Goal: Transaction & Acquisition: Purchase product/service

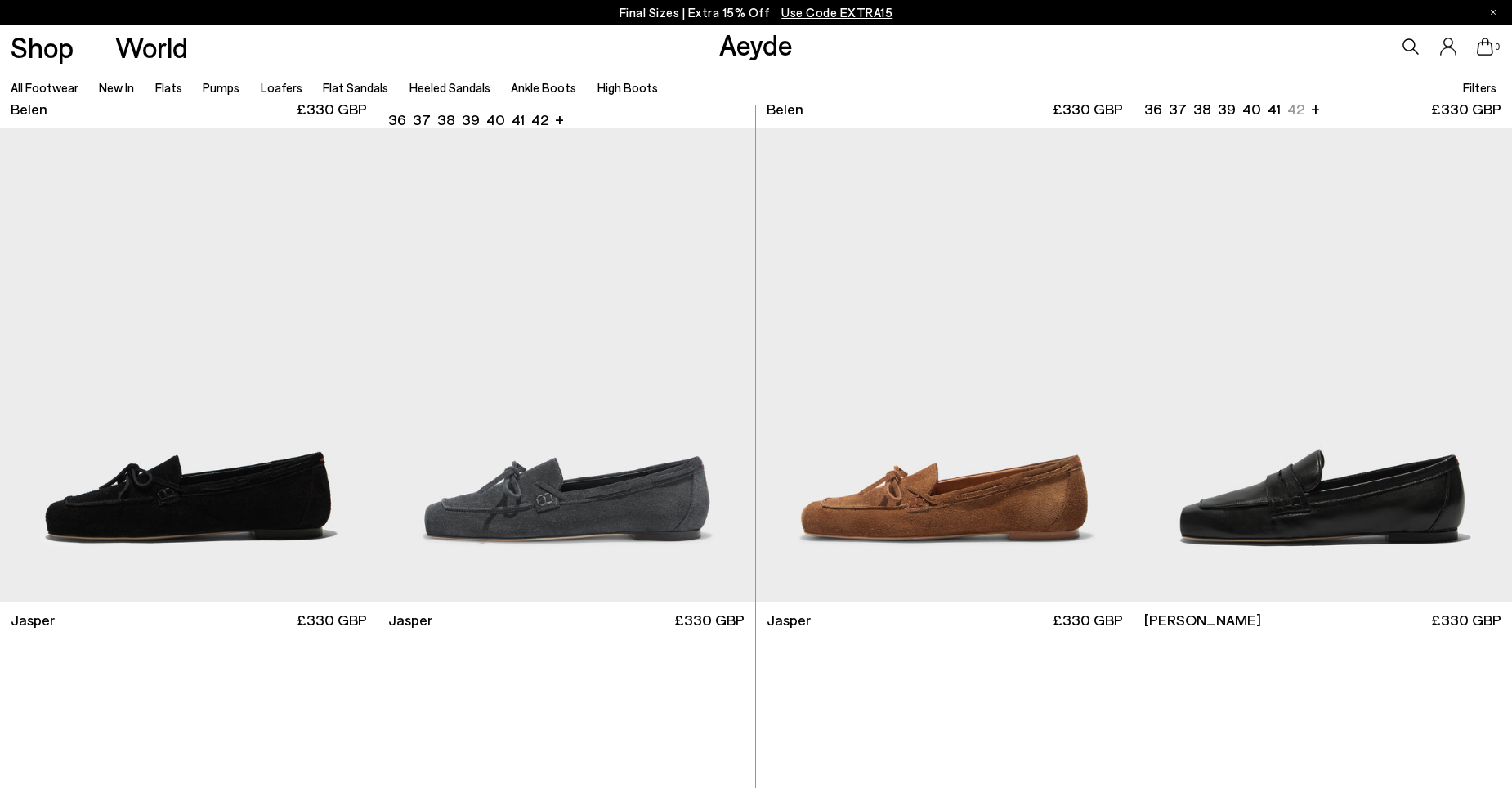
scroll to position [490, 0]
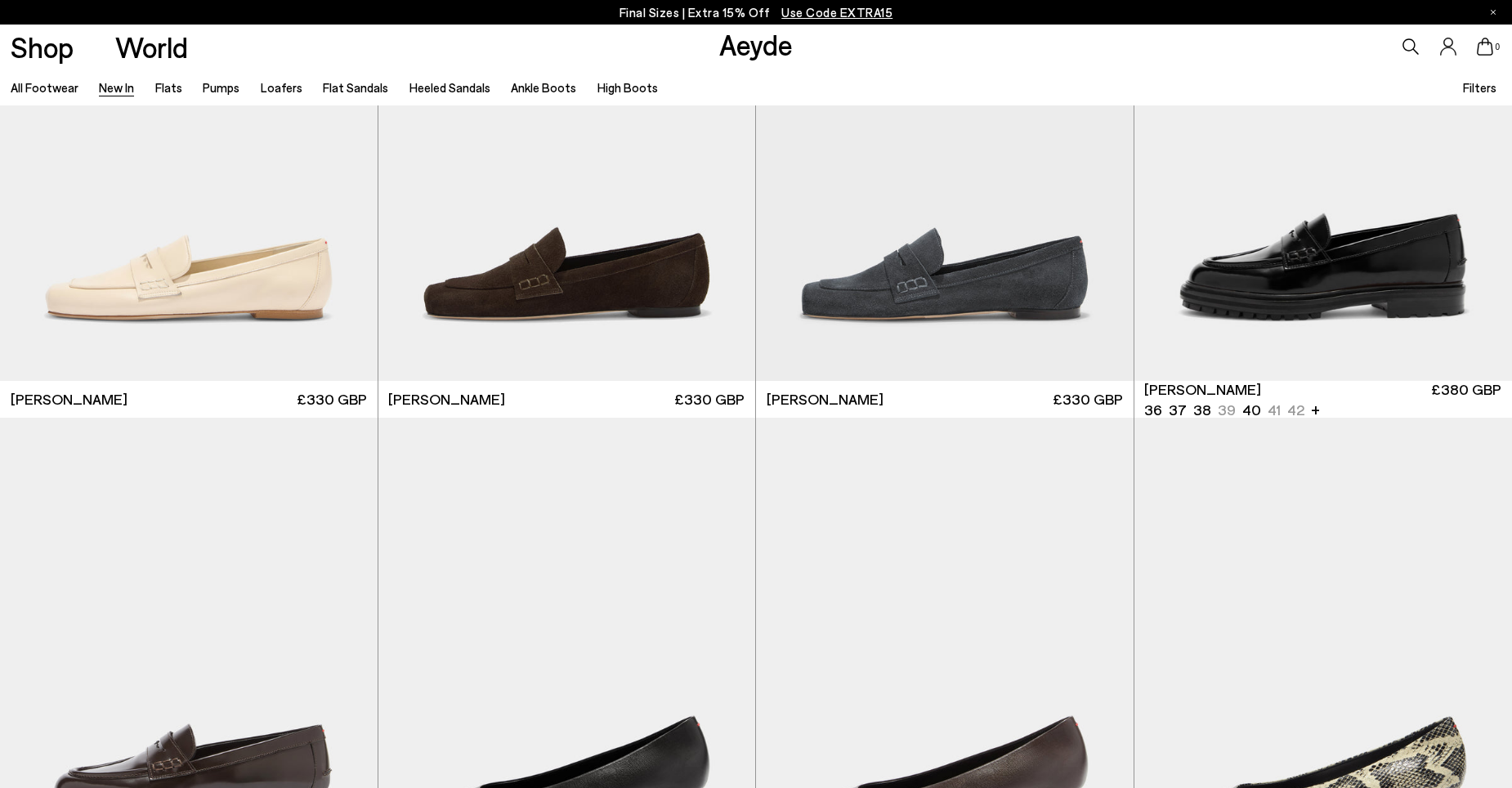
scroll to position [1227, 0]
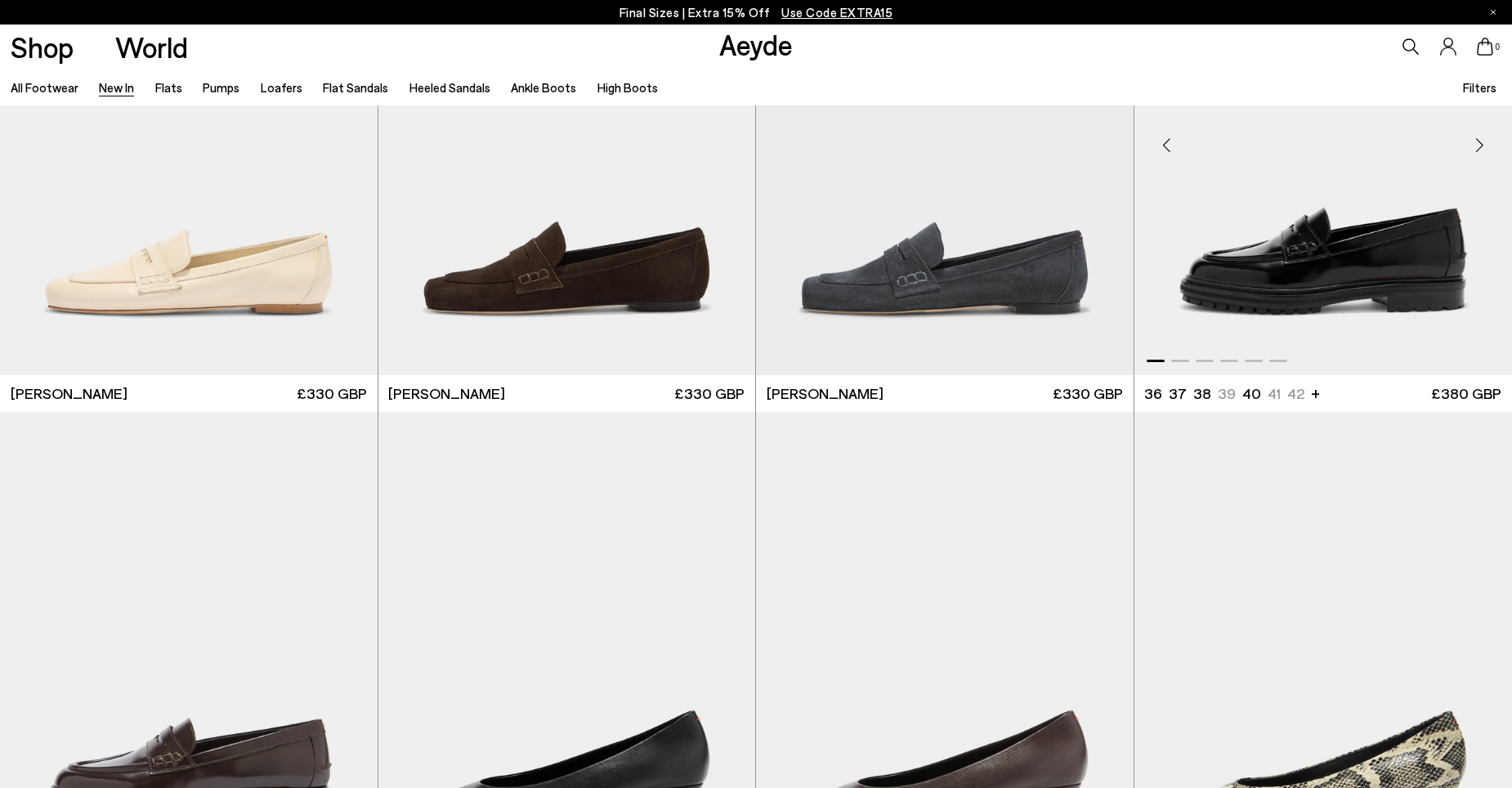
click at [1474, 144] on div "Next slide" at bounding box center [1479, 145] width 49 height 49
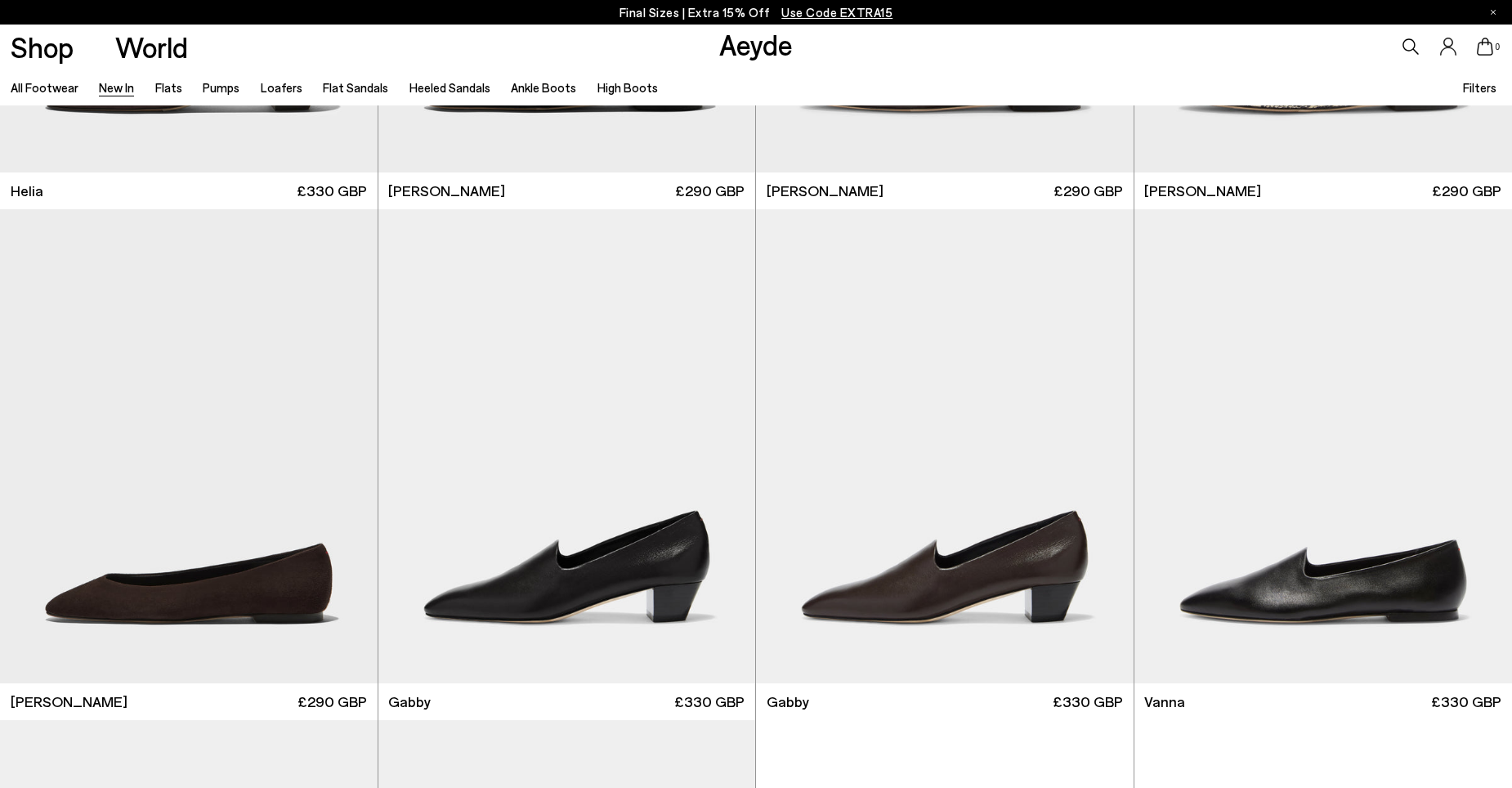
scroll to position [2454, 0]
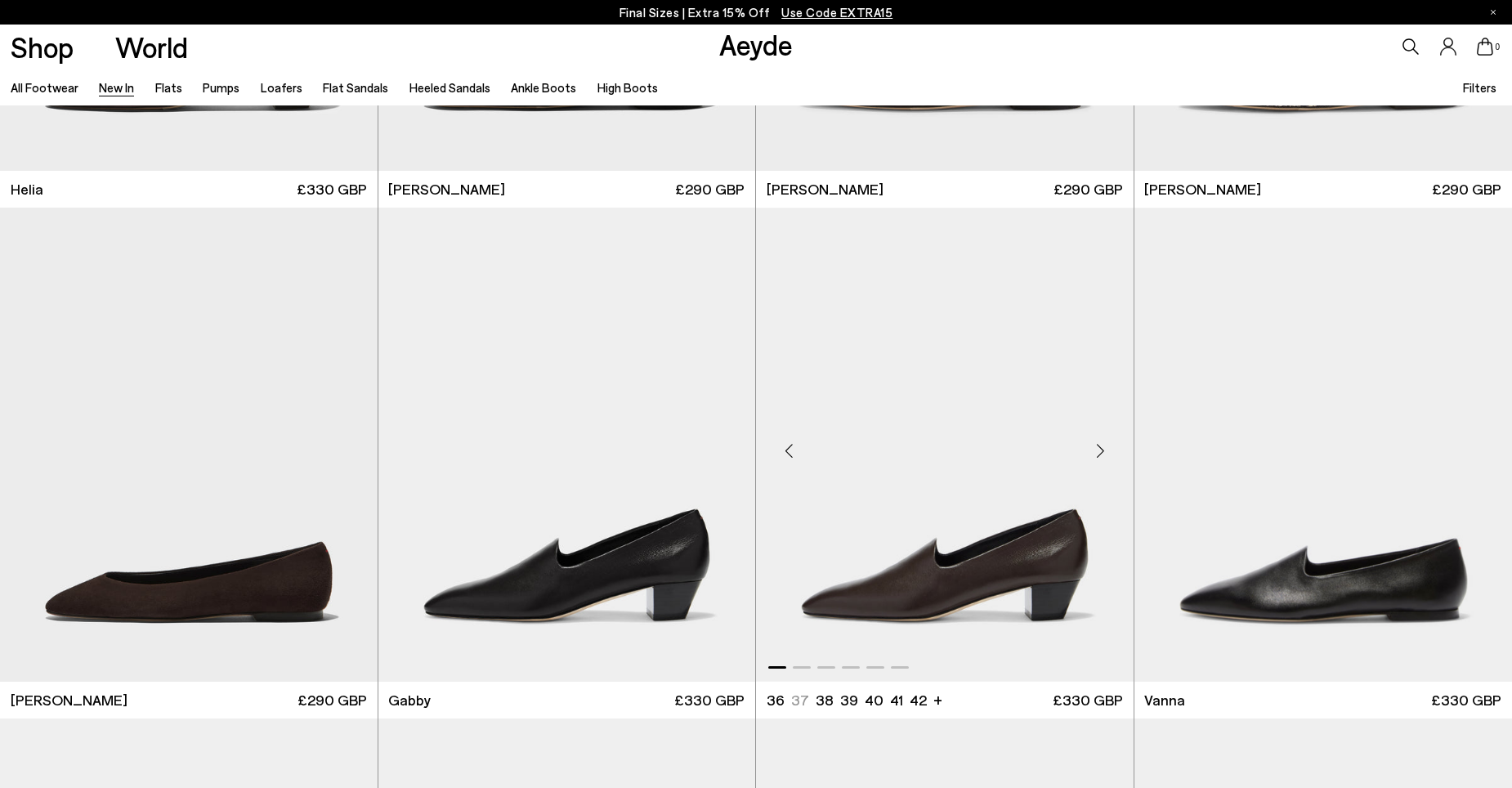
click at [1098, 450] on div "Next slide" at bounding box center [1101, 451] width 49 height 49
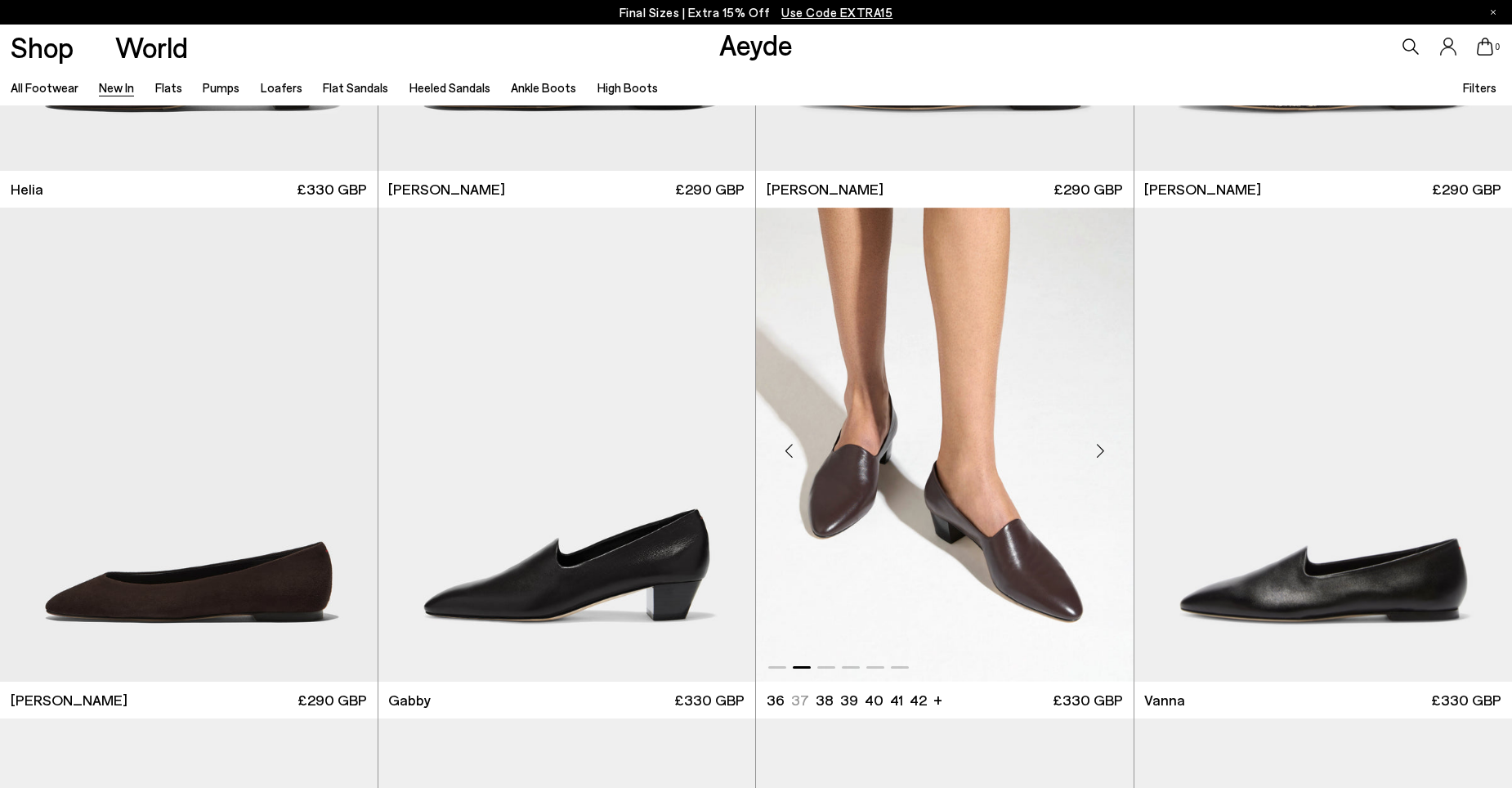
click at [1098, 450] on div "Next slide" at bounding box center [1101, 451] width 49 height 49
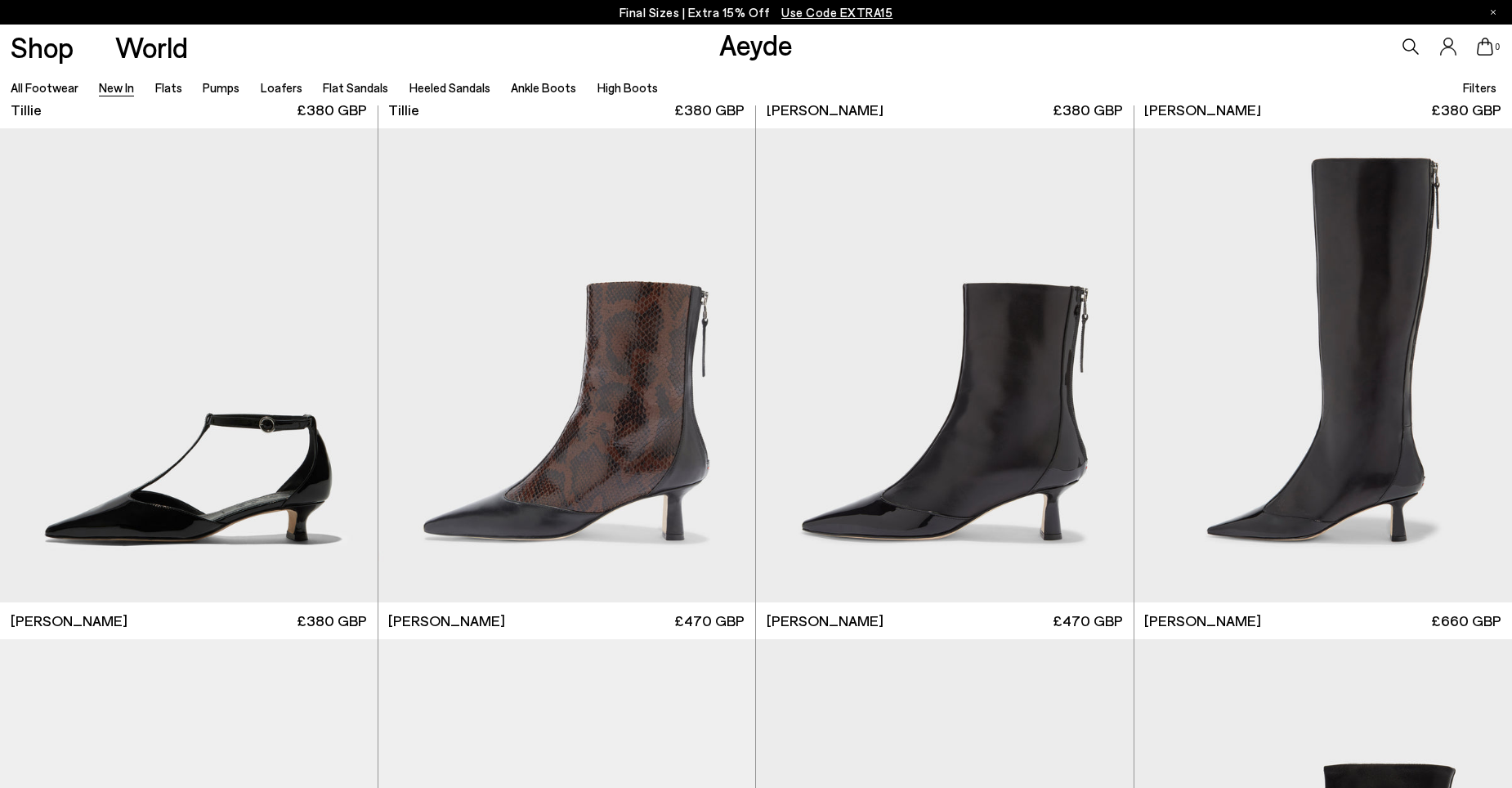
scroll to position [4580, 0]
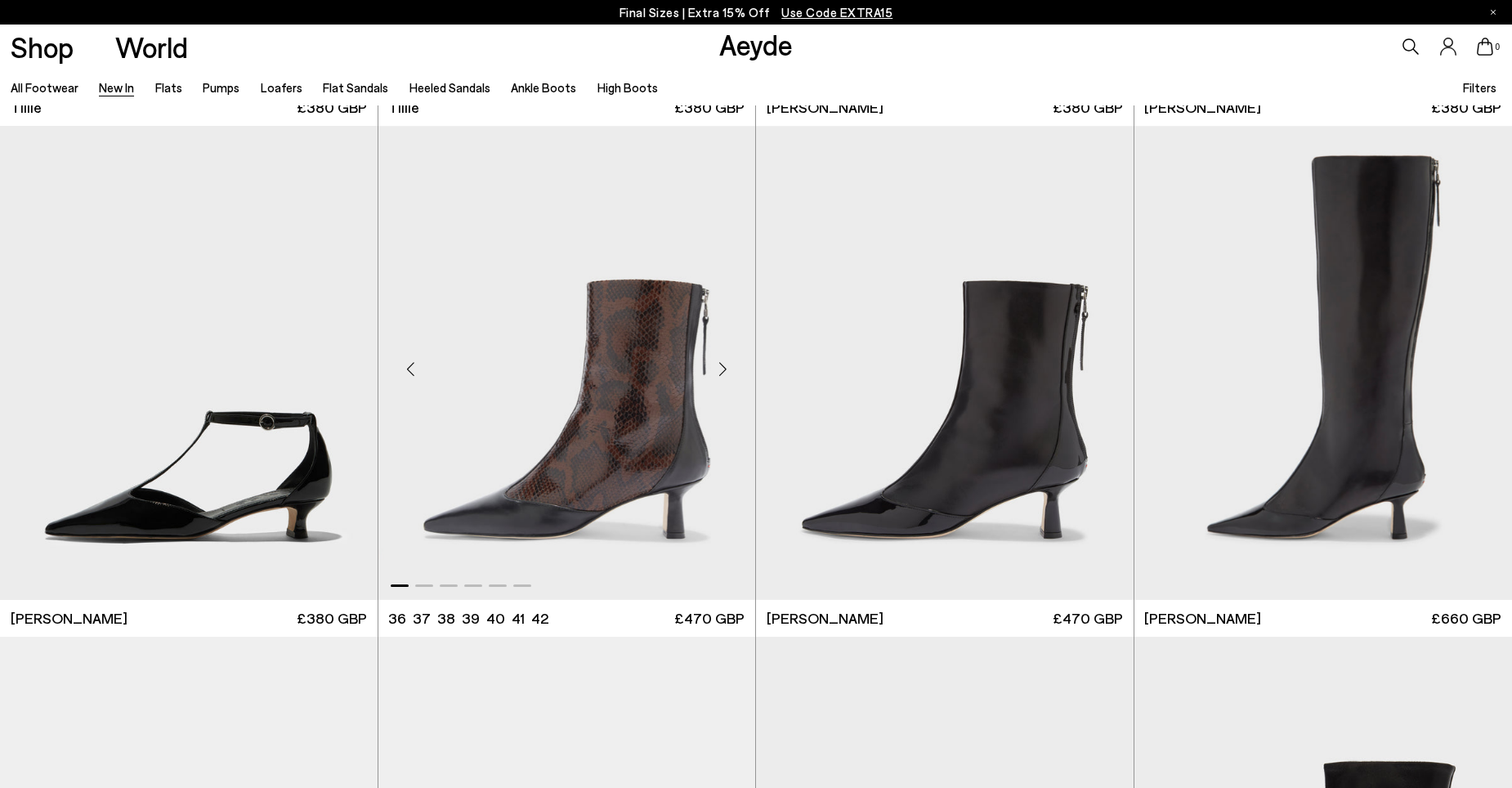
click at [719, 370] on div "Next slide" at bounding box center [722, 369] width 49 height 49
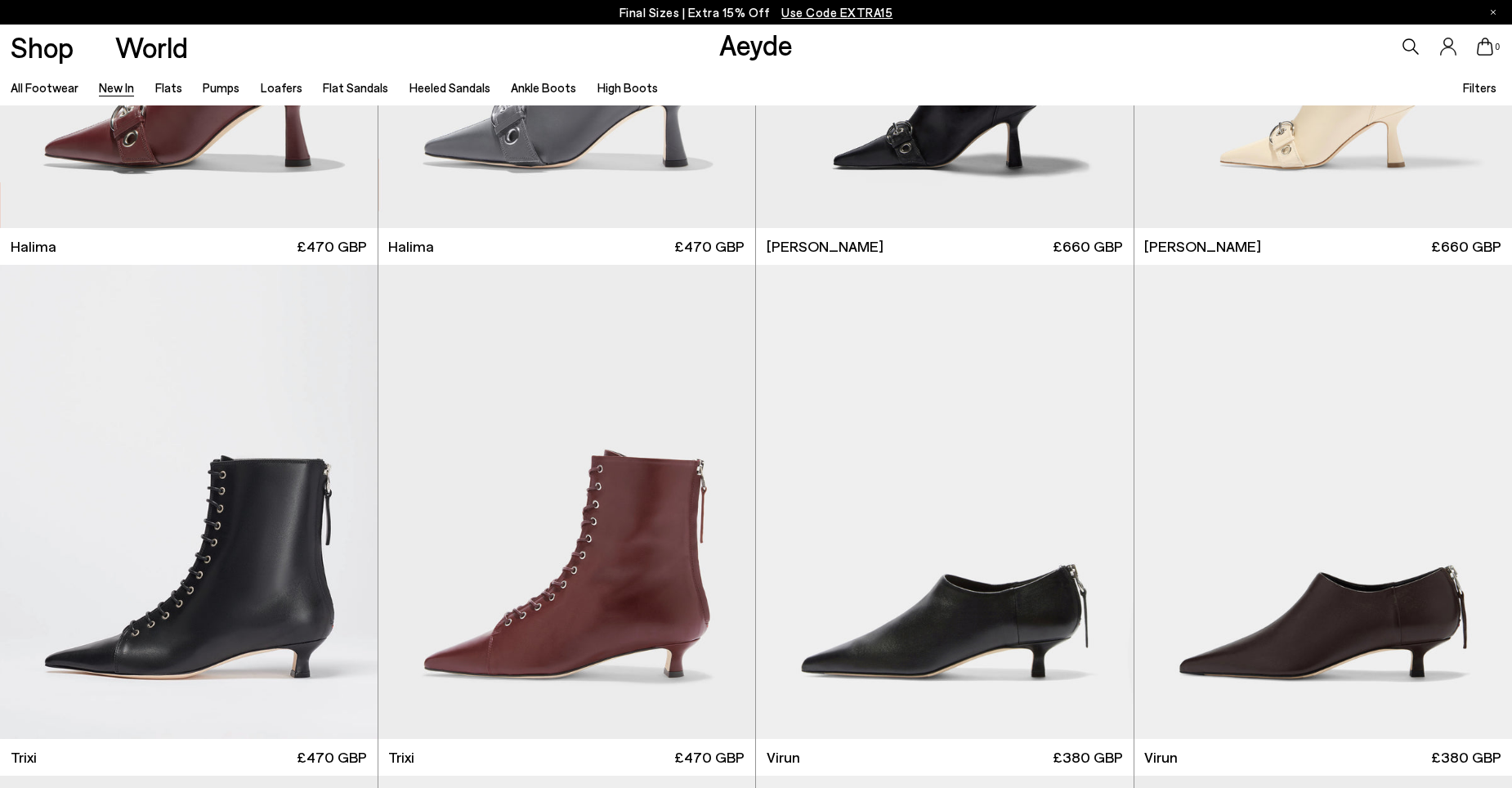
scroll to position [7034, 0]
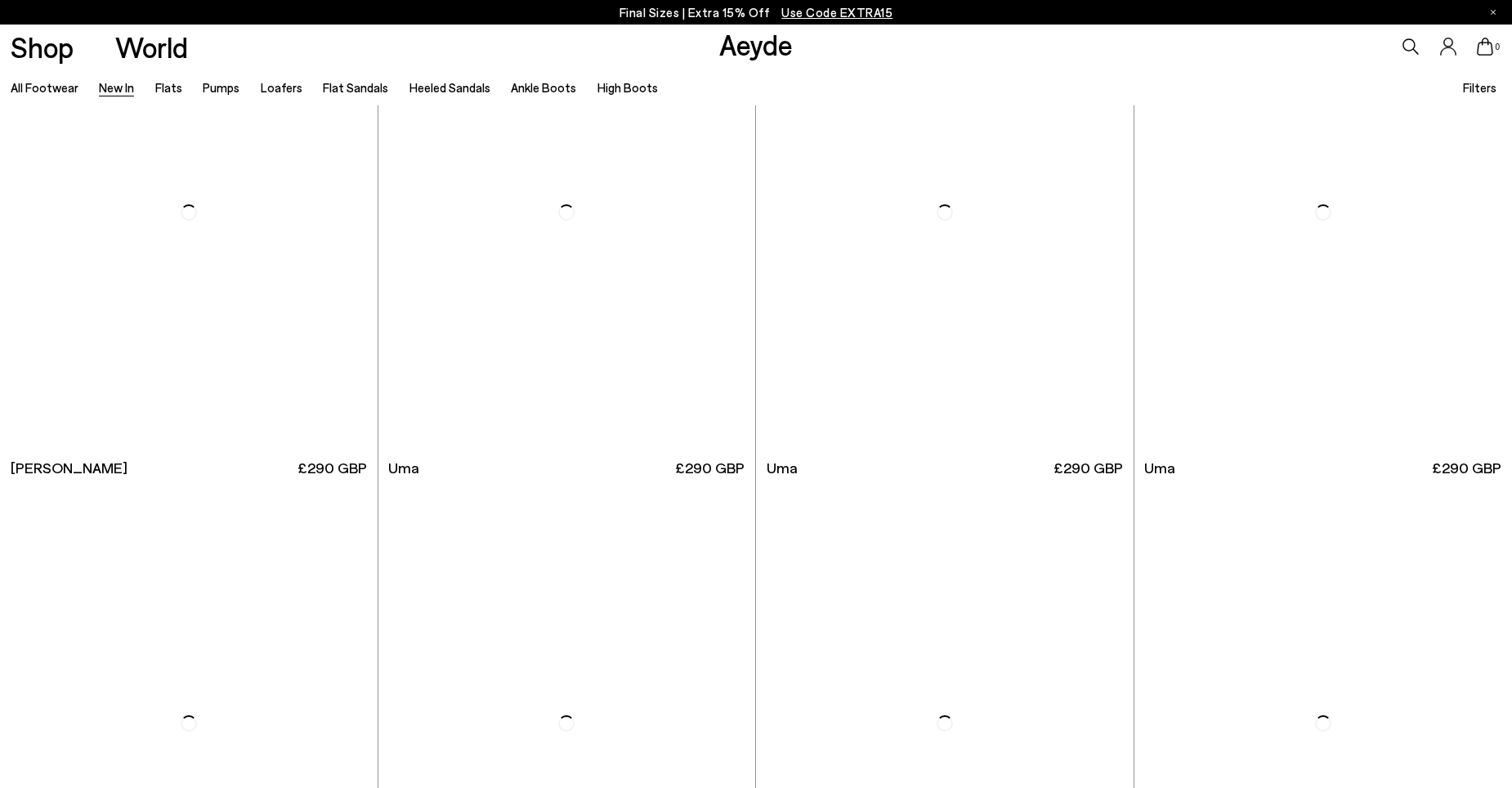
scroll to position [9569, 0]
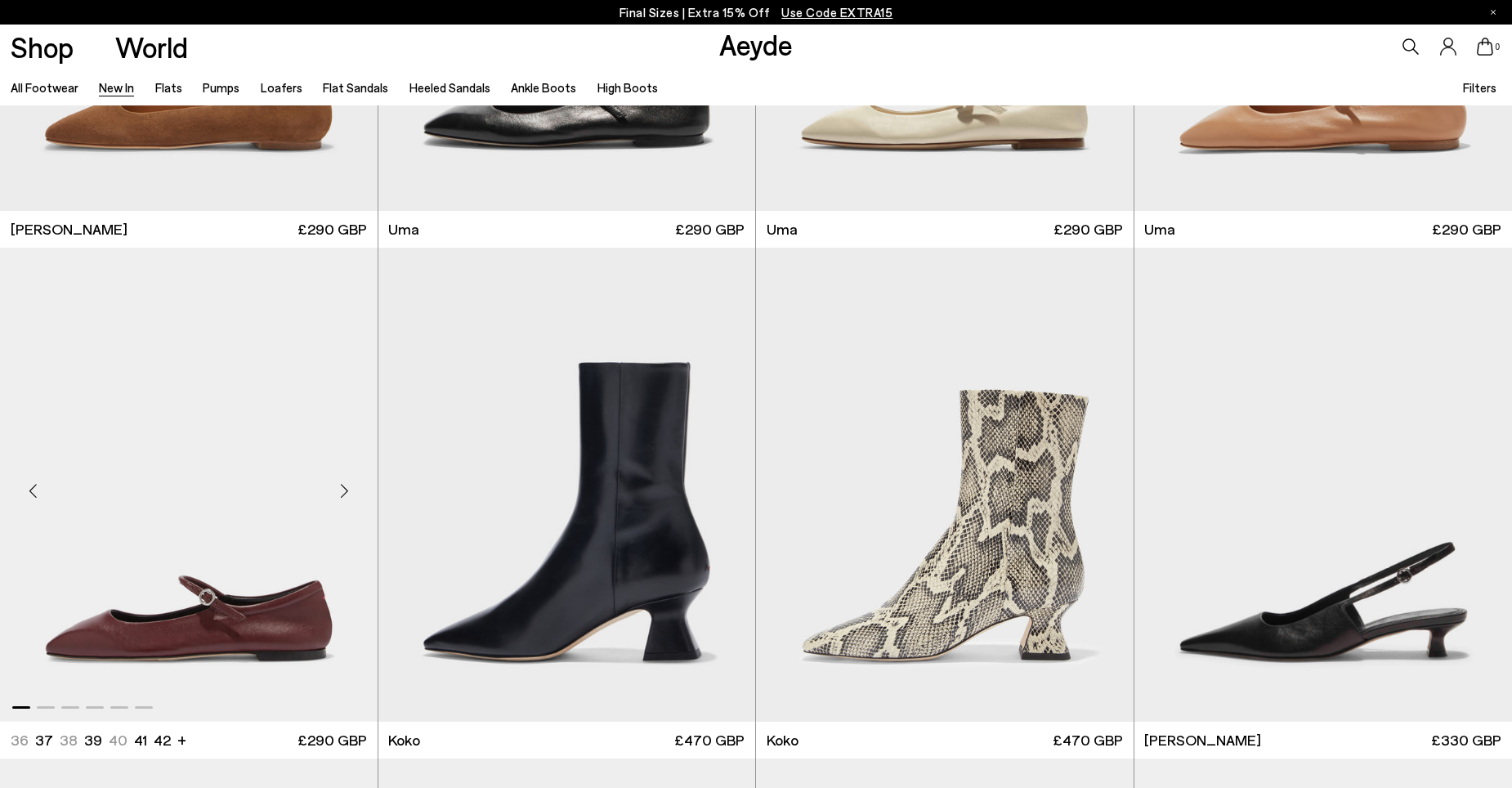
click at [294, 633] on img "1 / 6" at bounding box center [189, 485] width 378 height 475
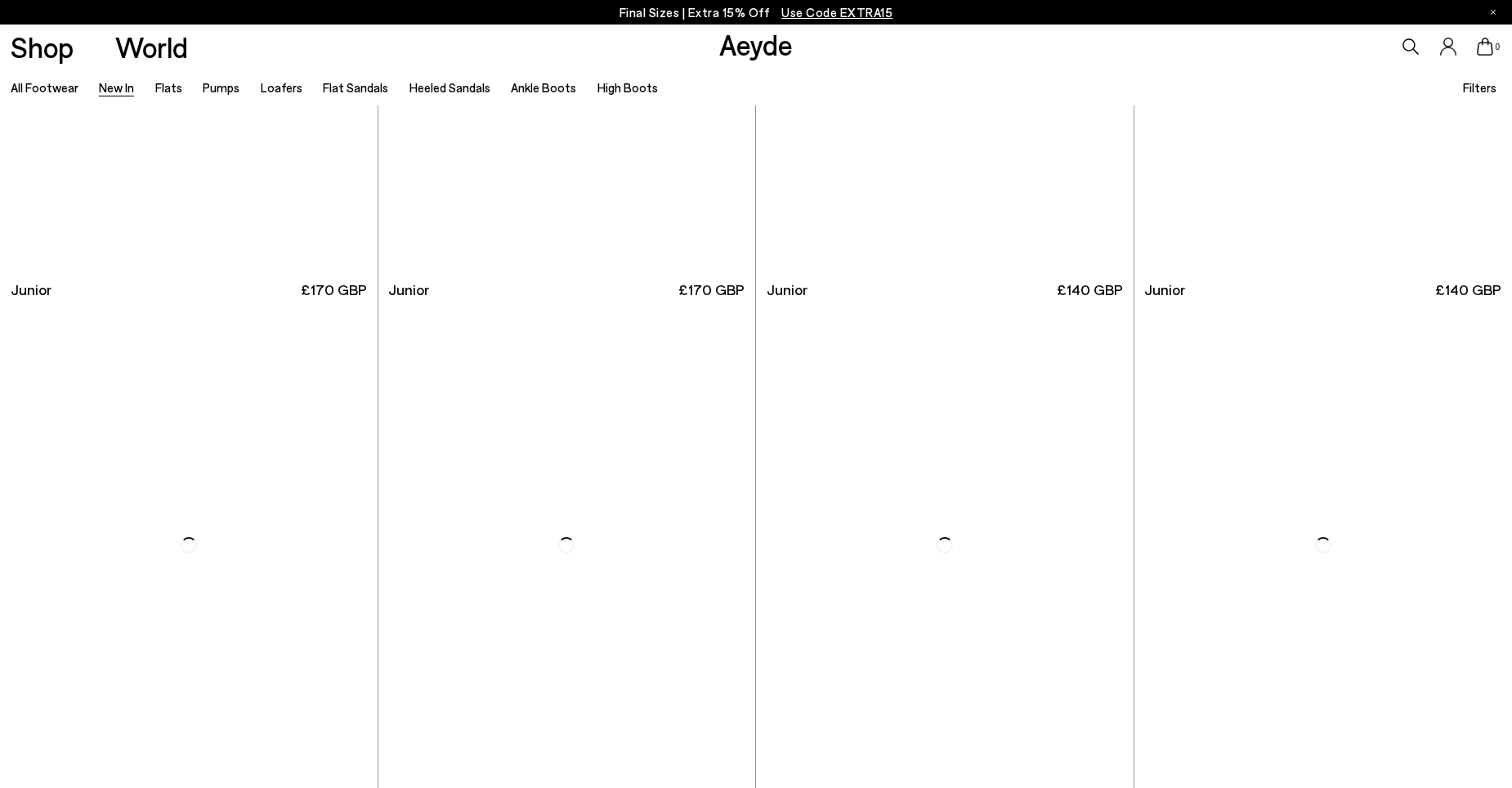
scroll to position [13413, 0]
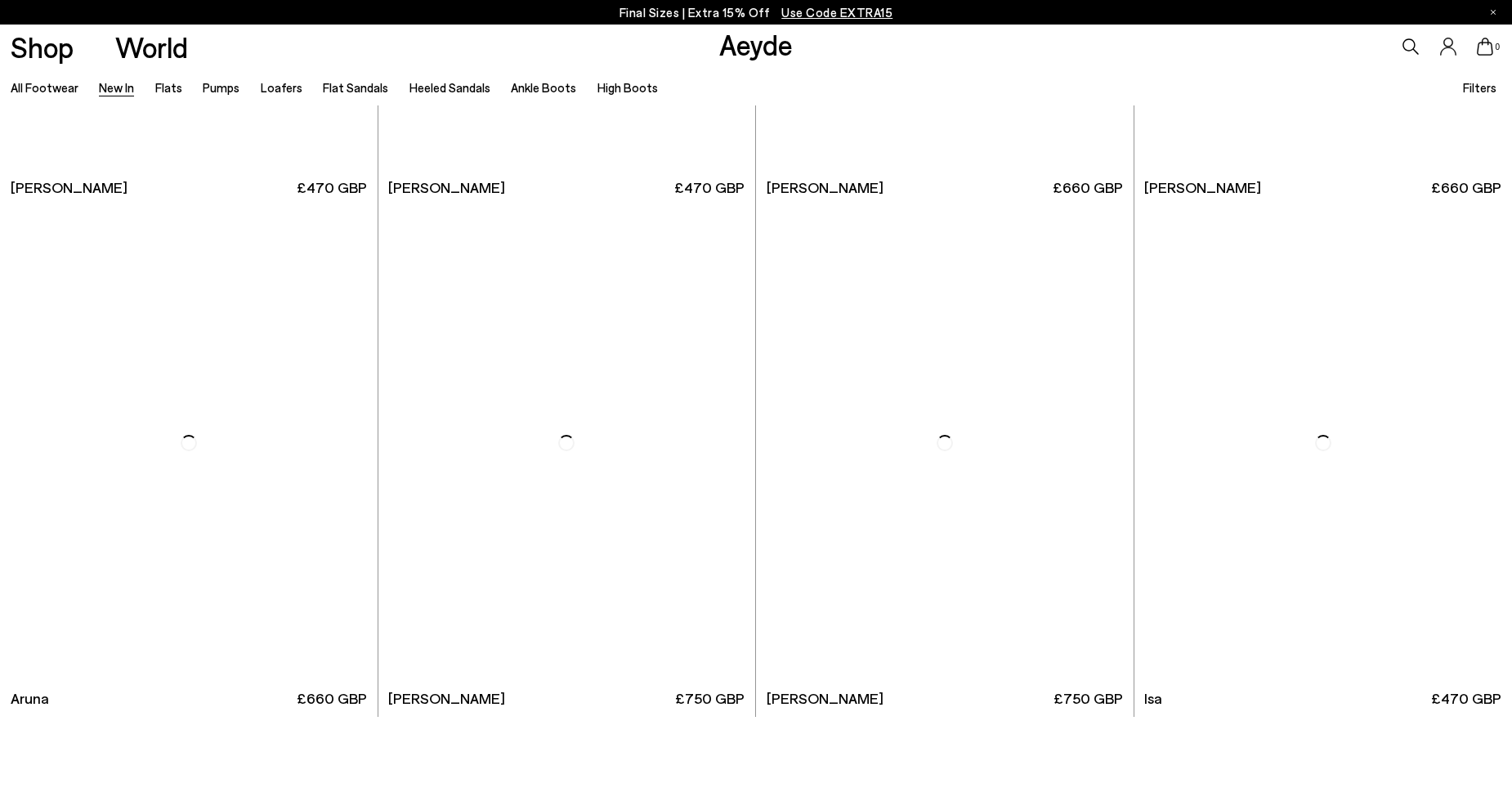
scroll to position [16646, 0]
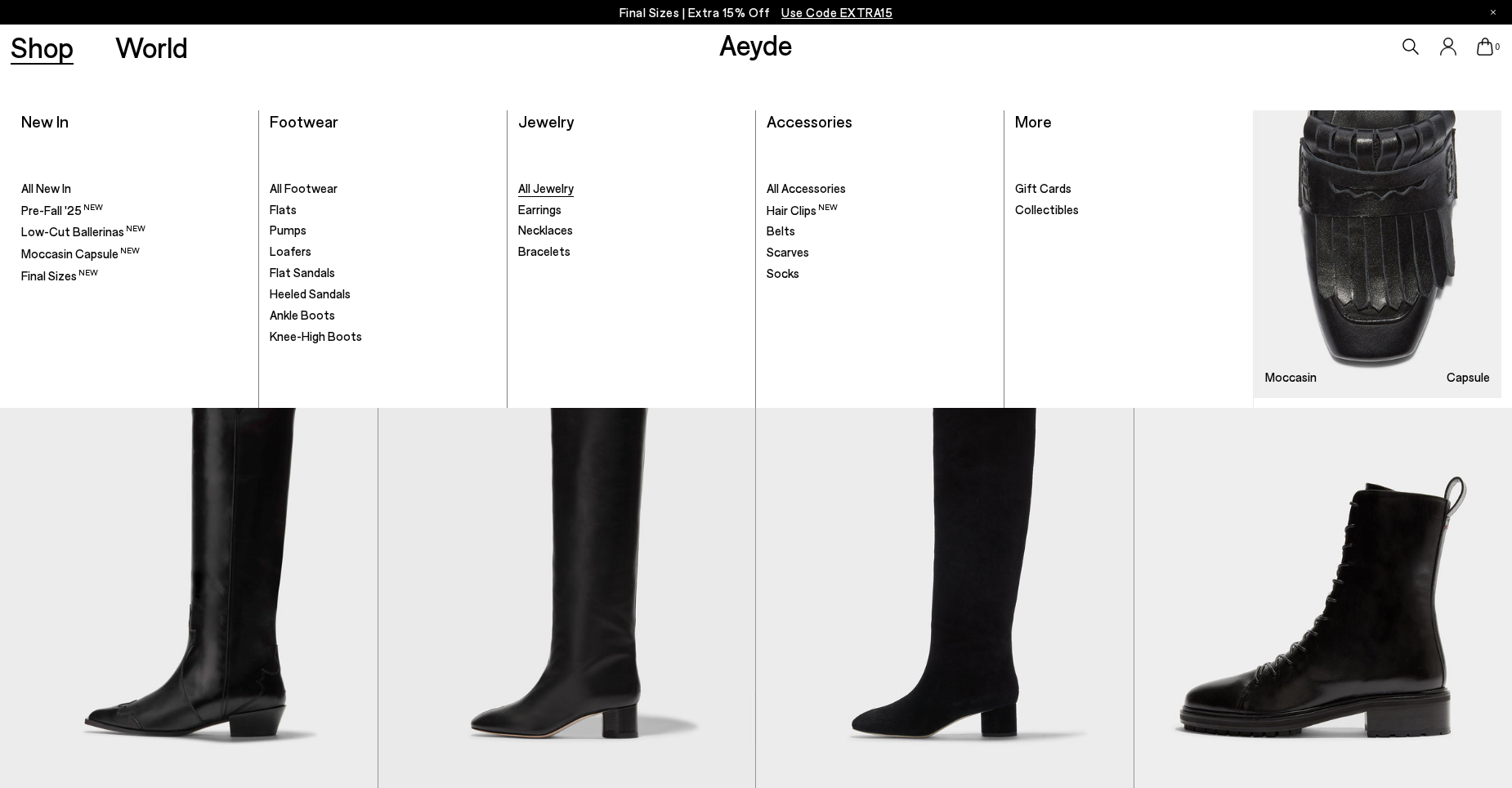
click at [564, 185] on span "All Jewelry" at bounding box center [546, 188] width 56 height 15
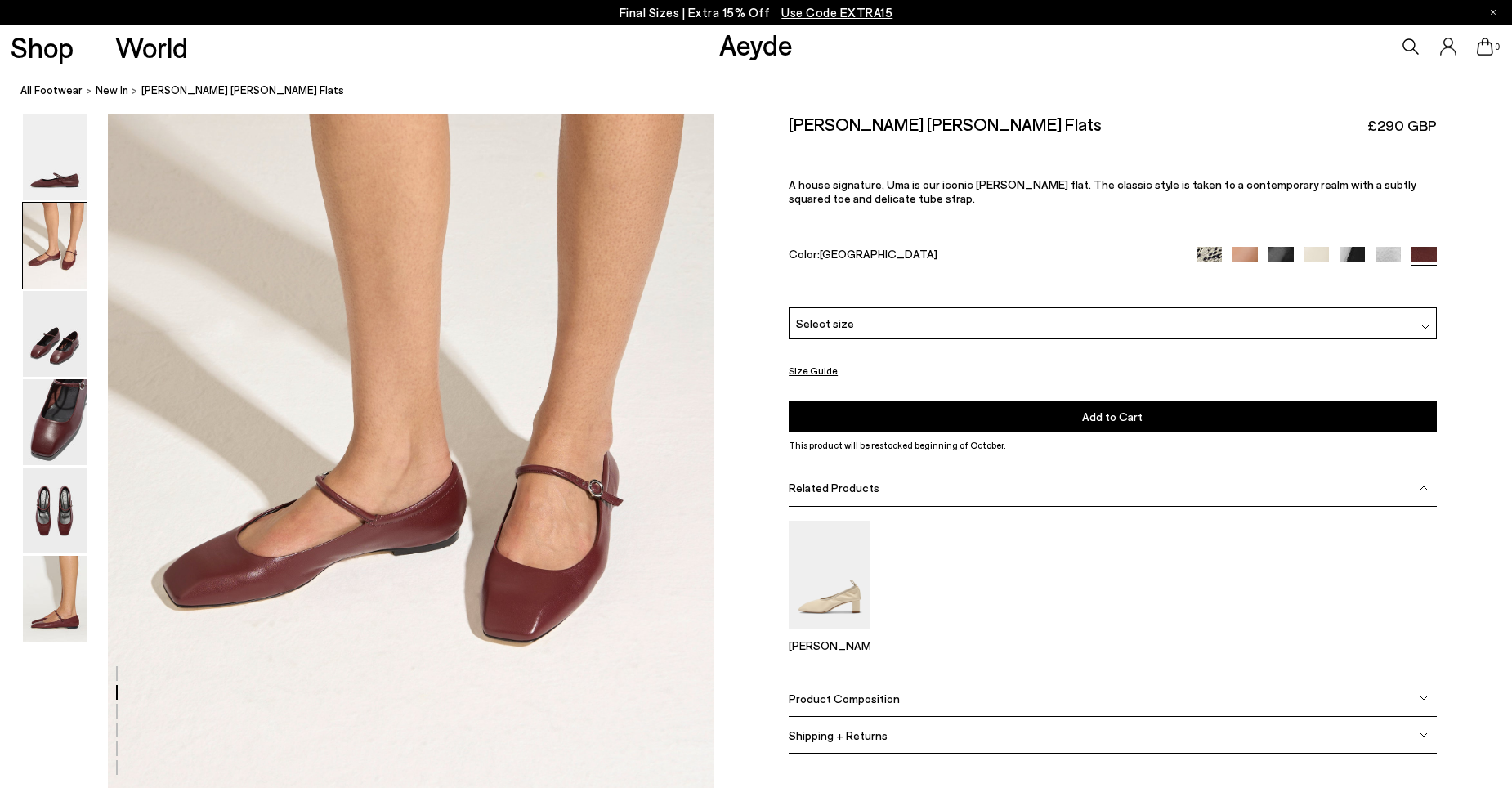
scroll to position [818, 0]
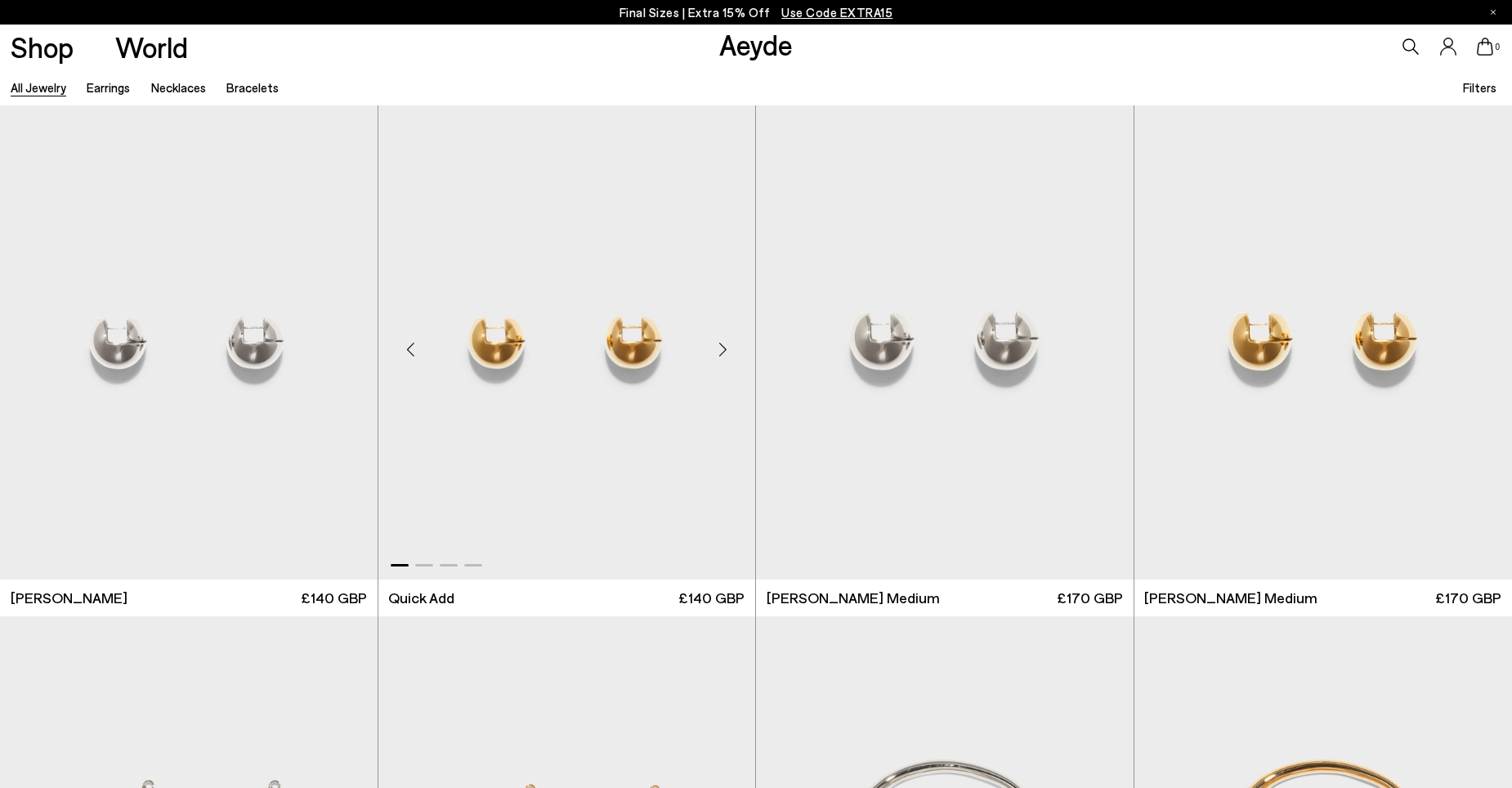
click at [626, 347] on img "1 / 4" at bounding box center [567, 342] width 378 height 475
click at [1383, 348] on img "1 / 4" at bounding box center [1324, 342] width 379 height 475
click at [528, 327] on img "1 / 4" at bounding box center [567, 342] width 378 height 475
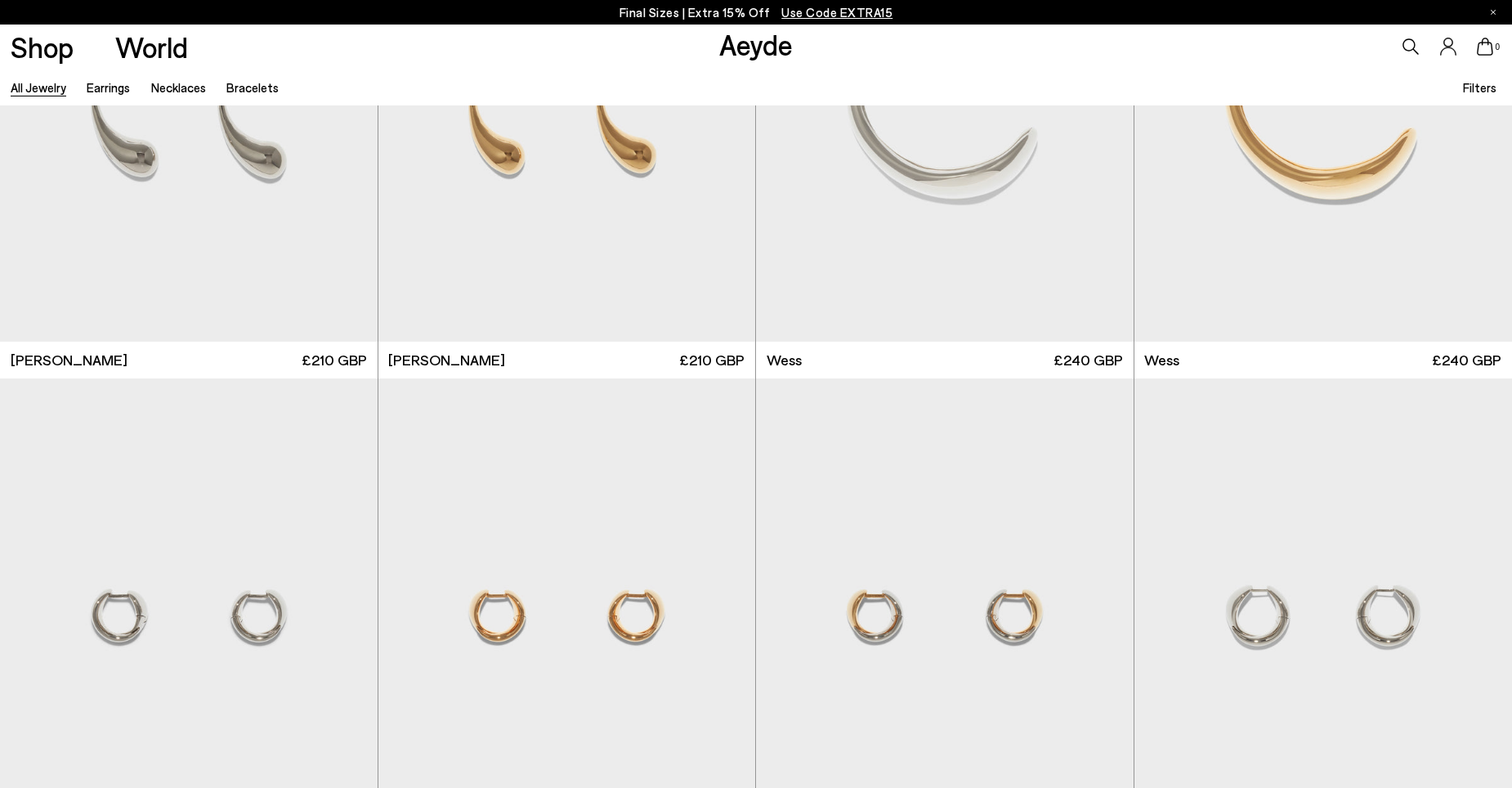
scroll to position [899, 0]
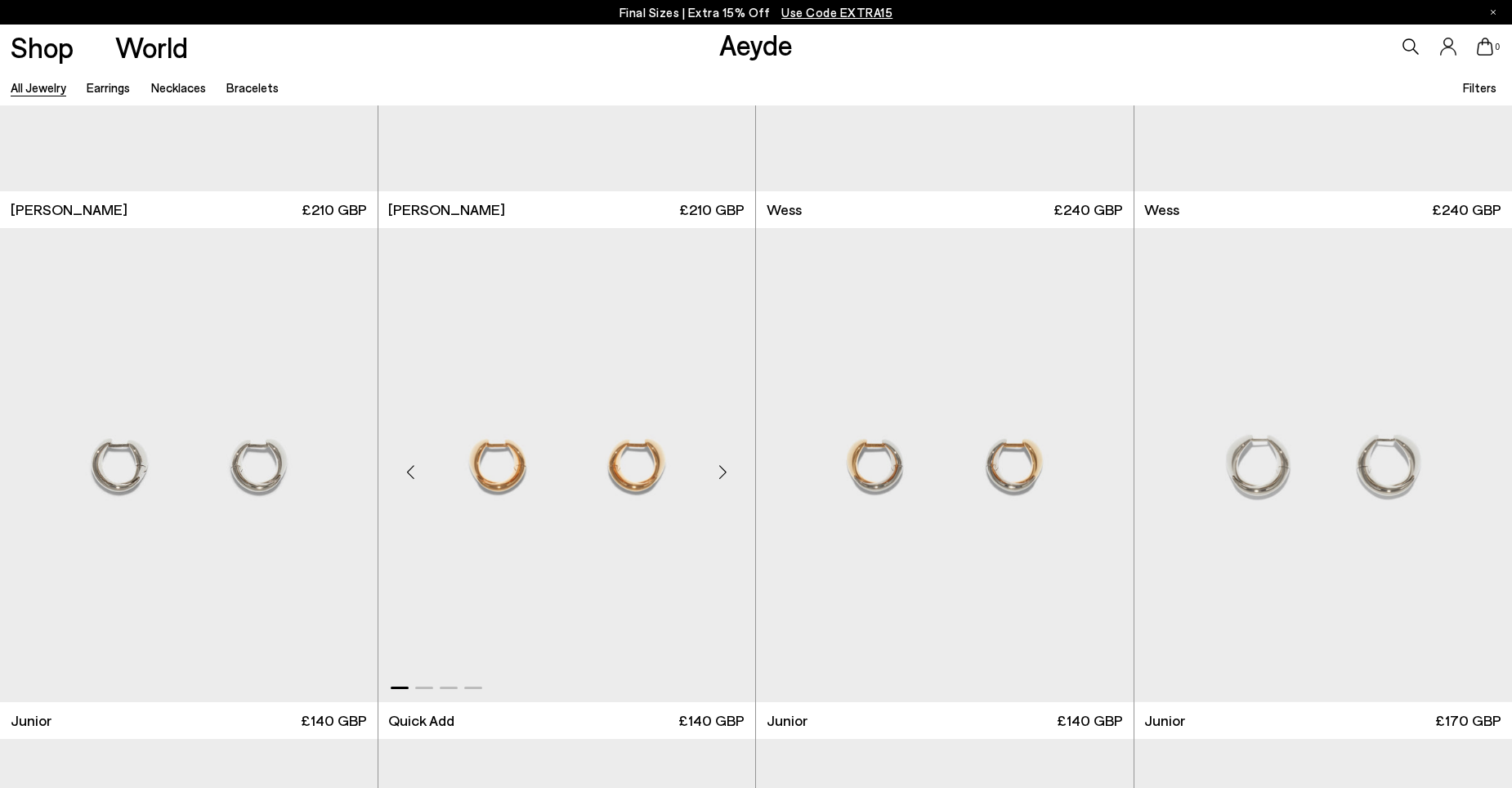
click at [725, 470] on div "Next slide" at bounding box center [722, 471] width 49 height 49
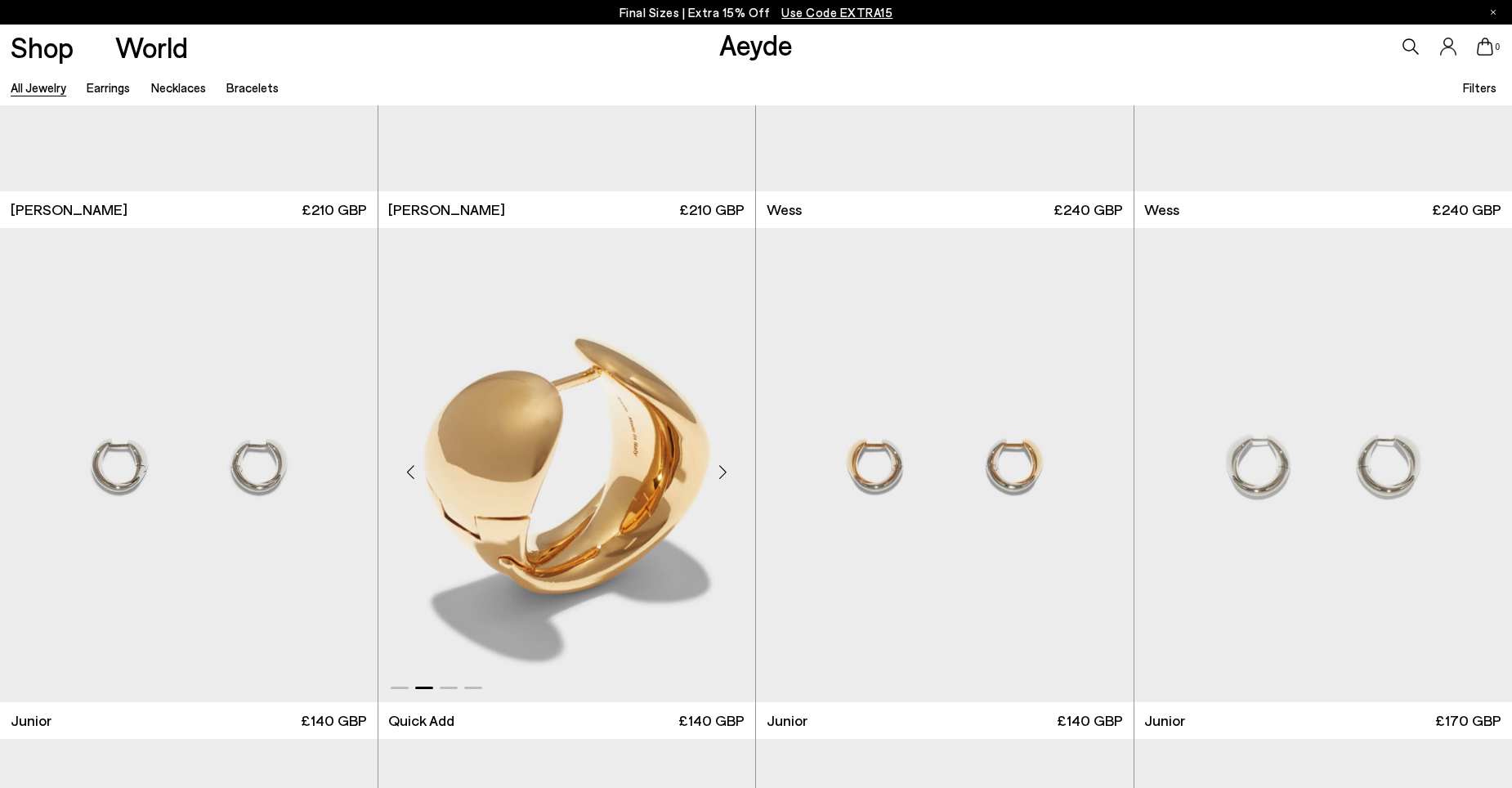
click at [725, 470] on div "Next slide" at bounding box center [722, 471] width 49 height 49
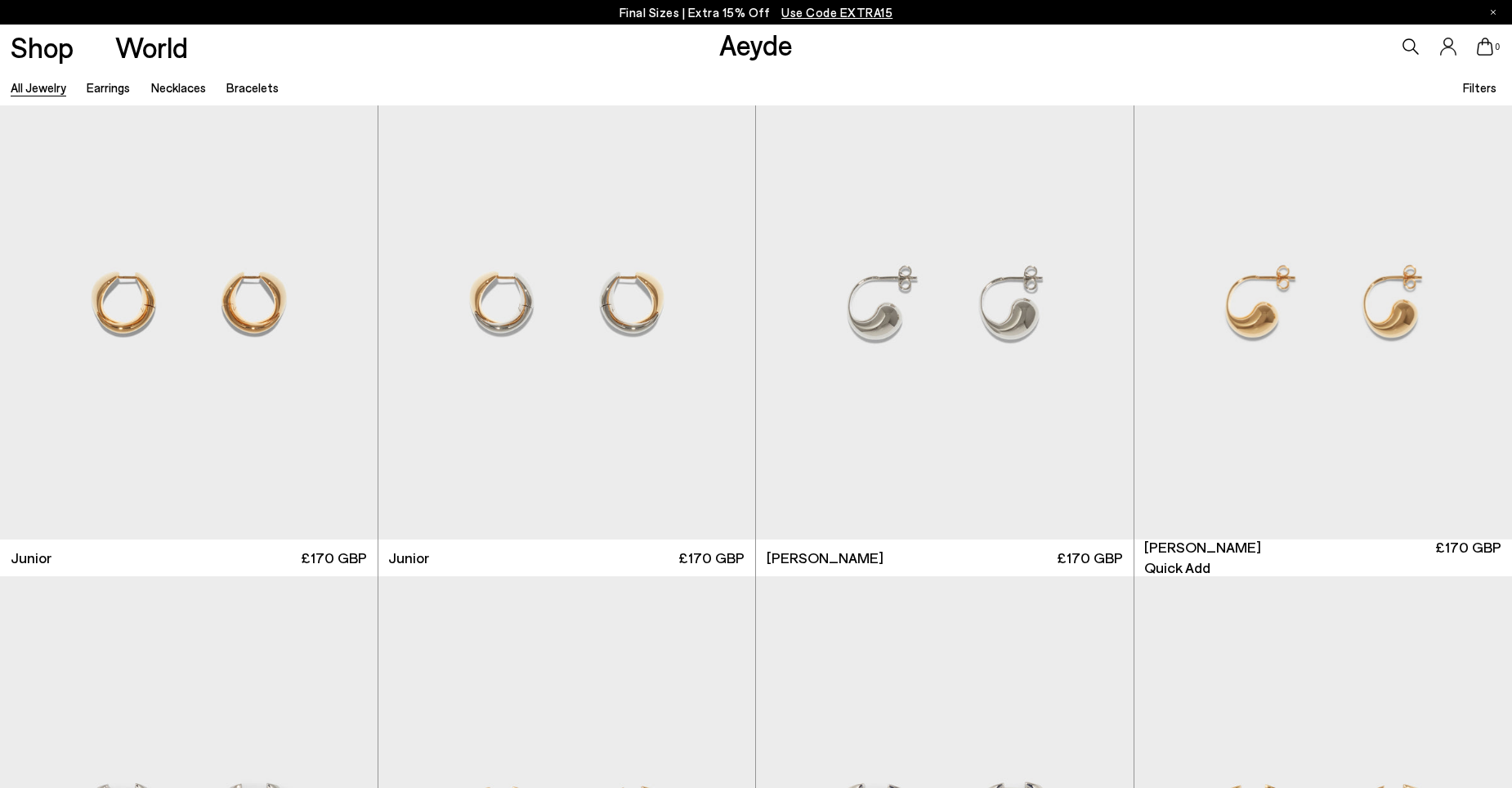
scroll to position [1636, 0]
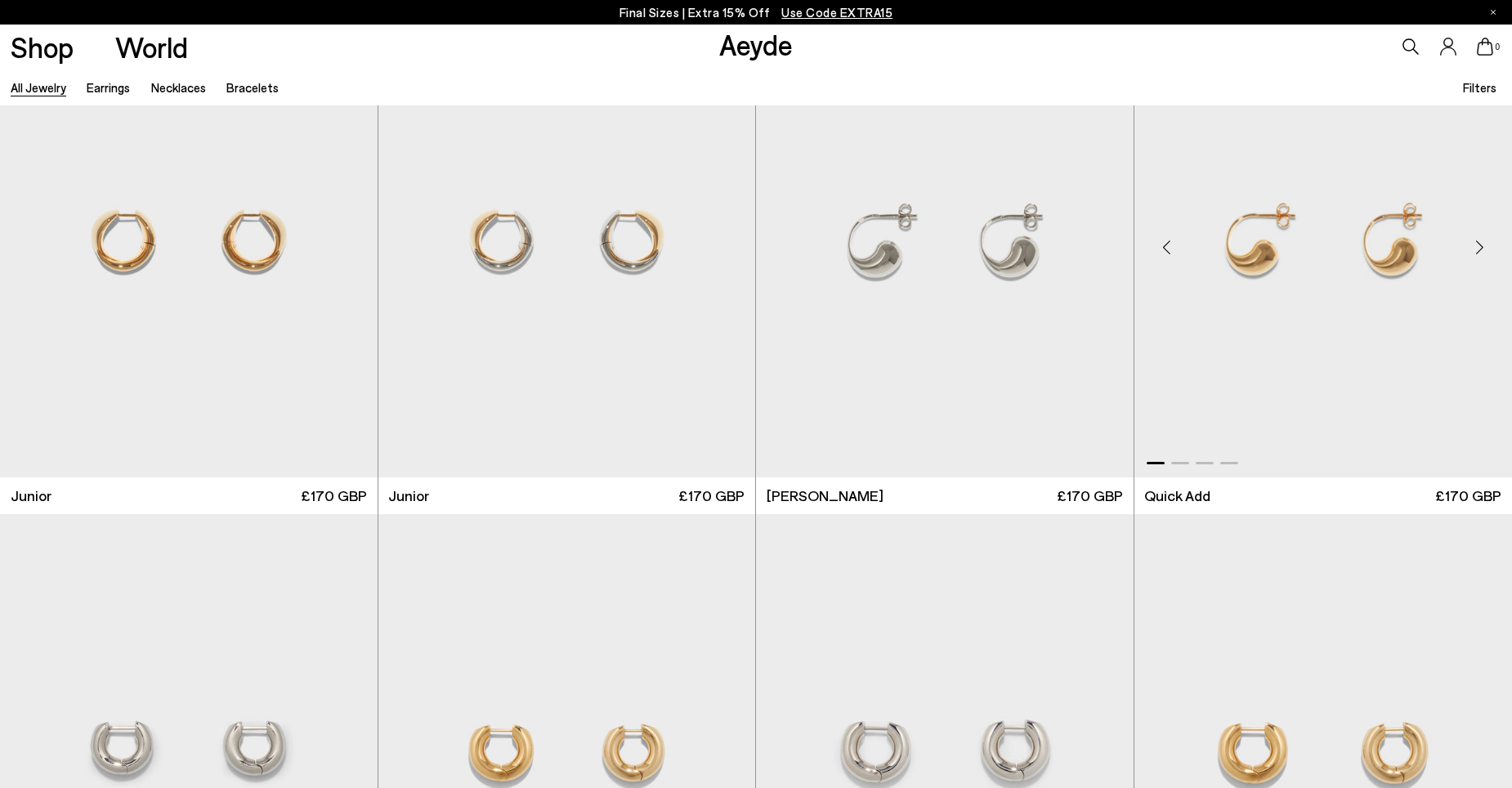
click at [1264, 263] on img "1 / 4" at bounding box center [1324, 240] width 379 height 475
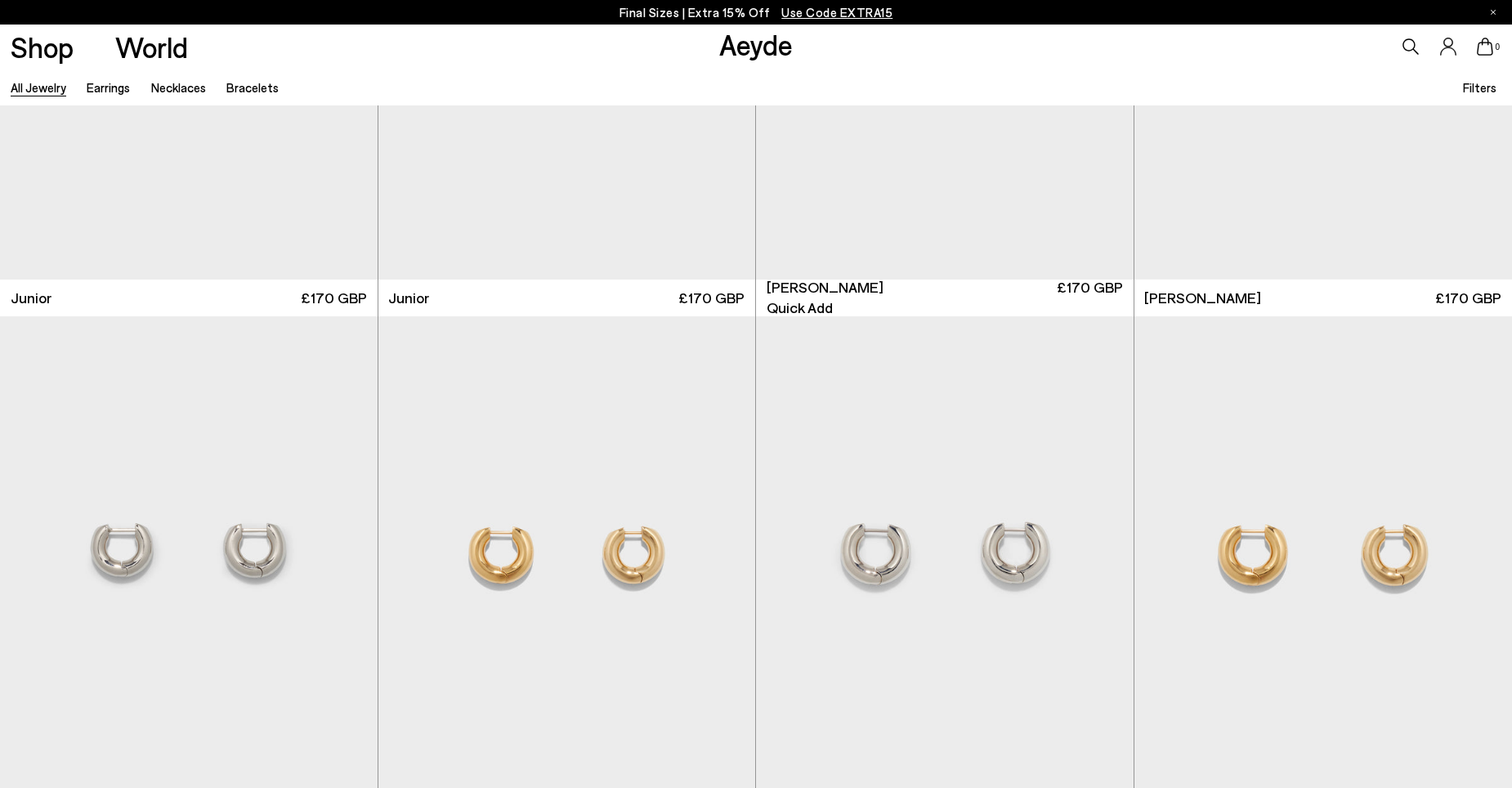
scroll to position [1881, 0]
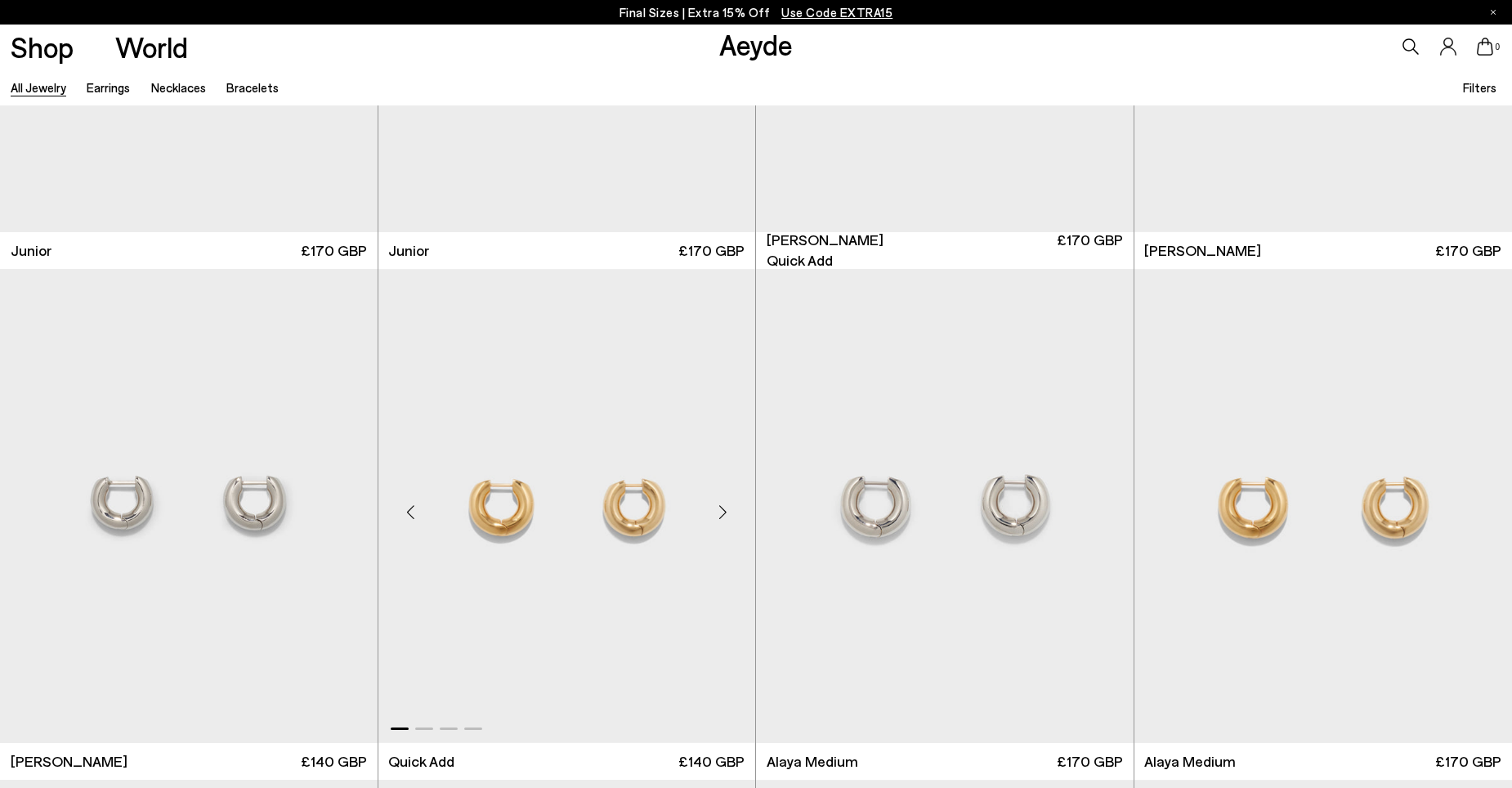
click at [637, 506] on img "1 / 4" at bounding box center [567, 506] width 378 height 475
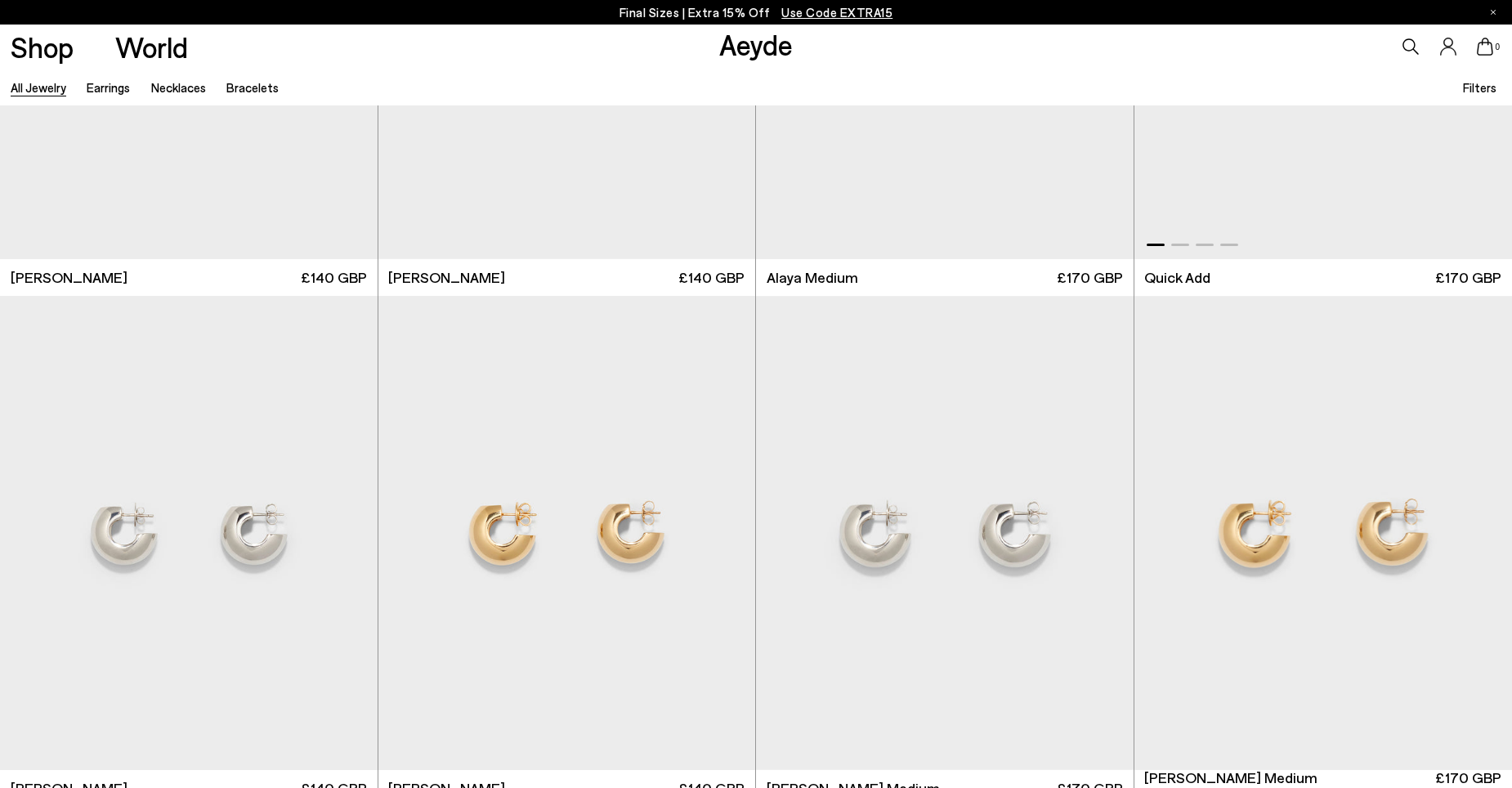
scroll to position [2371, 0]
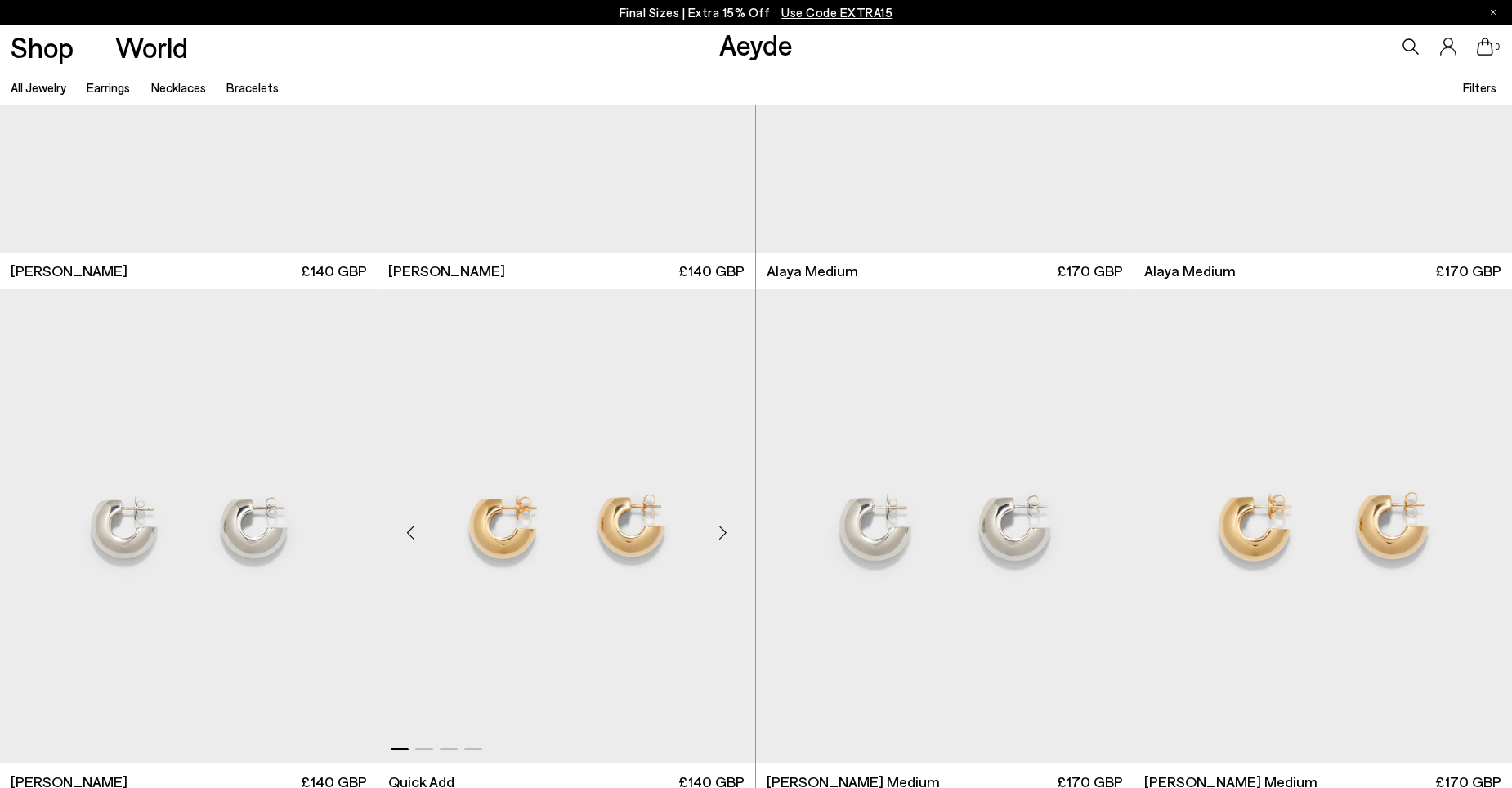
click at [637, 539] on img "1 / 4" at bounding box center [567, 526] width 378 height 475
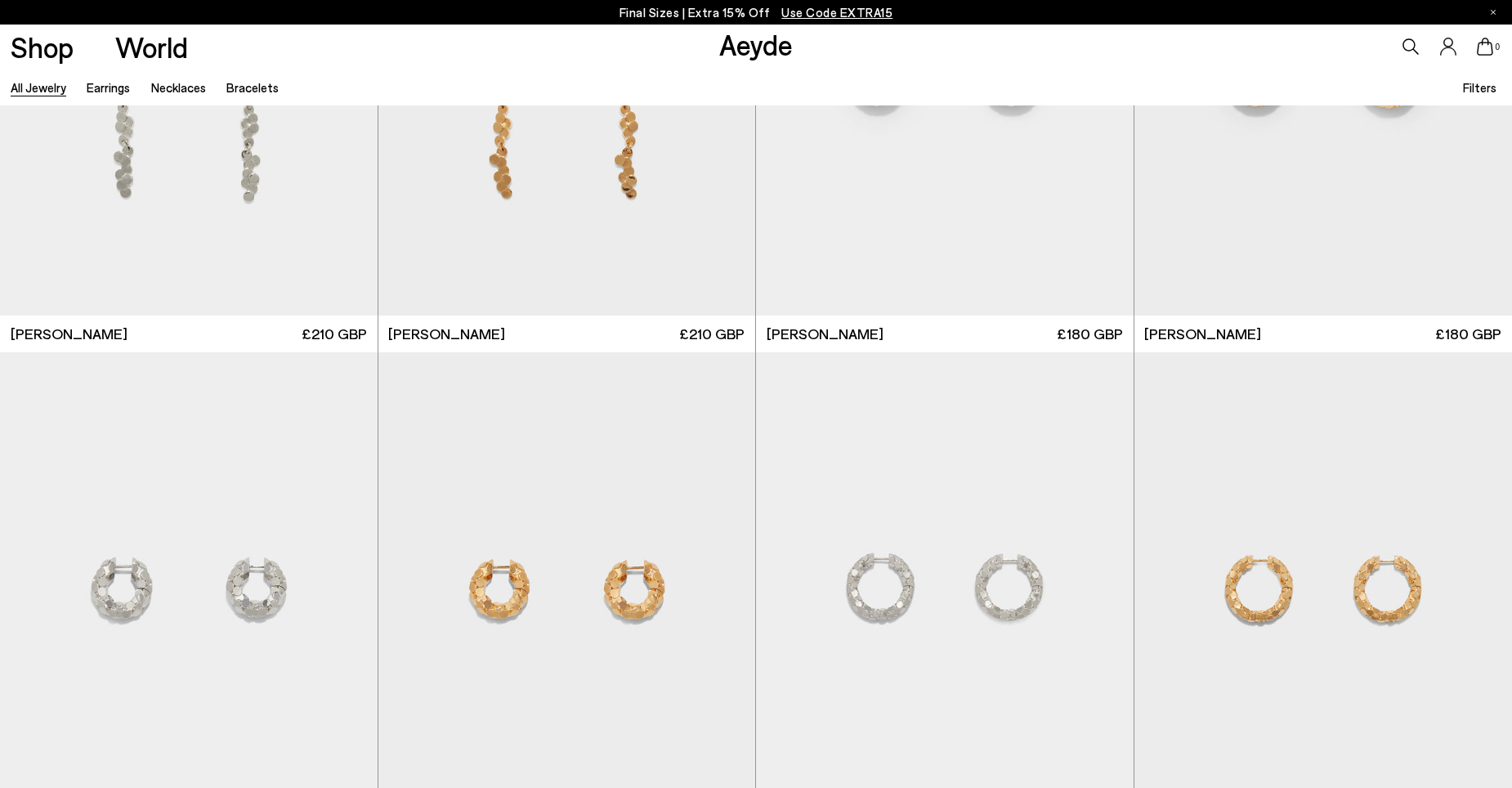
scroll to position [3844, 0]
click at [1397, 599] on img "1 / 4" at bounding box center [1324, 588] width 379 height 475
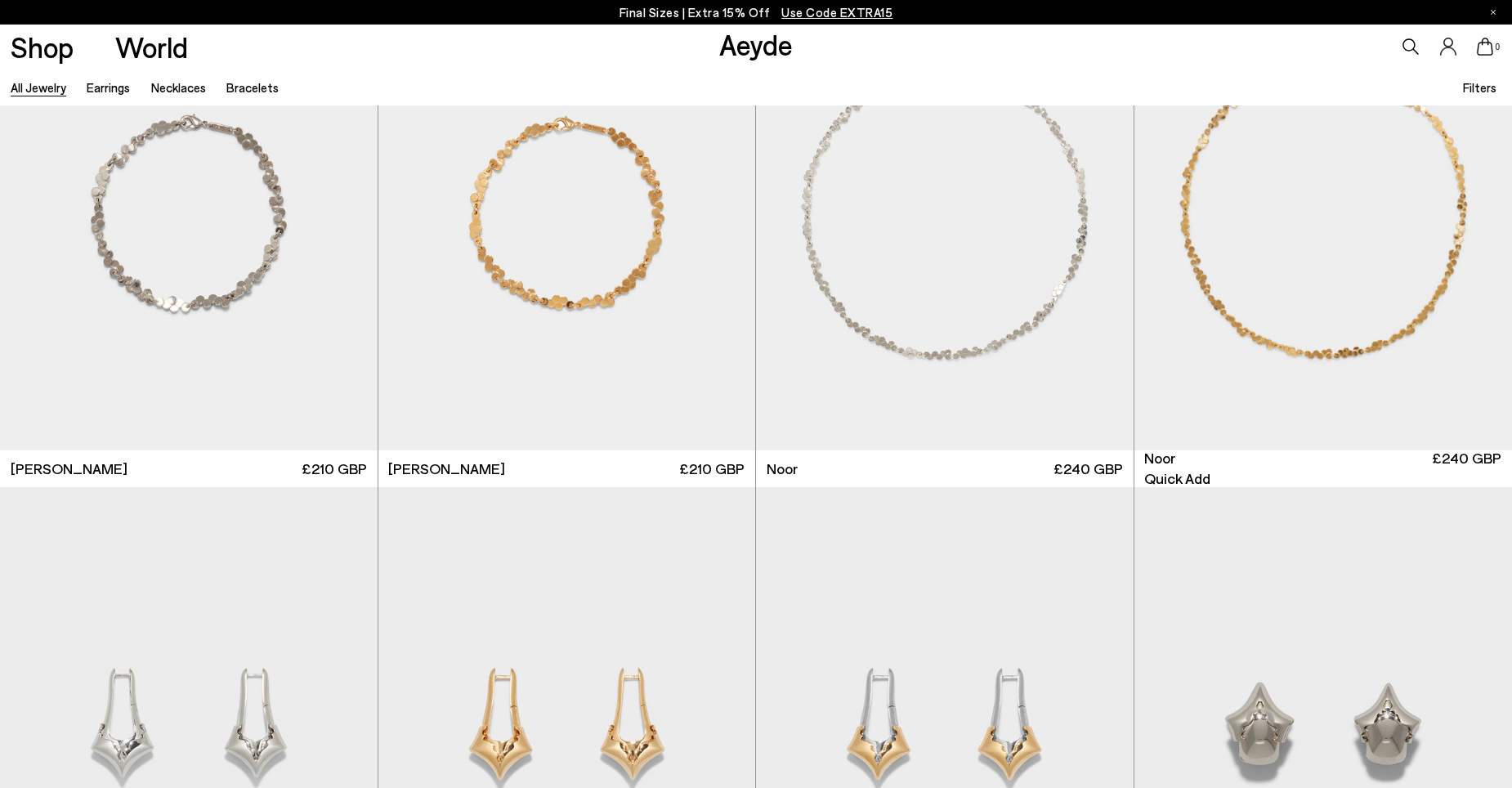
scroll to position [4744, 0]
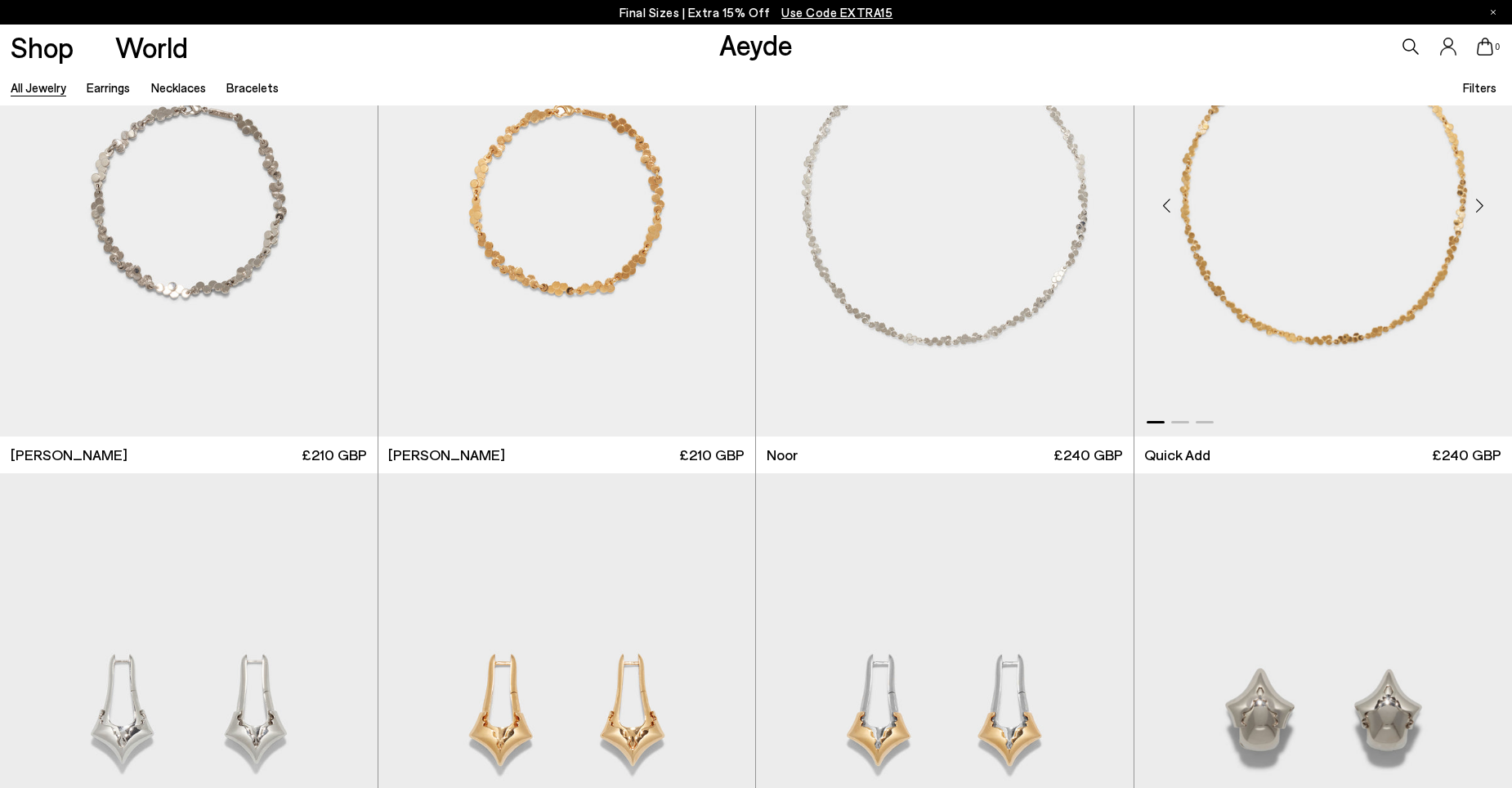
click at [1368, 337] on img "1 / 3" at bounding box center [1324, 199] width 379 height 475
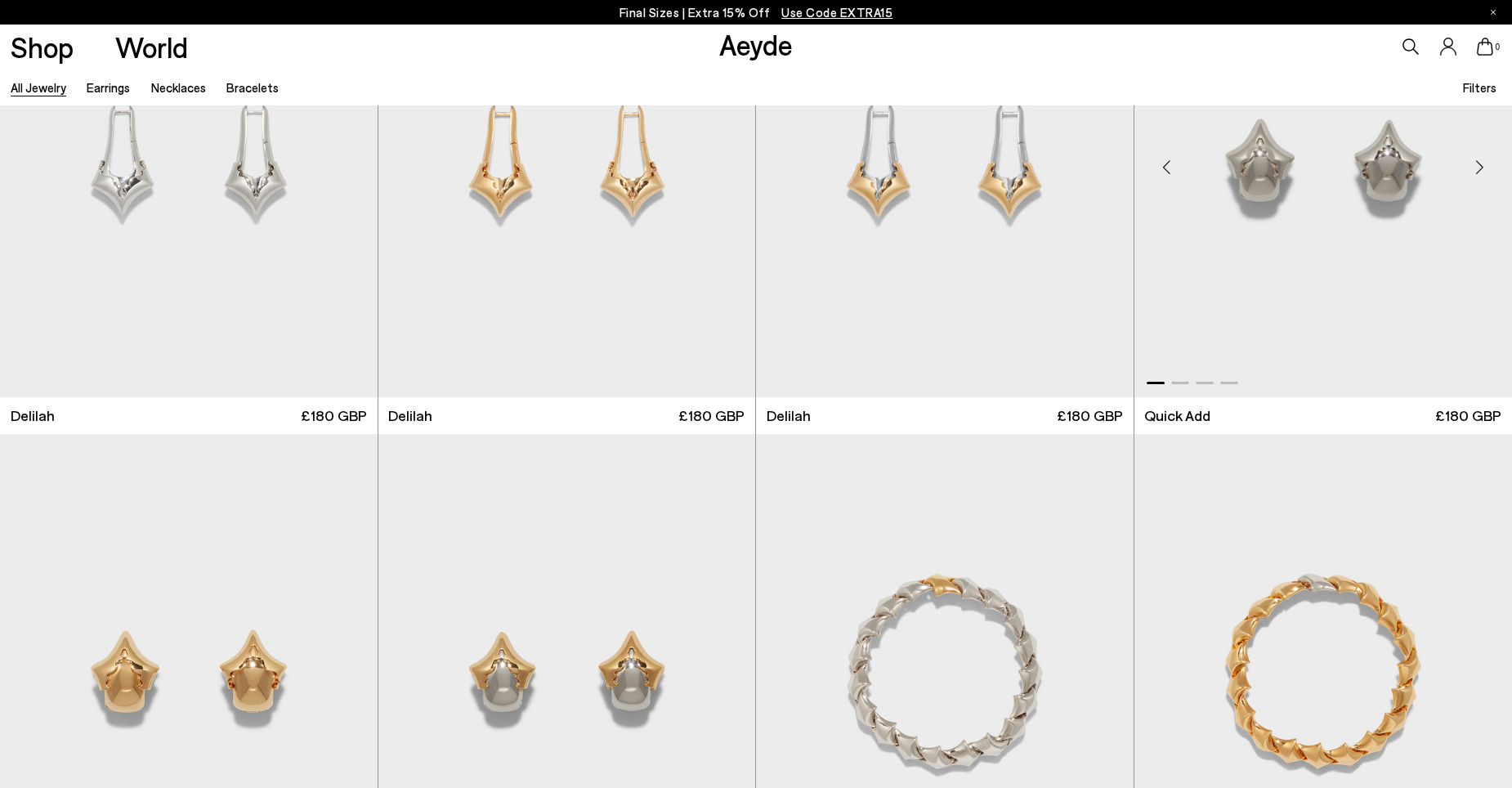
scroll to position [5316, 0]
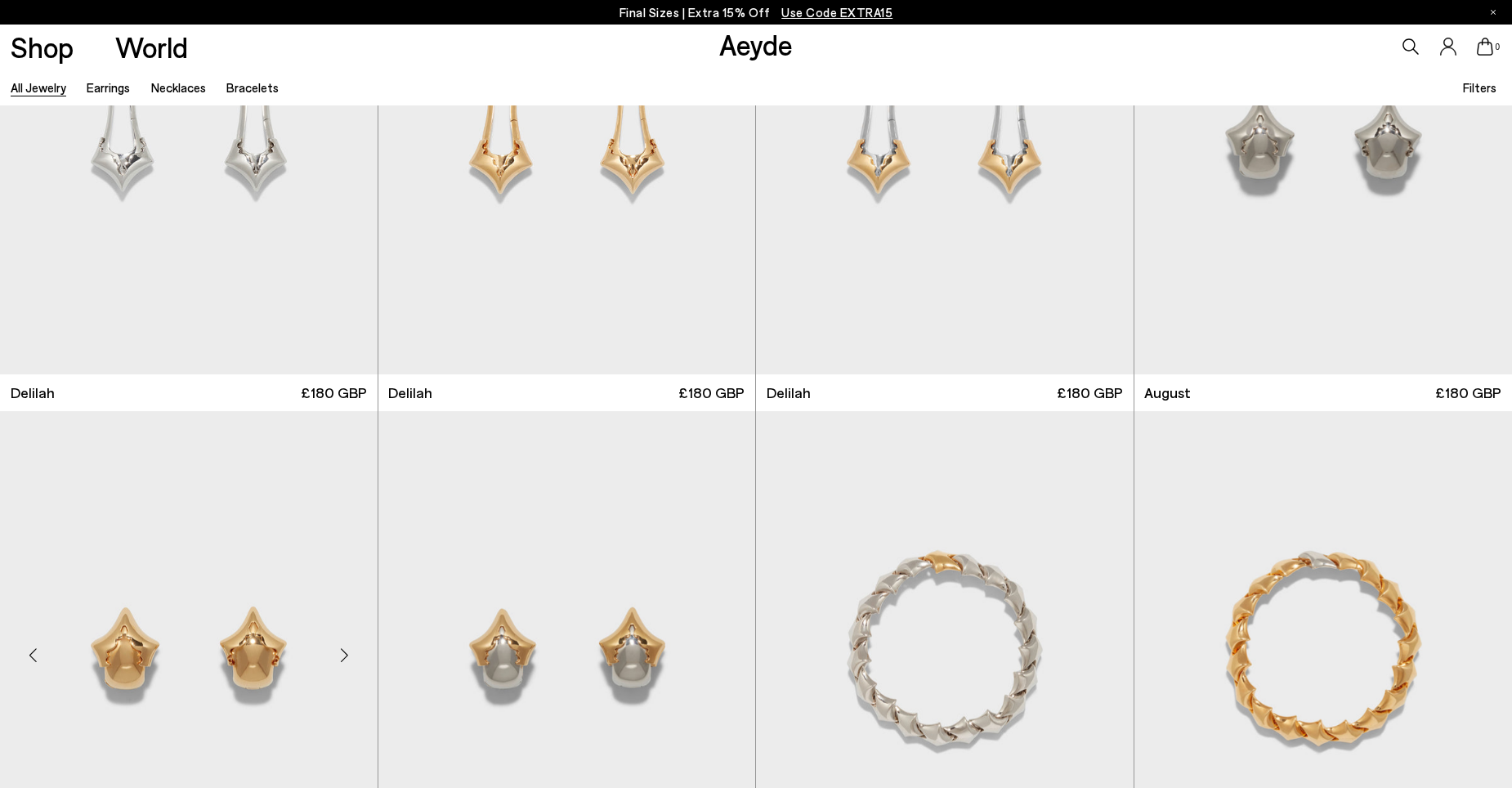
click at [258, 659] on img "1 / 4" at bounding box center [189, 648] width 378 height 475
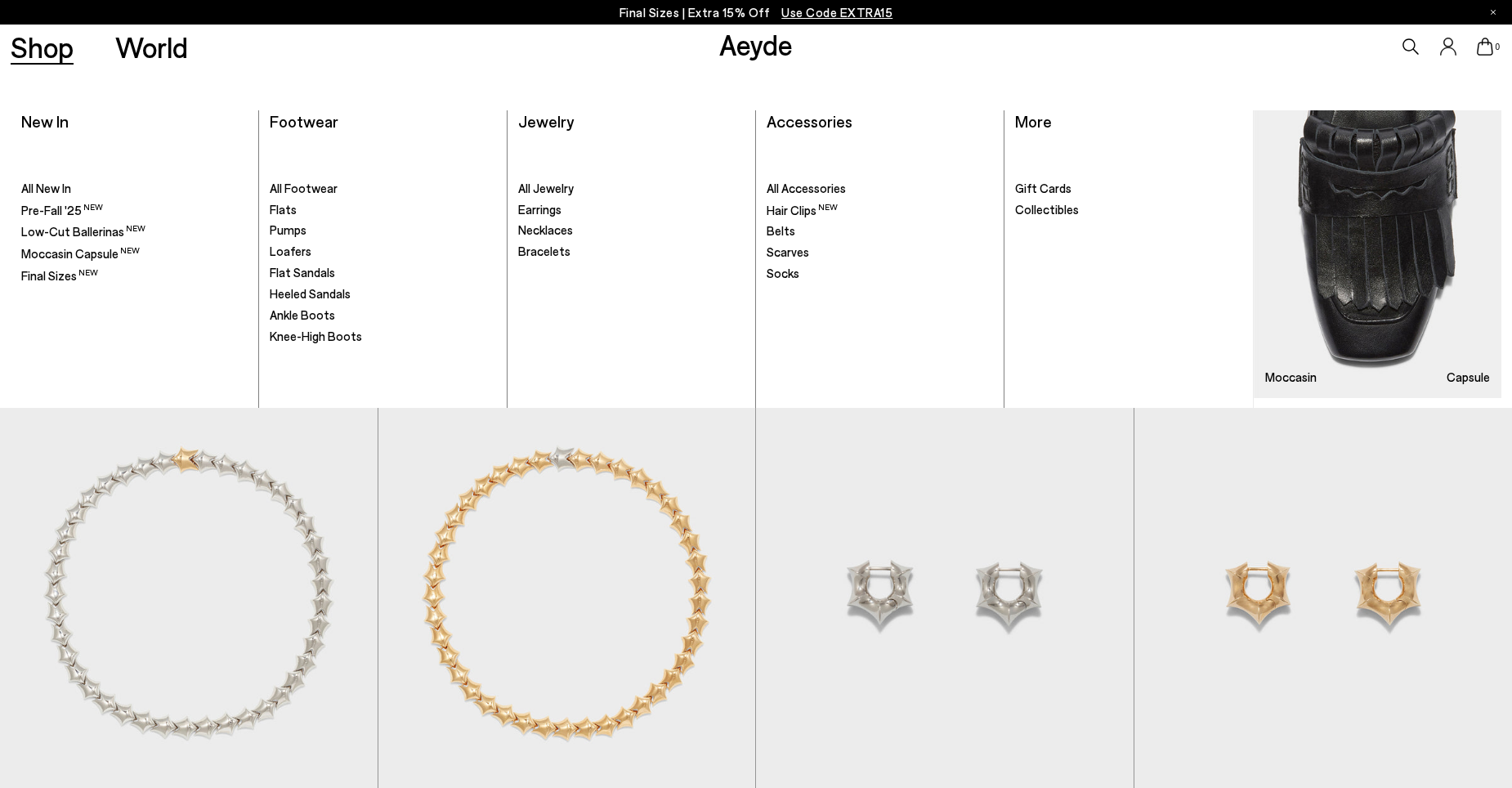
scroll to position [5888, 0]
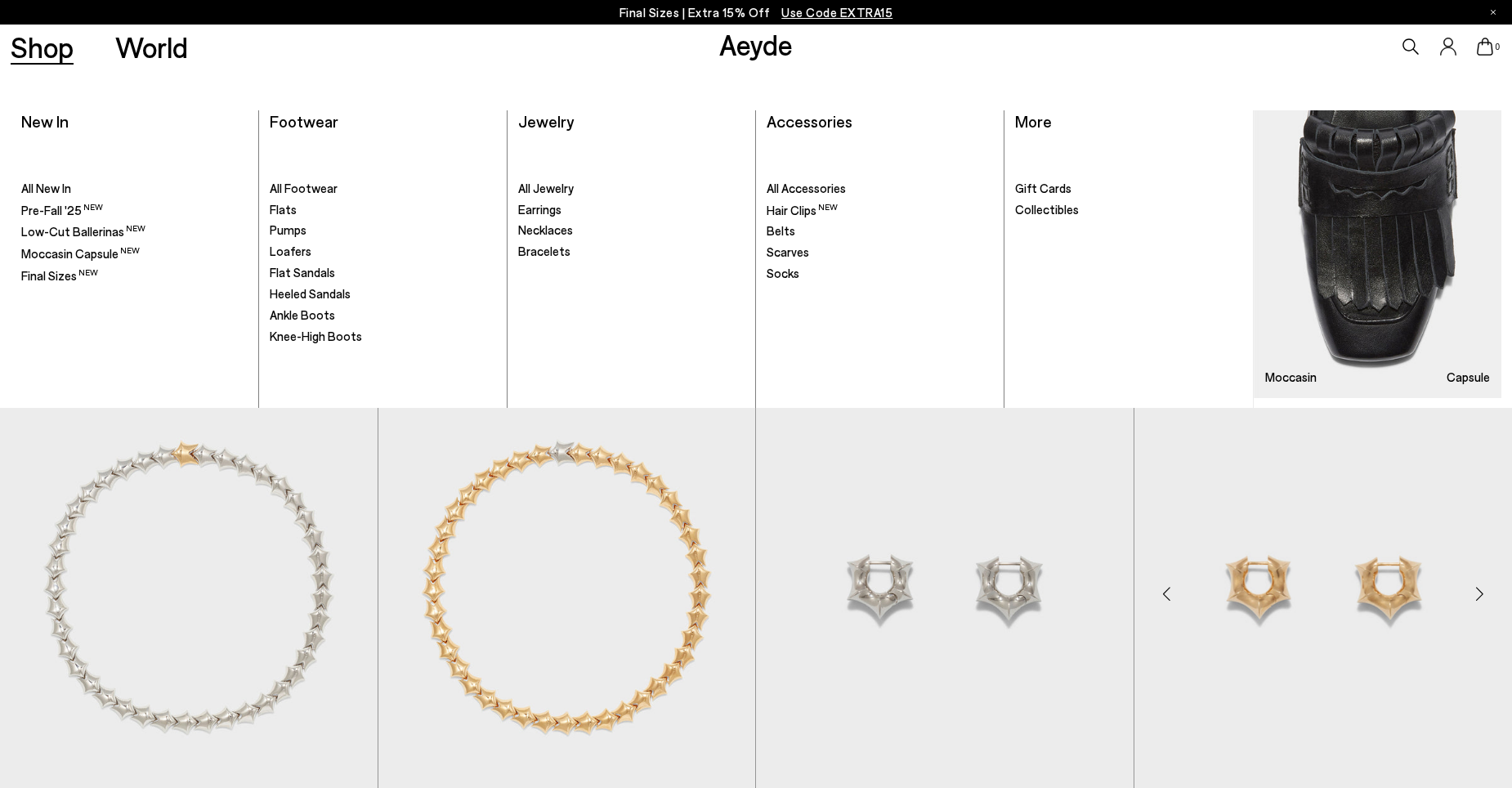
click at [1377, 595] on img "1 / 4" at bounding box center [1324, 587] width 379 height 475
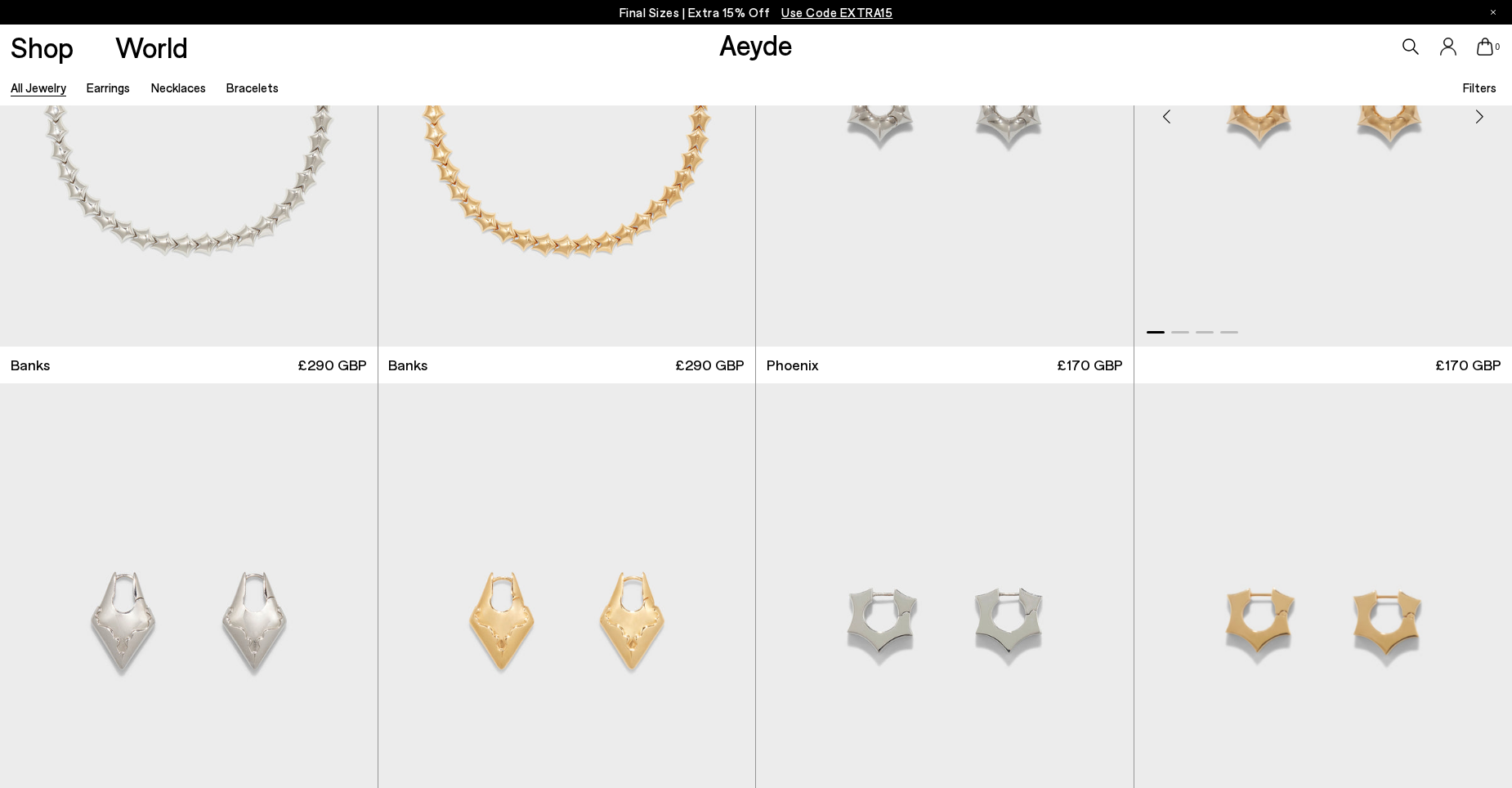
scroll to position [6461, 0]
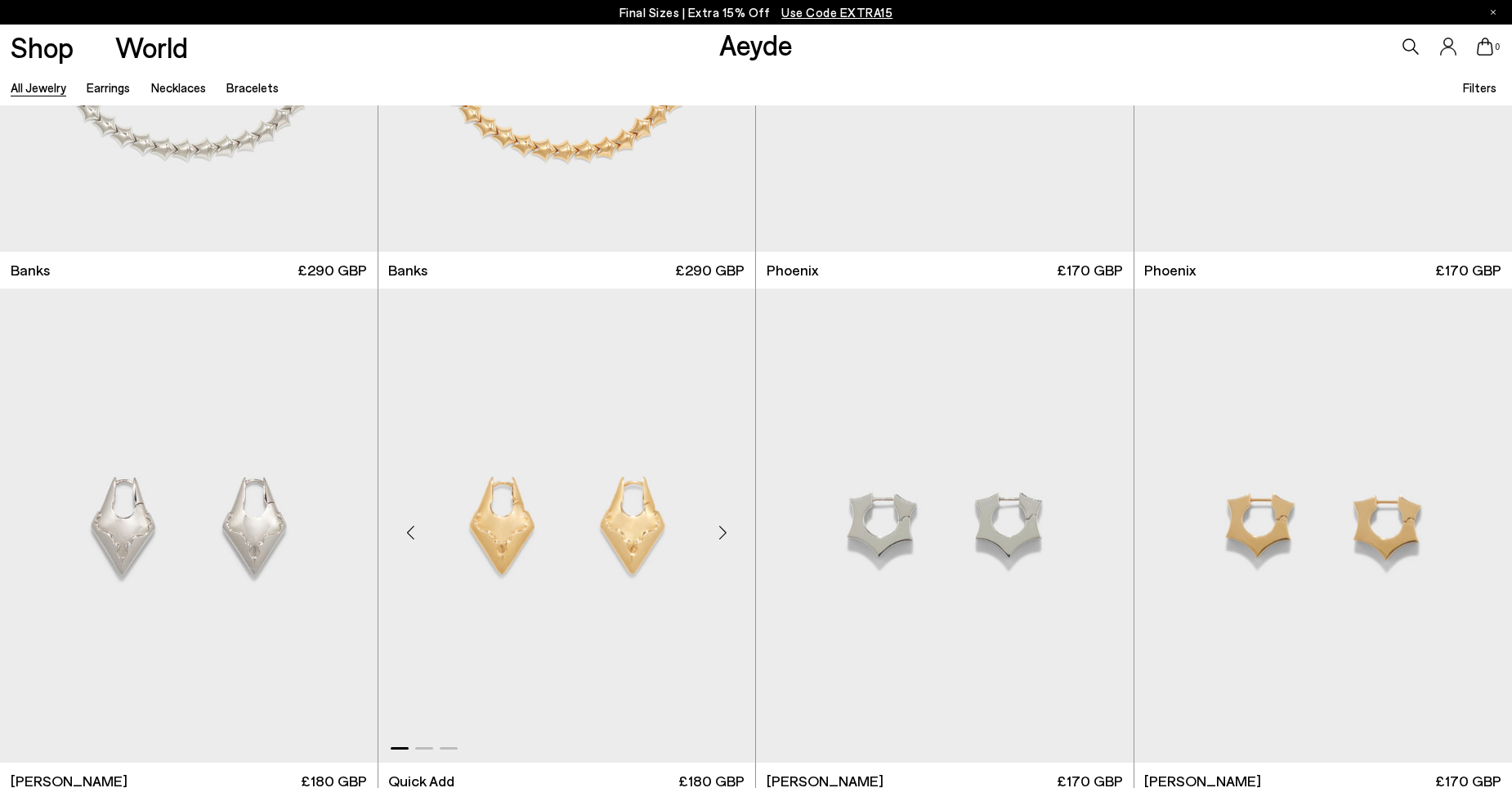
click at [631, 543] on img "1 / 3" at bounding box center [567, 525] width 378 height 475
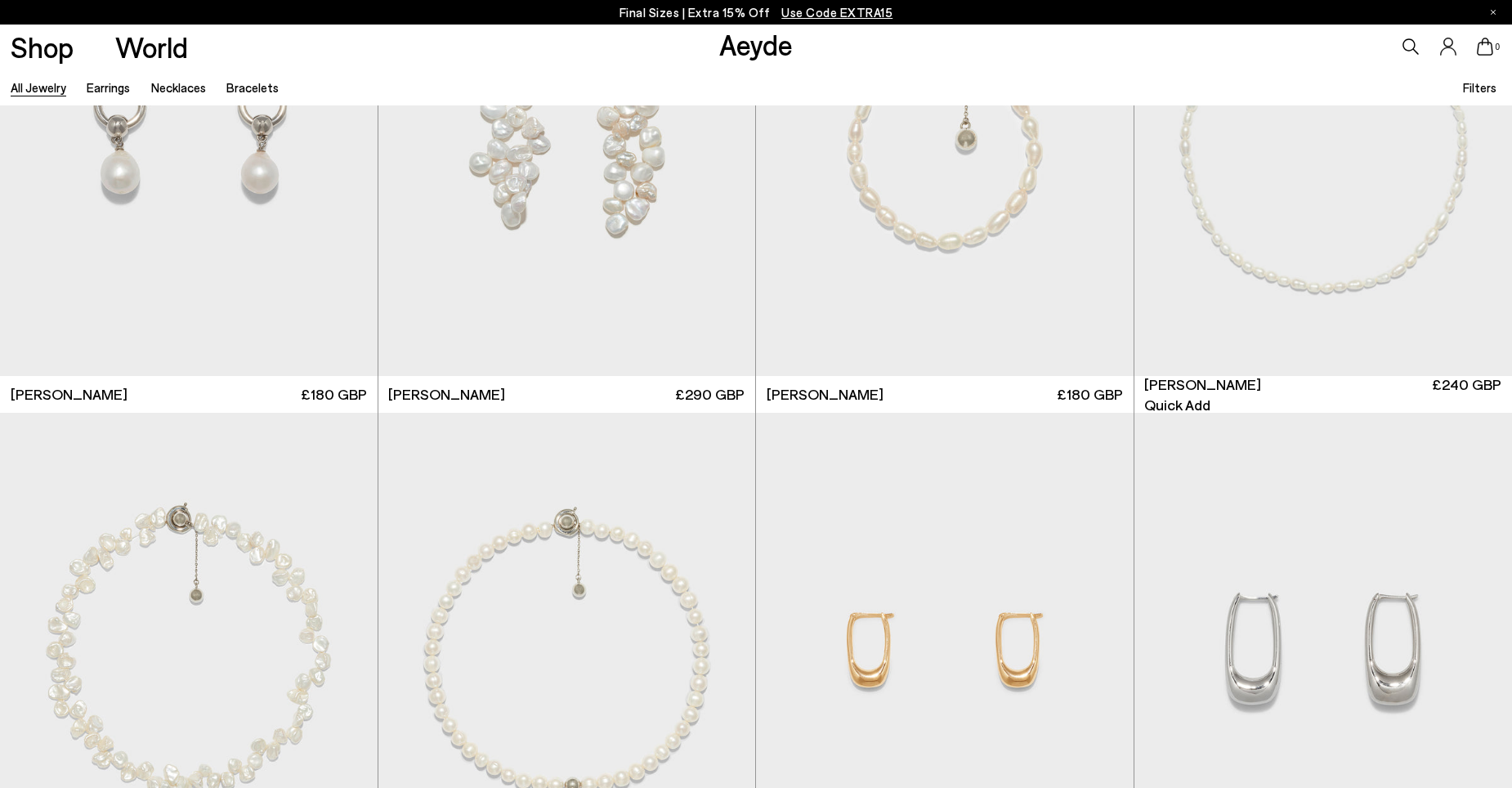
scroll to position [7360, 0]
click at [1101, 655] on div "Next slide" at bounding box center [1101, 655] width 49 height 49
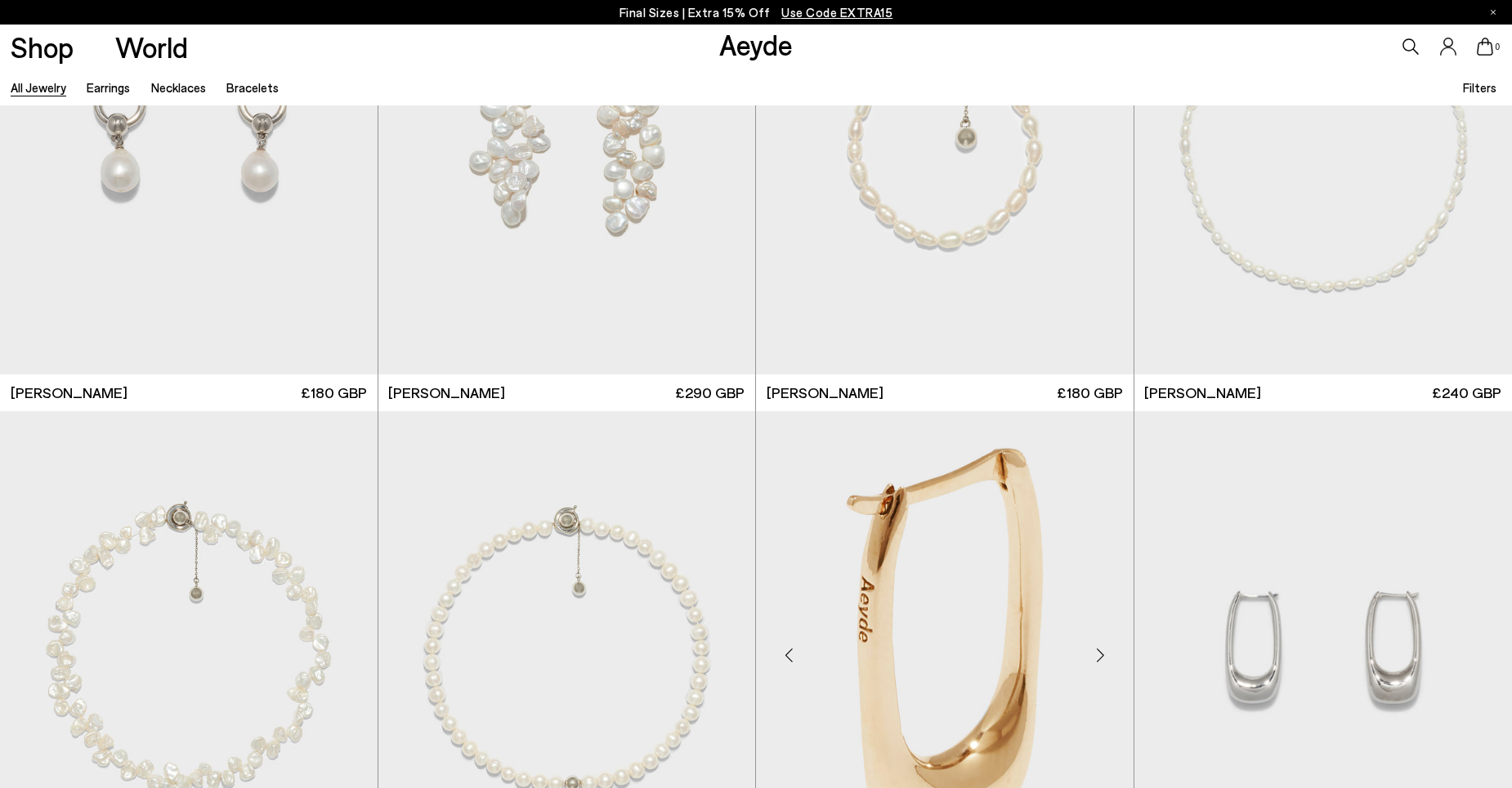
click at [1101, 655] on div "Next slide" at bounding box center [1101, 655] width 49 height 49
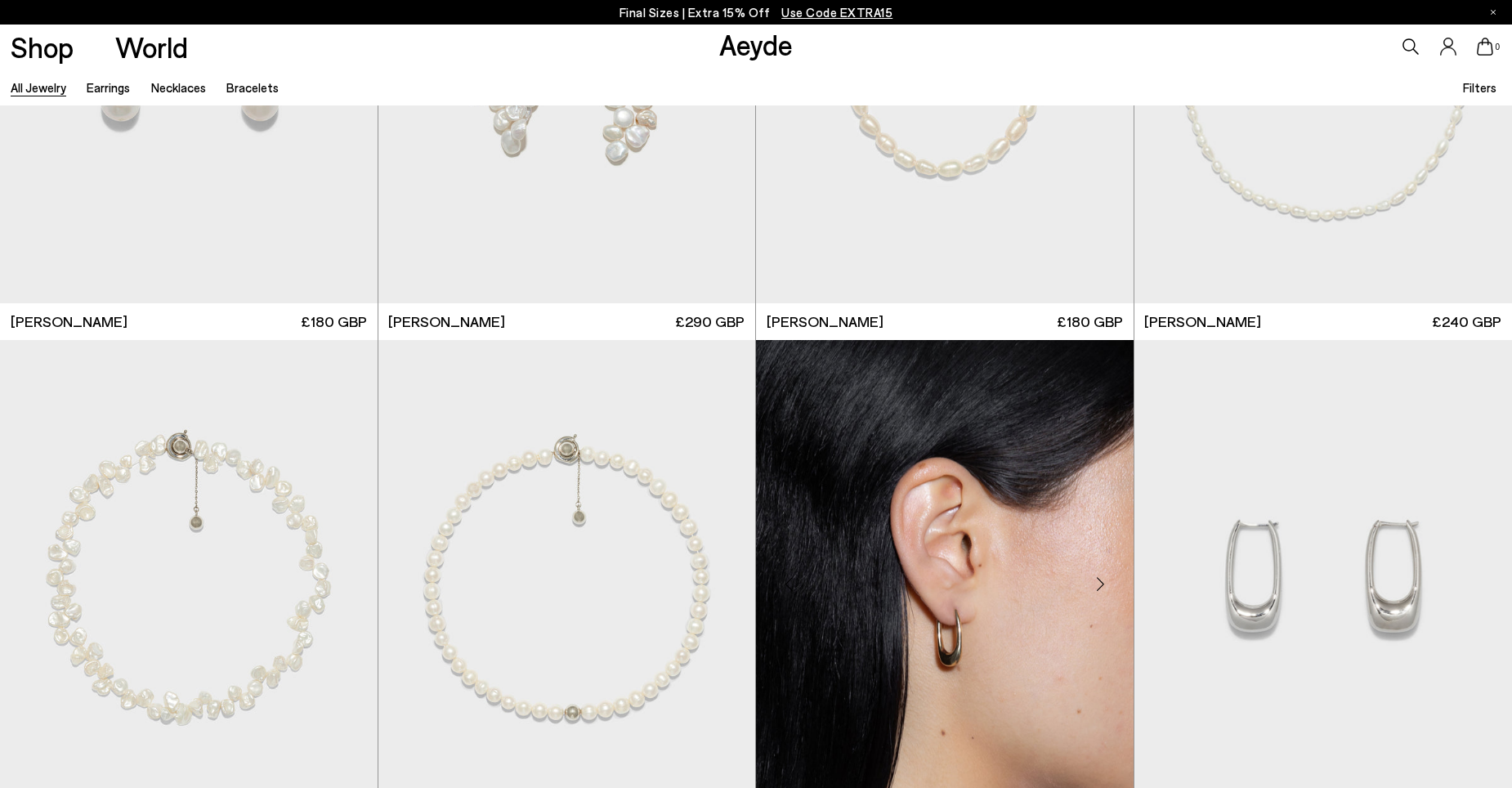
scroll to position [7524, 0]
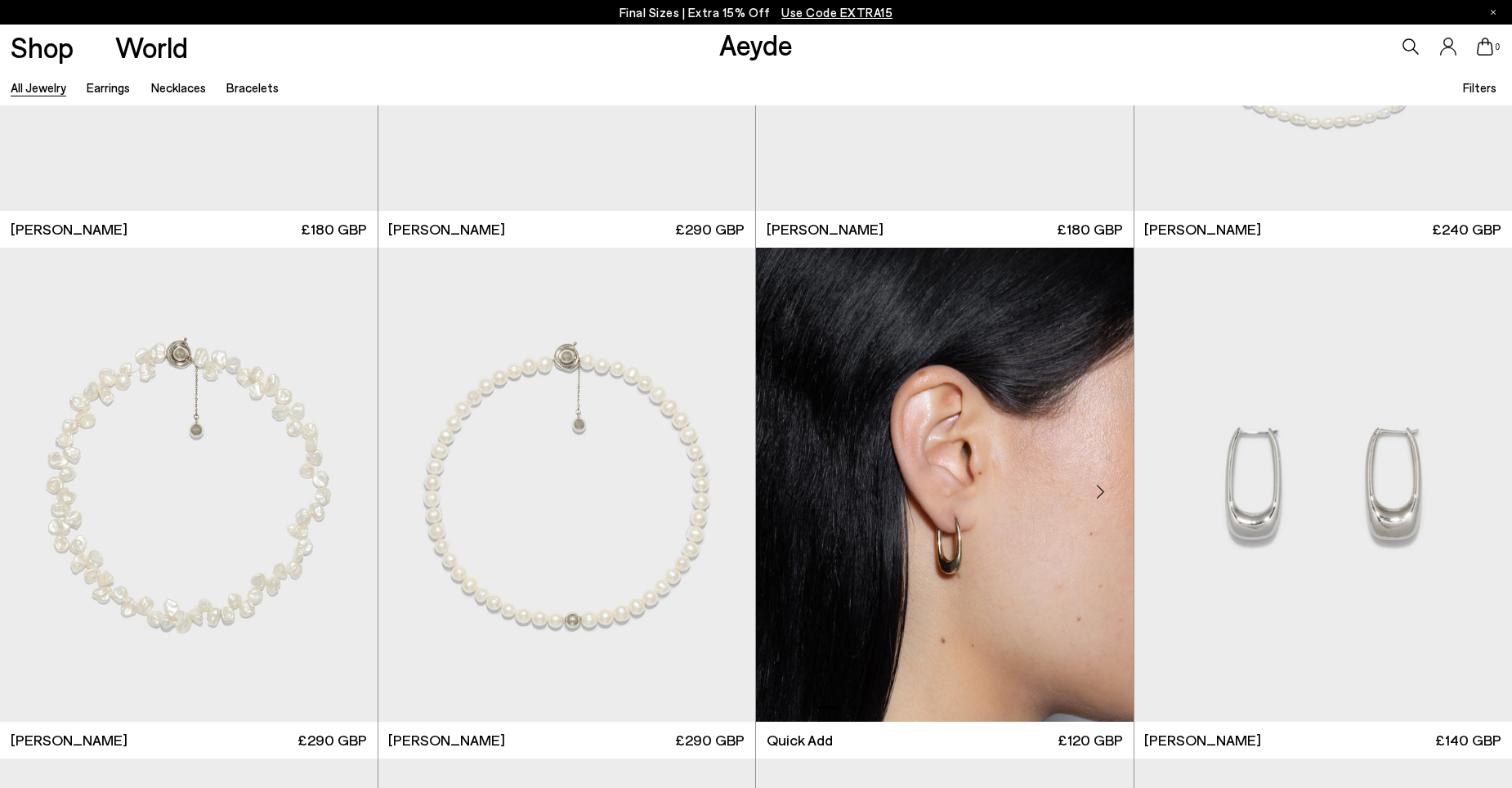
click at [1098, 491] on div "Next slide" at bounding box center [1101, 491] width 49 height 49
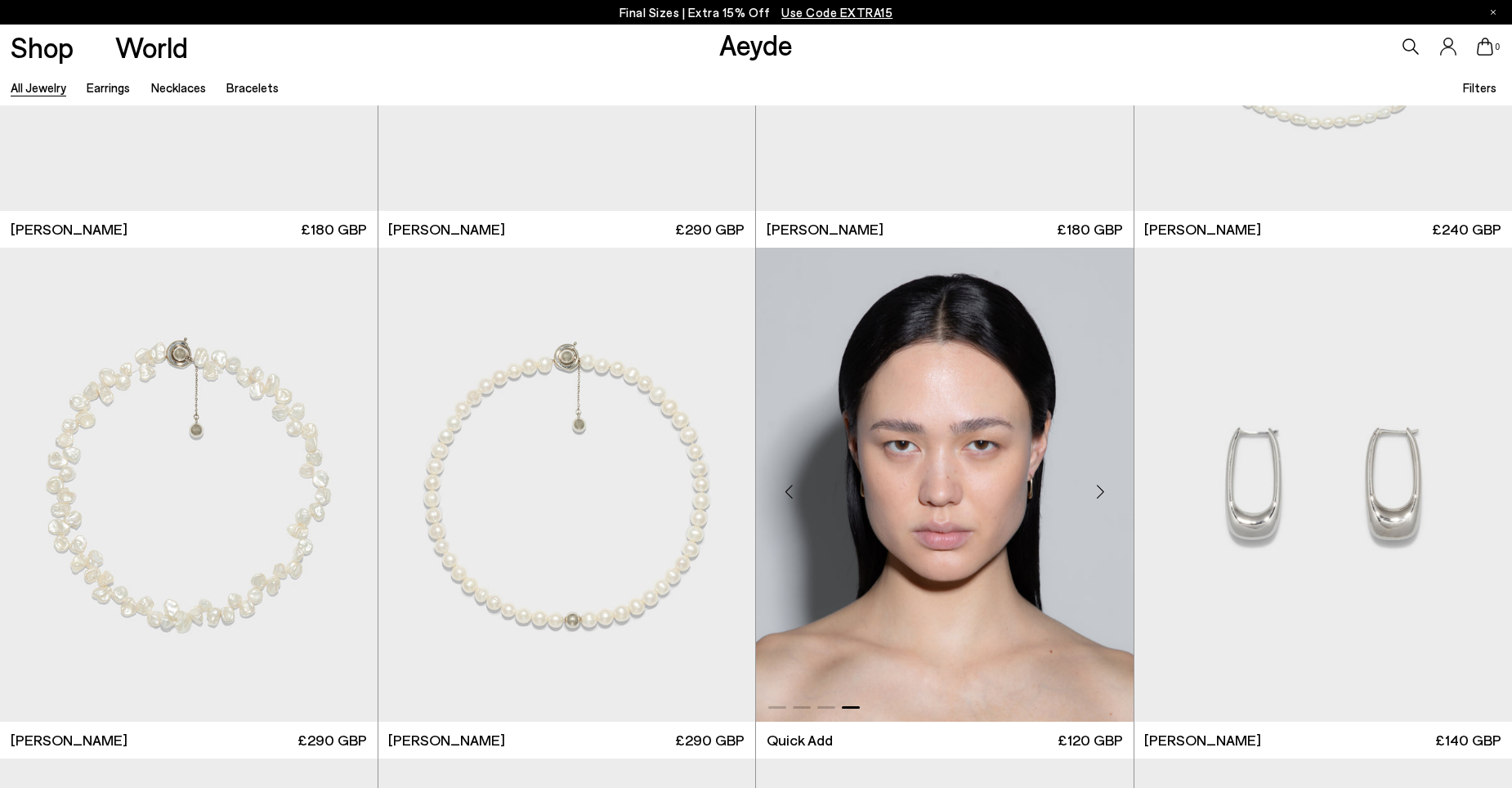
click at [1017, 488] on img "4 / 4" at bounding box center [945, 485] width 378 height 475
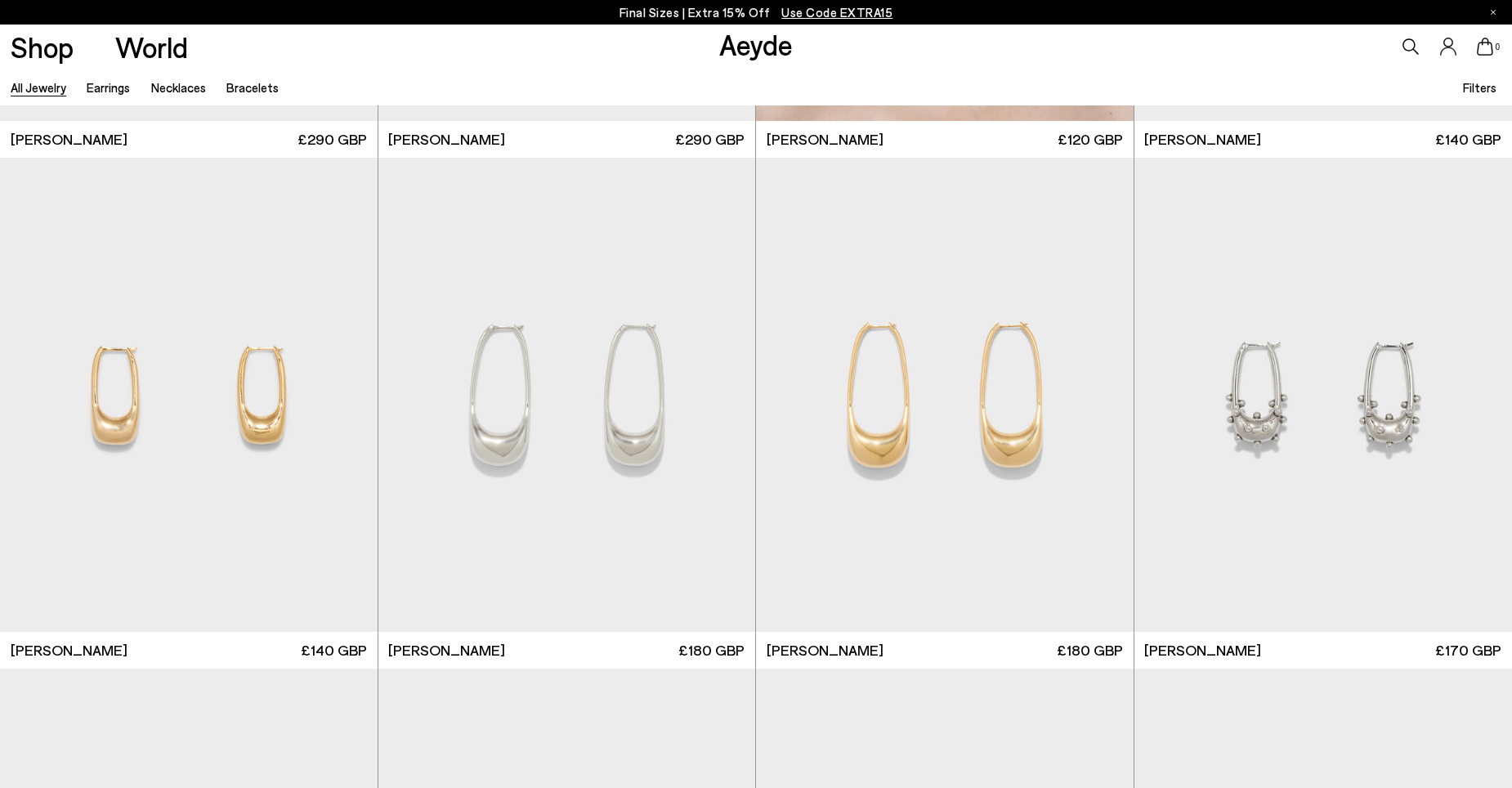
scroll to position [8178, 0]
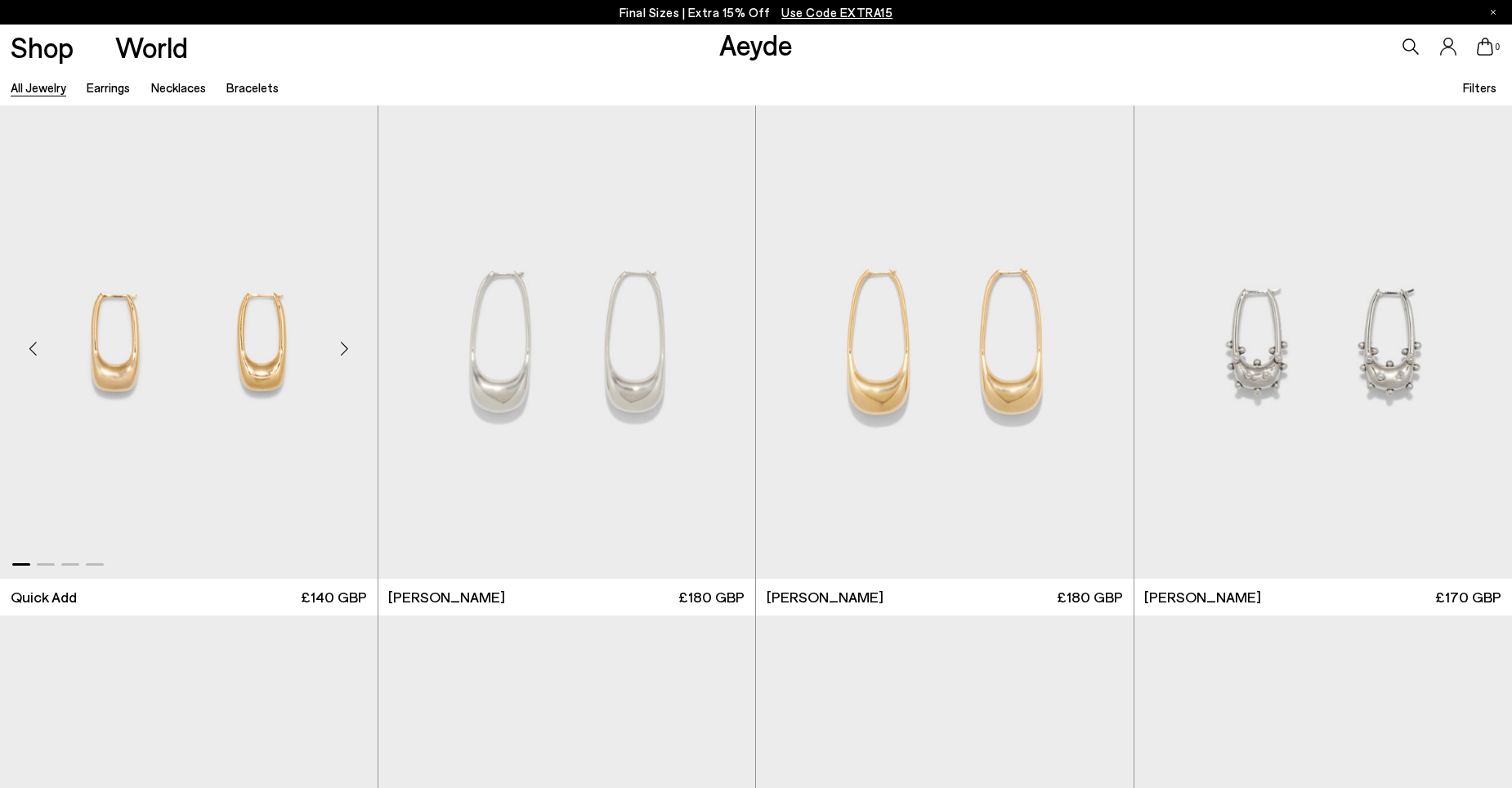
click at [261, 357] on img "1 / 4" at bounding box center [189, 342] width 378 height 475
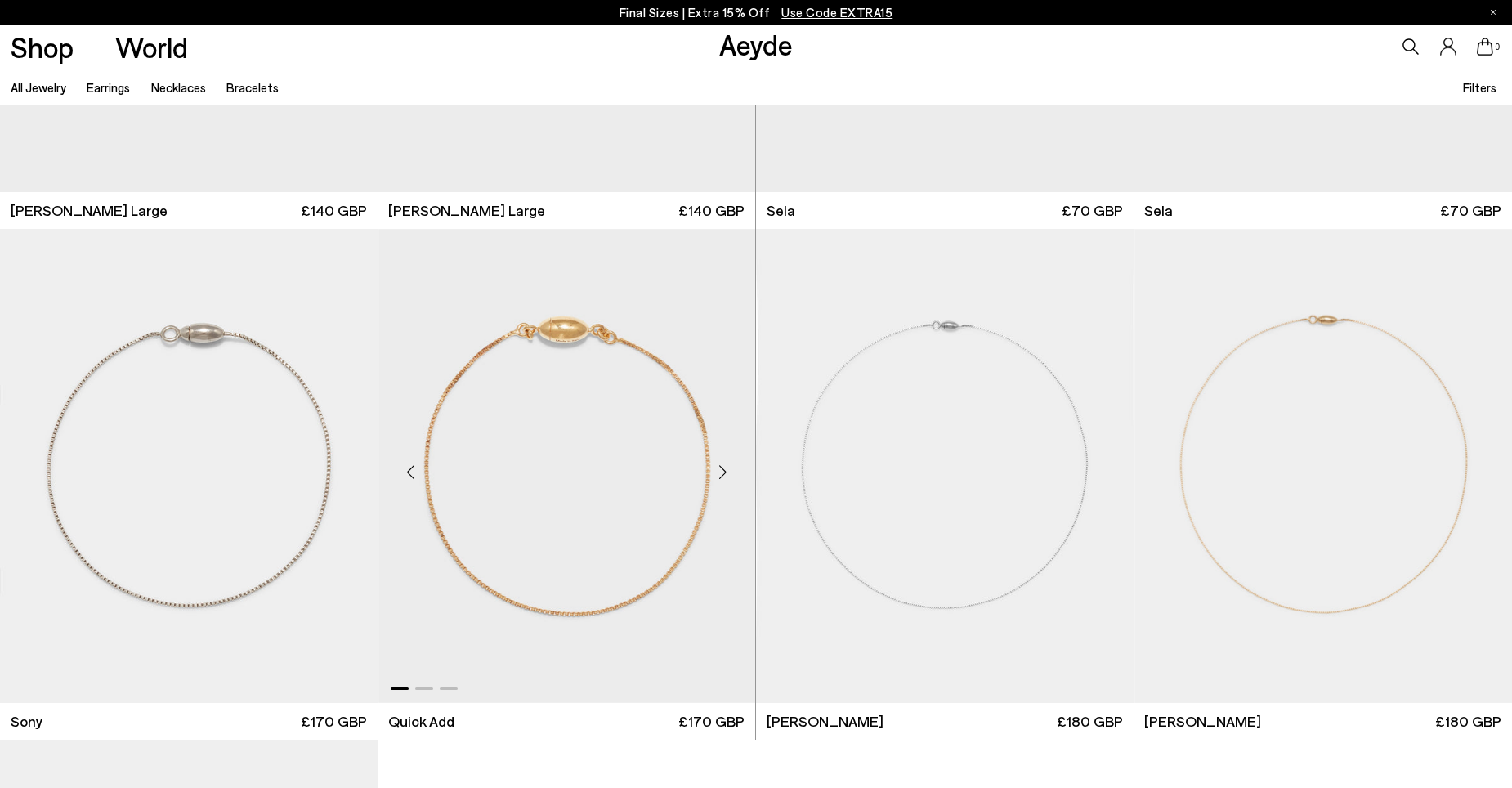
scroll to position [11123, 0]
click at [641, 513] on img "1 / 3" at bounding box center [567, 465] width 378 height 475
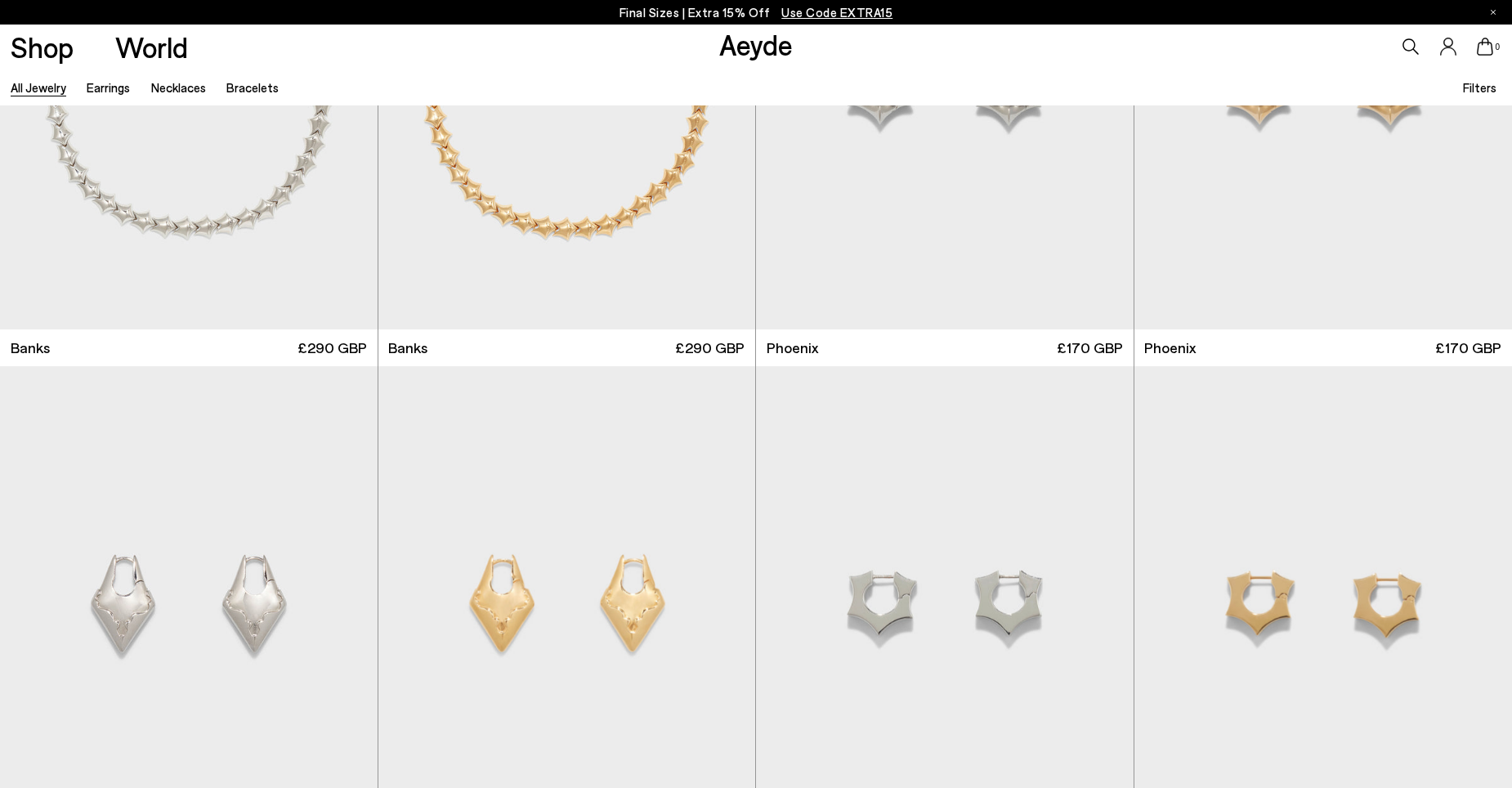
scroll to position [6461, 0]
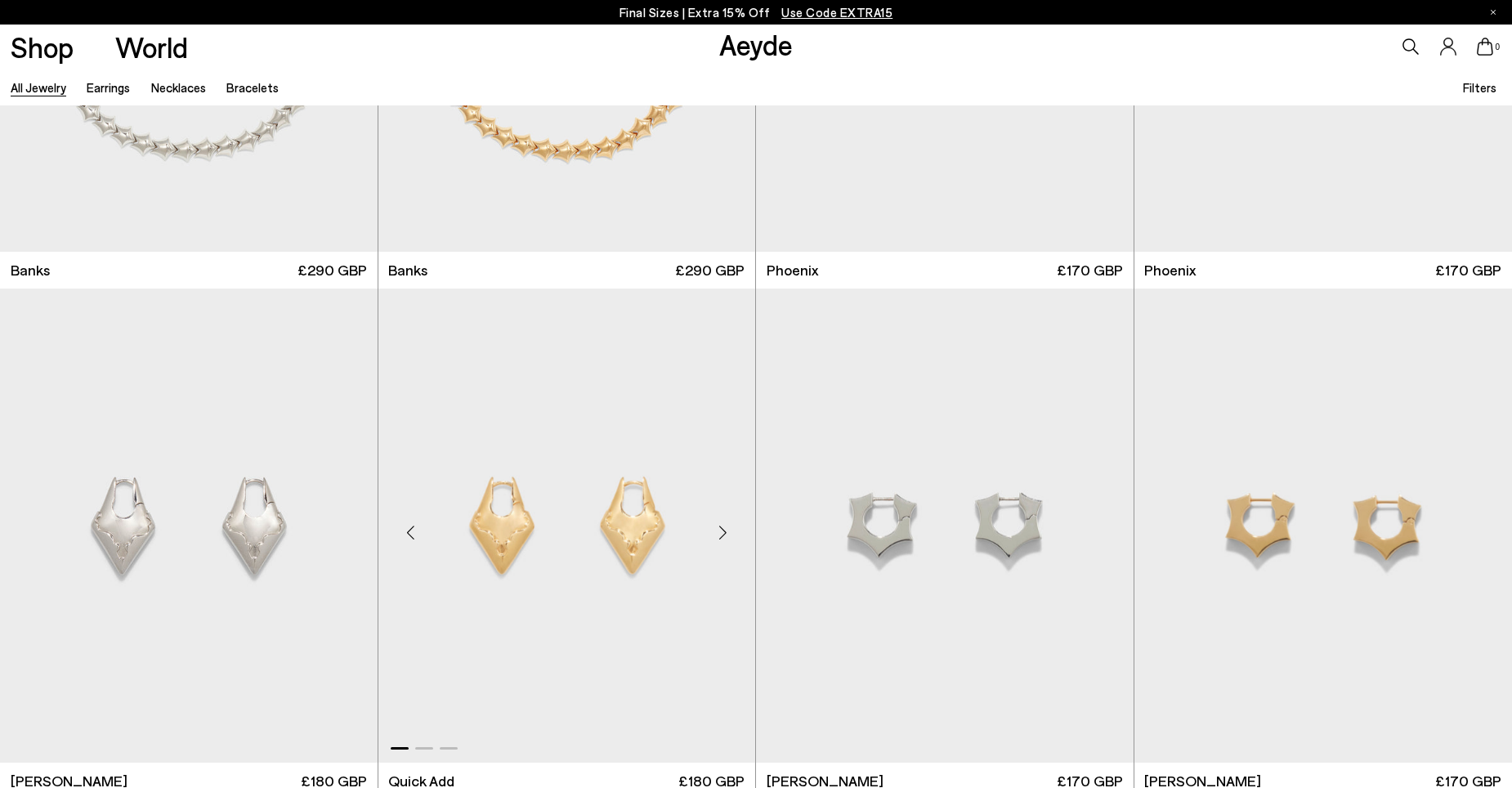
click at [638, 534] on img "1 / 3" at bounding box center [567, 525] width 378 height 475
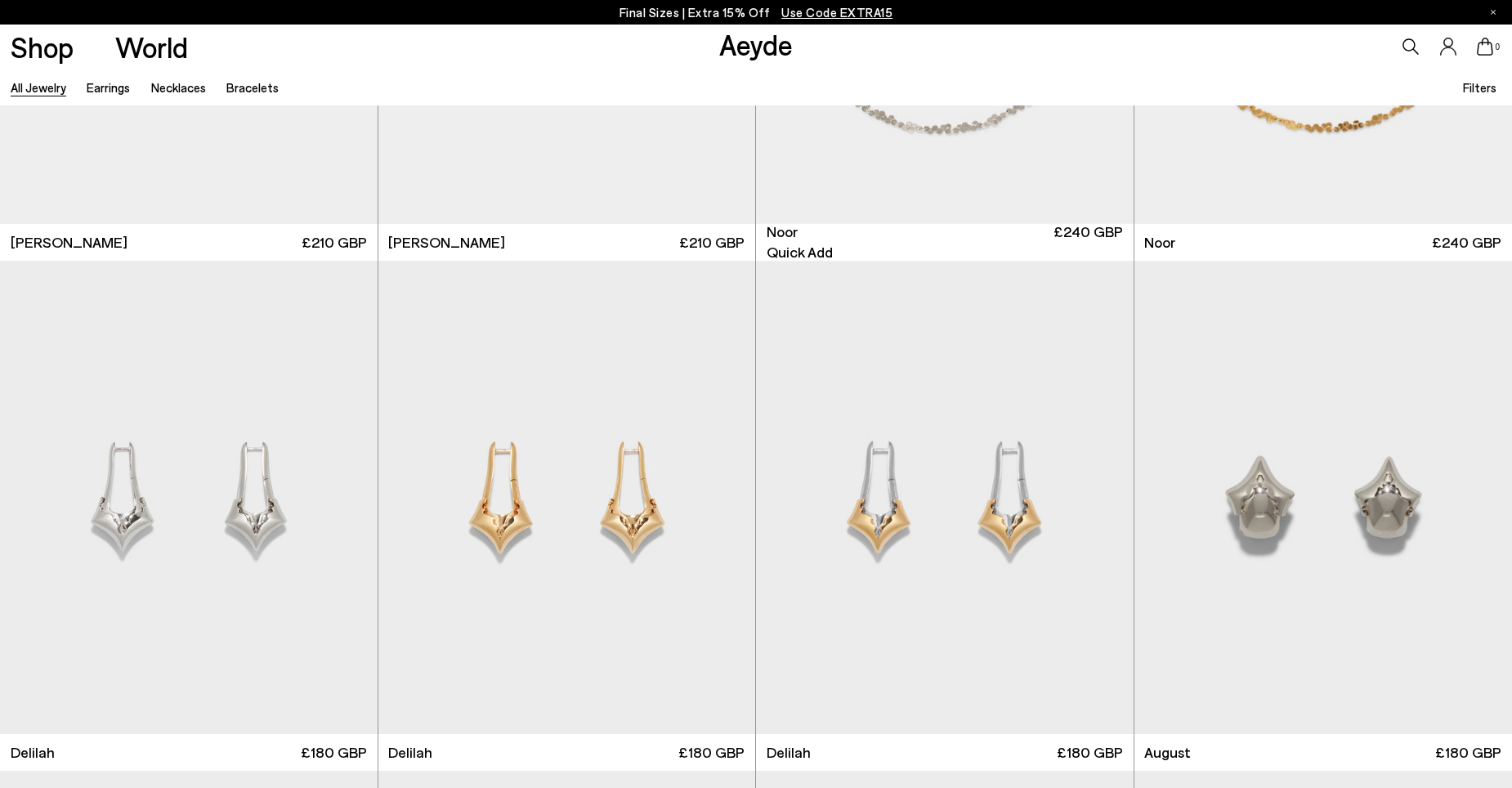
scroll to position [4907, 0]
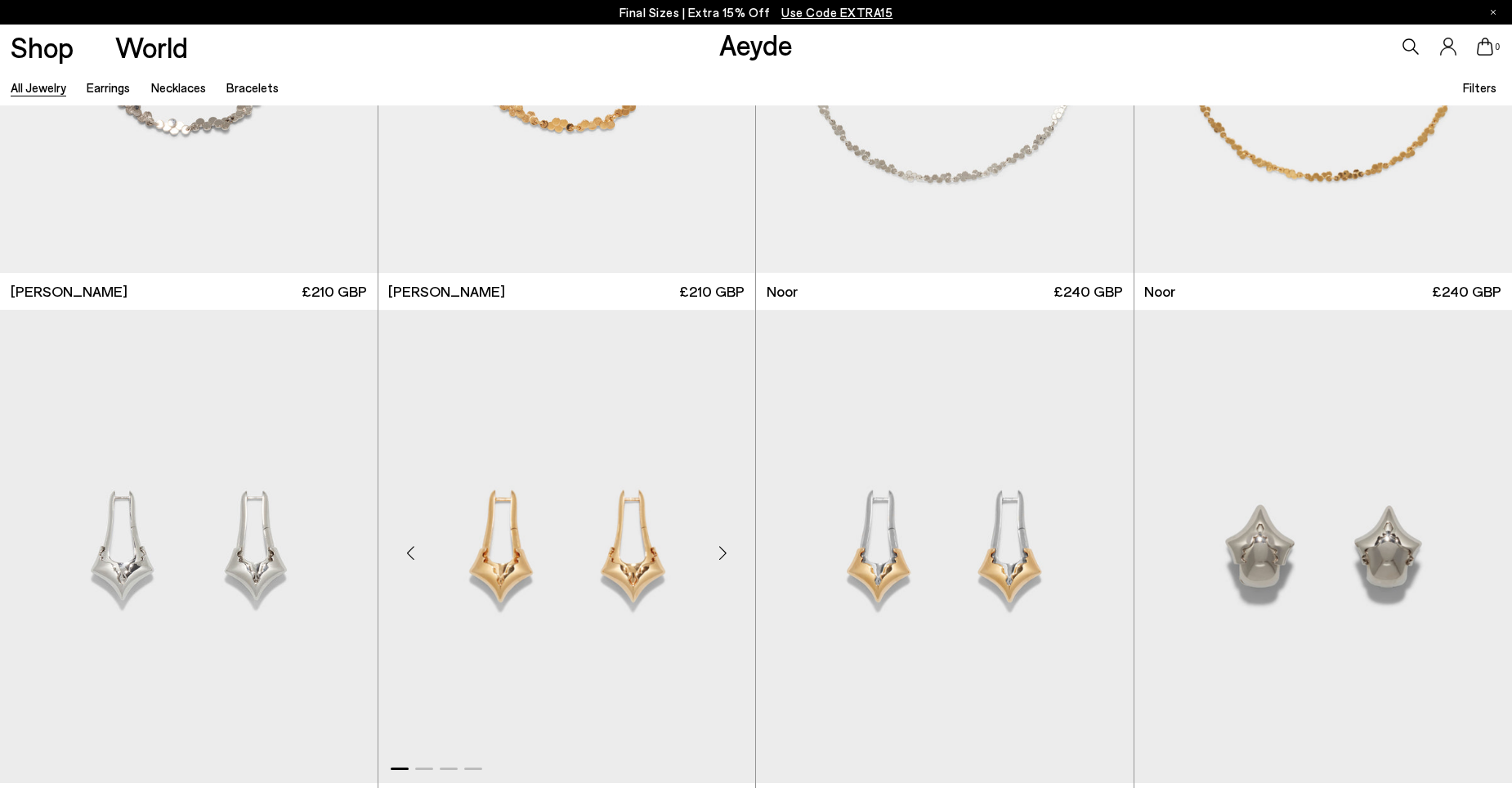
click at [632, 578] on img "1 / 4" at bounding box center [567, 547] width 378 height 475
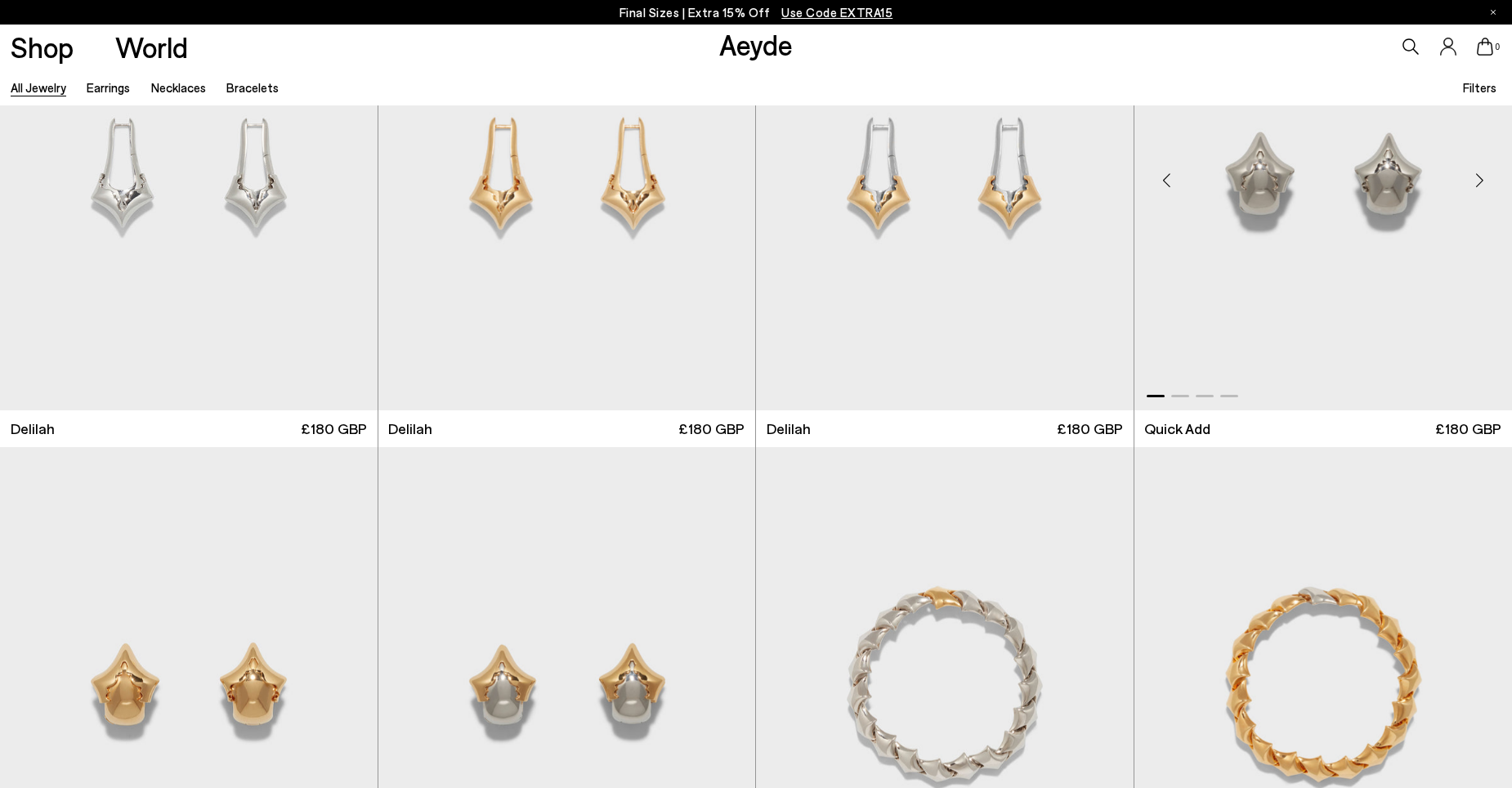
scroll to position [5316, 0]
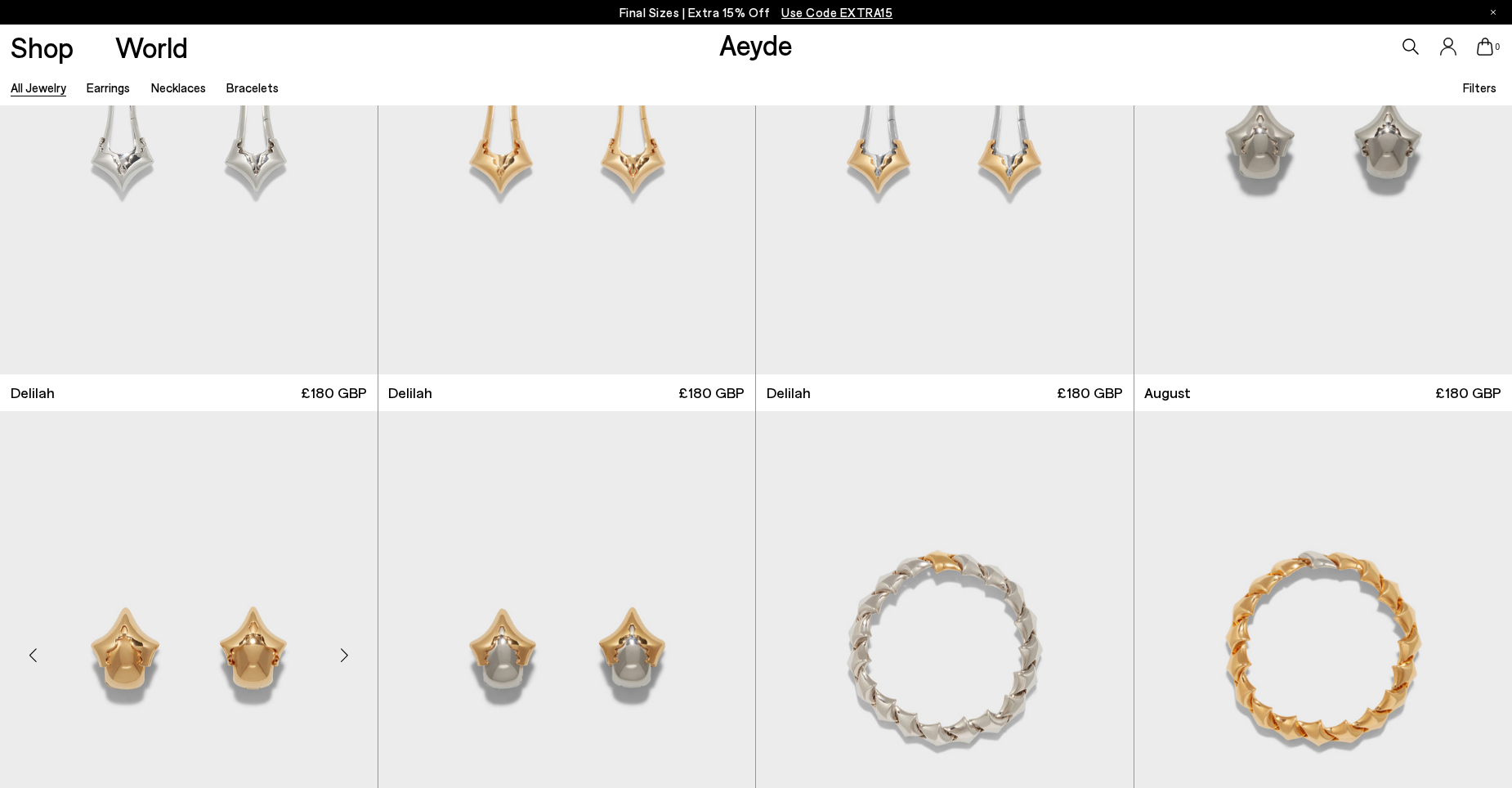
click at [281, 661] on img "1 / 4" at bounding box center [189, 648] width 378 height 475
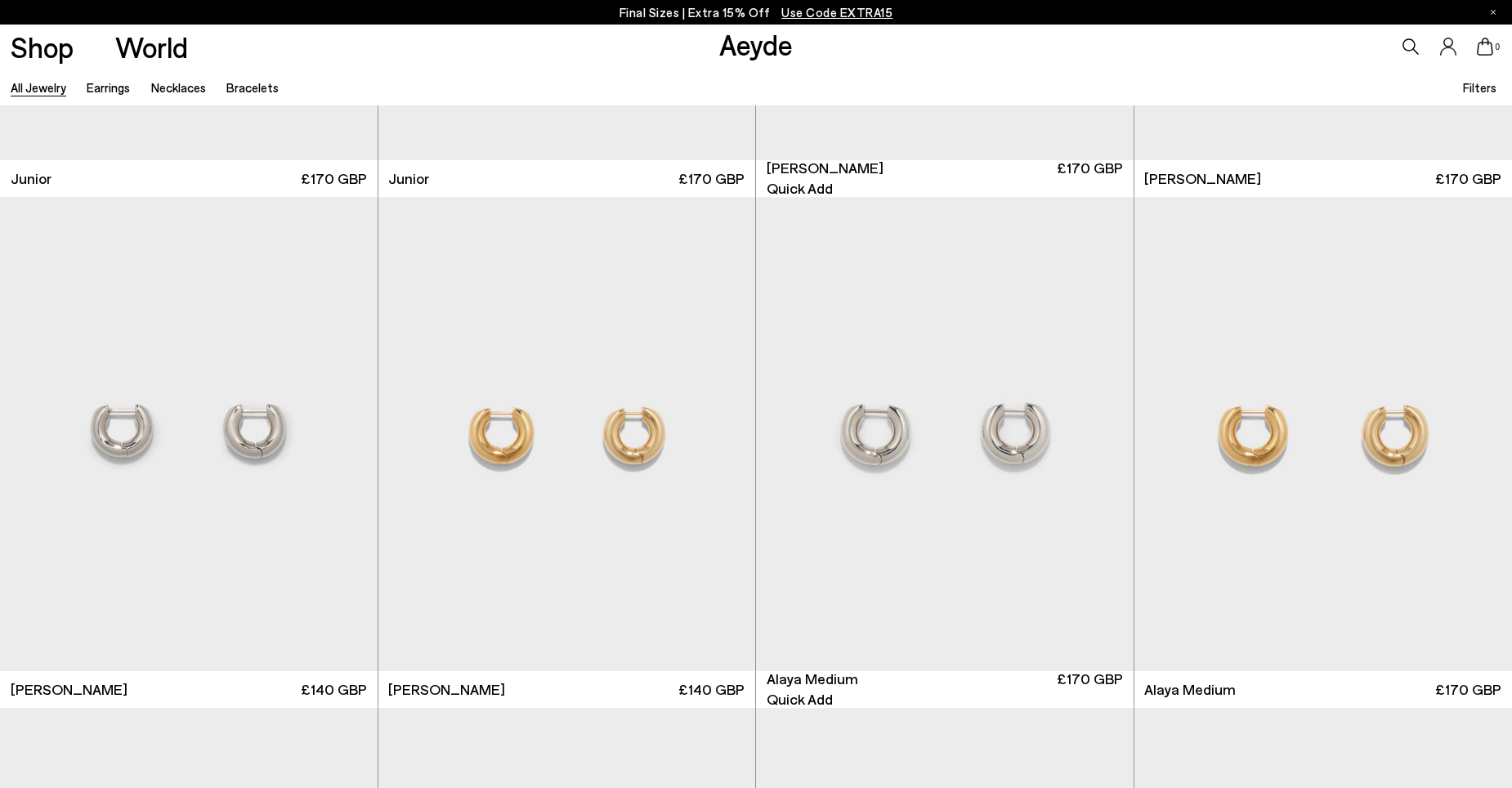
scroll to position [1881, 0]
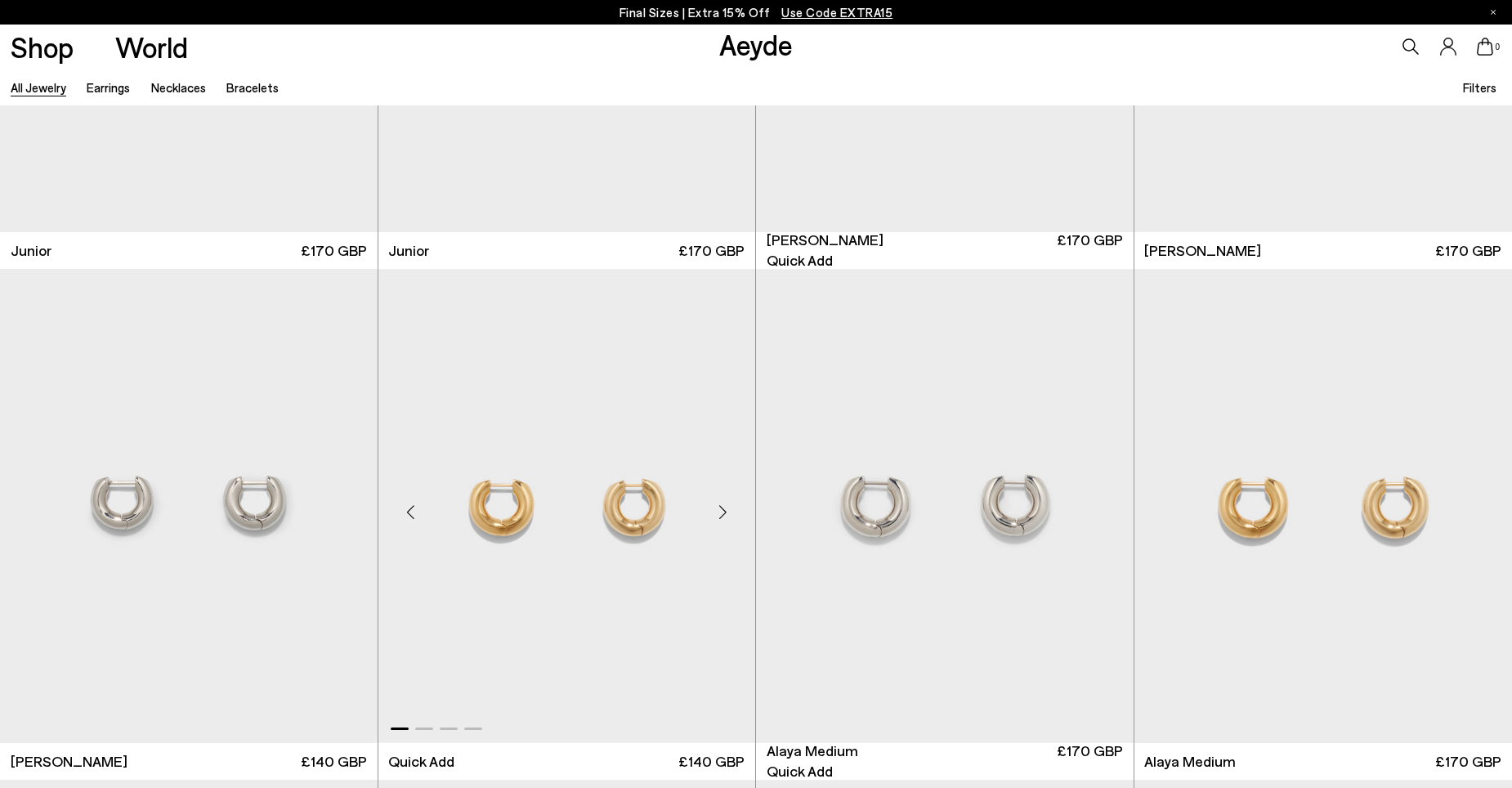
click at [644, 503] on img "1 / 4" at bounding box center [567, 506] width 378 height 475
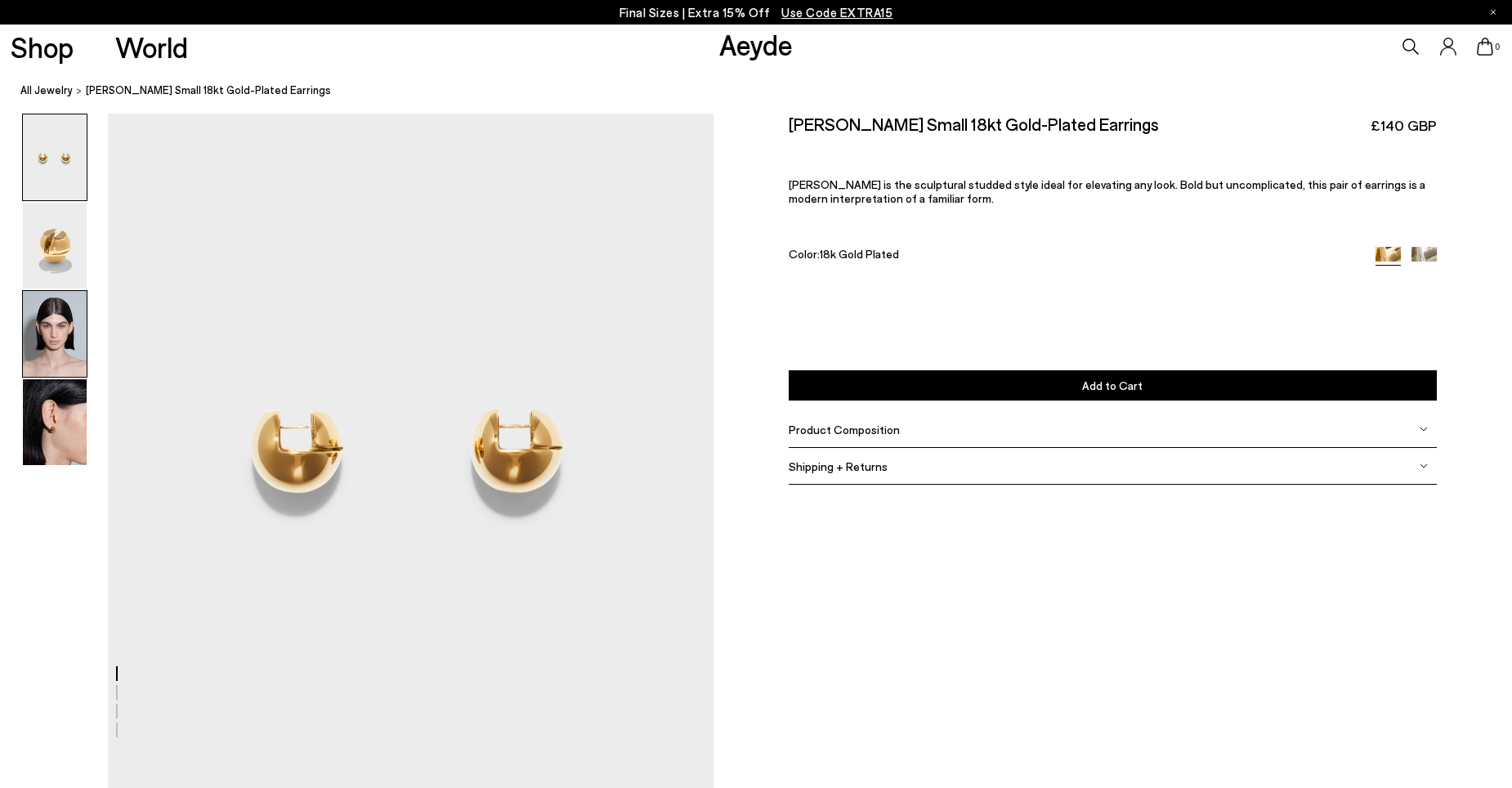
click at [46, 342] on img at bounding box center [55, 333] width 64 height 86
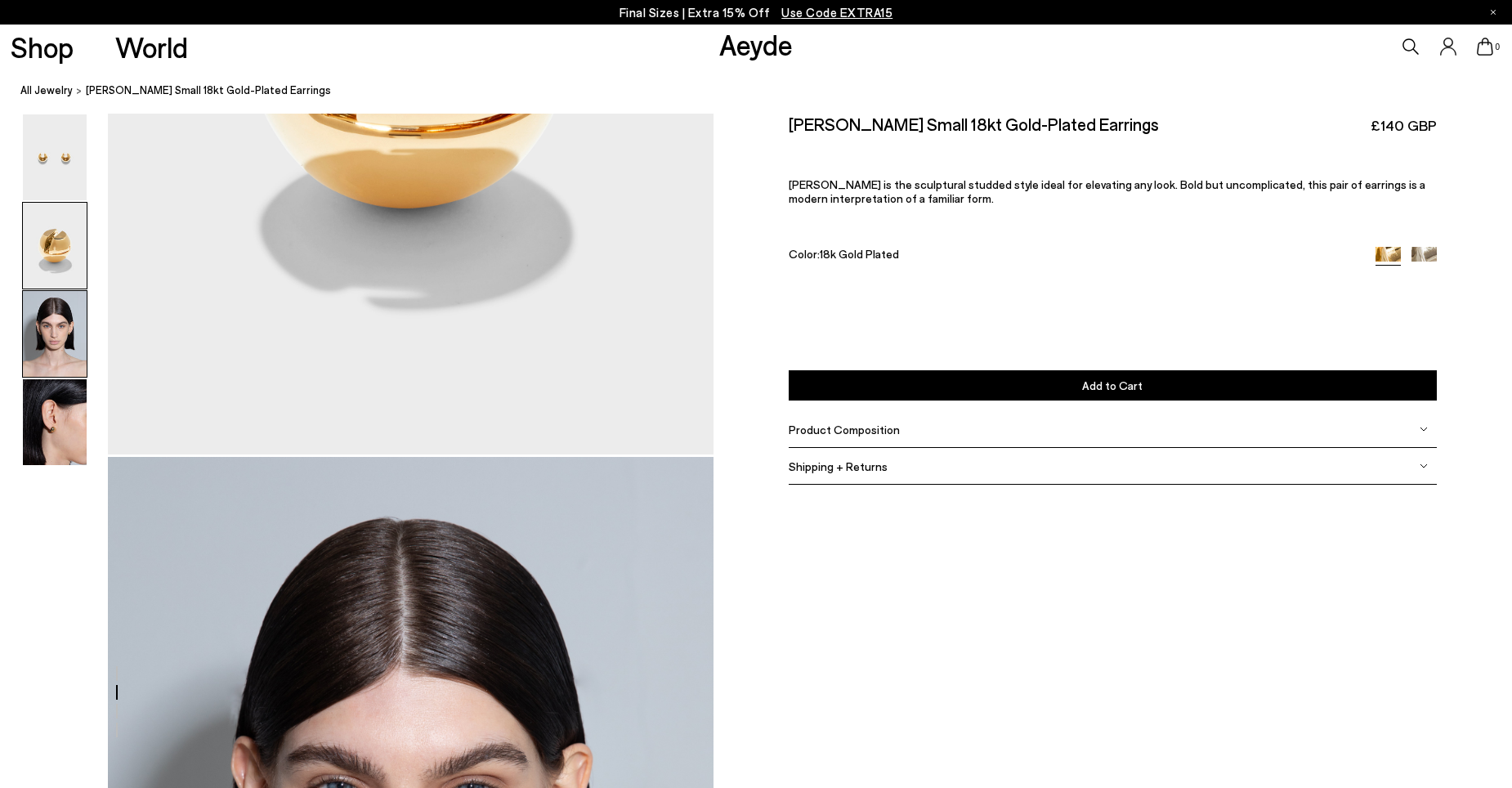
scroll to position [1490, 0]
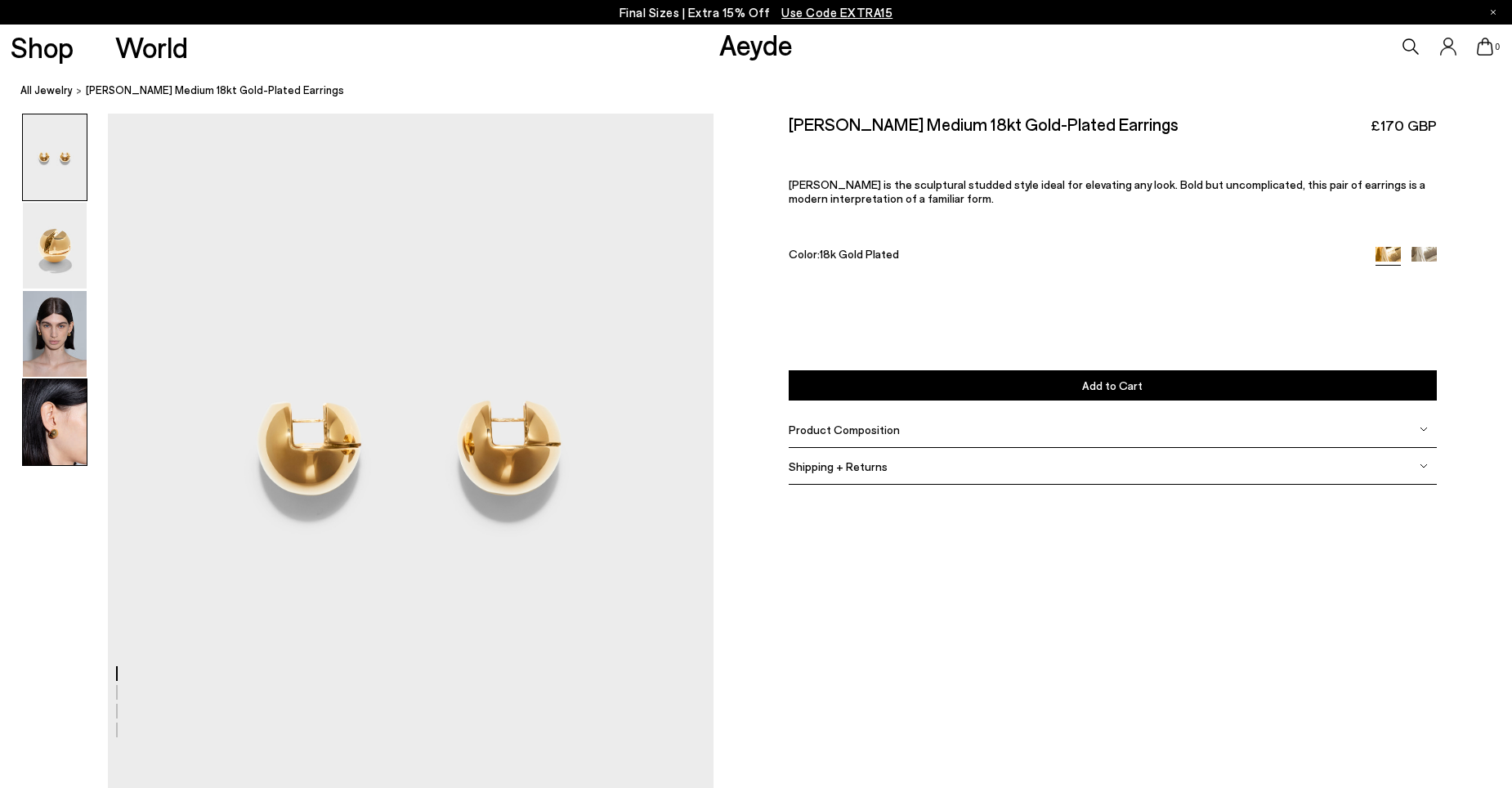
click at [61, 431] on img at bounding box center [55, 422] width 64 height 86
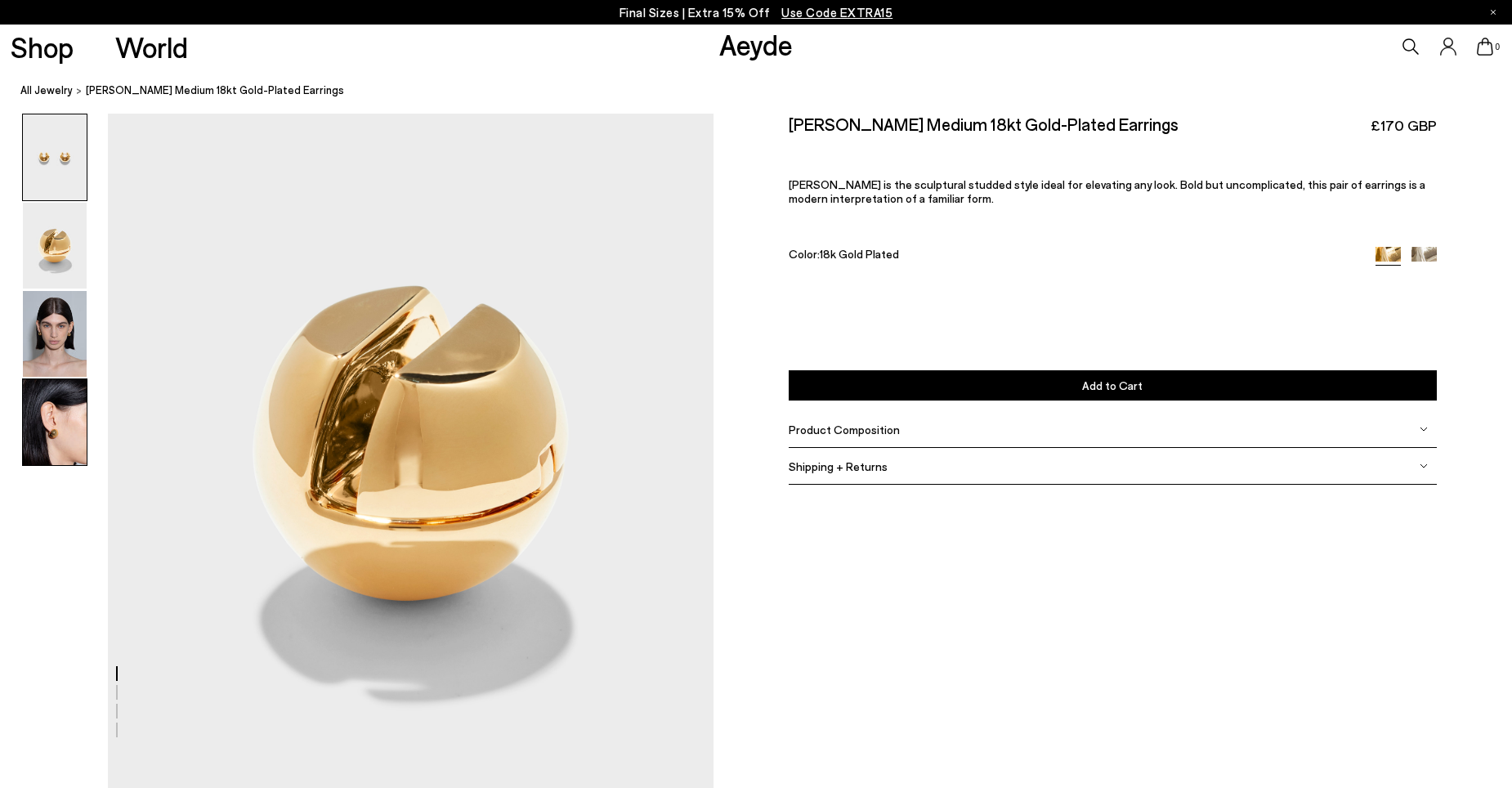
scroll to position [795, 0]
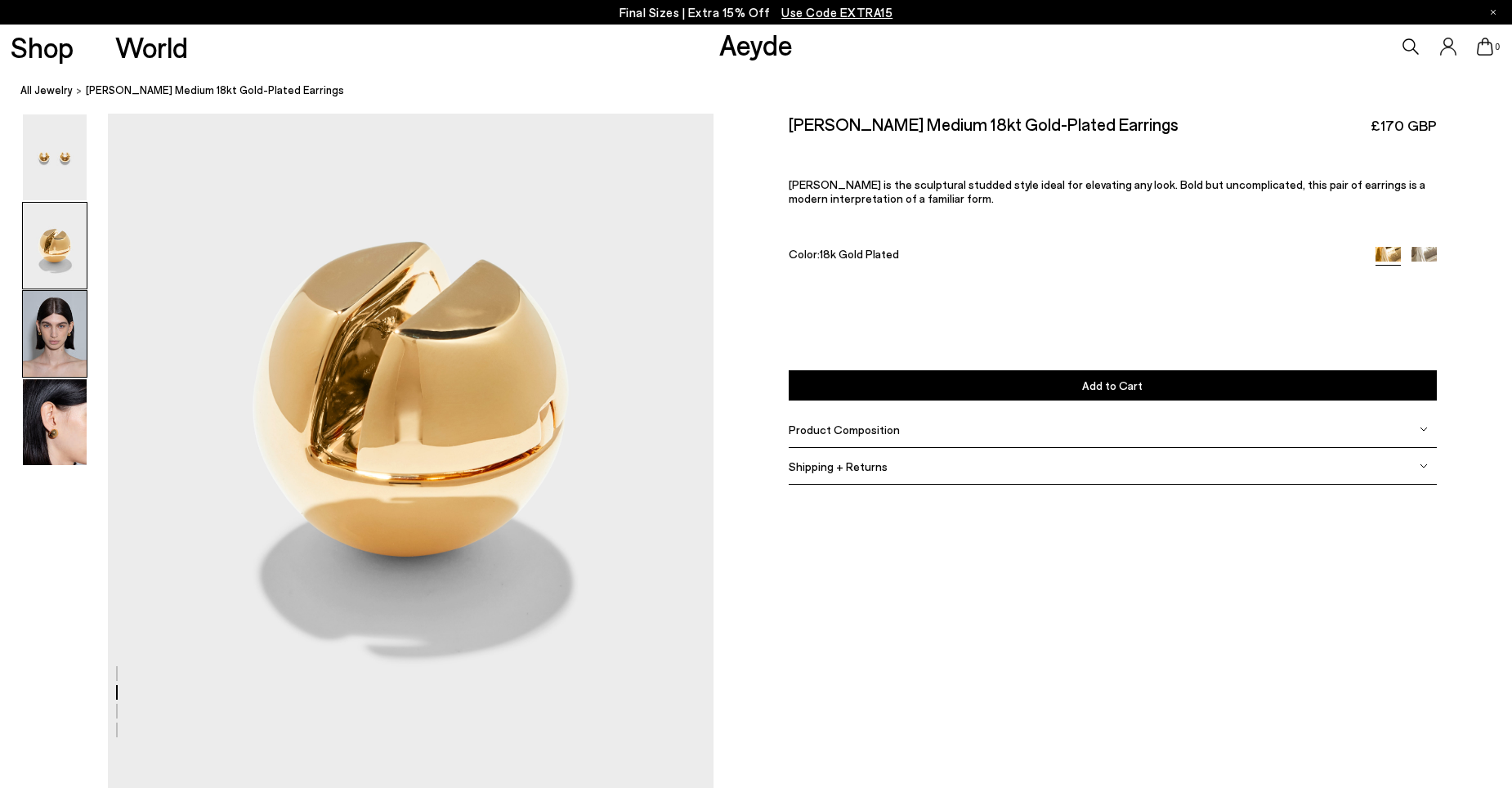
click at [54, 349] on img at bounding box center [55, 333] width 64 height 86
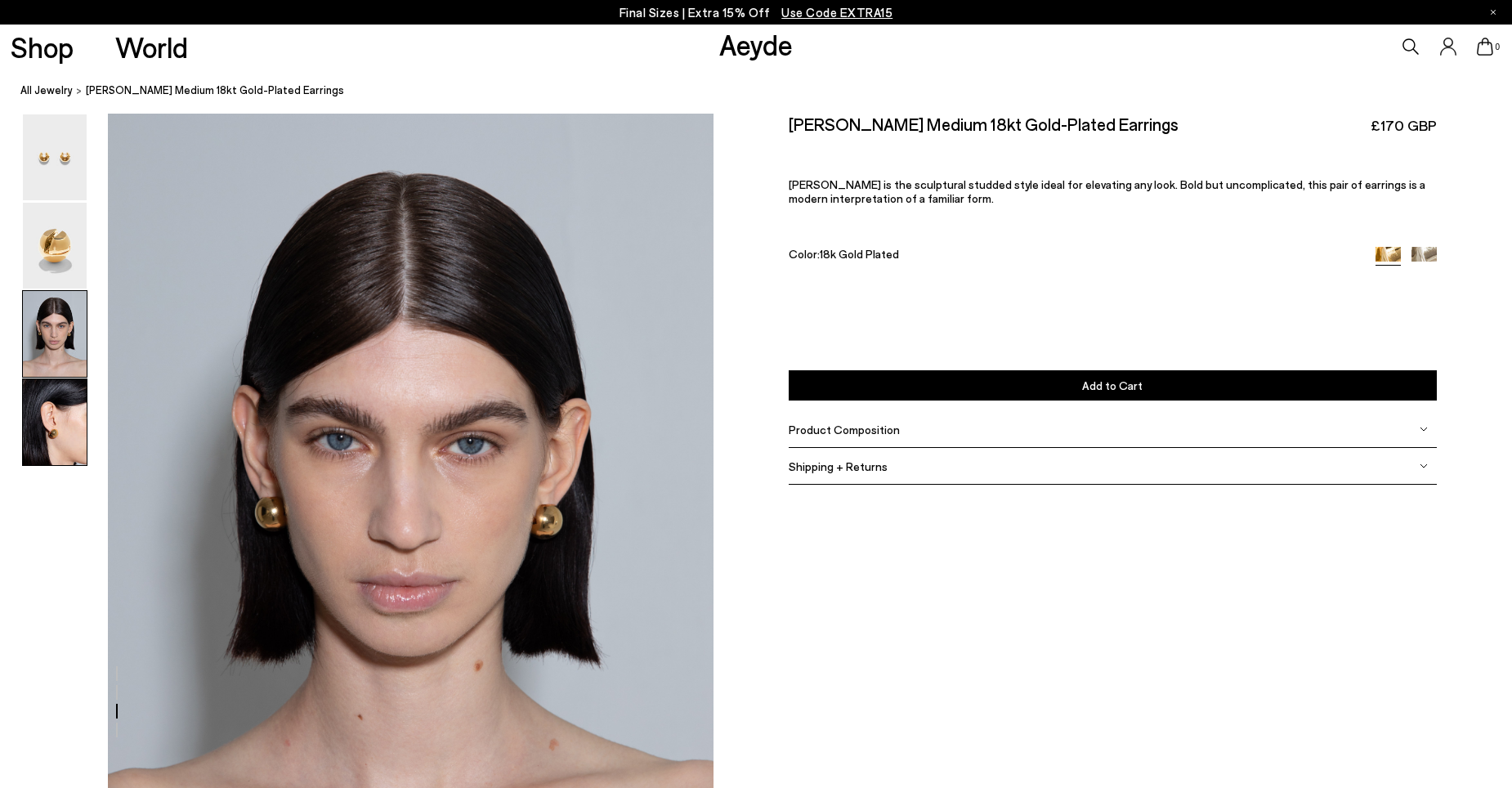
click at [55, 392] on img at bounding box center [55, 422] width 64 height 86
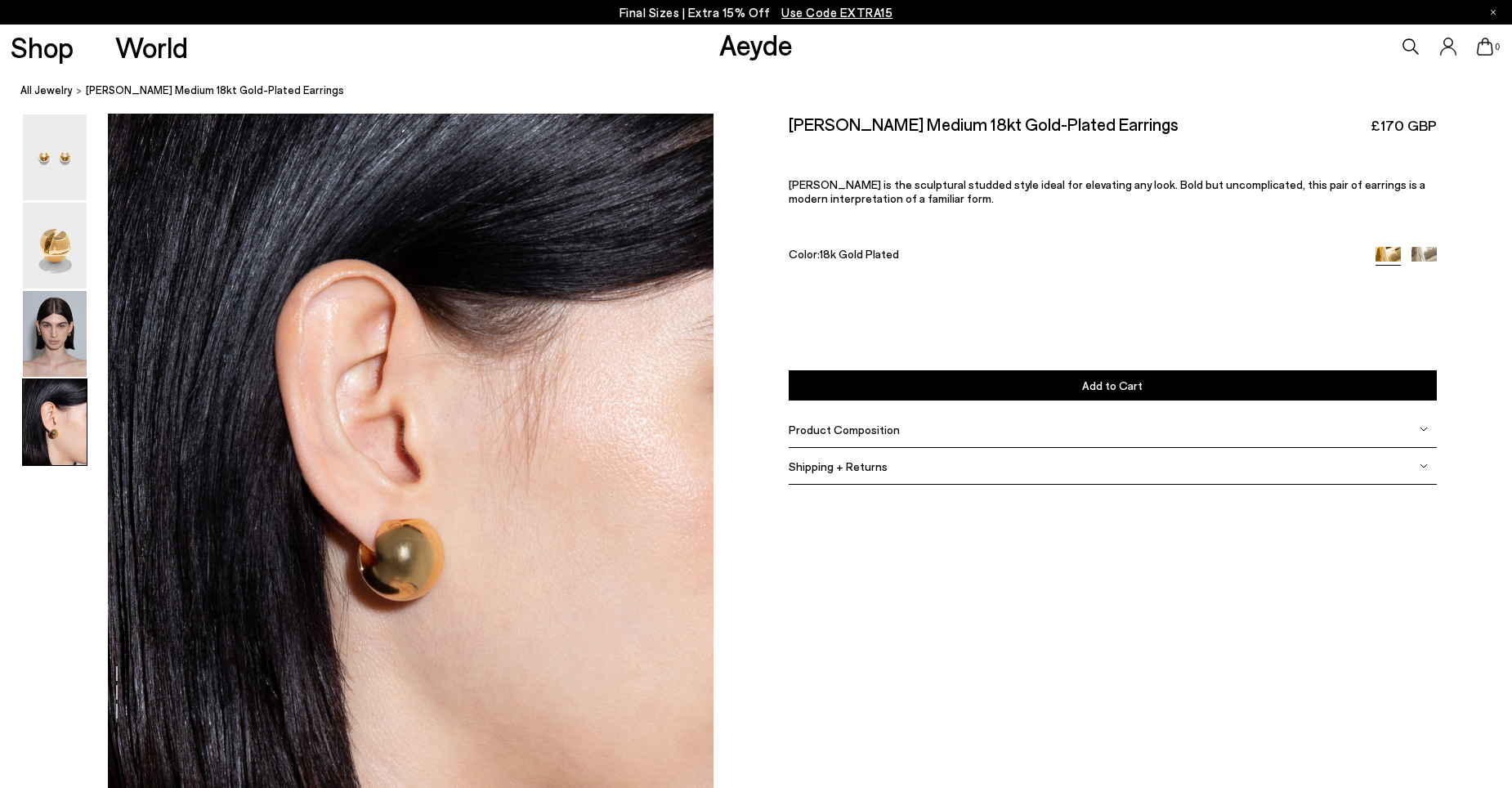
scroll to position [2411, 0]
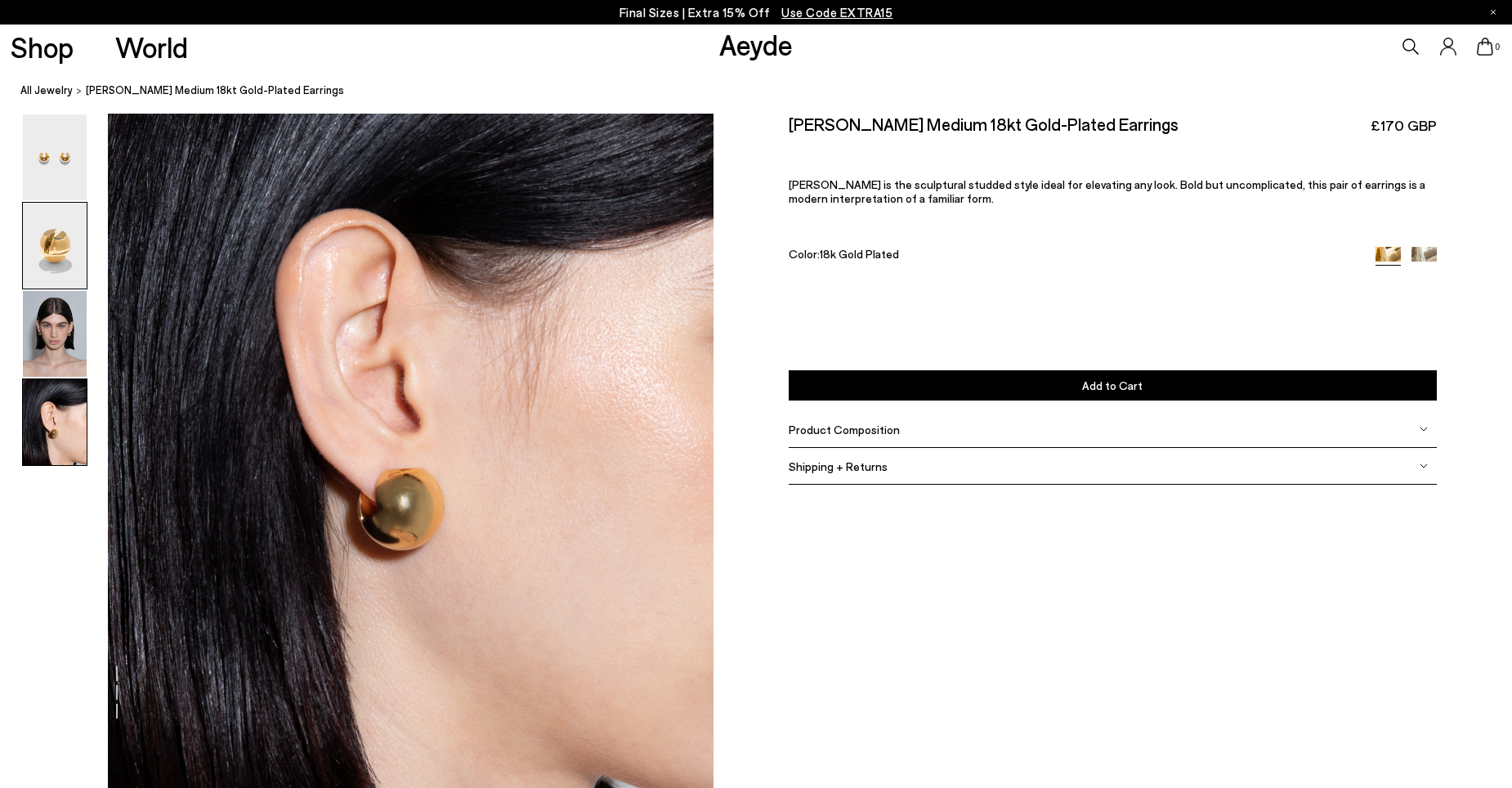
click at [49, 258] on img at bounding box center [55, 245] width 64 height 86
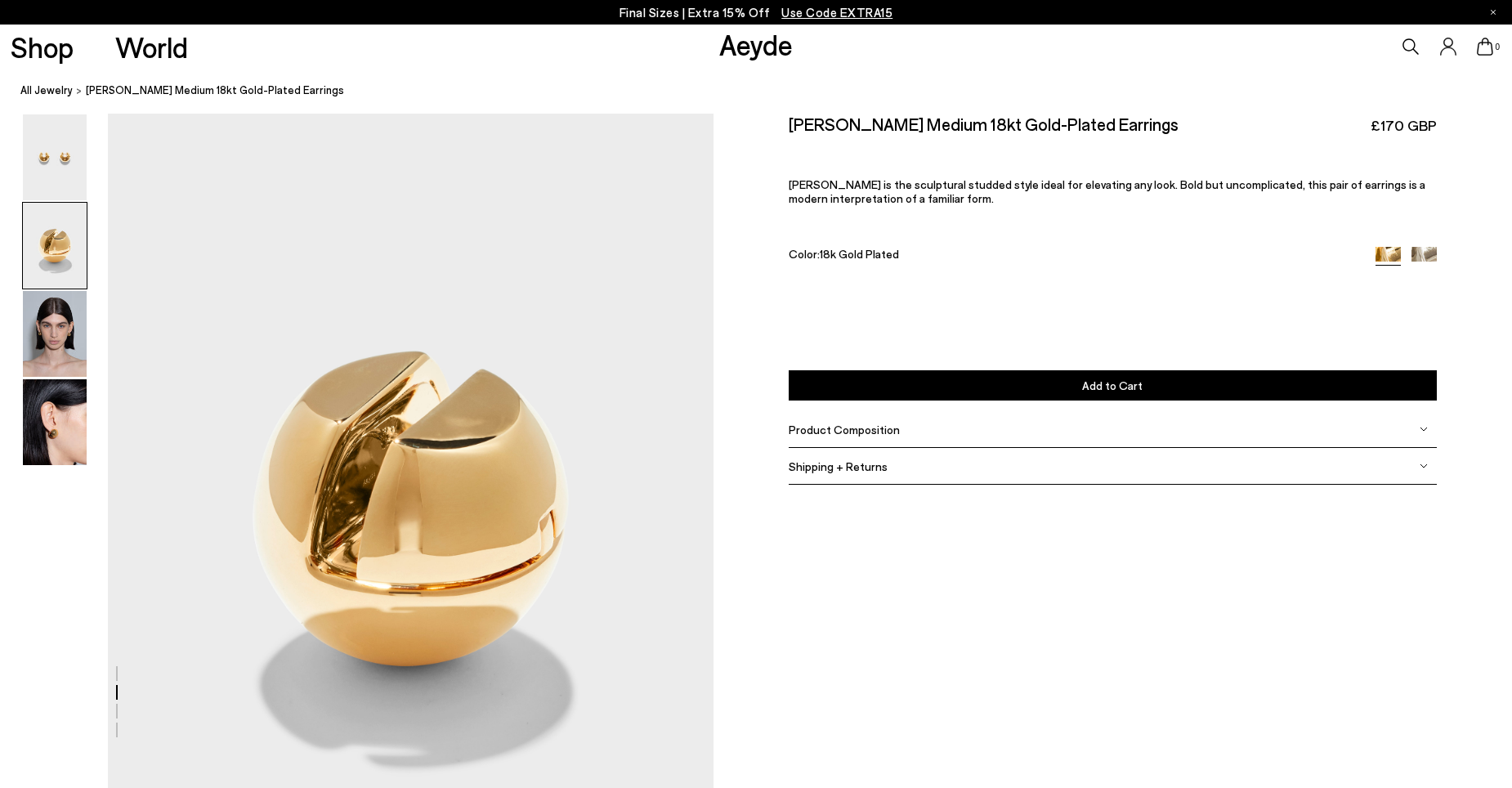
scroll to position [679, 0]
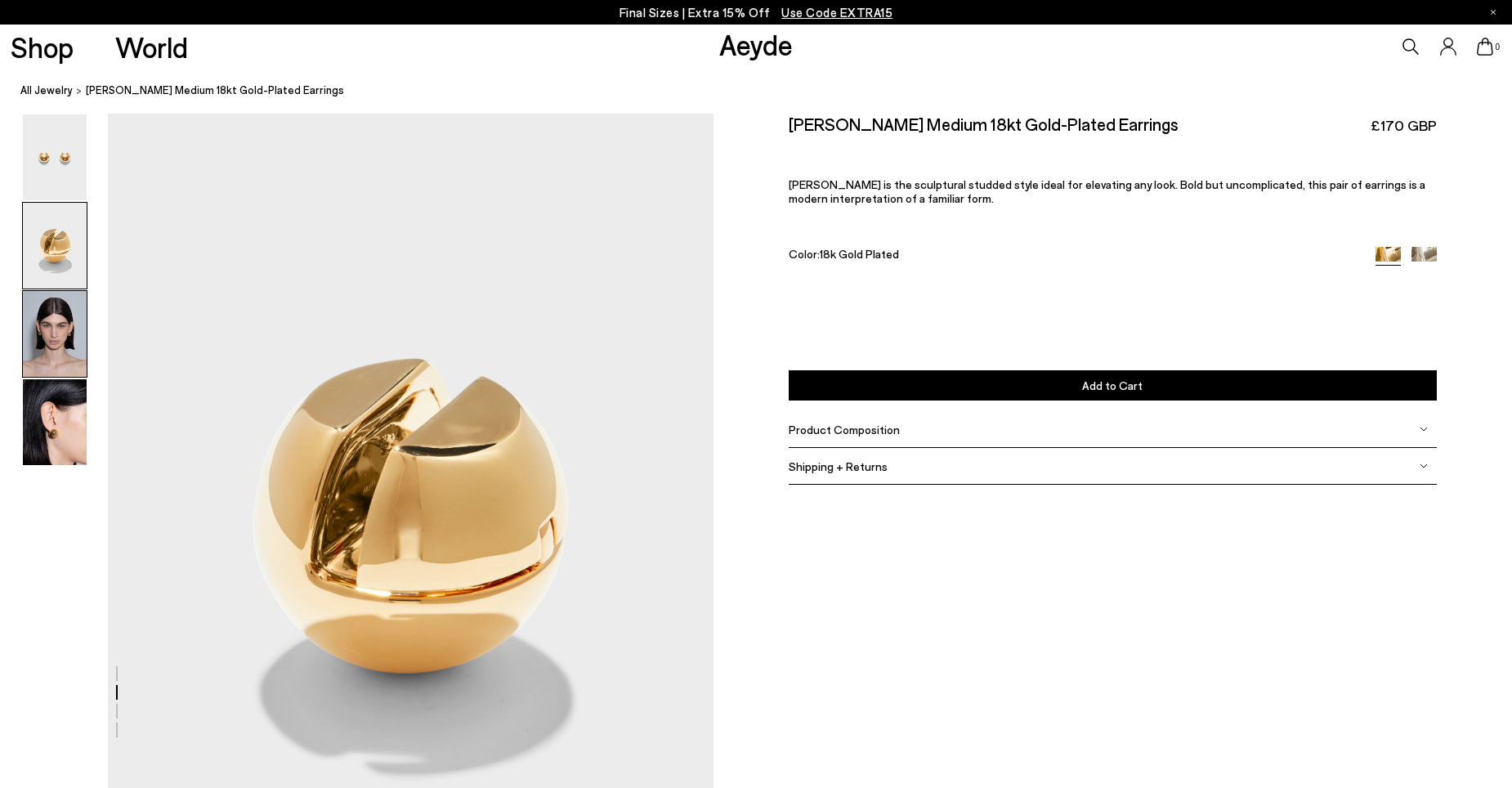
click at [42, 330] on img at bounding box center [55, 333] width 64 height 86
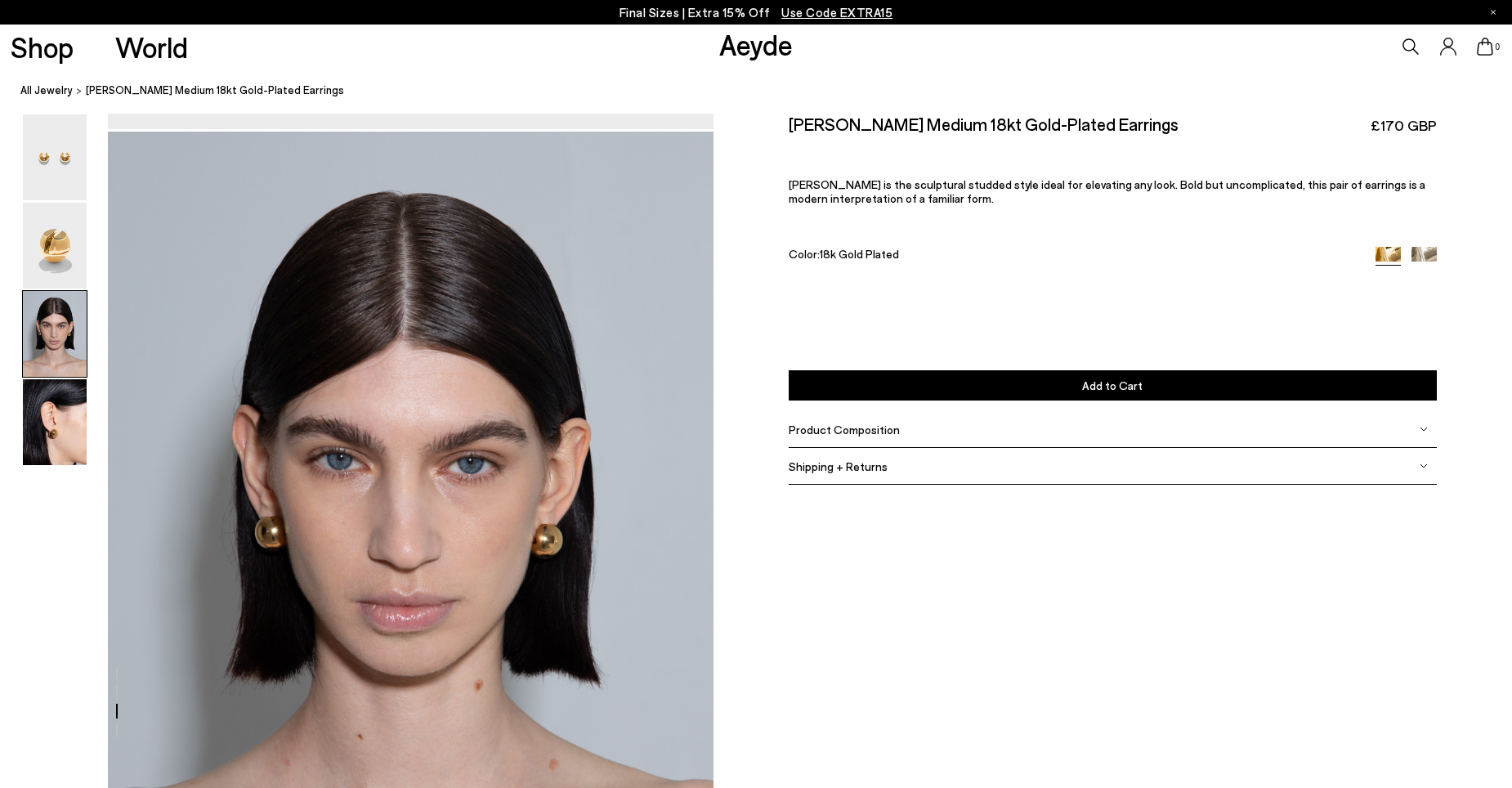
scroll to position [1490, 0]
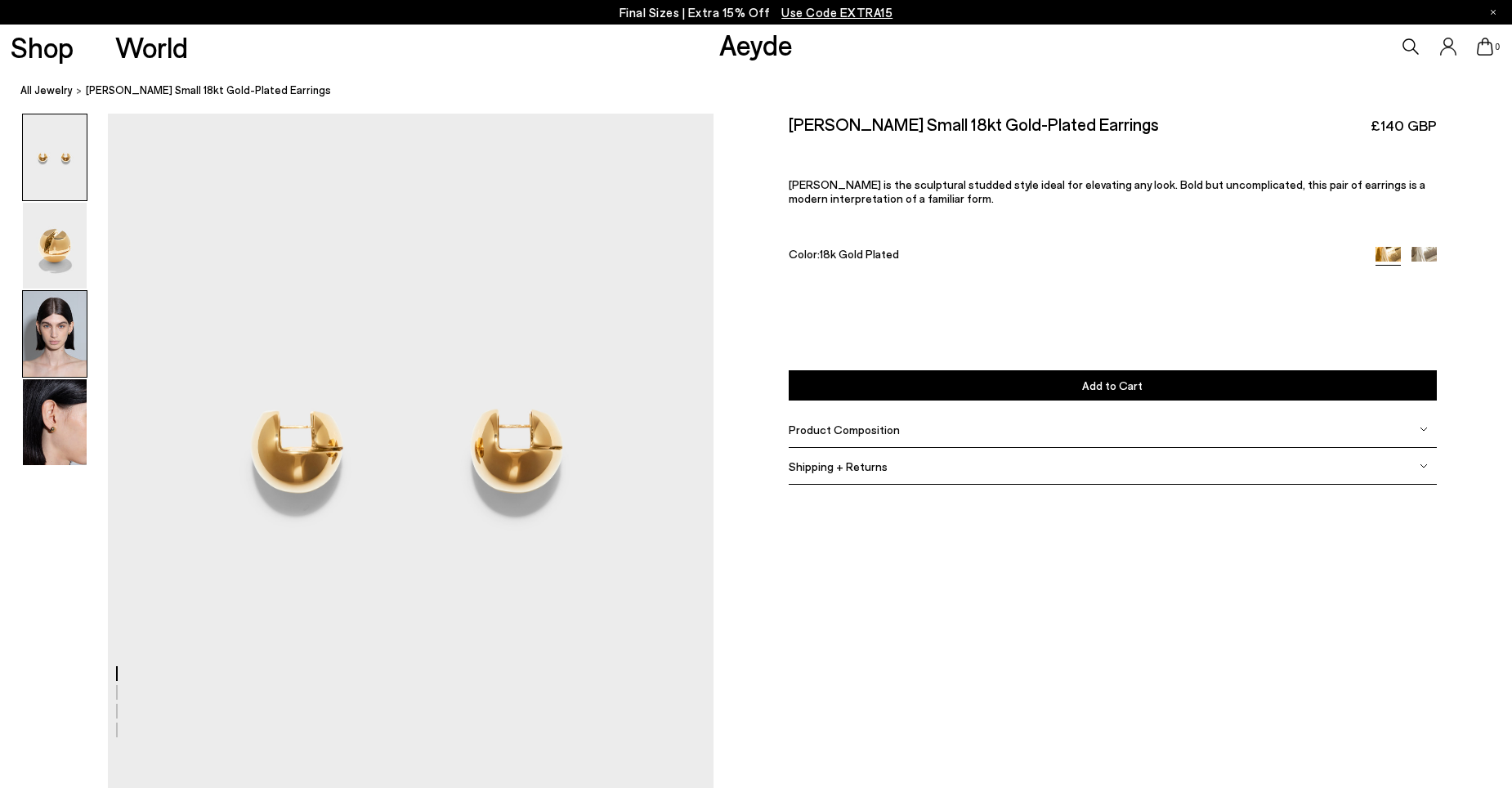
click at [52, 339] on img at bounding box center [55, 333] width 64 height 86
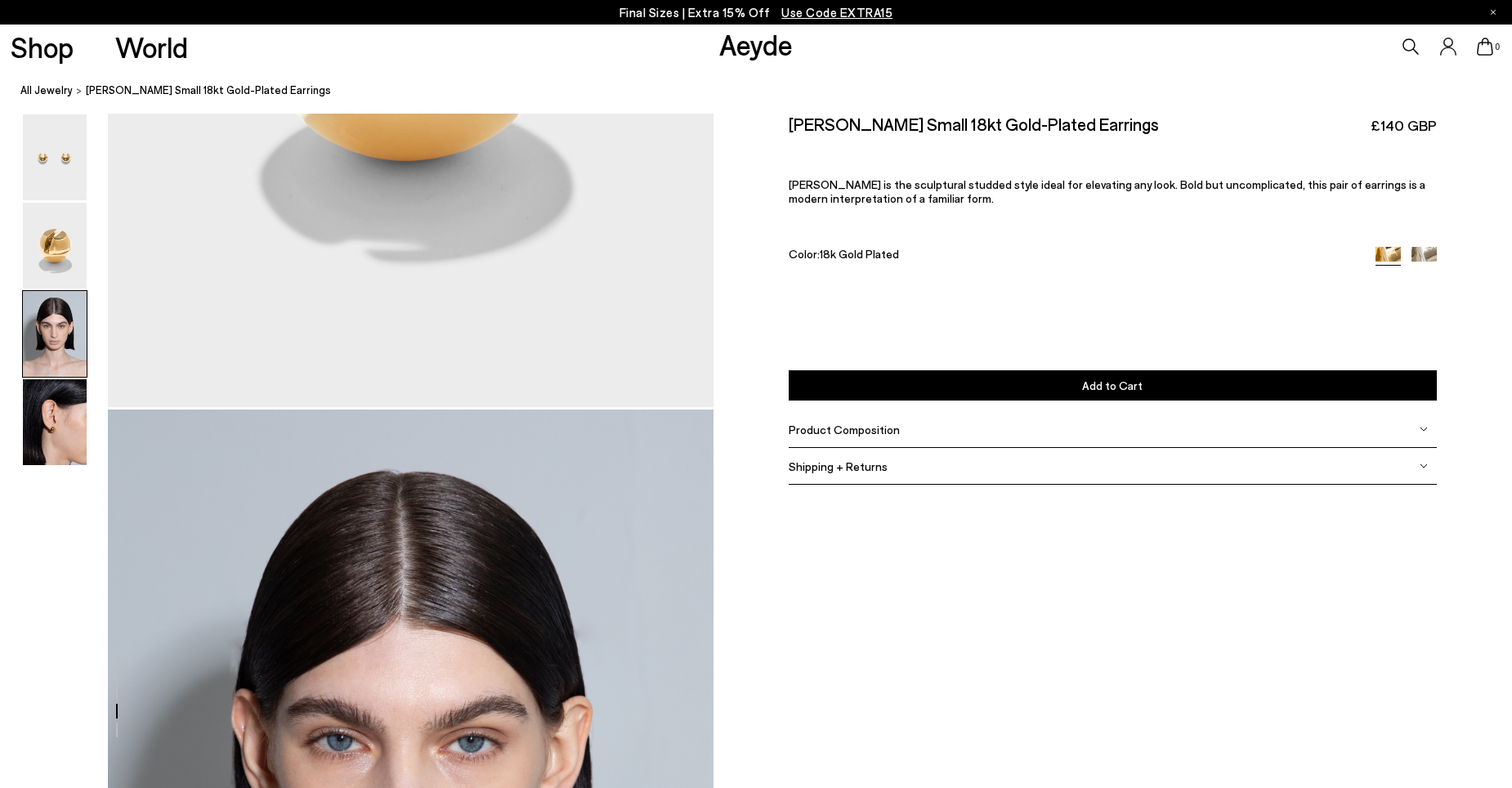
scroll to position [1490, 0]
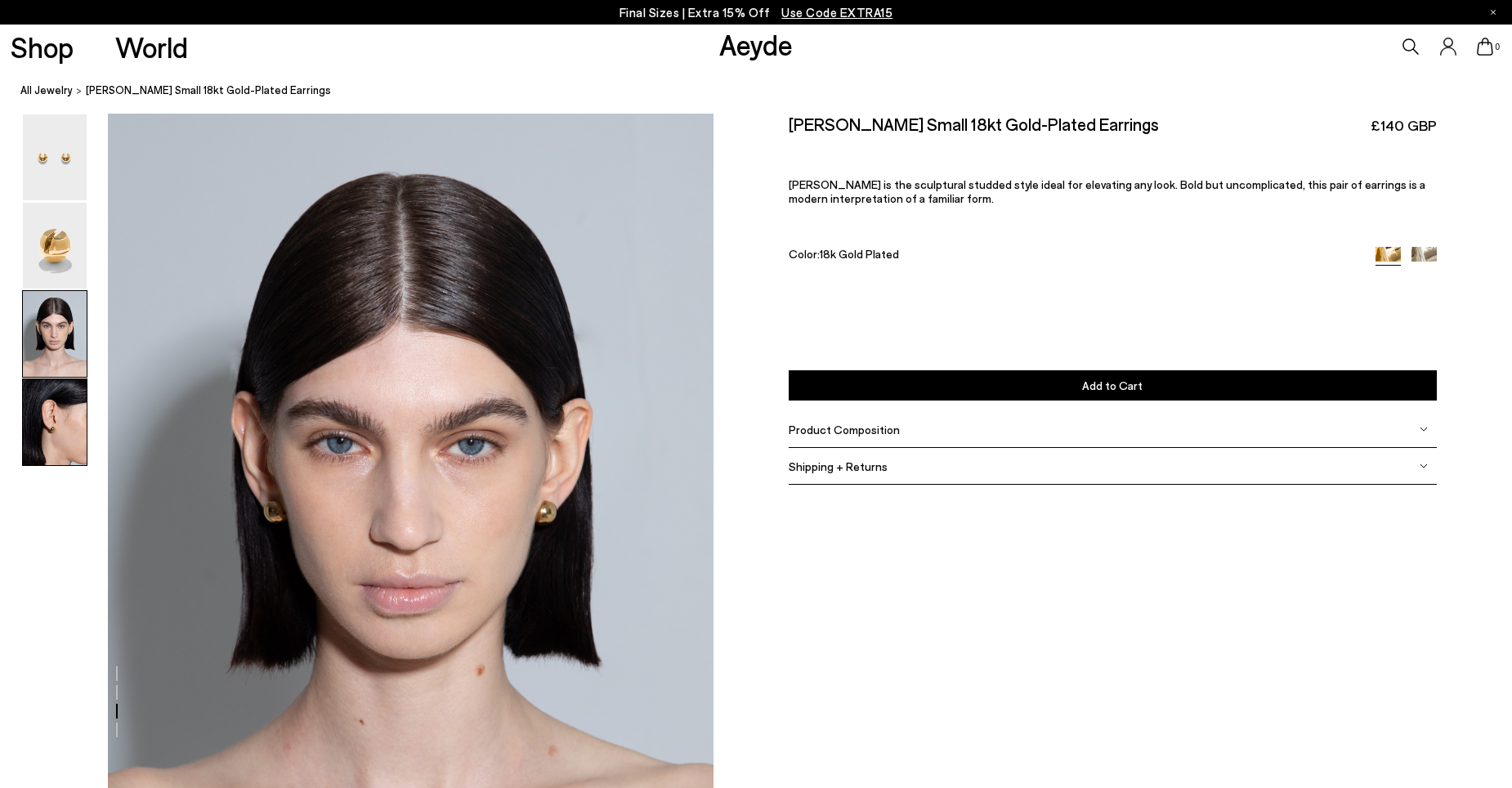
click at [43, 443] on img at bounding box center [55, 422] width 64 height 86
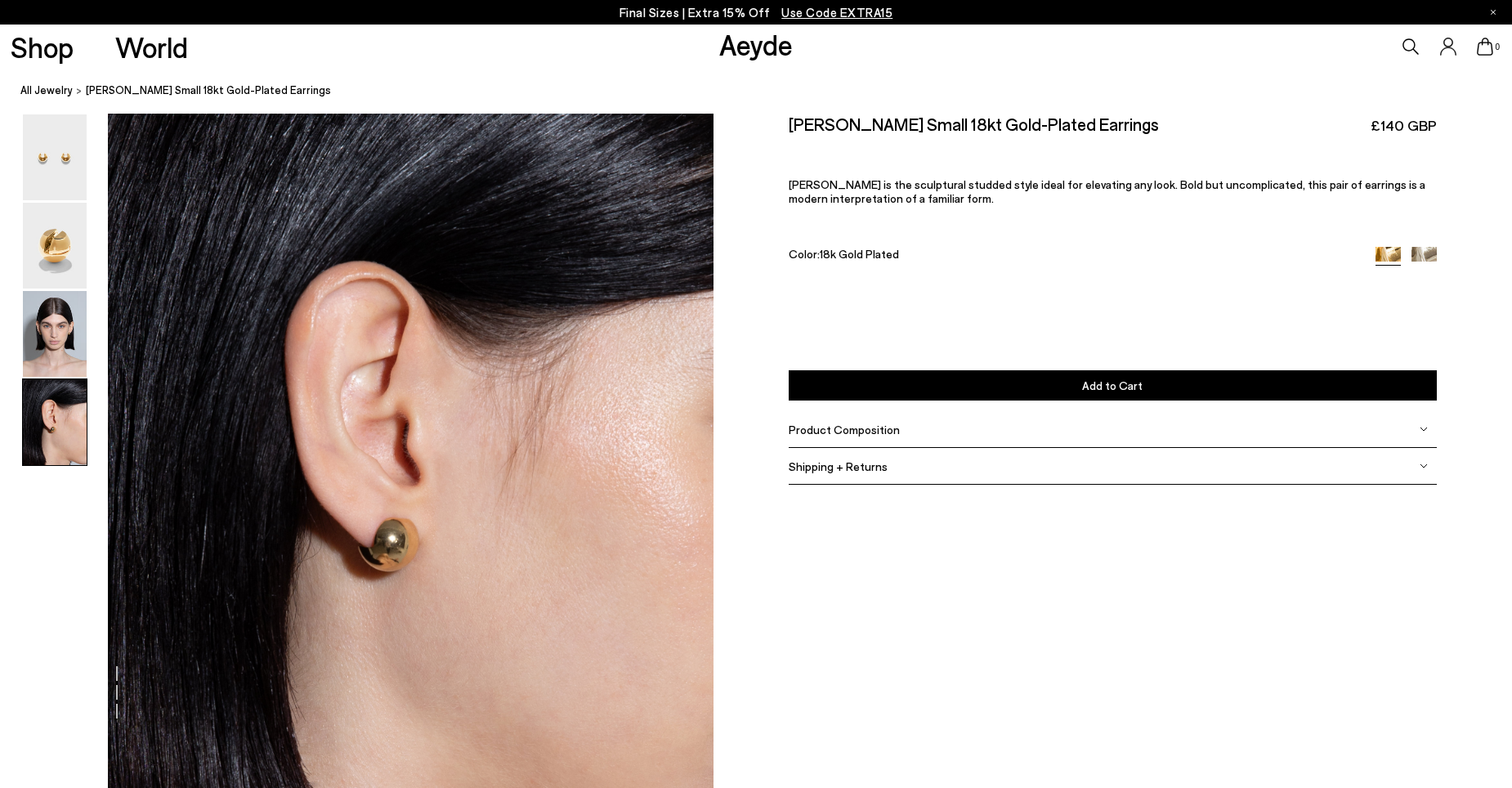
scroll to position [2411, 0]
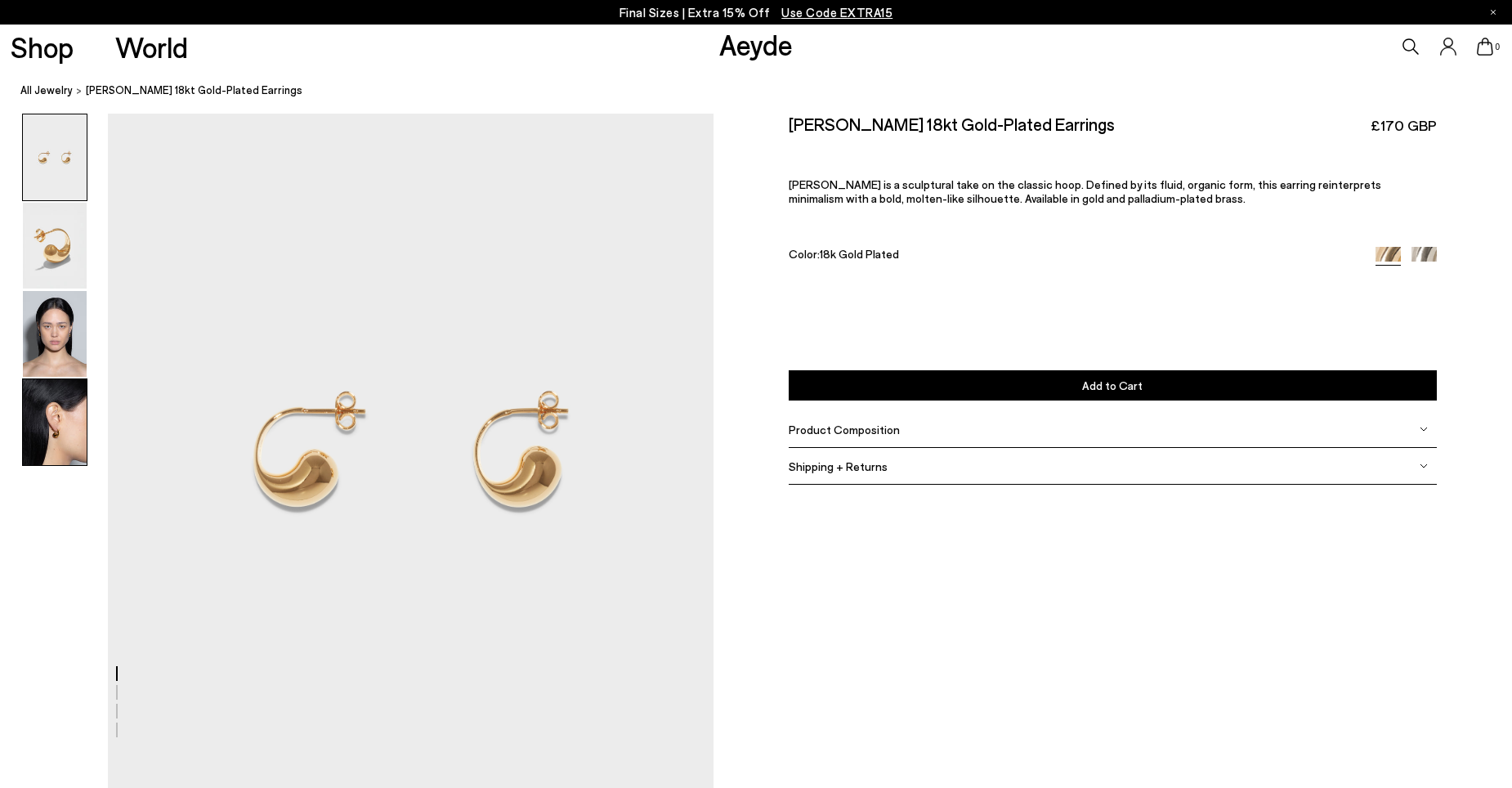
click at [71, 415] on img at bounding box center [55, 422] width 64 height 86
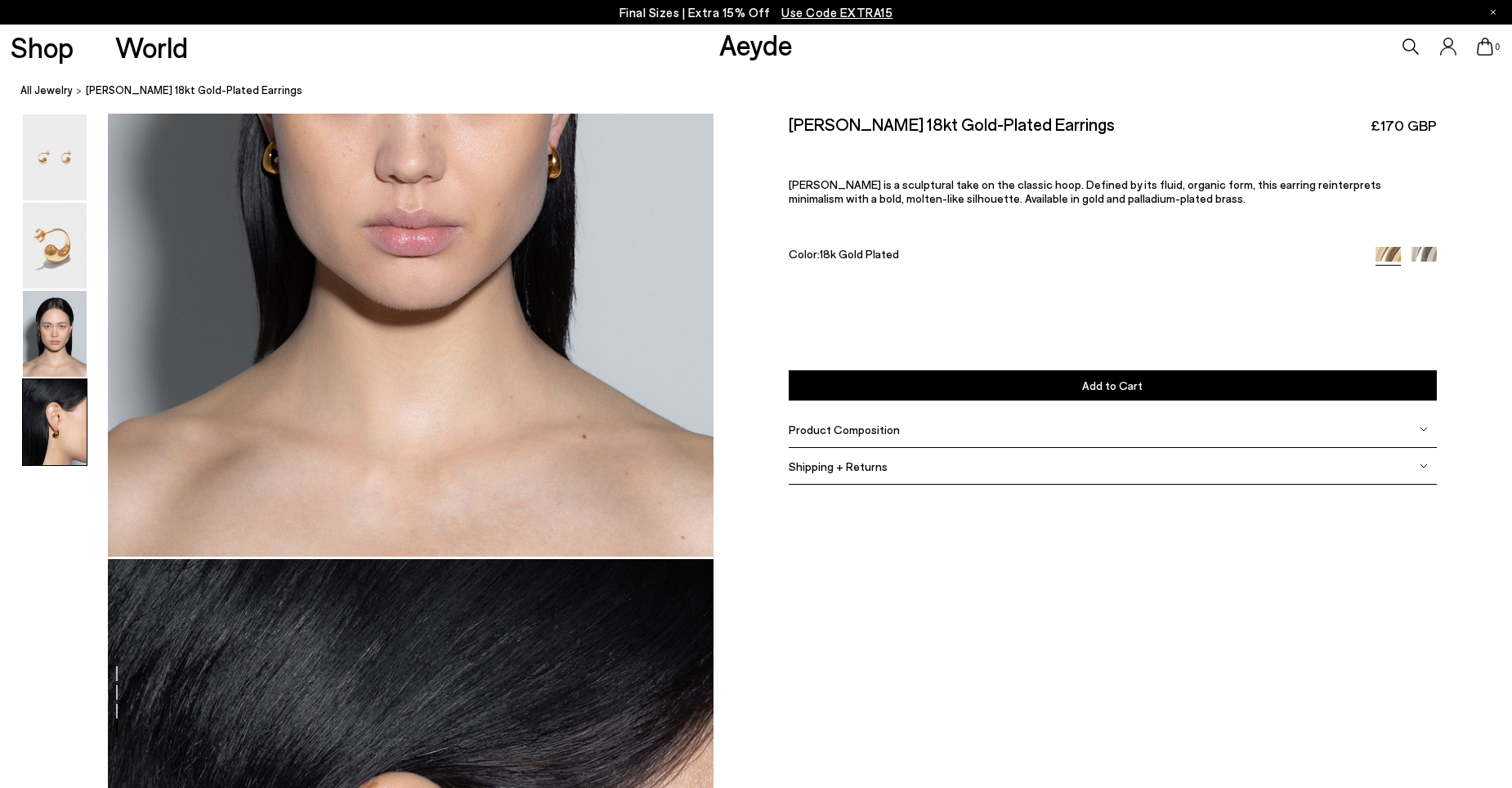
scroll to position [2411, 0]
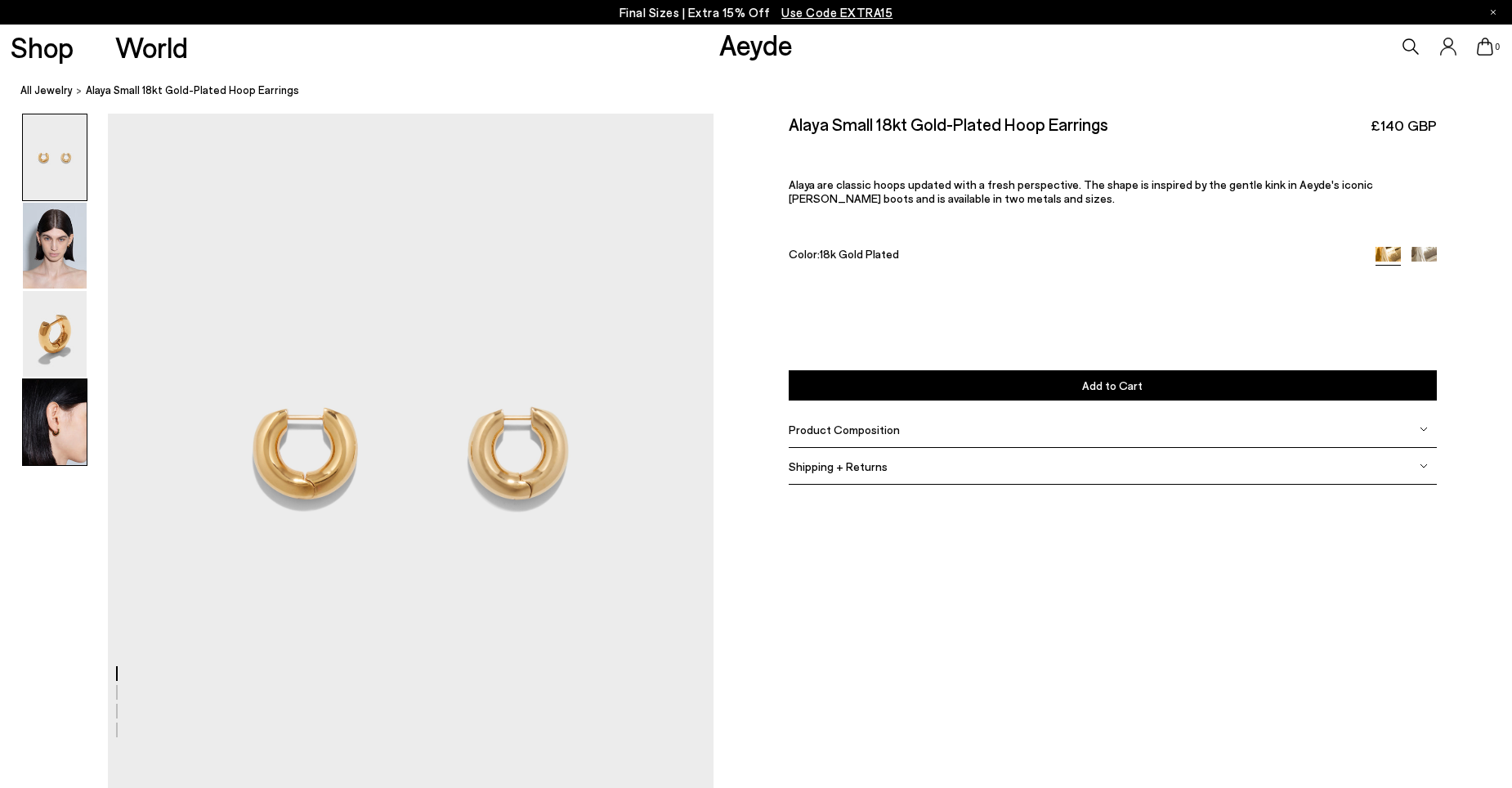
click at [62, 411] on img at bounding box center [55, 422] width 64 height 86
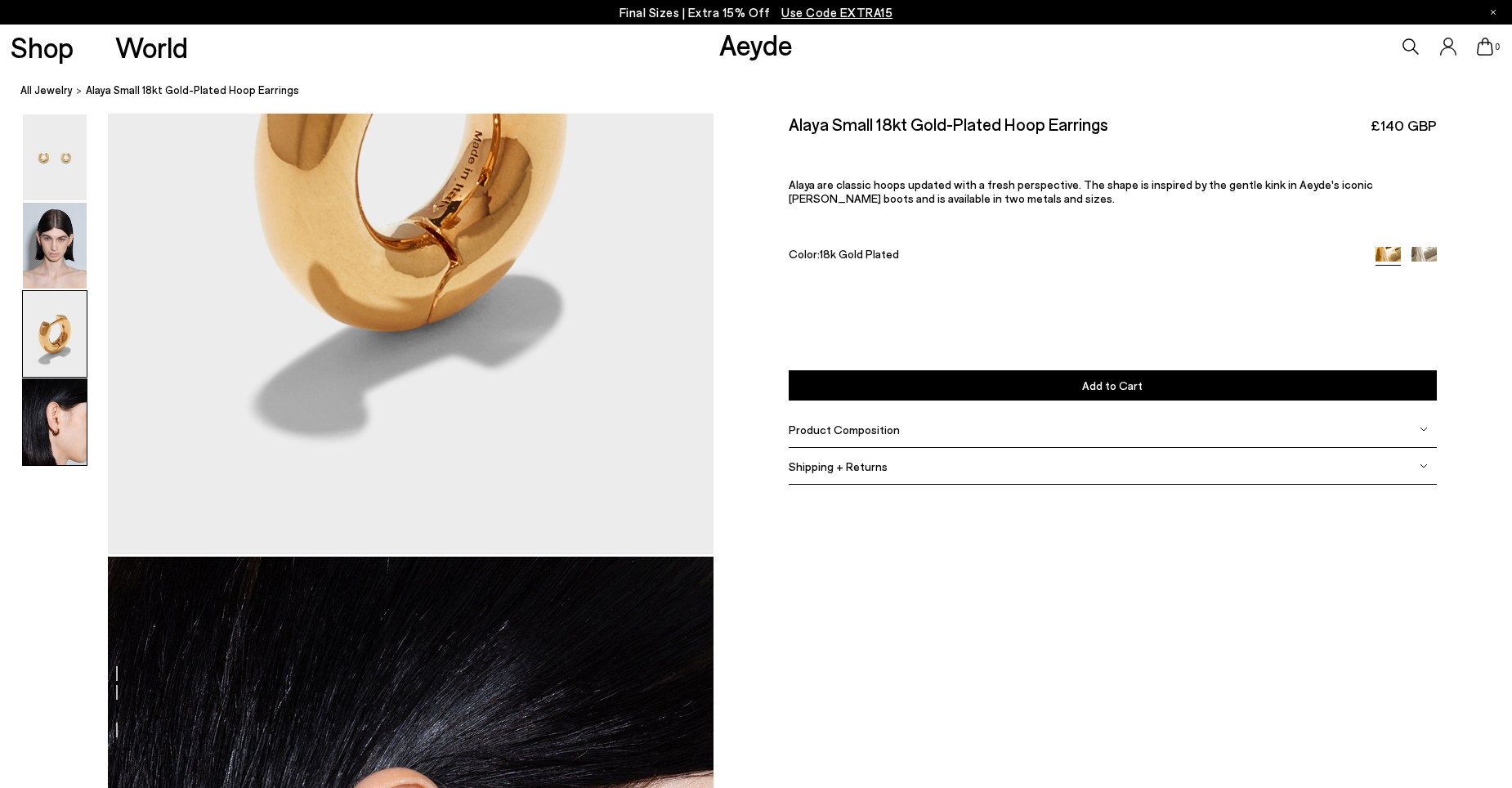
scroll to position [2411, 0]
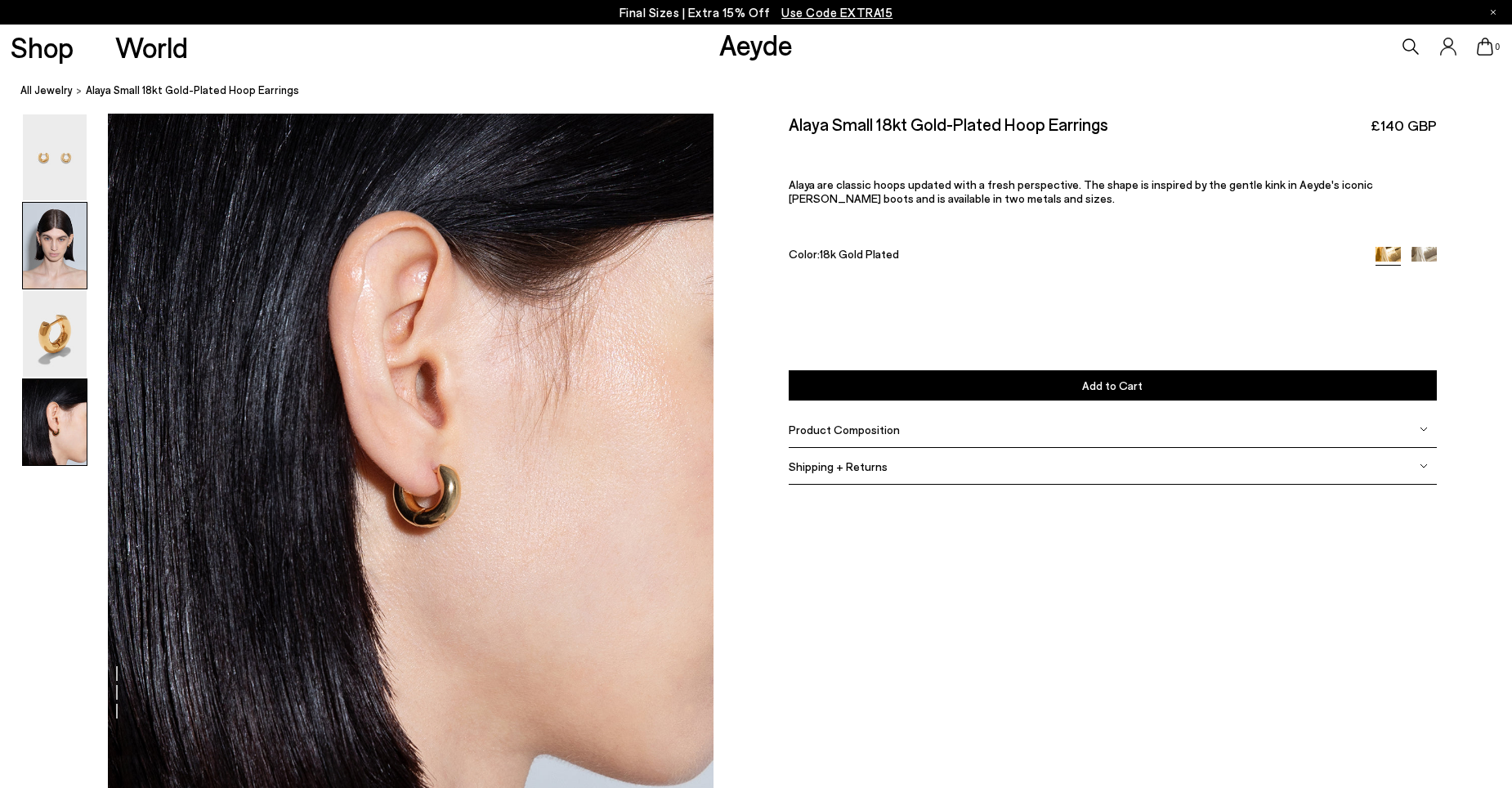
click at [53, 239] on img at bounding box center [55, 245] width 64 height 86
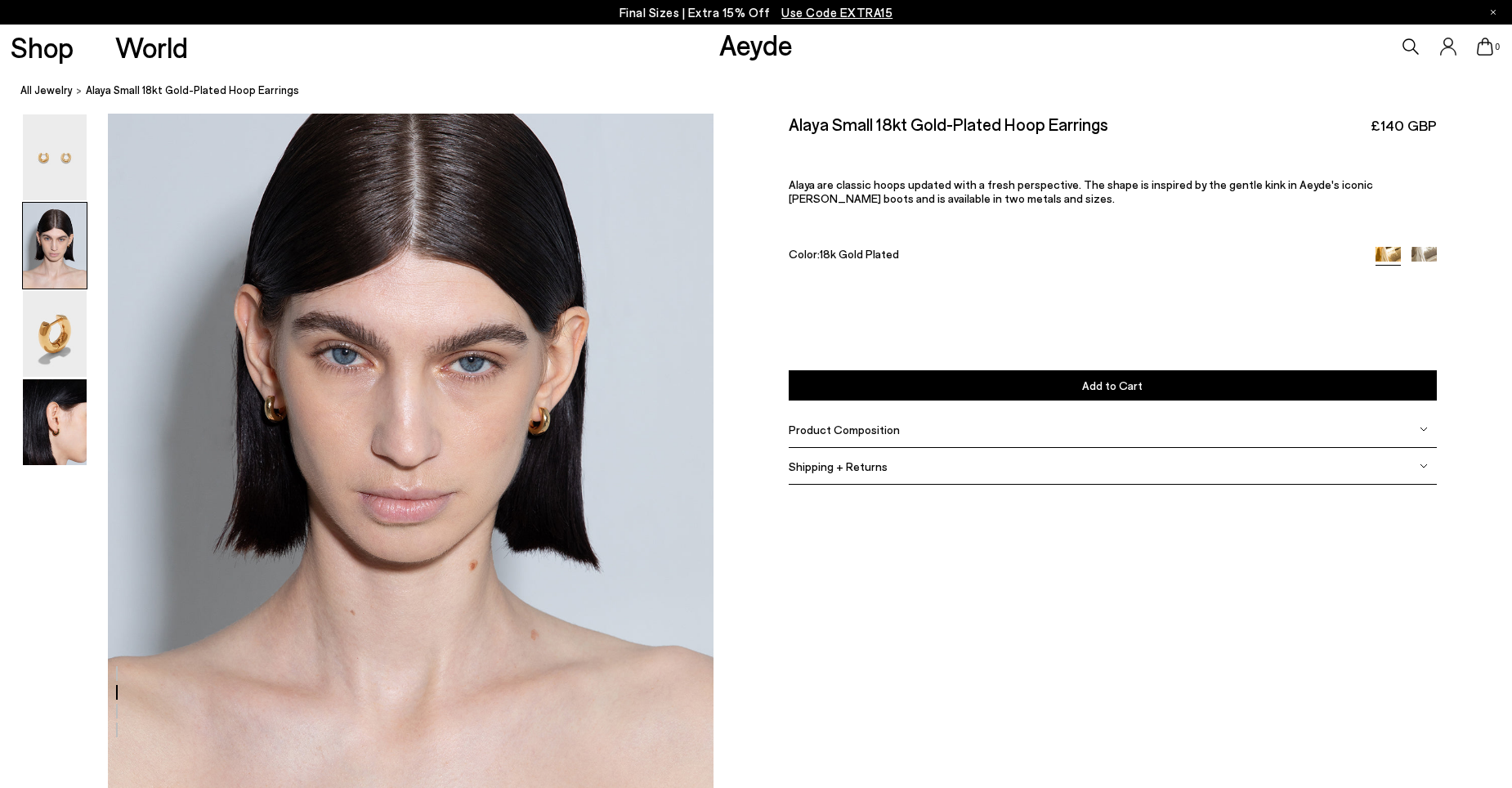
scroll to position [679, 0]
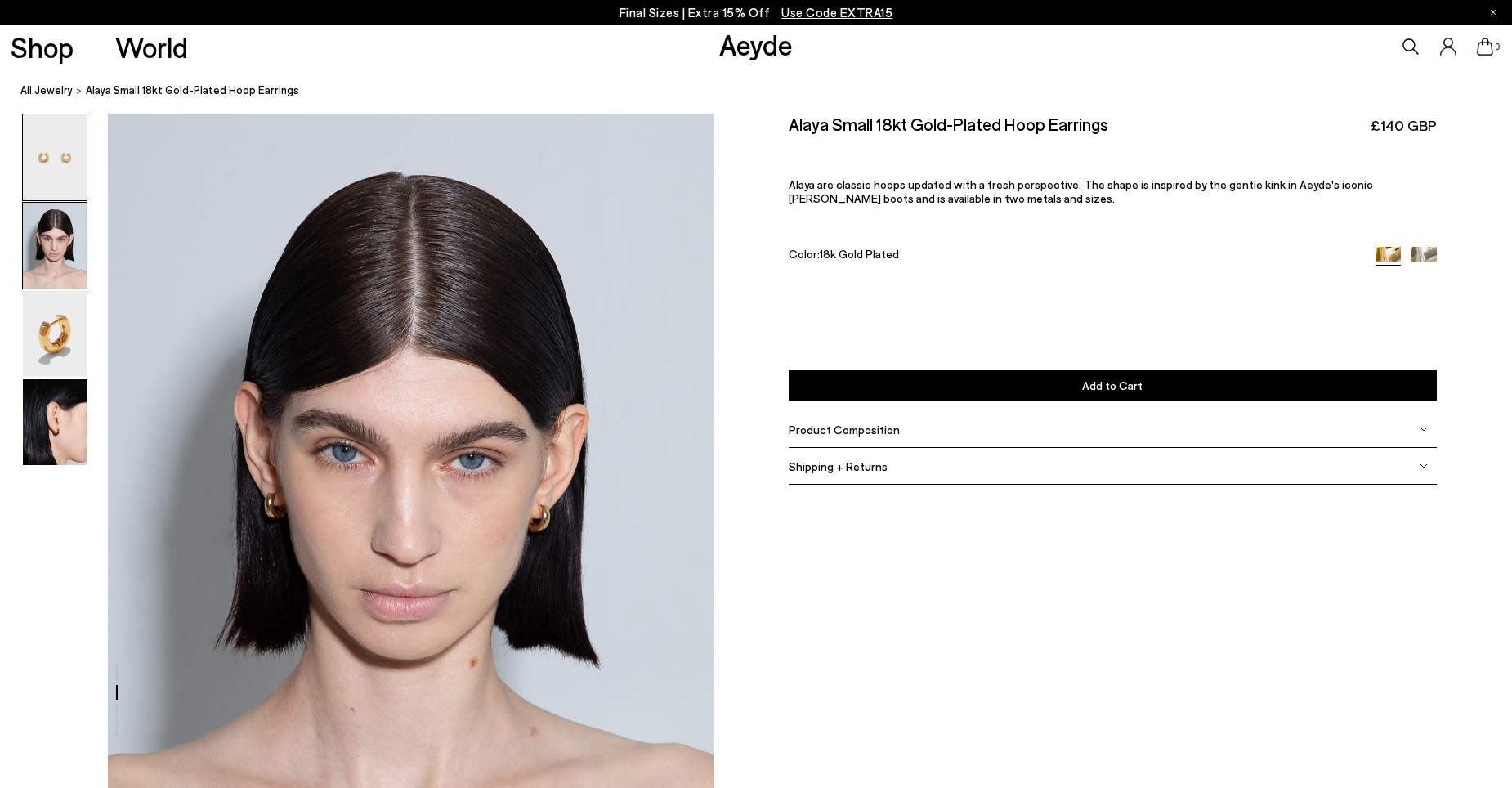
click at [53, 161] on img at bounding box center [55, 157] width 64 height 86
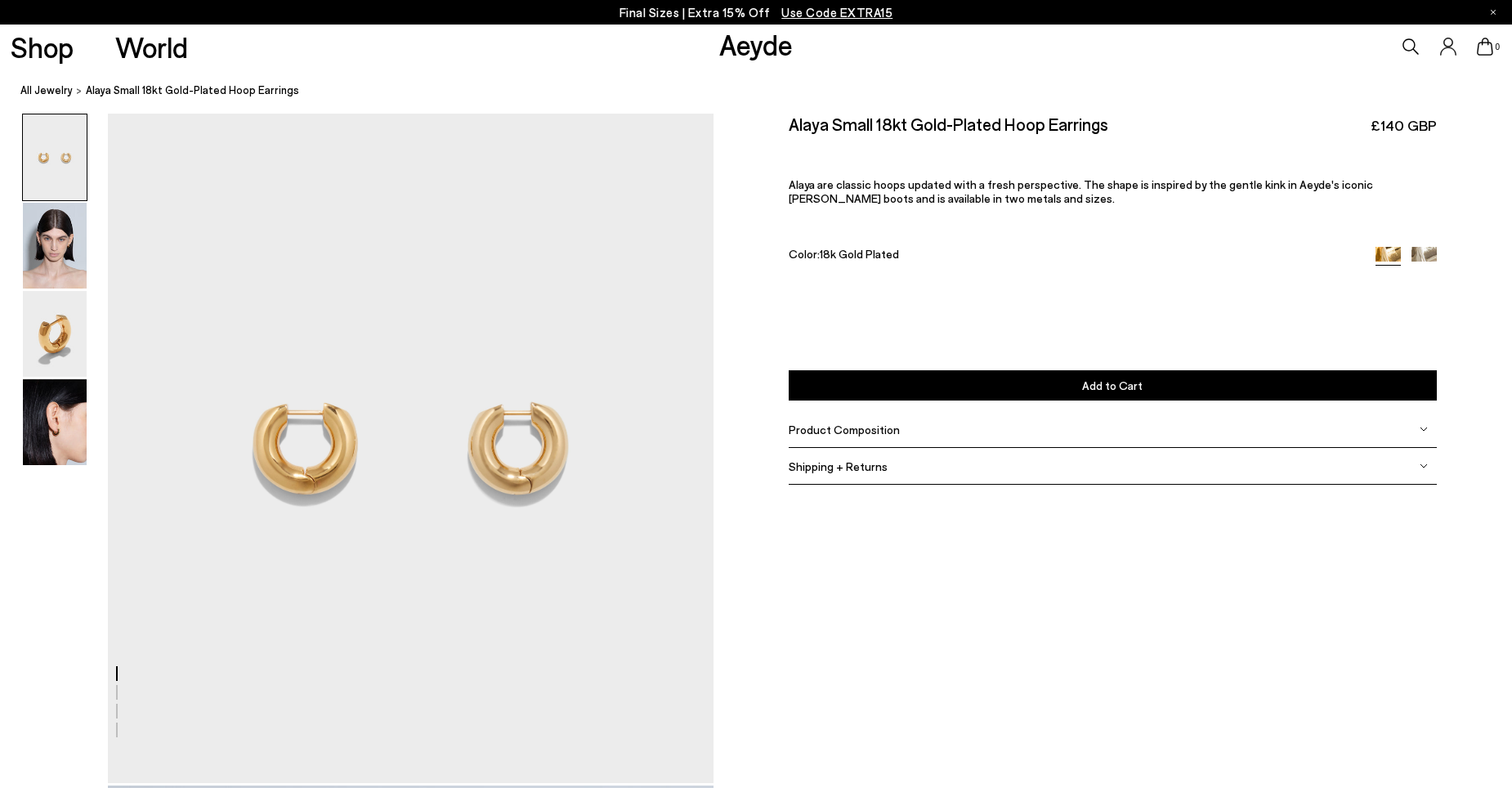
scroll to position [0, 0]
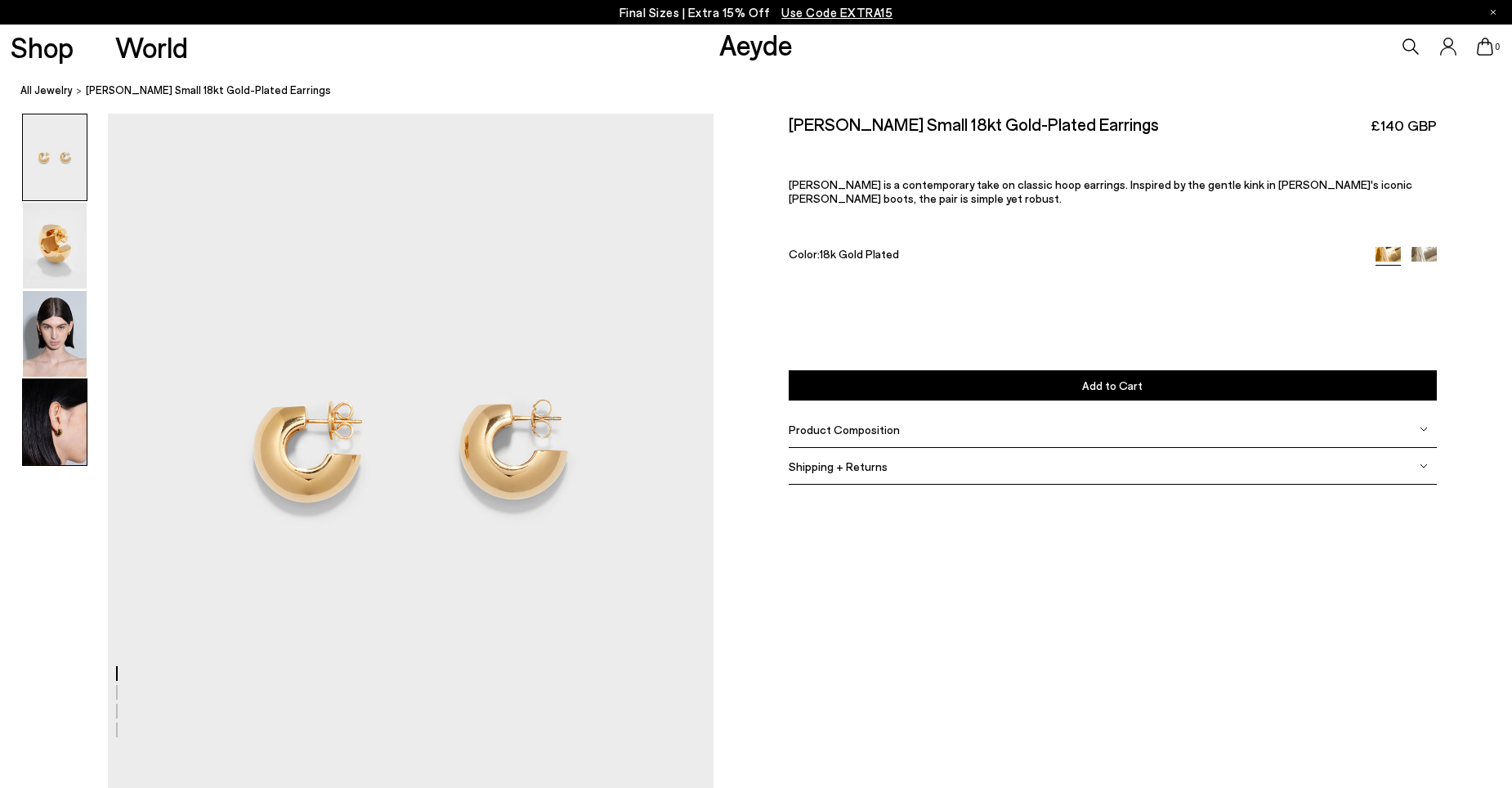
click at [41, 419] on img at bounding box center [55, 422] width 64 height 86
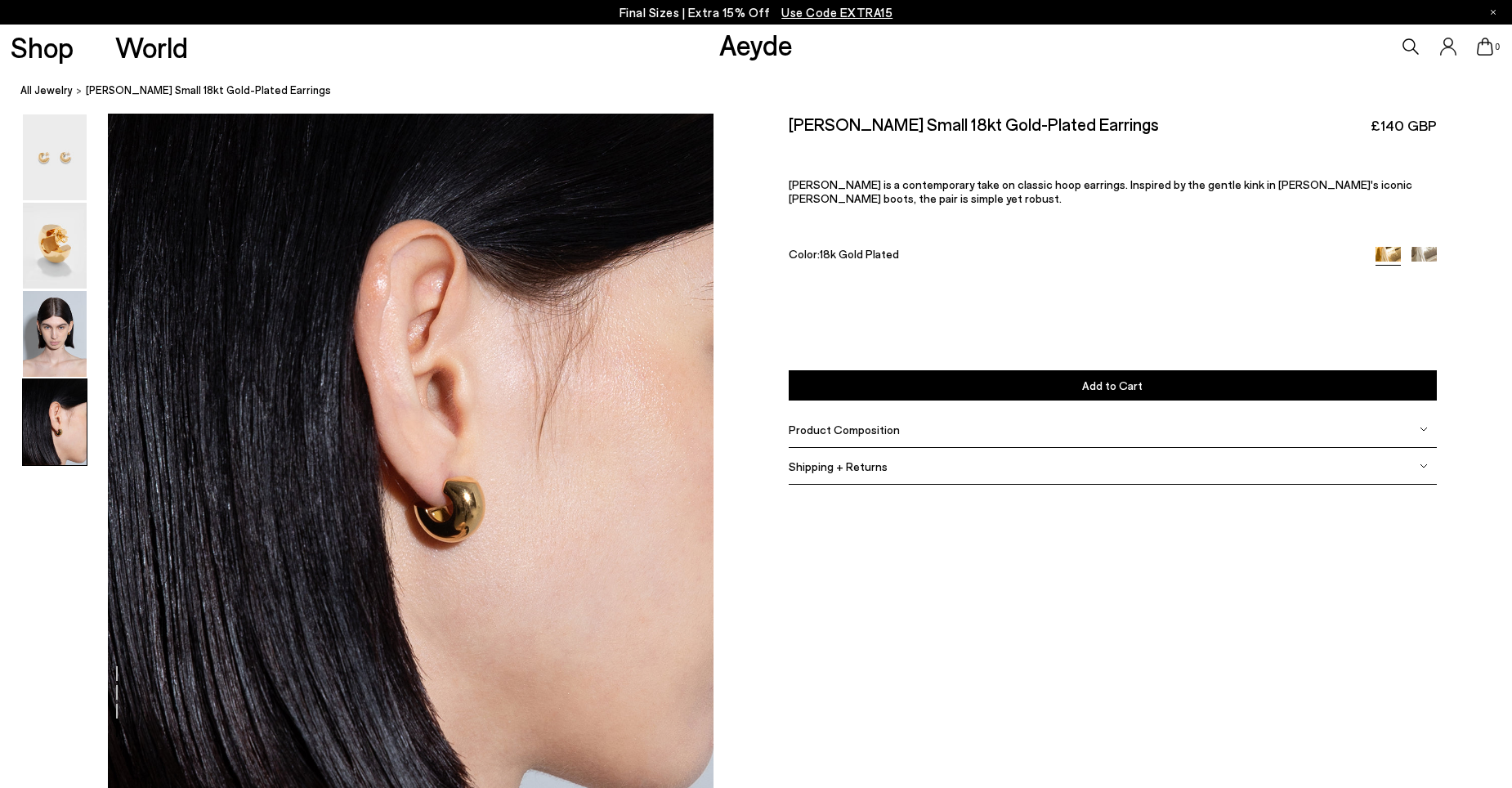
scroll to position [2411, 0]
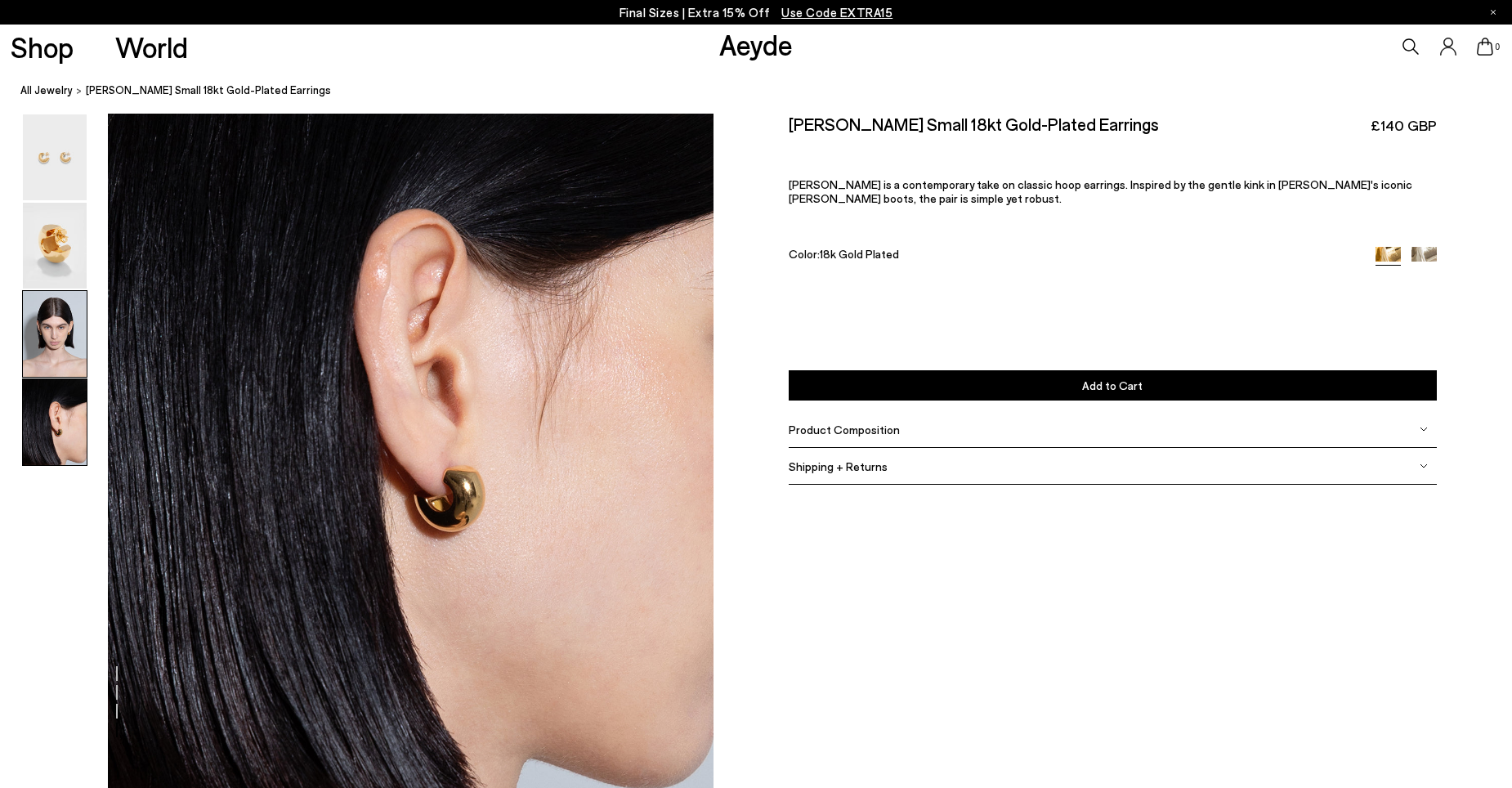
click at [59, 340] on img at bounding box center [55, 333] width 64 height 86
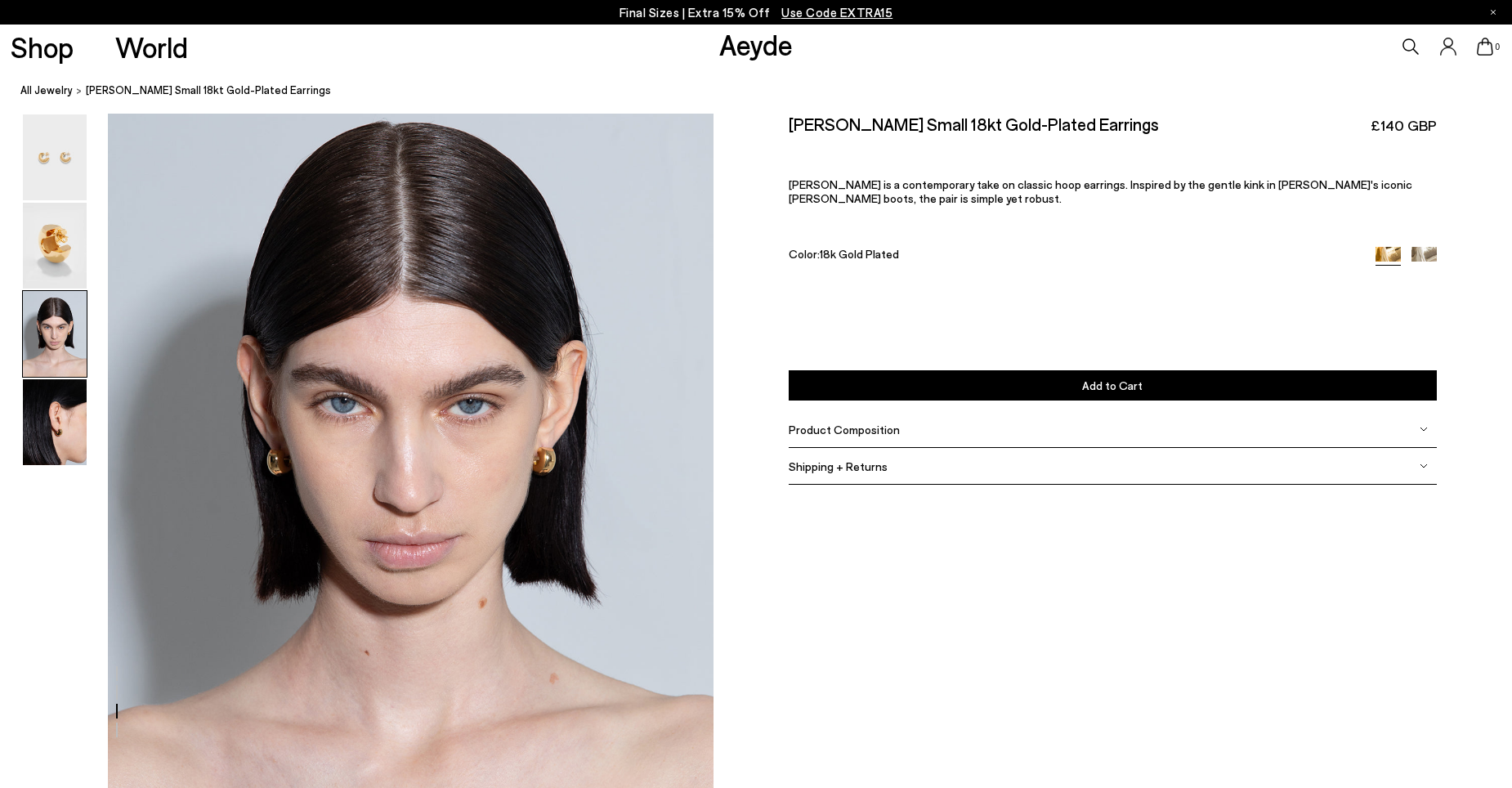
scroll to position [1490, 0]
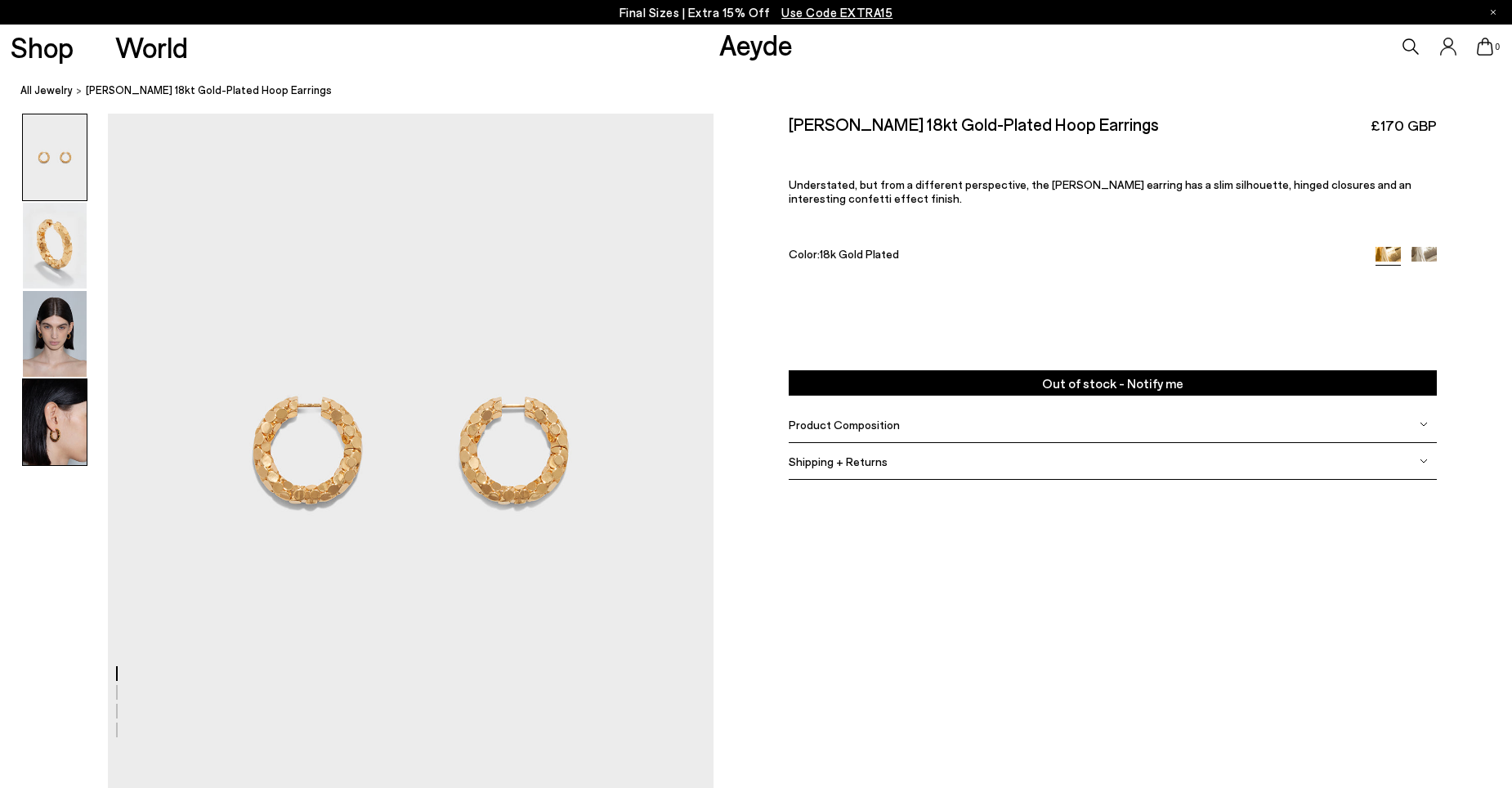
click at [75, 427] on img at bounding box center [55, 422] width 64 height 86
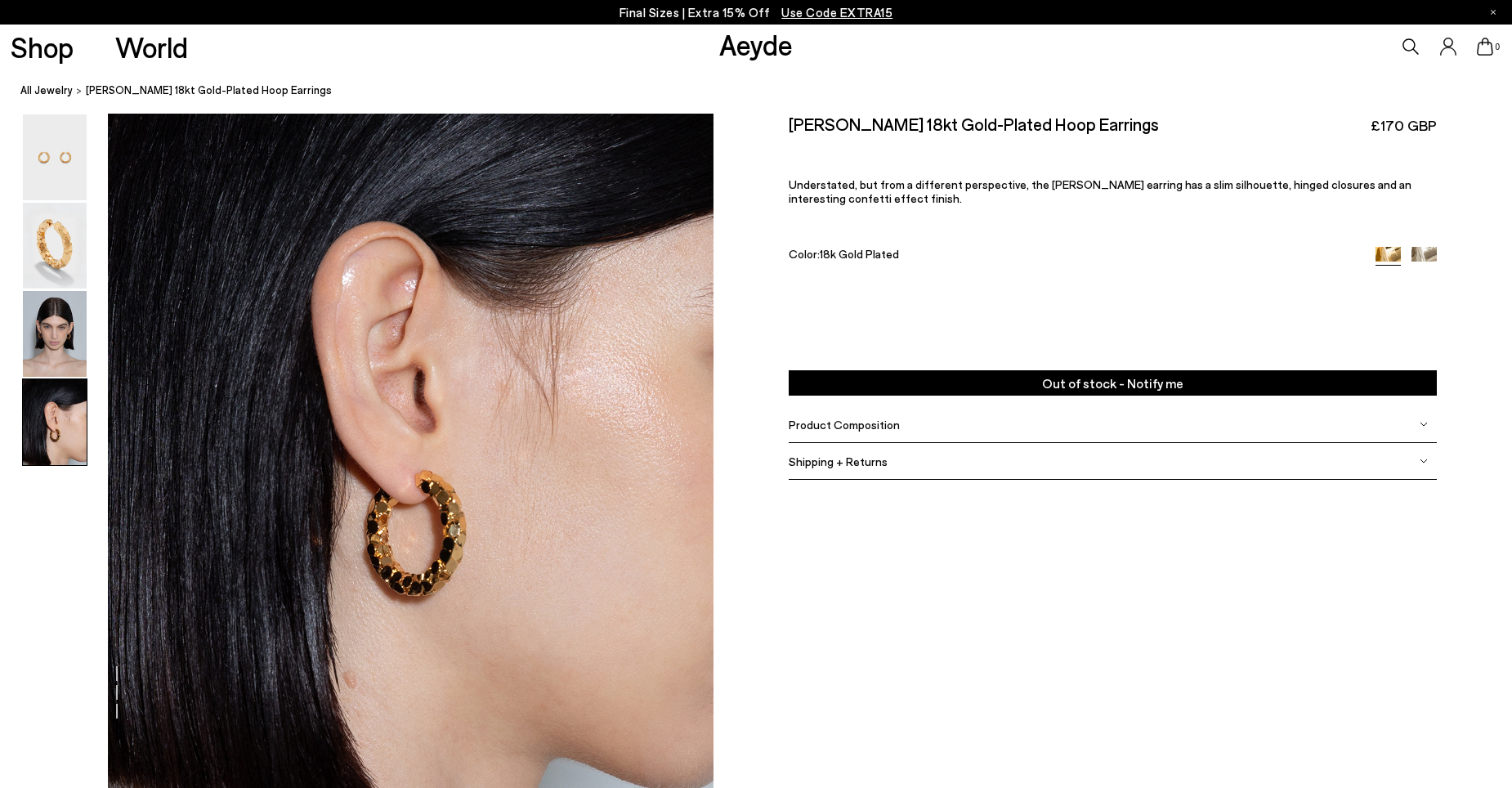
scroll to position [2411, 0]
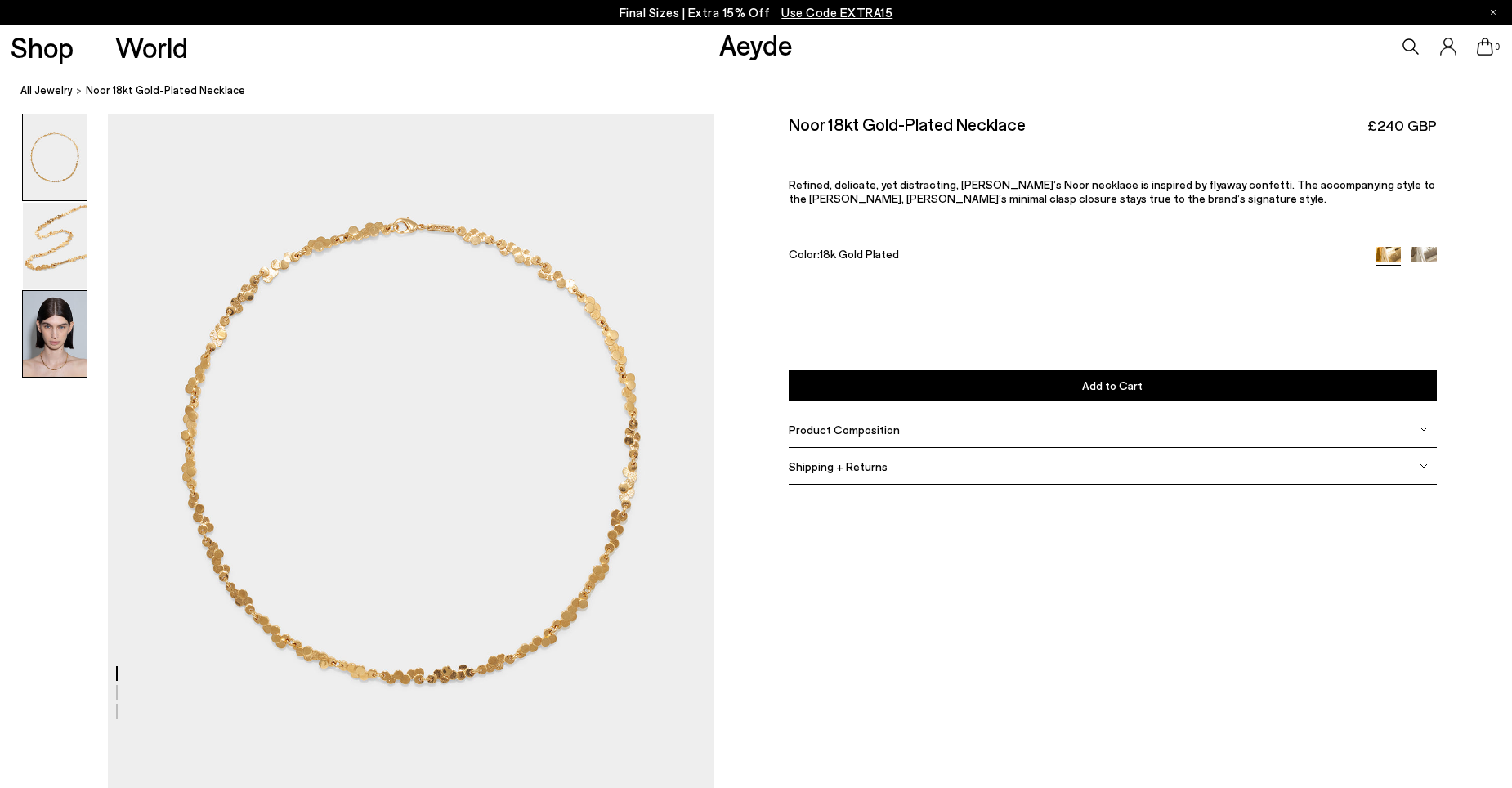
click at [83, 349] on img at bounding box center [55, 333] width 64 height 86
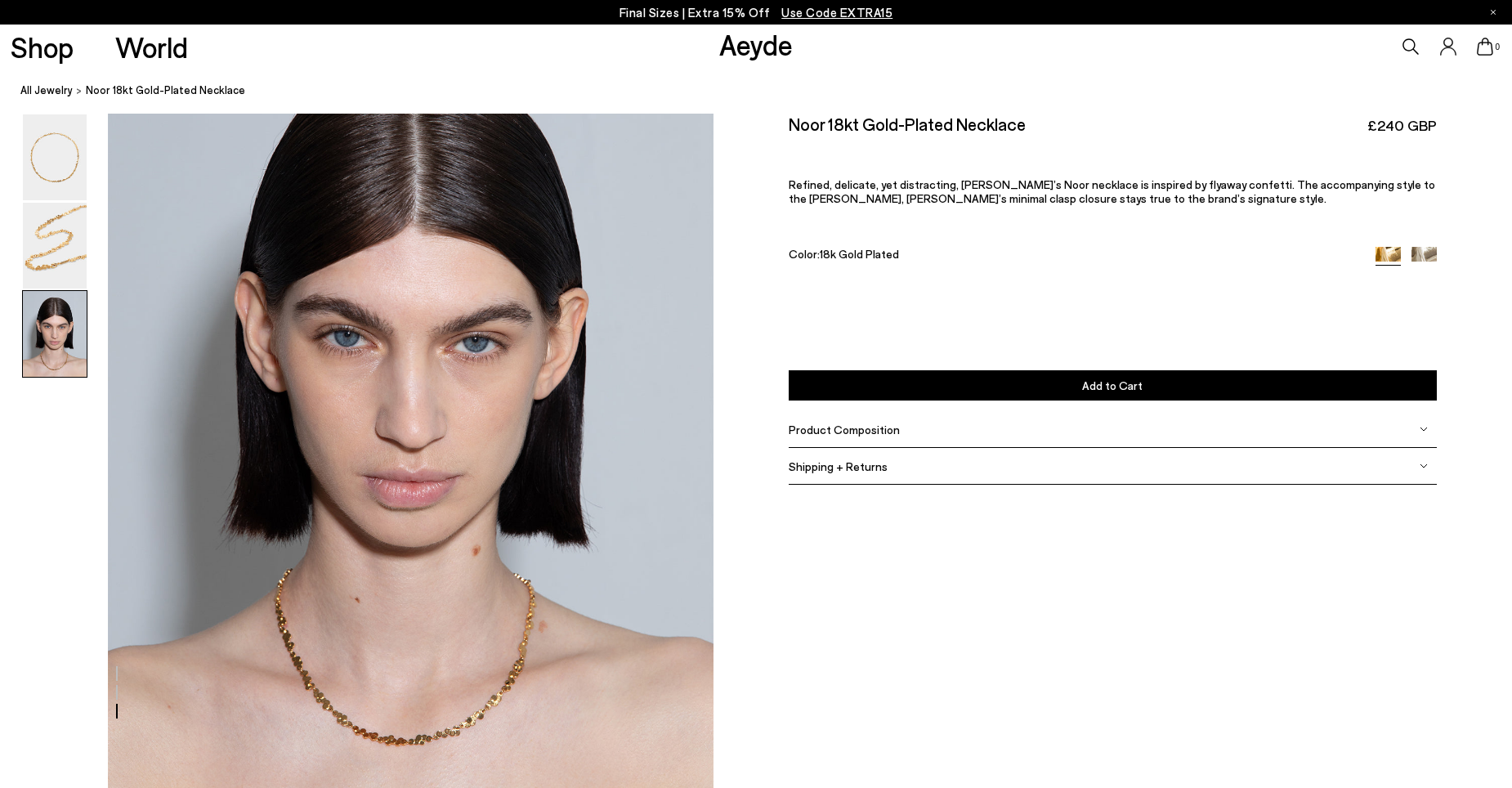
scroll to position [1601, 0]
click at [35, 252] on img at bounding box center [55, 245] width 64 height 86
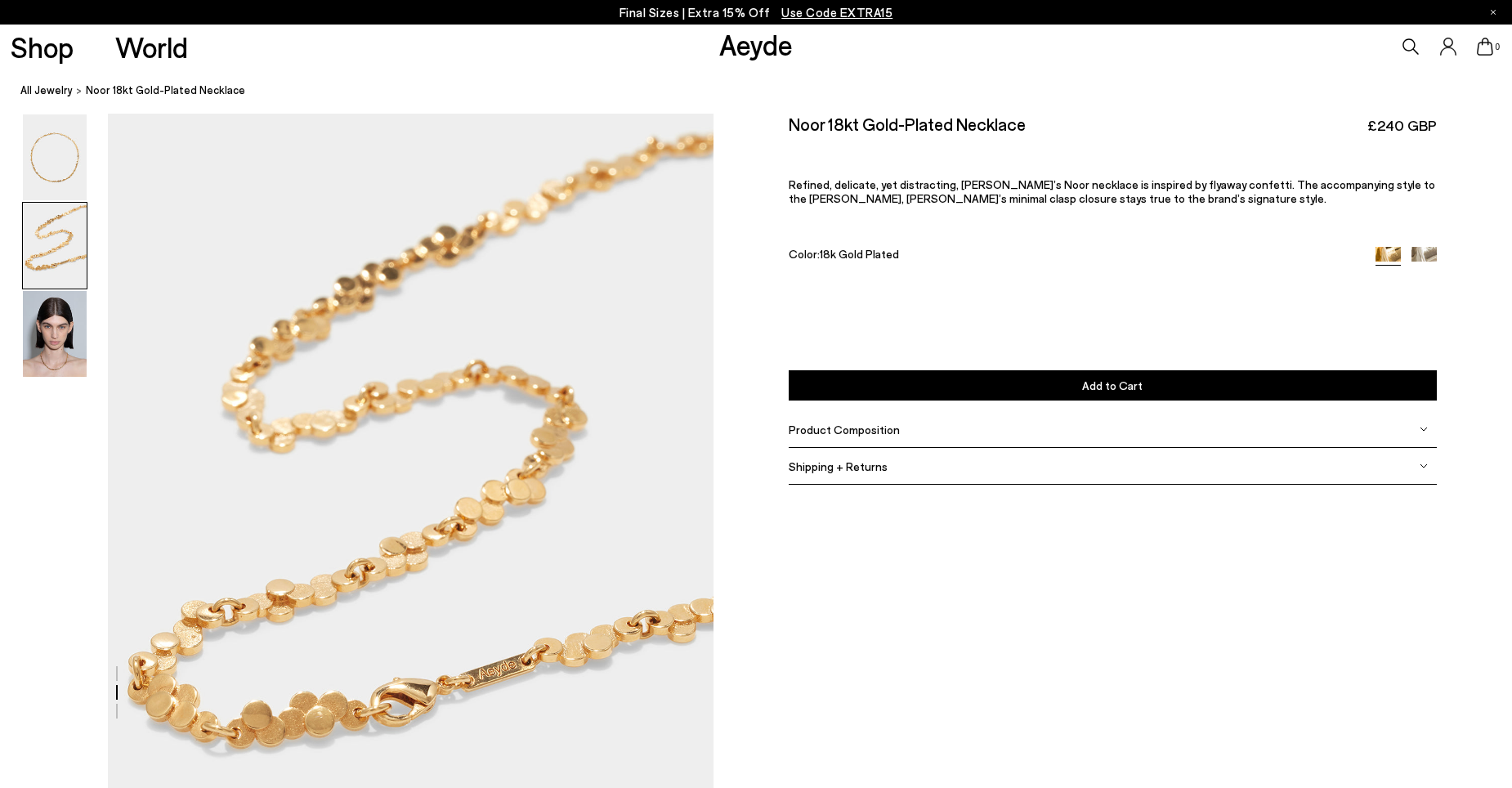
scroll to position [679, 0]
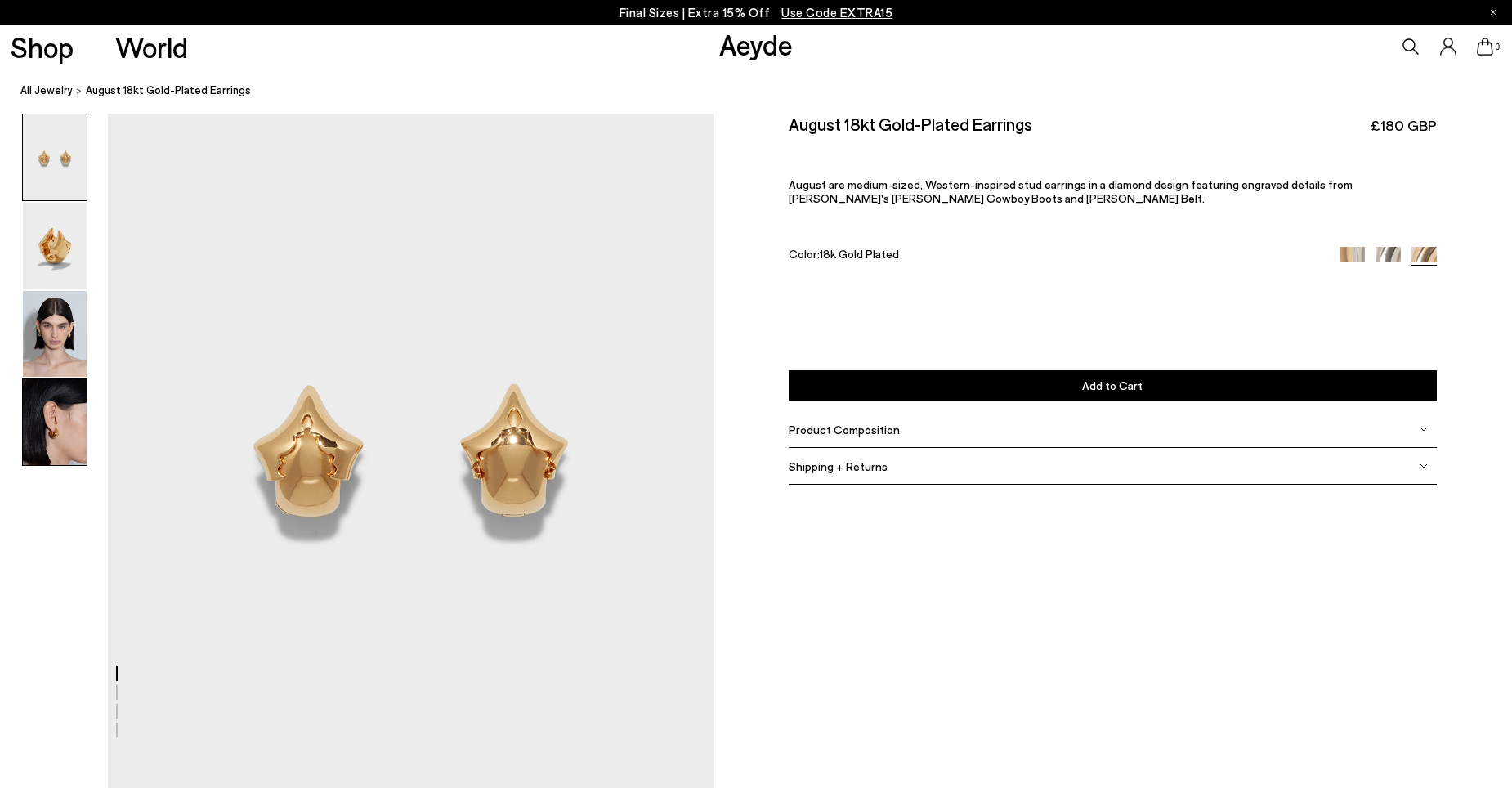
click at [69, 413] on img at bounding box center [55, 422] width 64 height 86
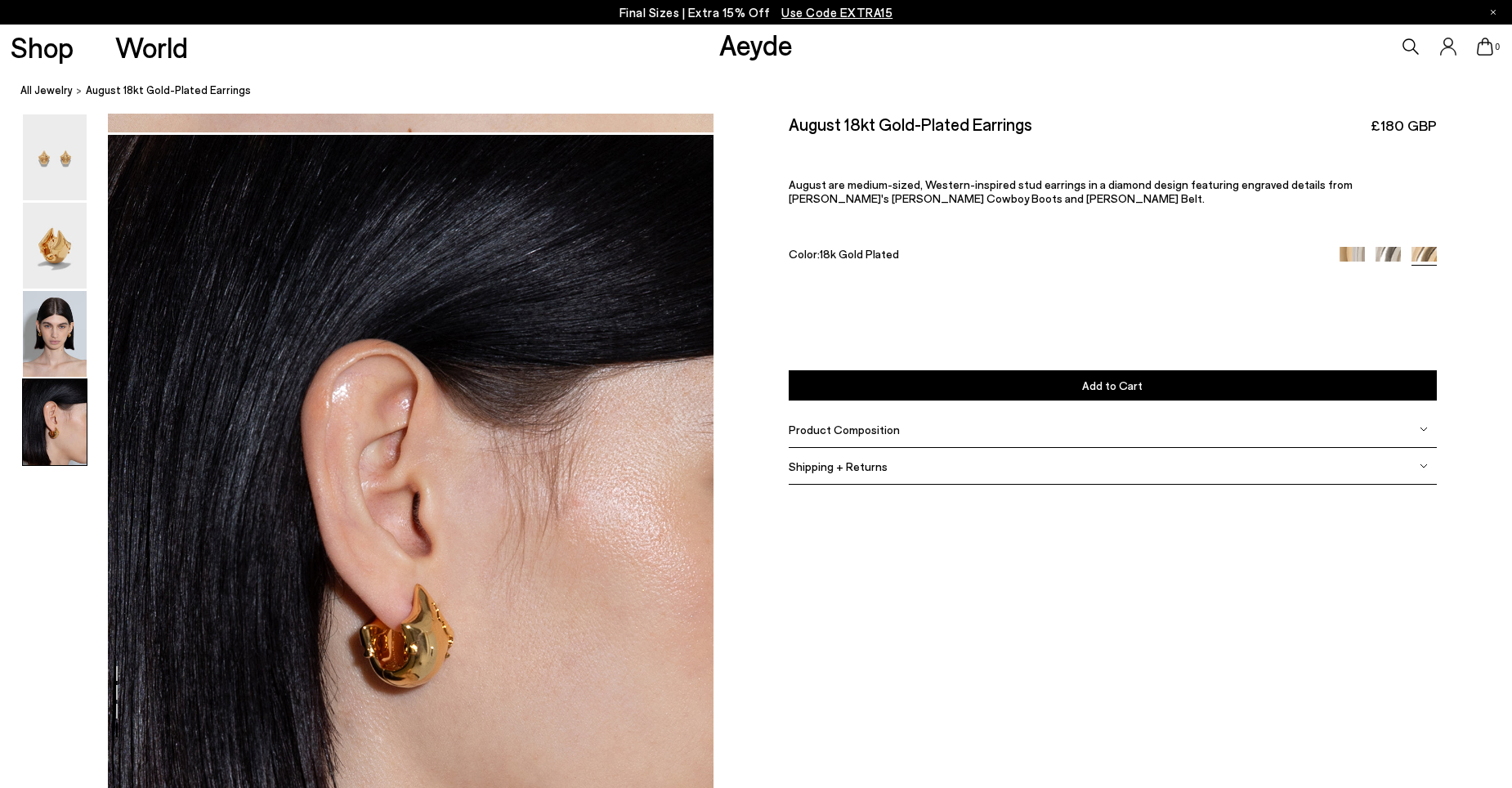
scroll to position [2411, 0]
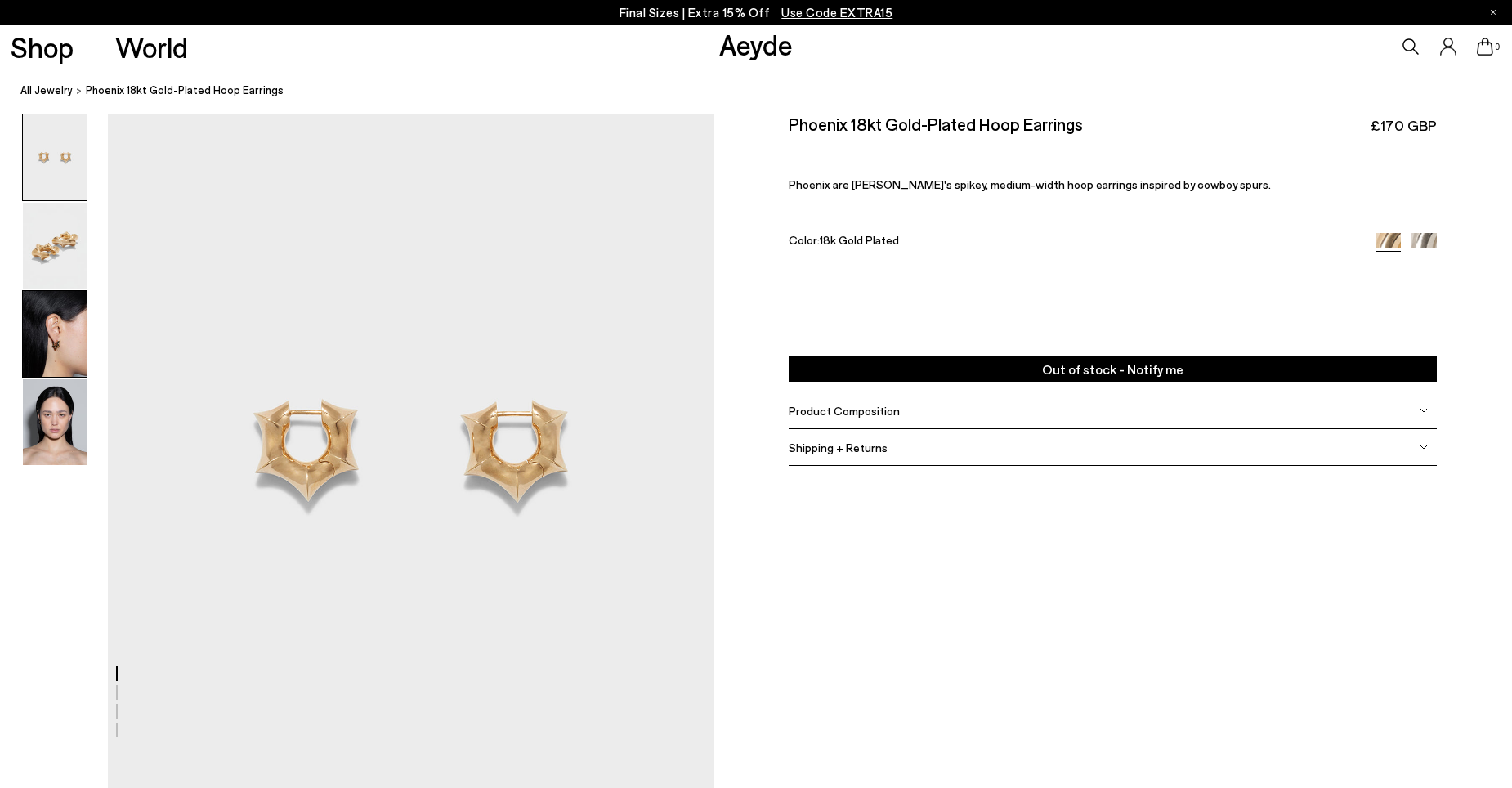
click at [54, 342] on img at bounding box center [55, 333] width 64 height 86
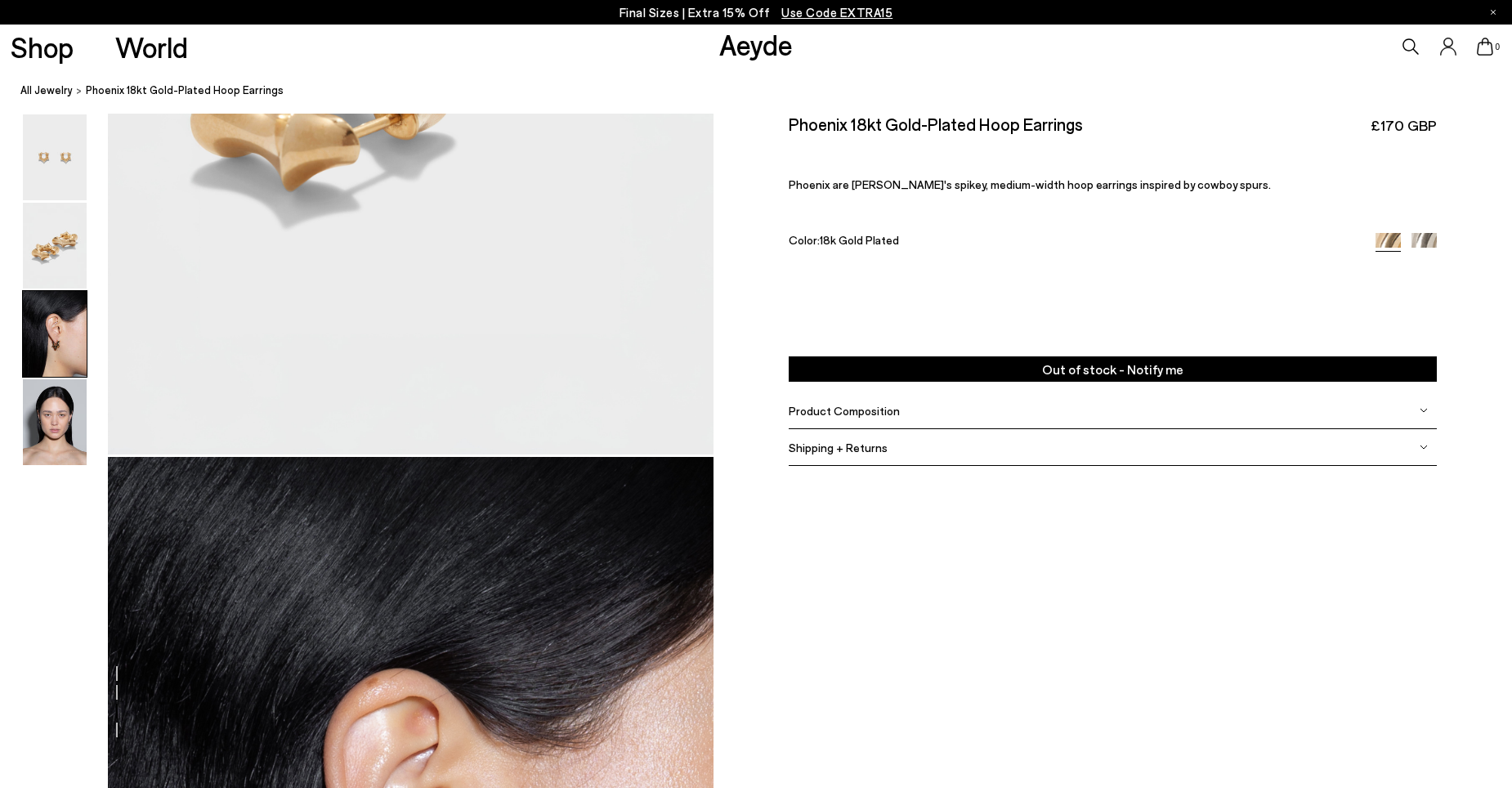
scroll to position [1490, 0]
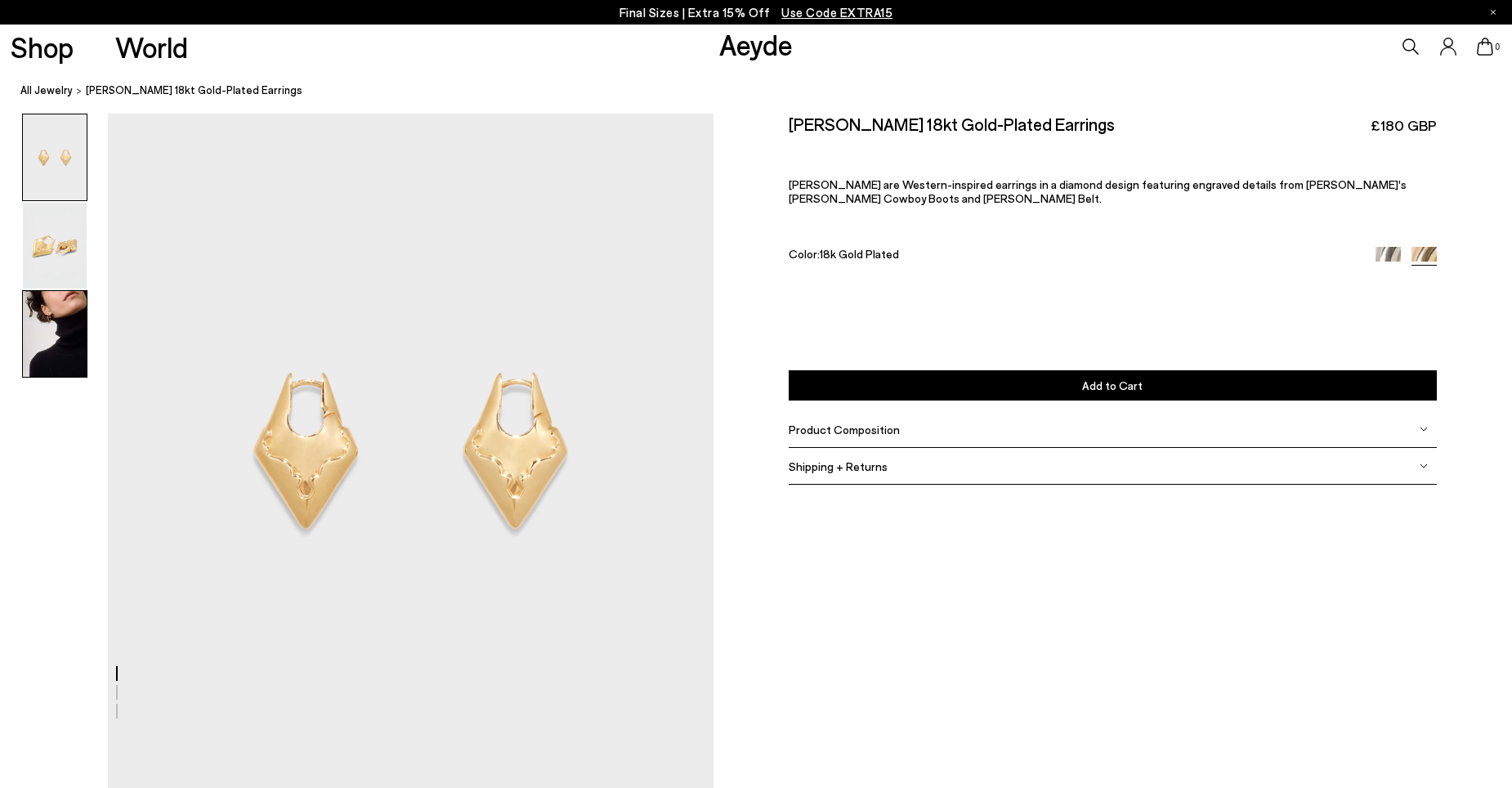
click at [57, 334] on img at bounding box center [55, 333] width 64 height 86
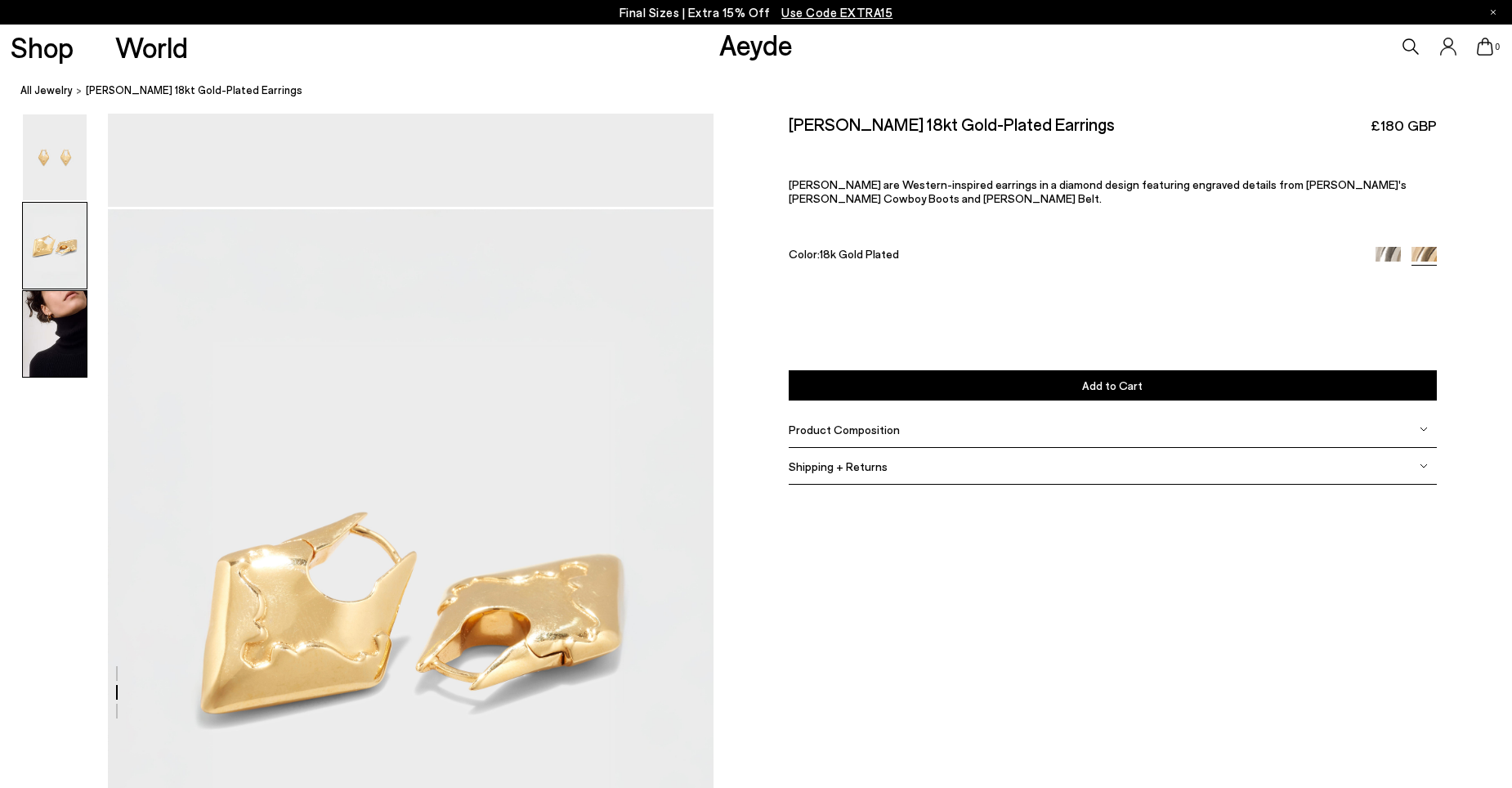
scroll to position [793, 0]
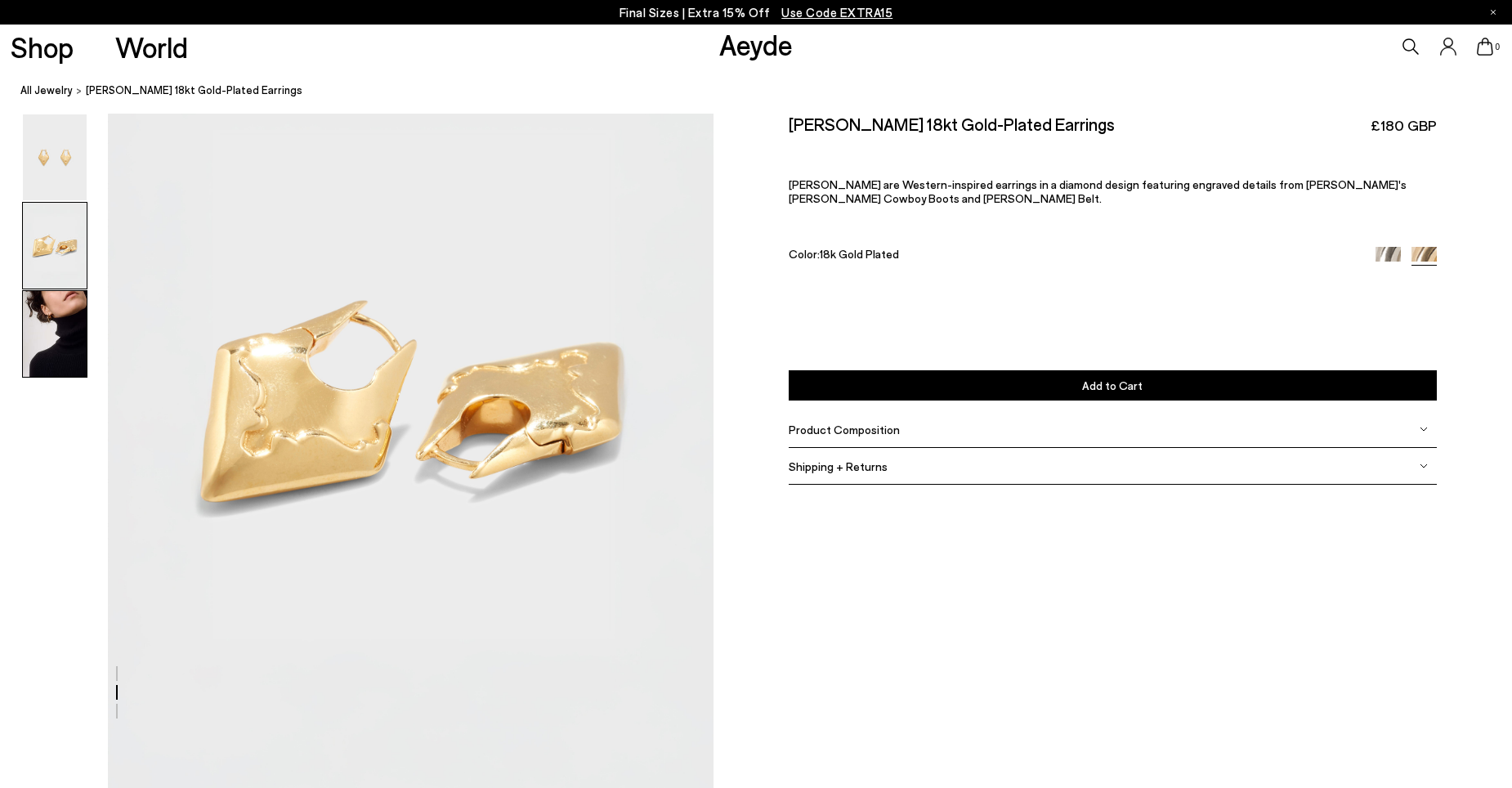
click at [66, 310] on img at bounding box center [55, 333] width 64 height 86
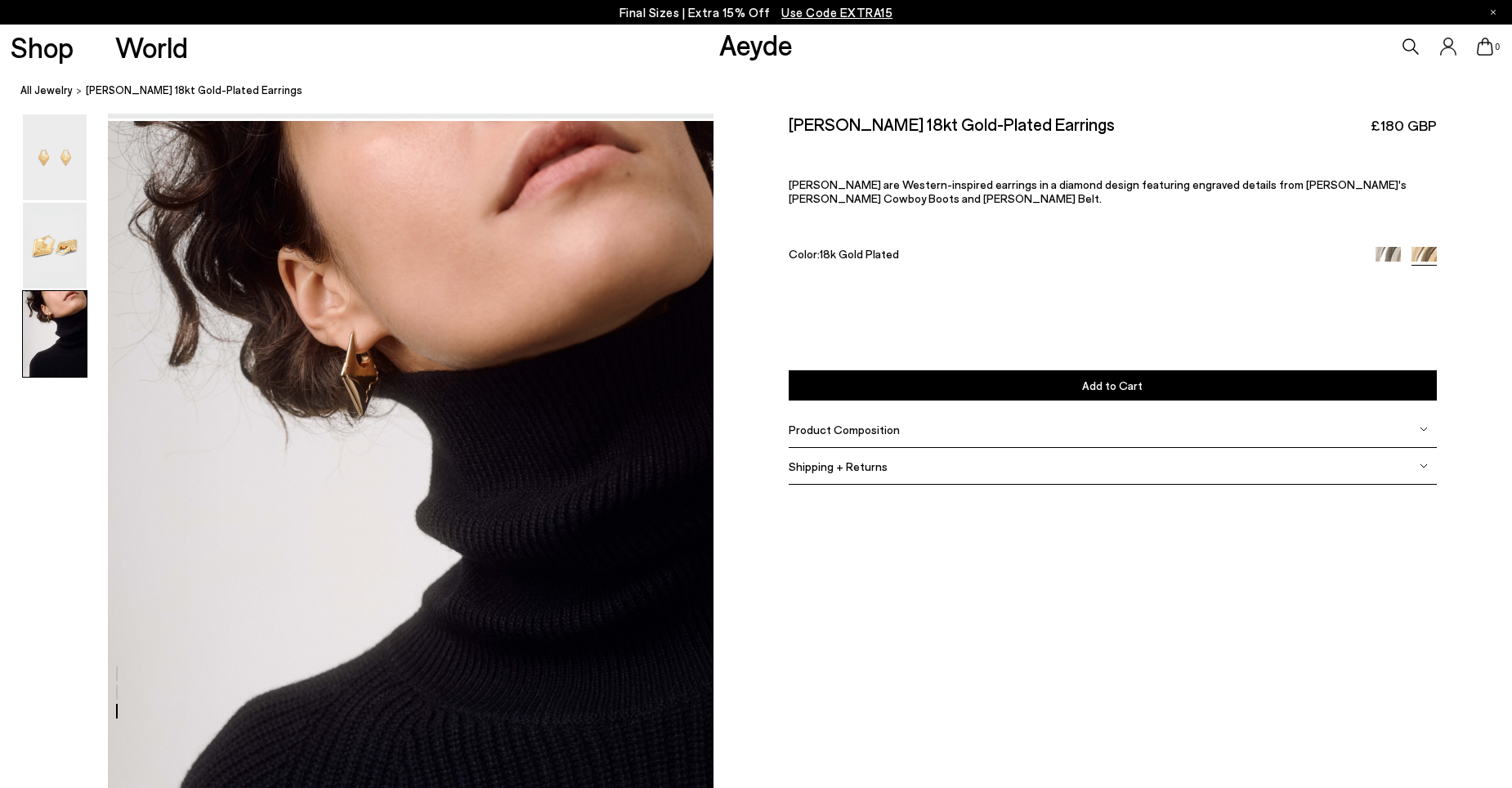
scroll to position [1601, 0]
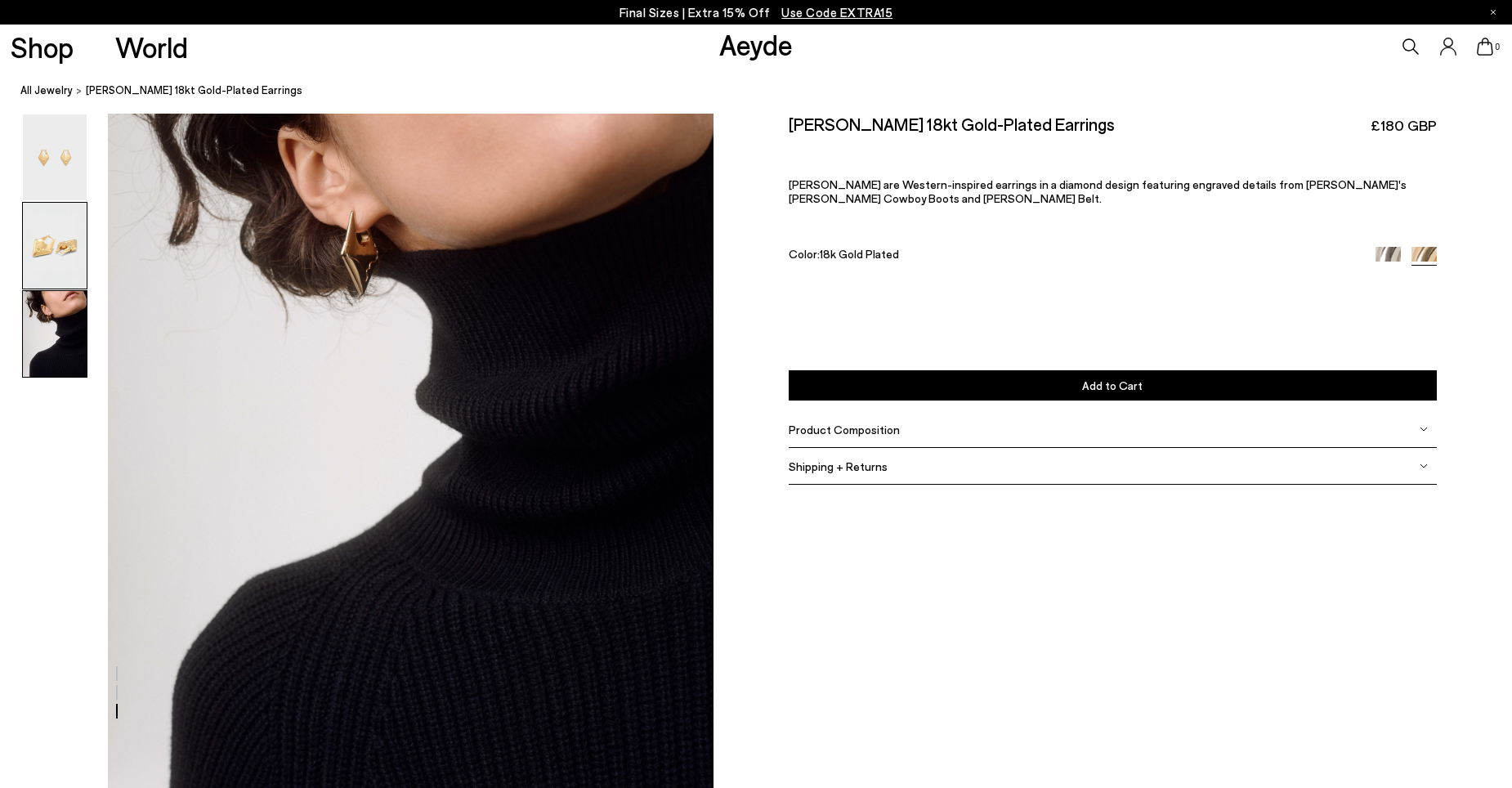
click at [60, 256] on img at bounding box center [55, 245] width 64 height 86
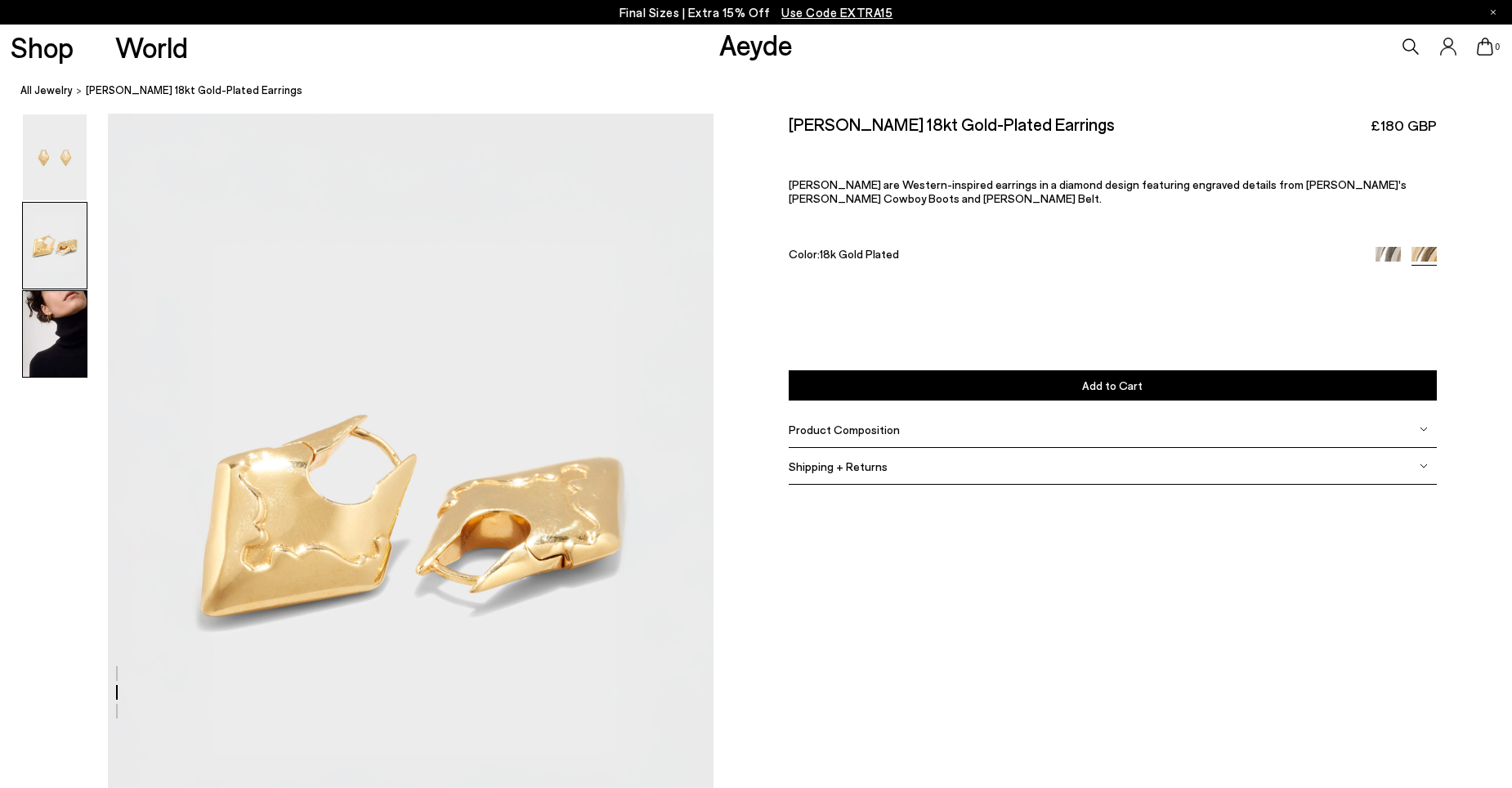
click at [65, 291] on img at bounding box center [55, 333] width 64 height 86
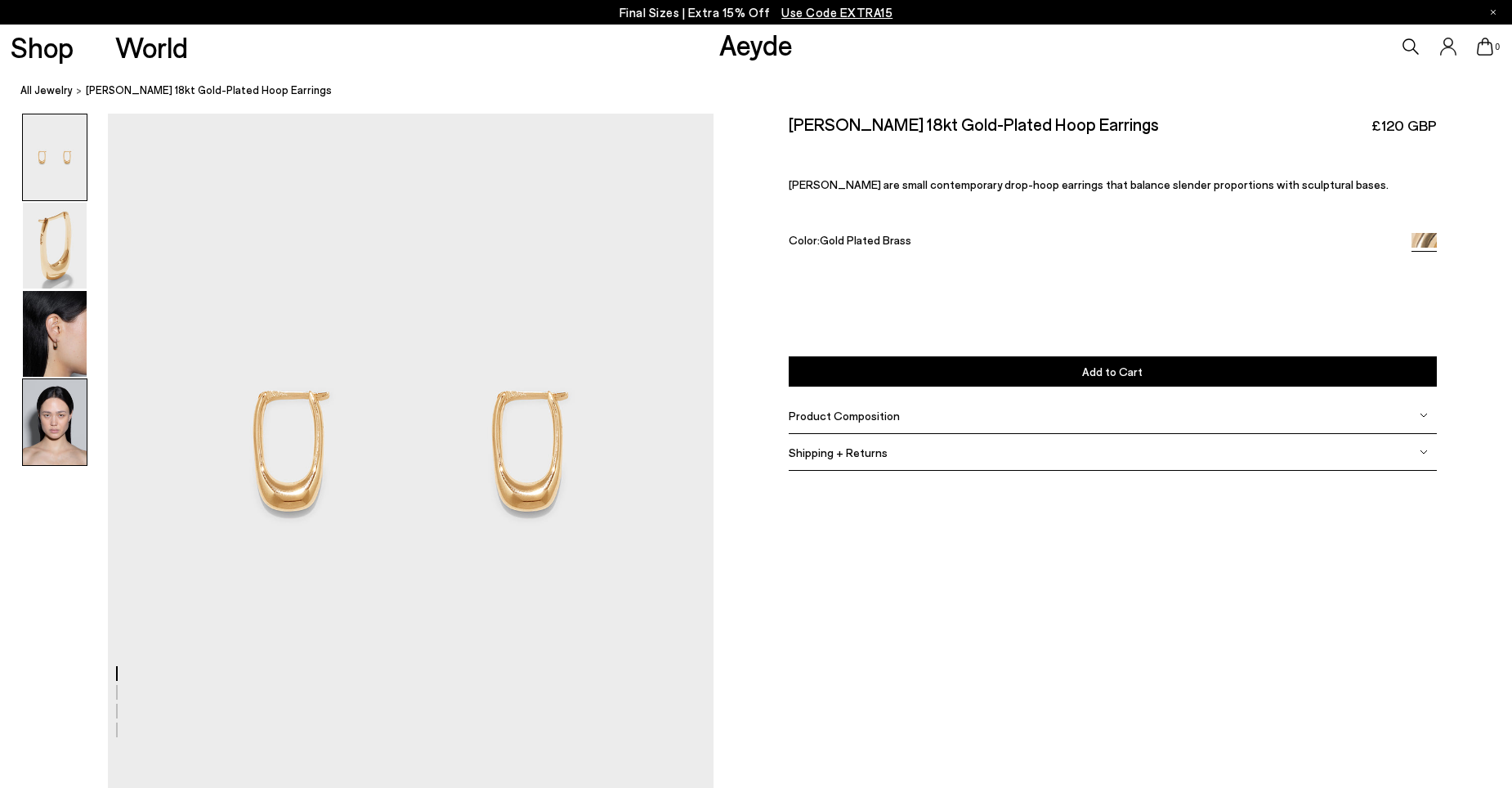
click at [57, 430] on img at bounding box center [55, 422] width 64 height 86
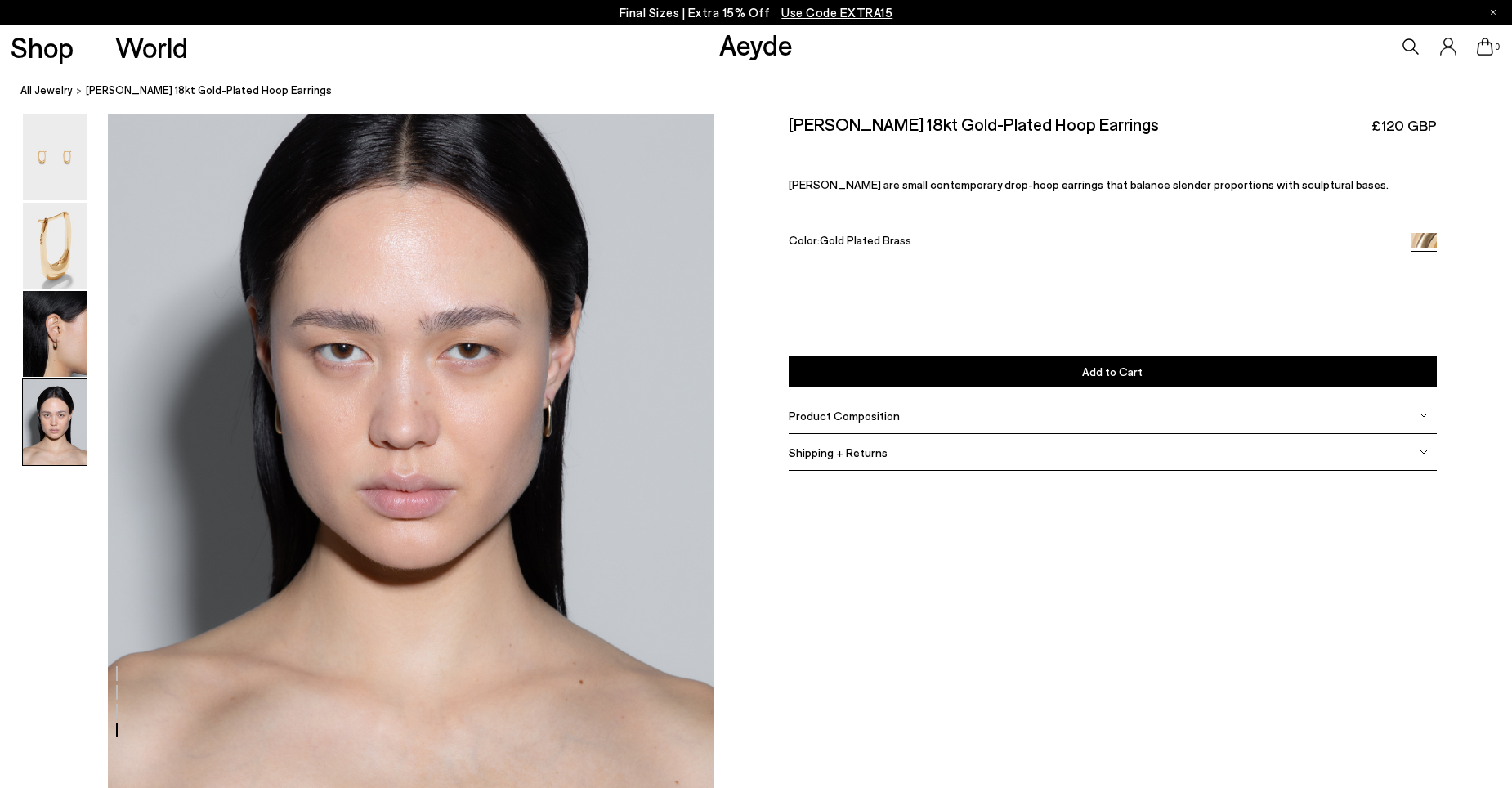
scroll to position [2411, 0]
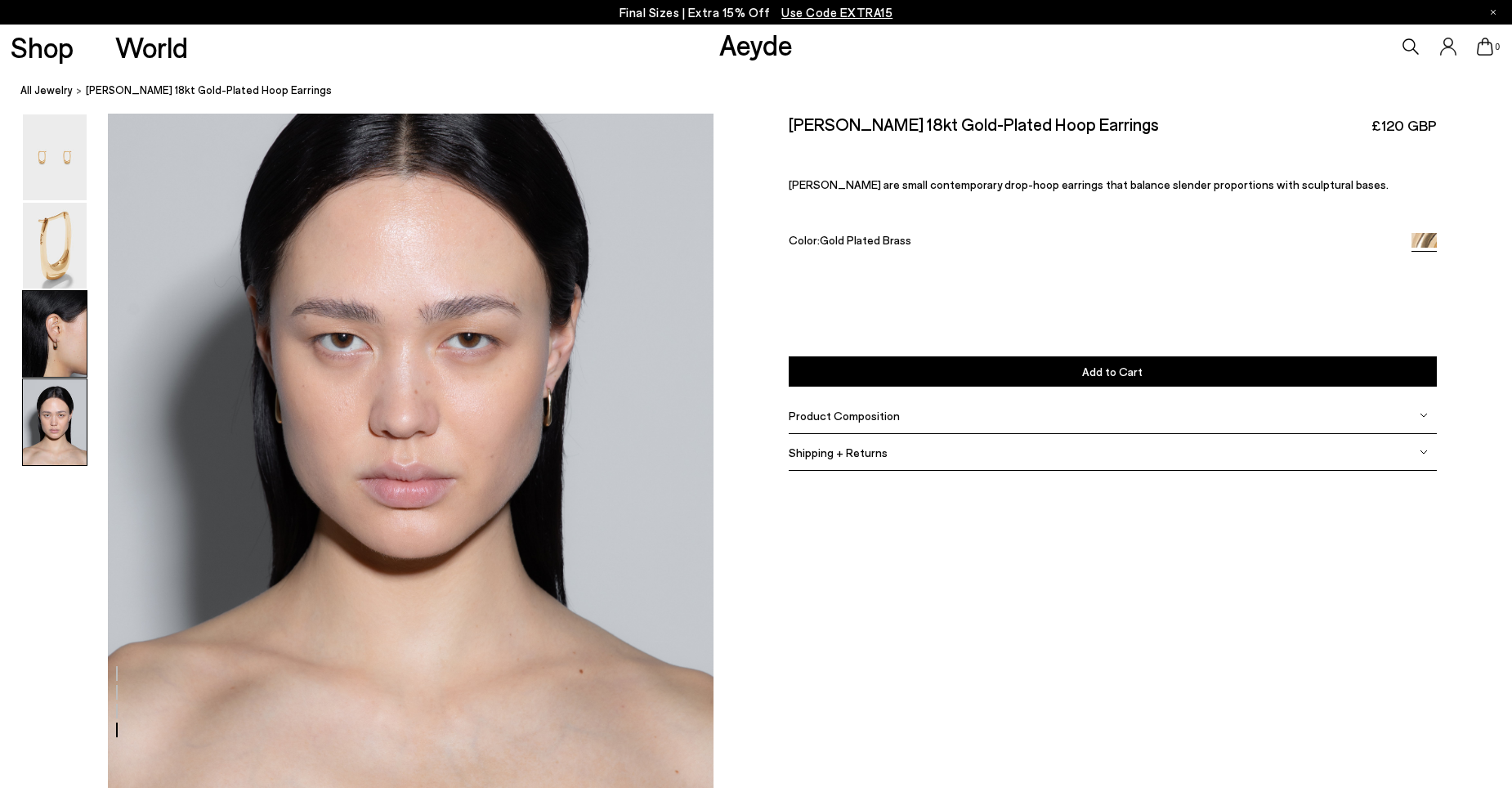
click at [77, 350] on img at bounding box center [55, 333] width 64 height 86
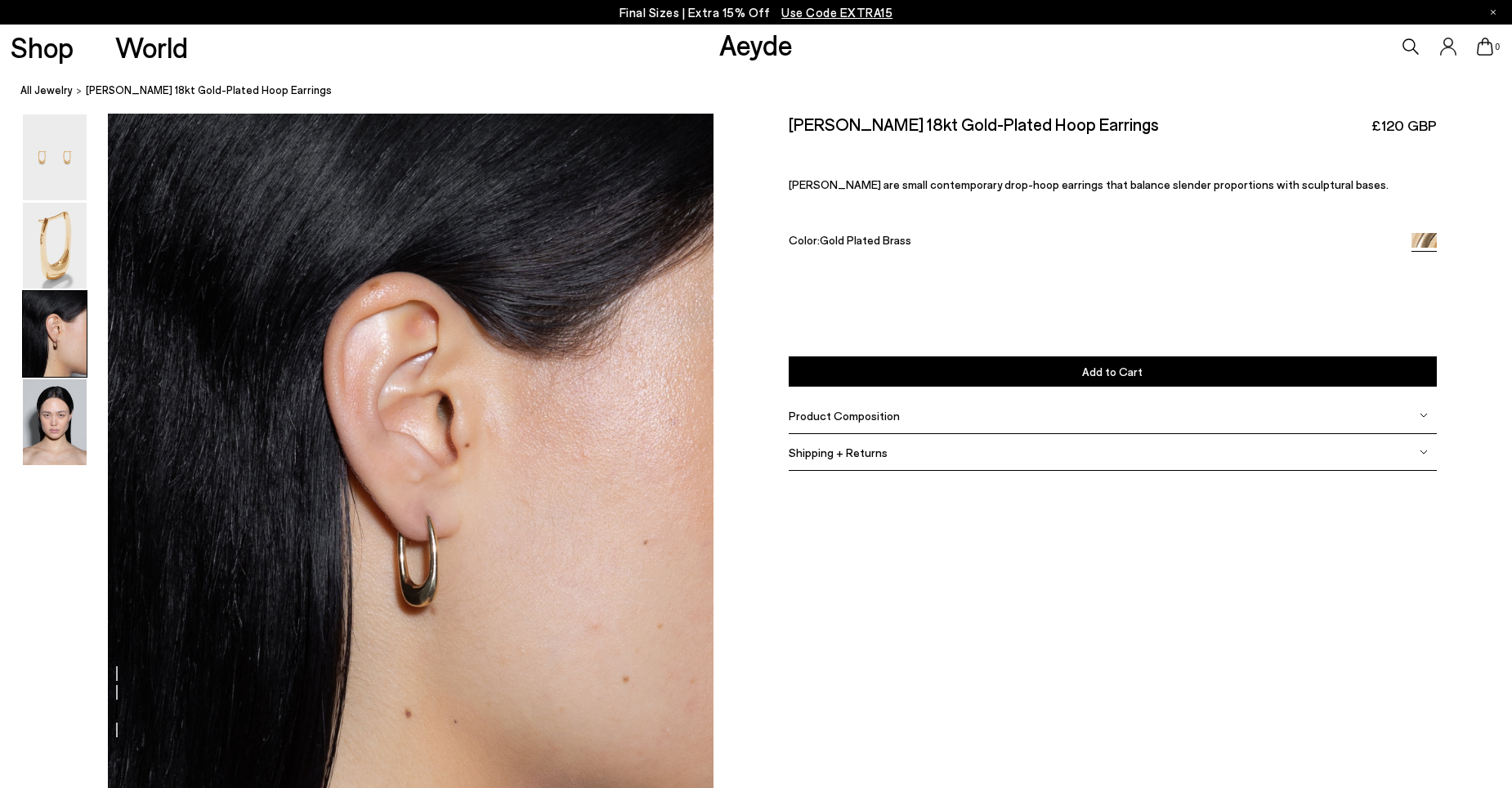
scroll to position [1490, 0]
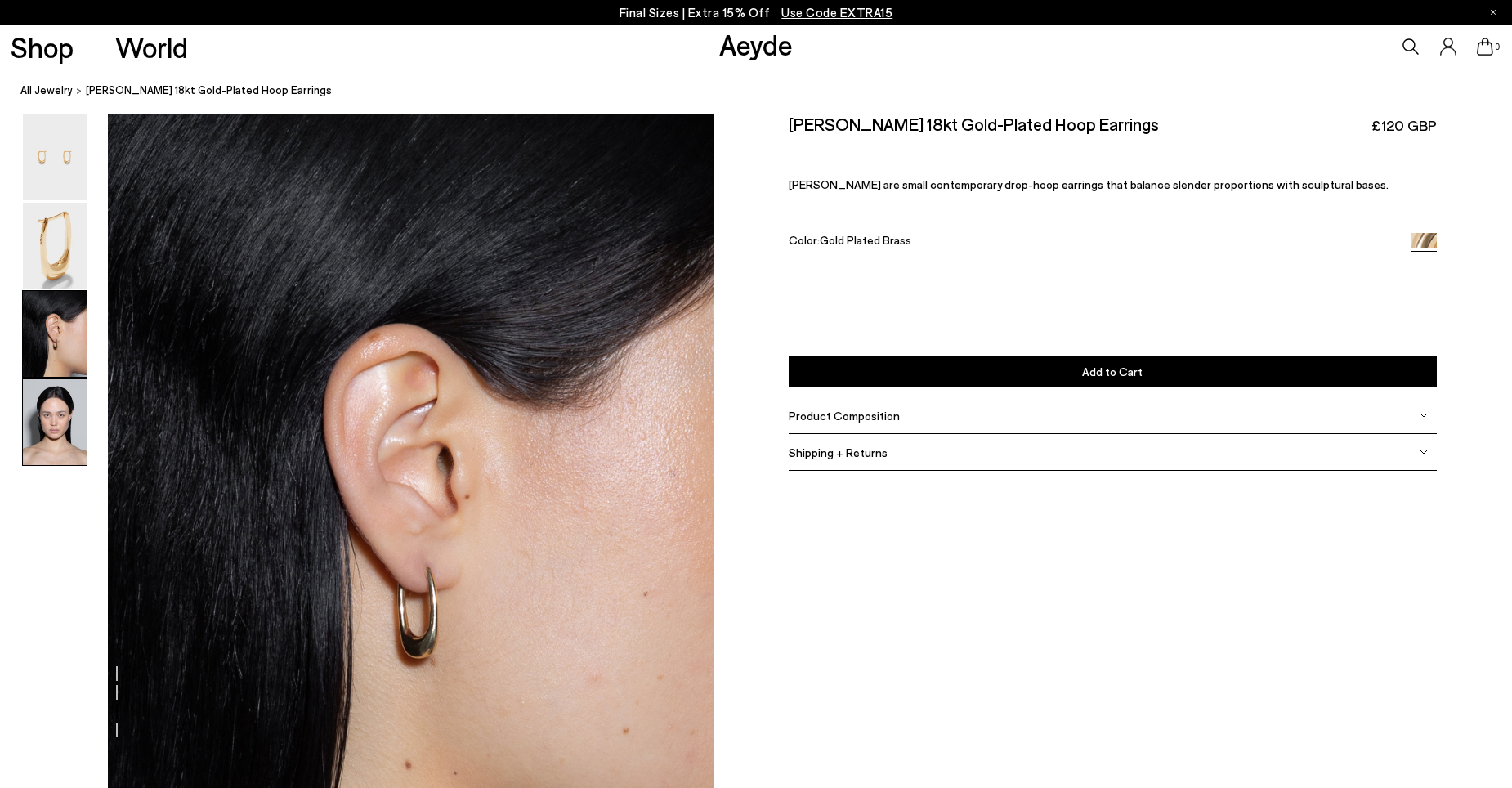
click at [57, 416] on img at bounding box center [55, 422] width 64 height 86
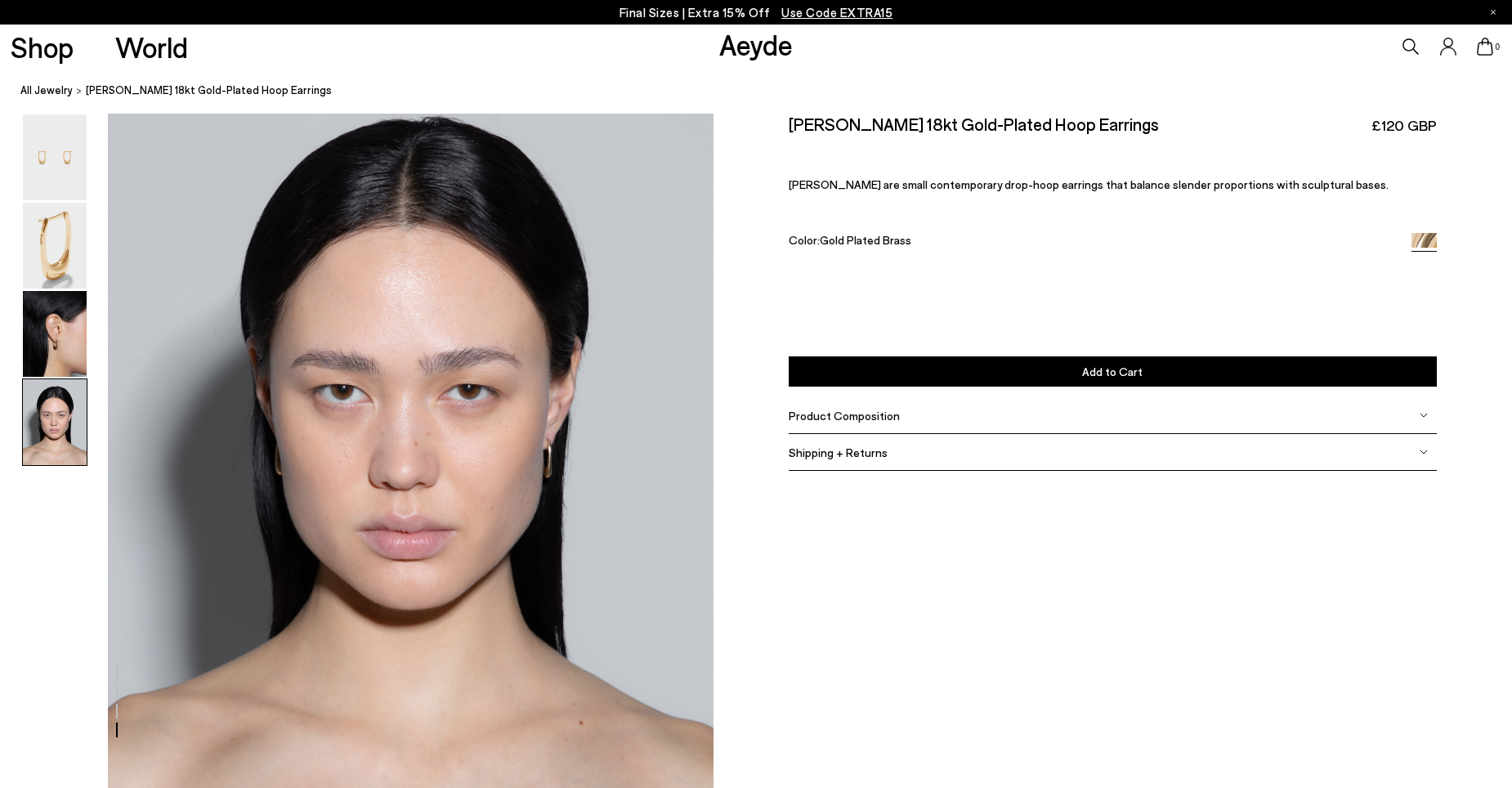
scroll to position [2411, 0]
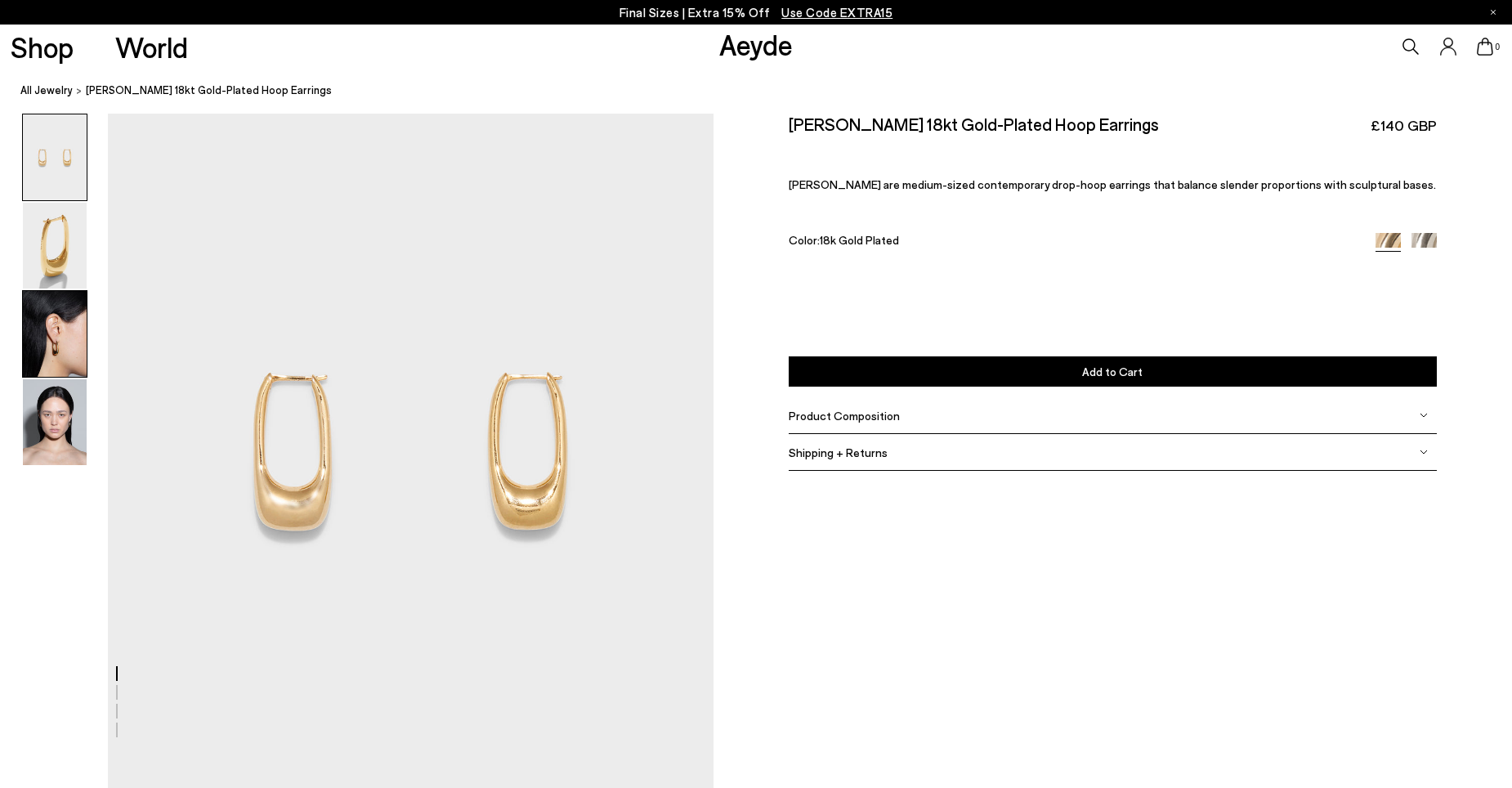
click at [66, 346] on img at bounding box center [55, 333] width 64 height 86
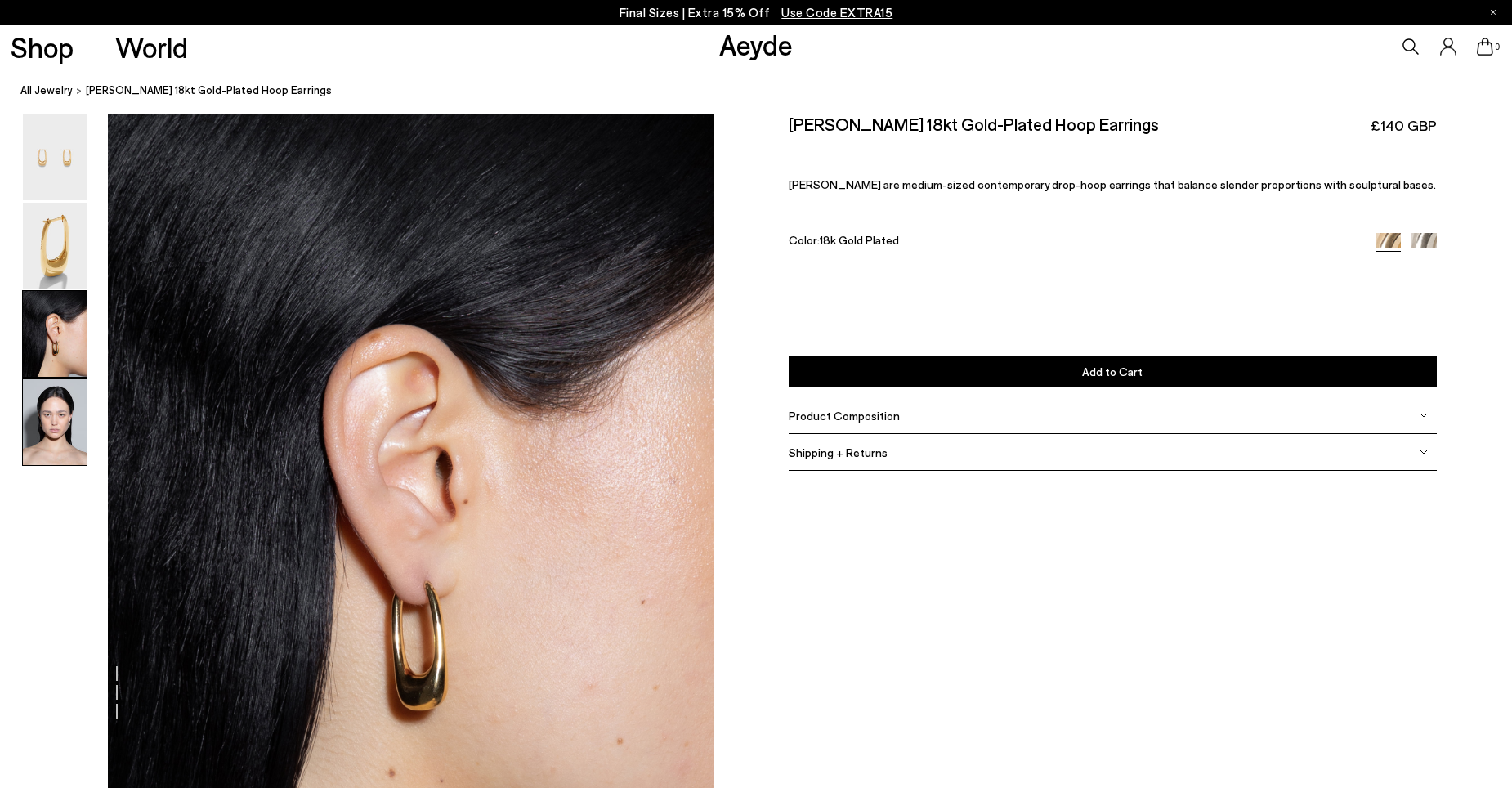
scroll to position [1490, 0]
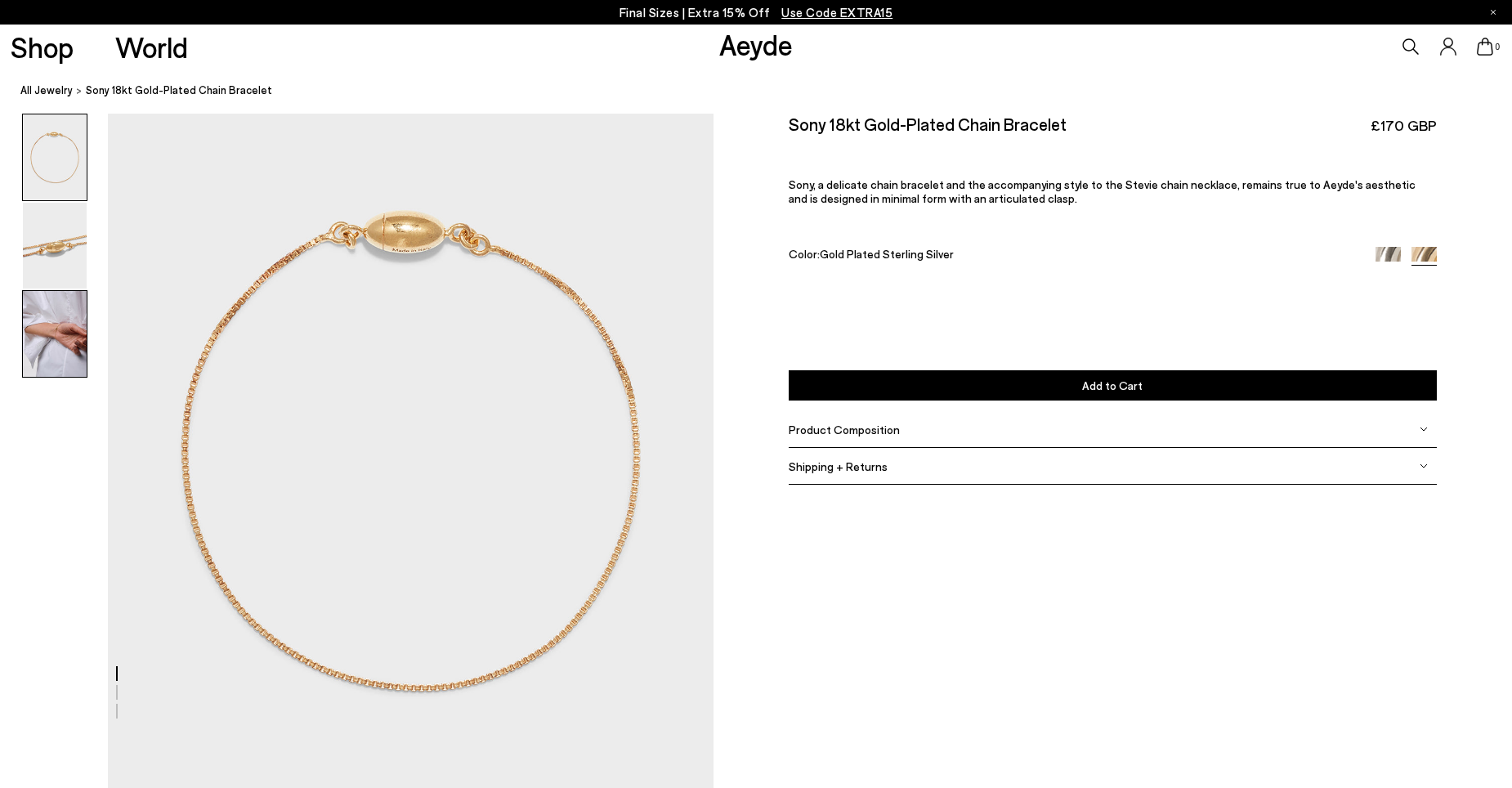
click at [43, 346] on img at bounding box center [55, 333] width 64 height 86
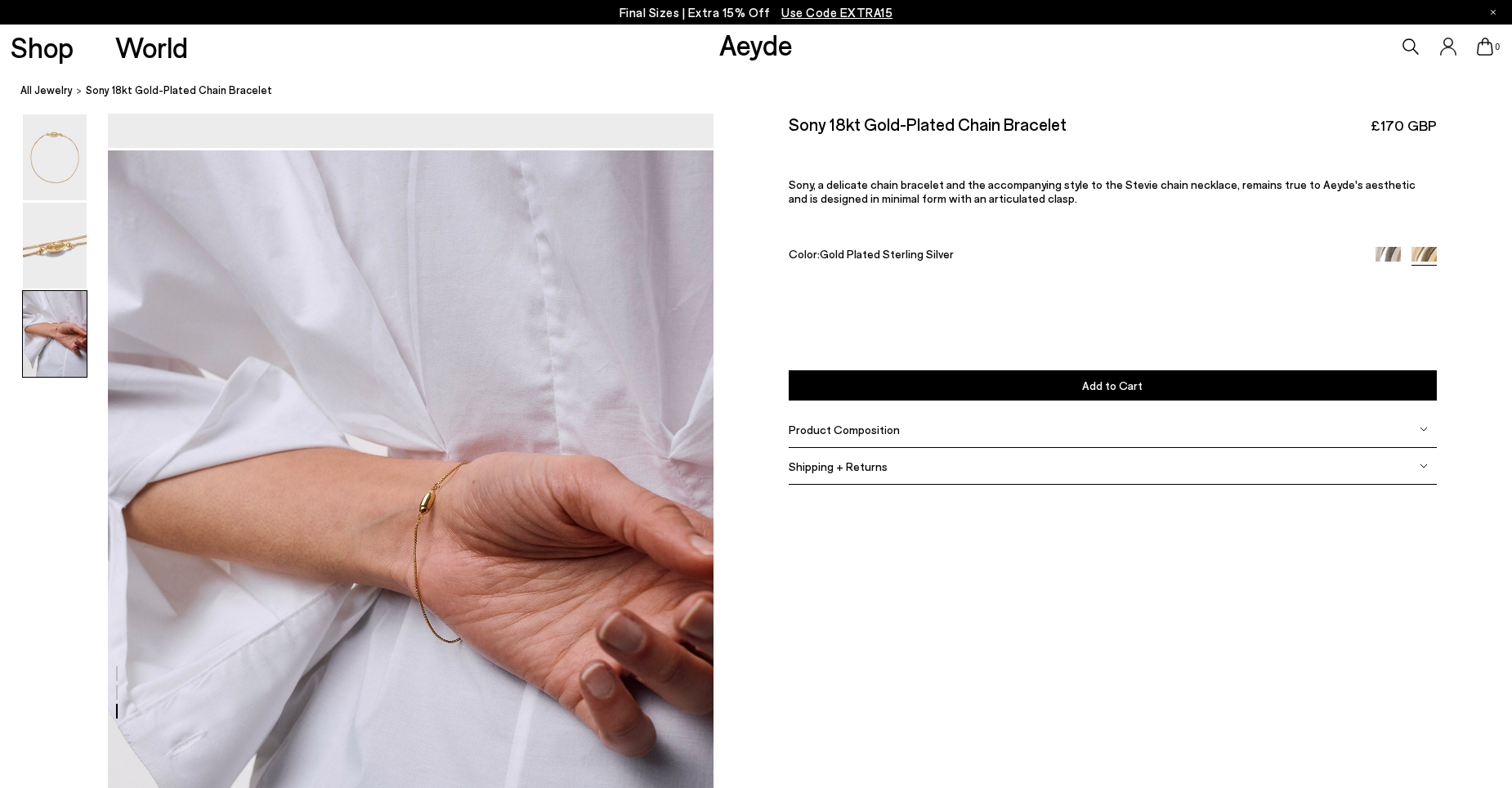
scroll to position [1601, 0]
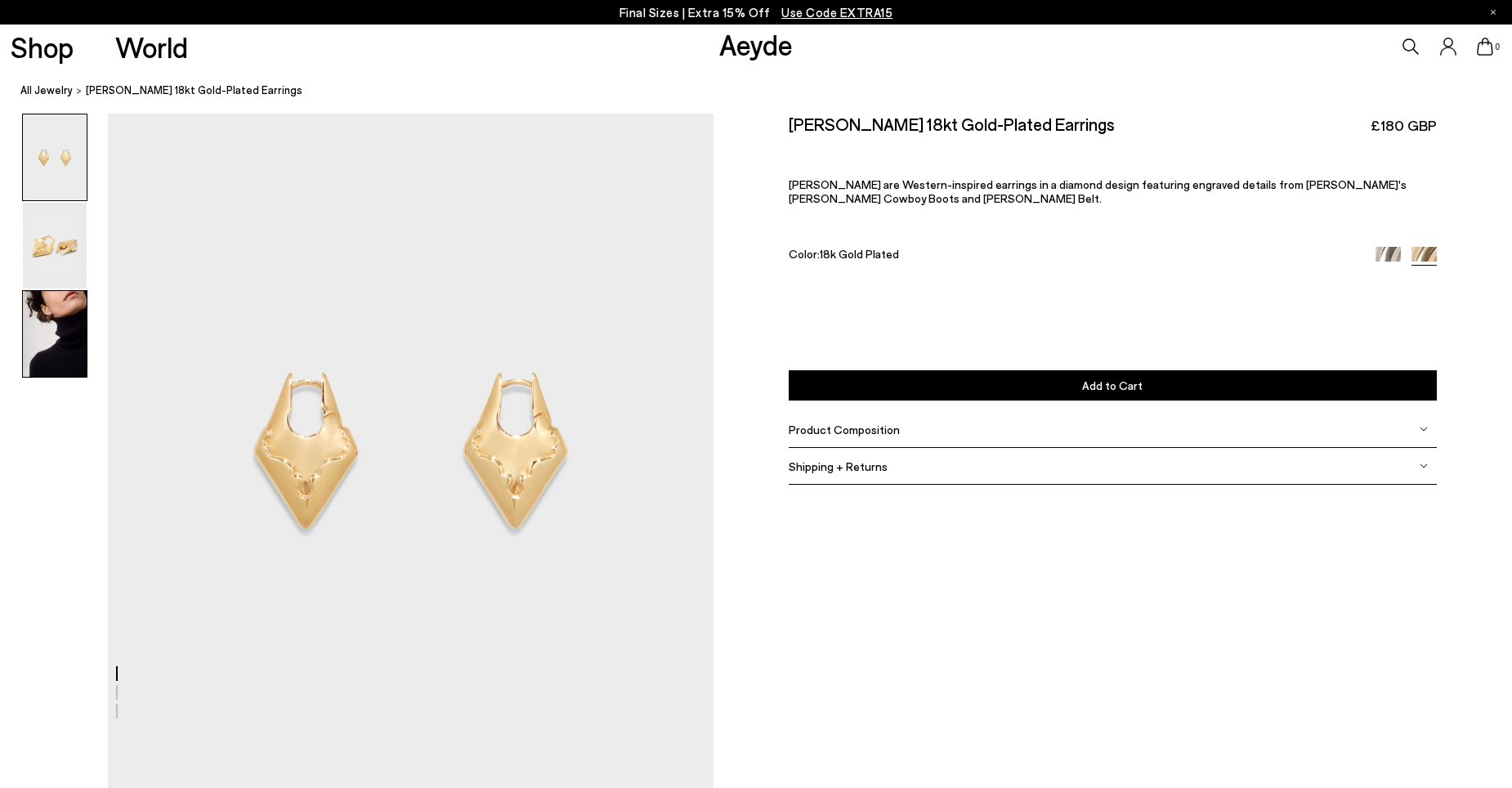
click at [73, 329] on img at bounding box center [55, 333] width 64 height 86
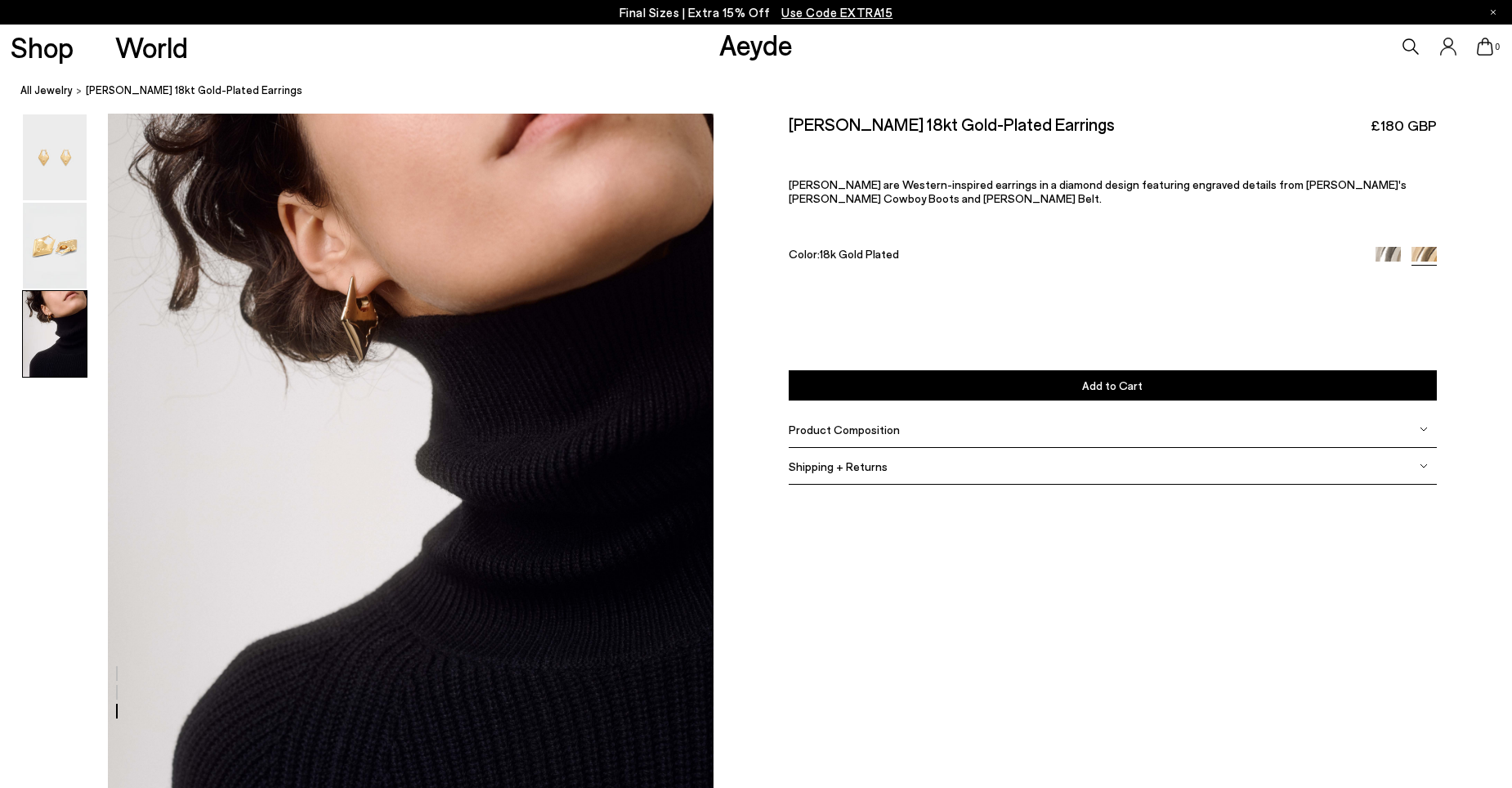
scroll to position [1601, 0]
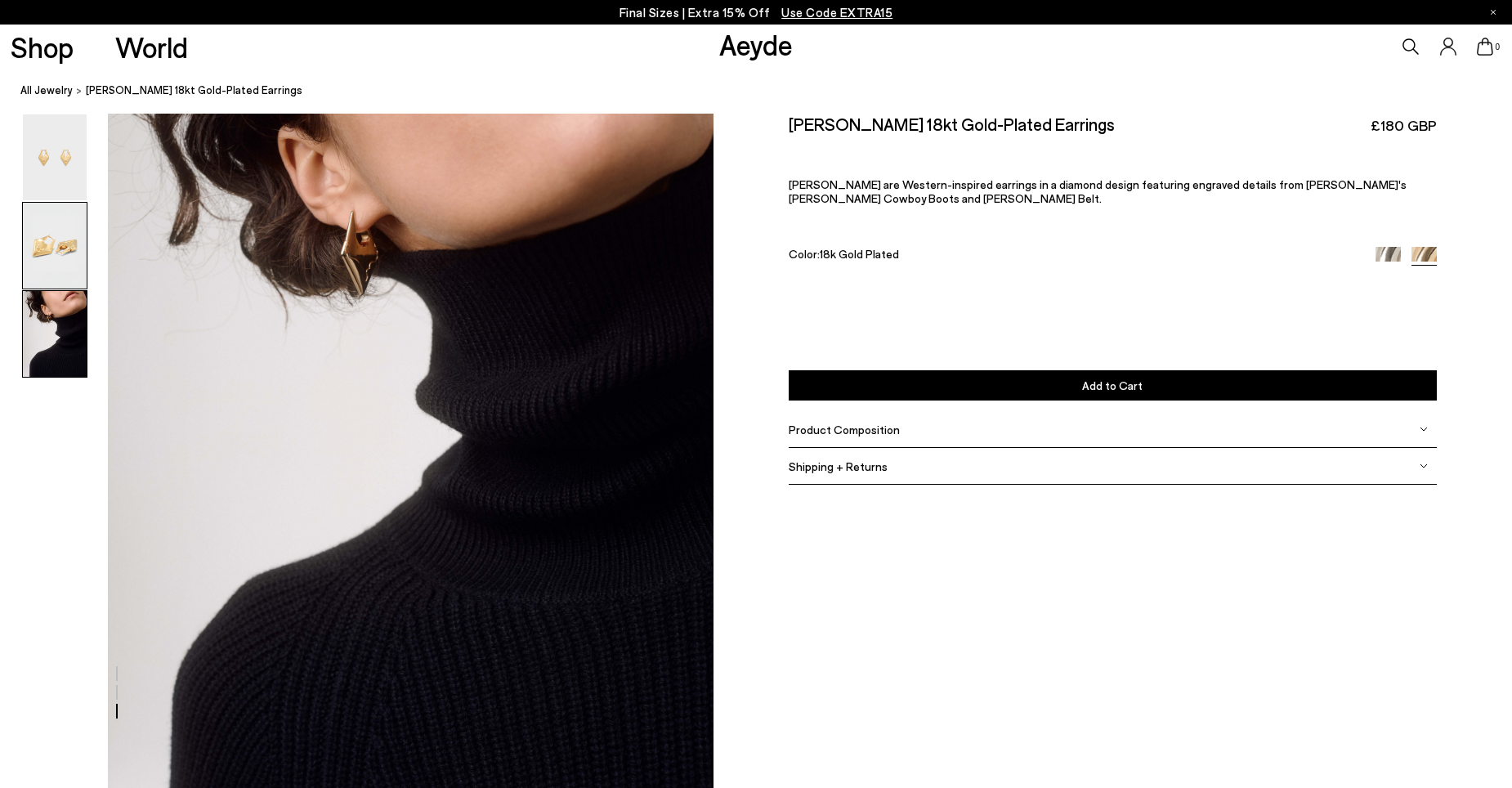
click at [76, 254] on img at bounding box center [55, 245] width 64 height 86
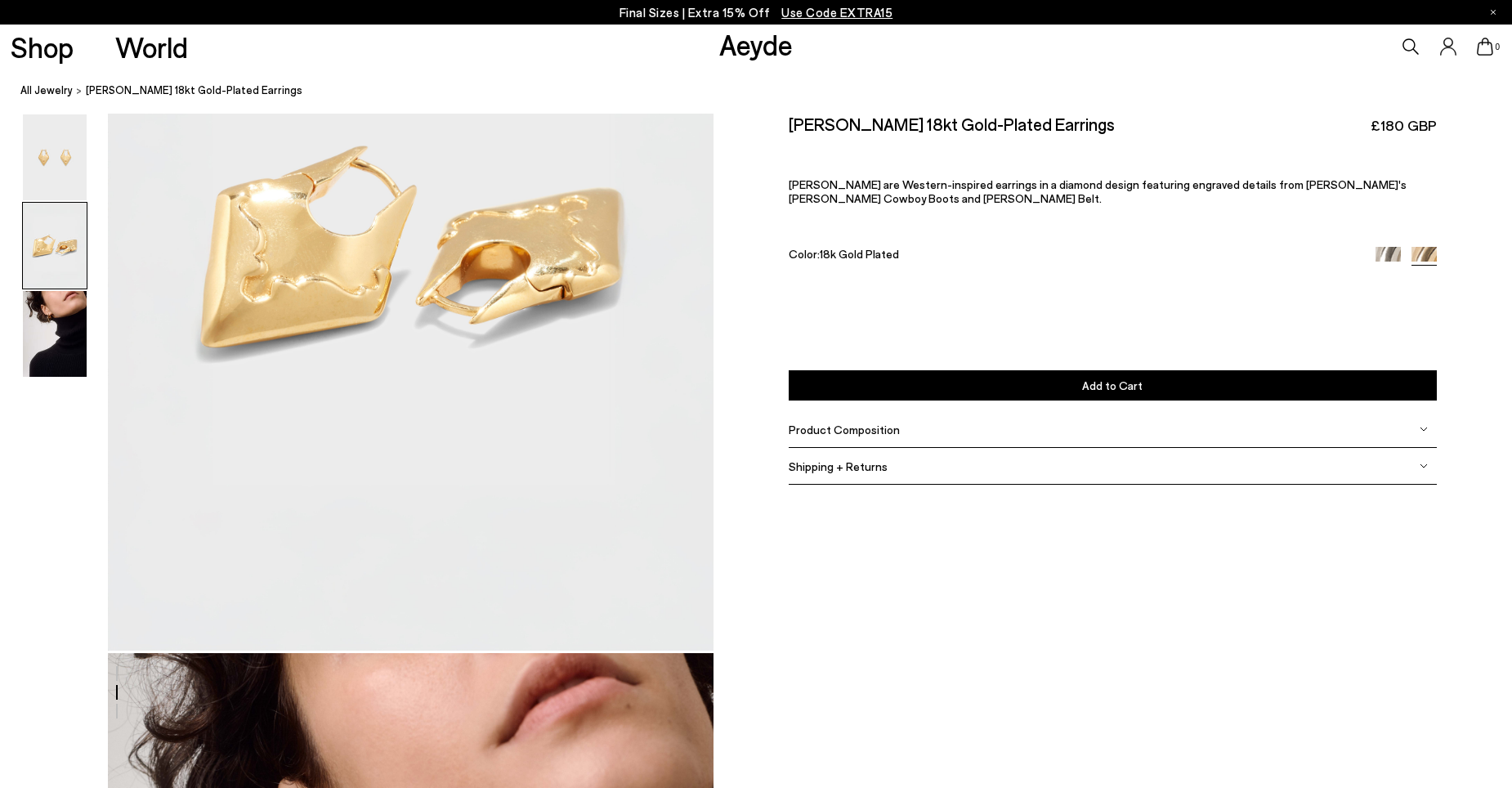
scroll to position [679, 0]
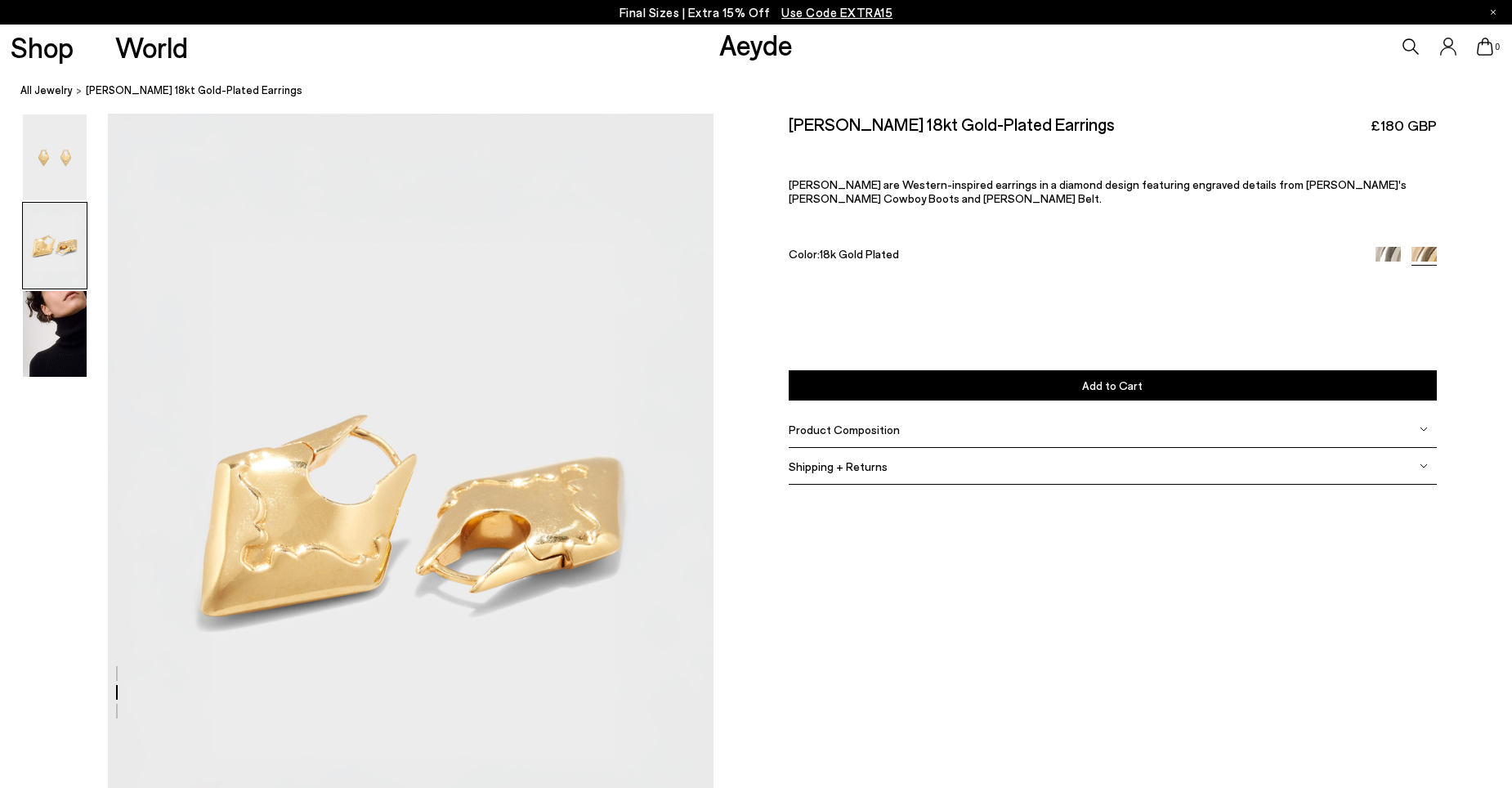
click at [53, 283] on img at bounding box center [55, 245] width 64 height 86
click at [49, 315] on img at bounding box center [55, 333] width 64 height 86
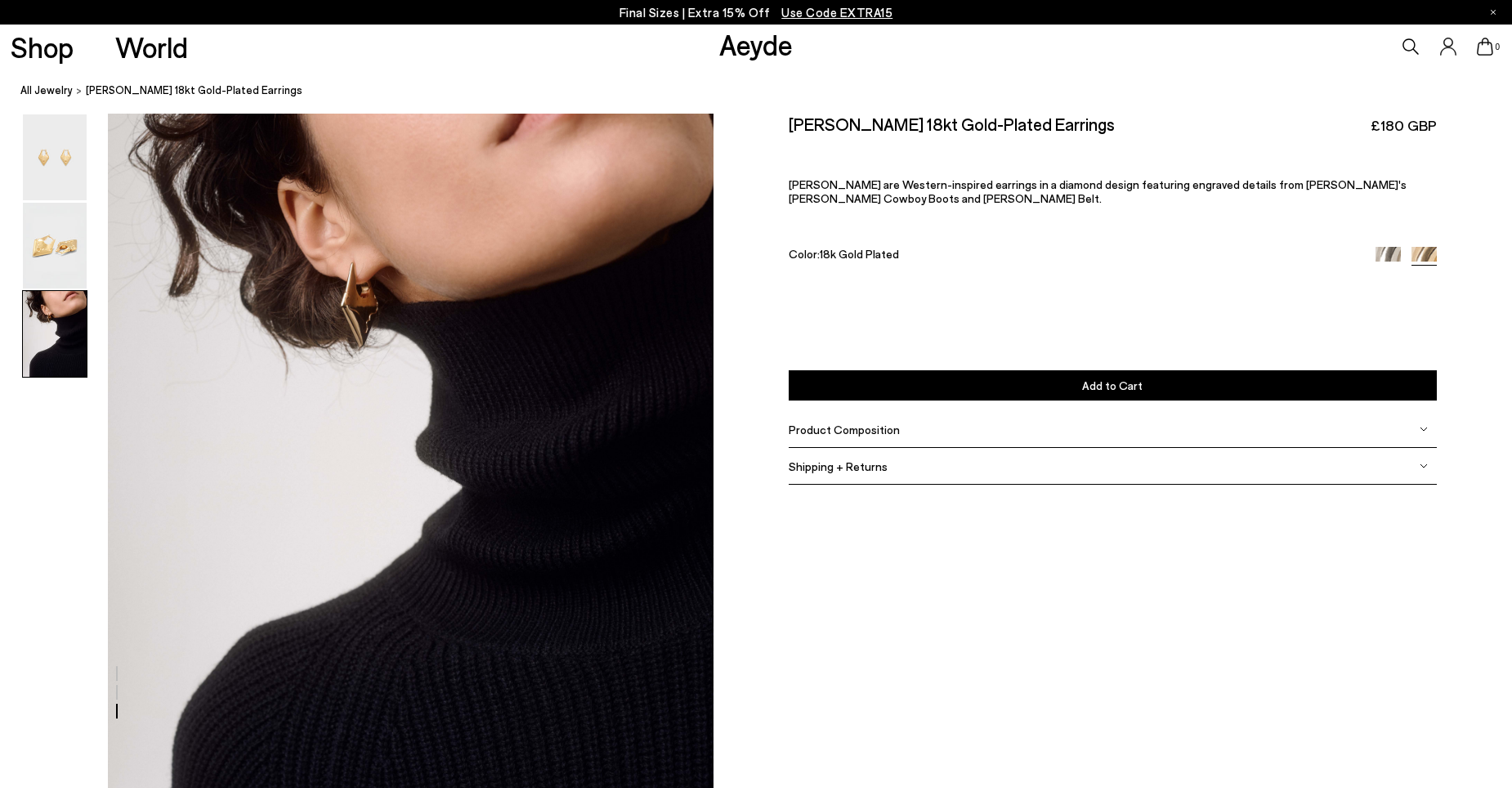
scroll to position [1601, 0]
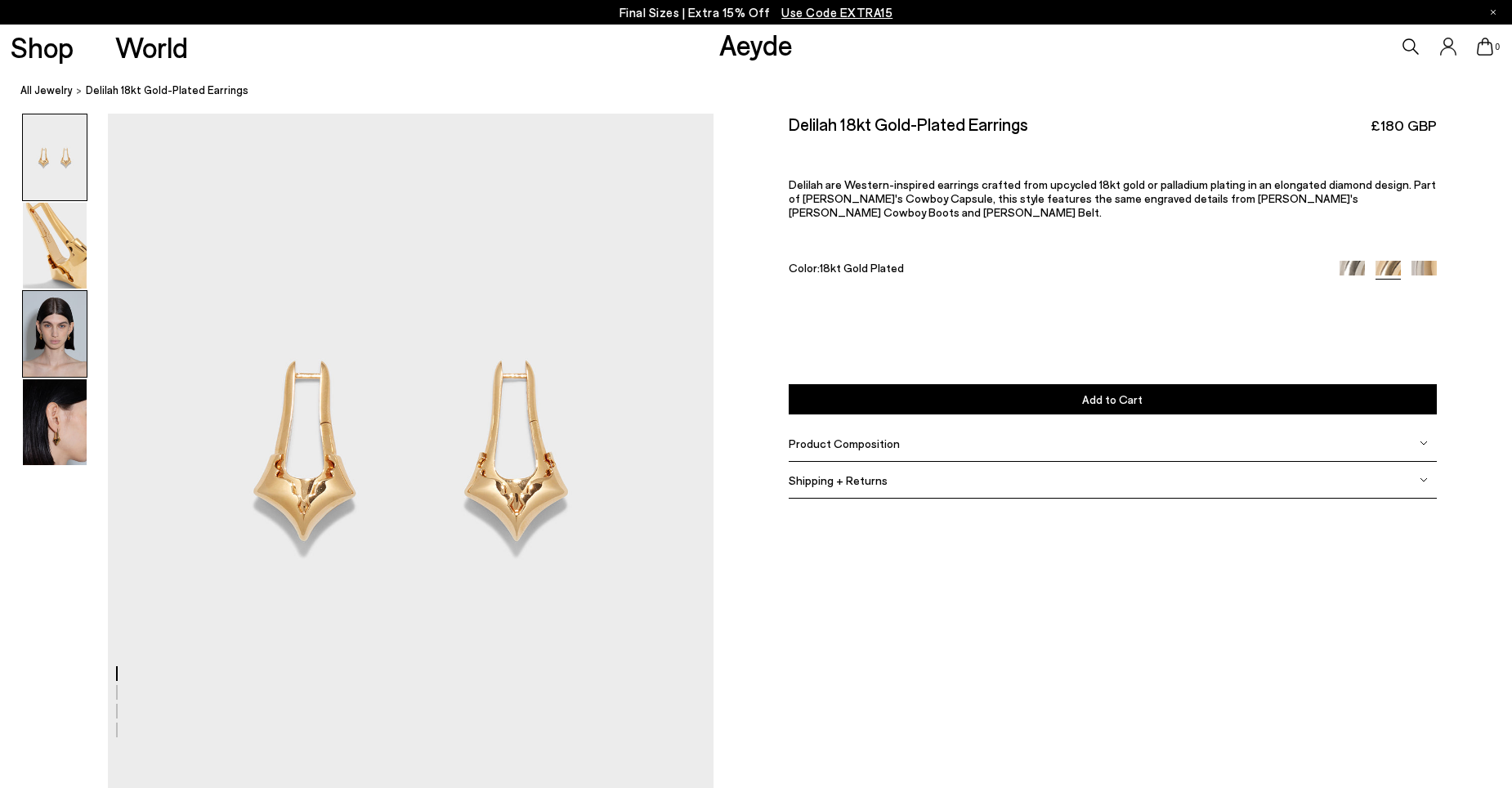
click at [49, 327] on img at bounding box center [55, 333] width 64 height 86
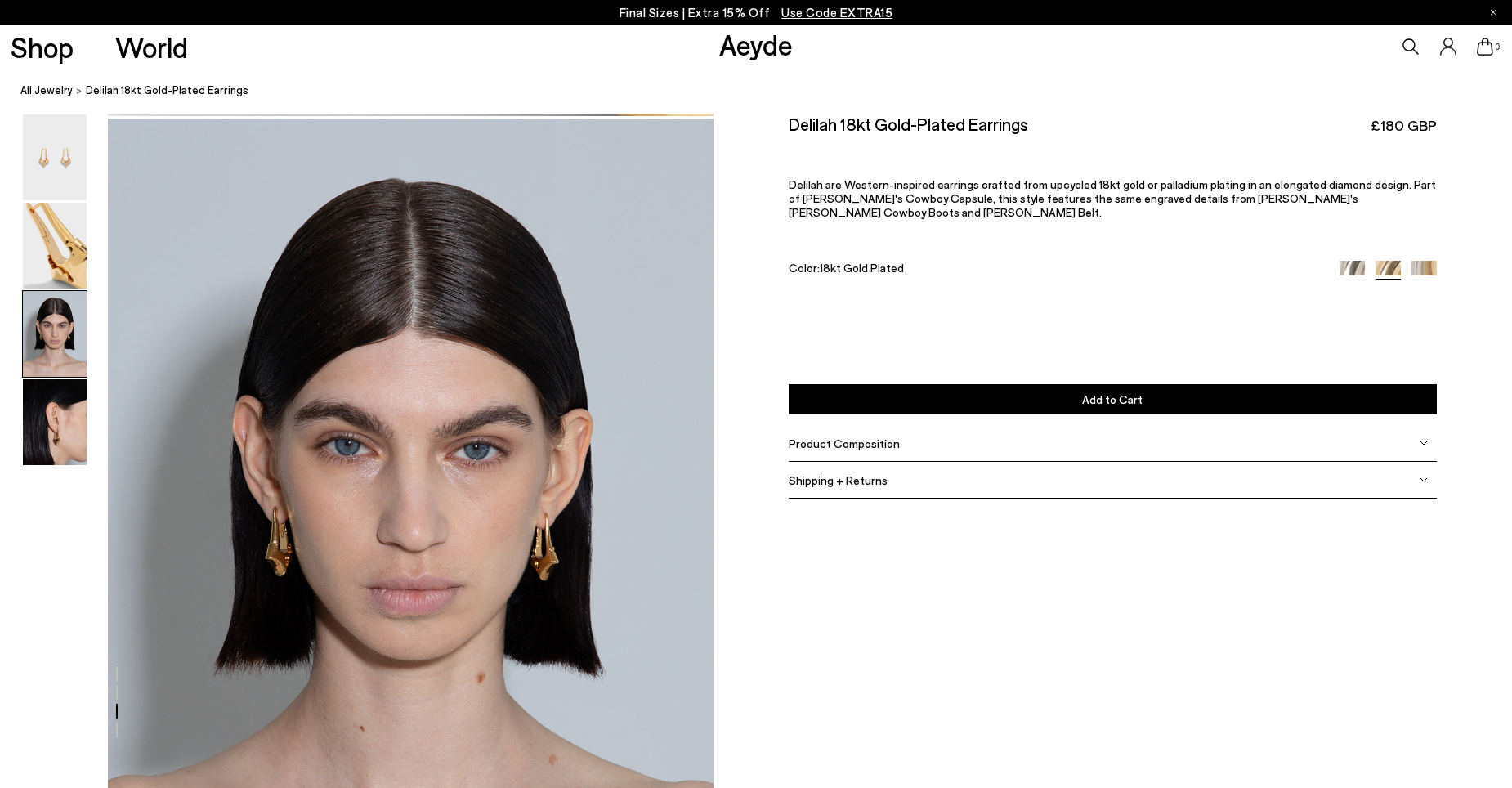
scroll to position [1490, 0]
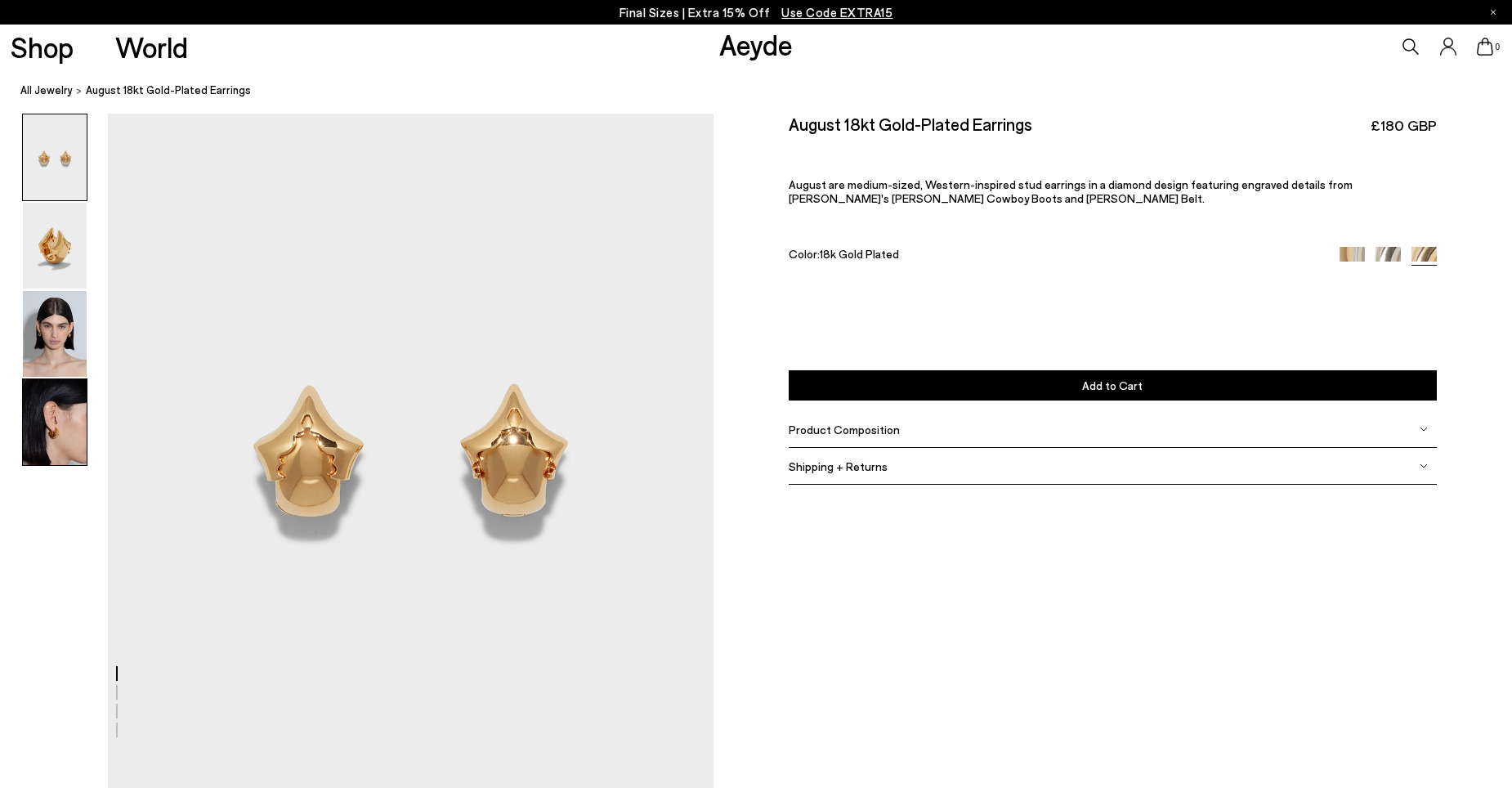
click at [59, 424] on img at bounding box center [55, 422] width 64 height 86
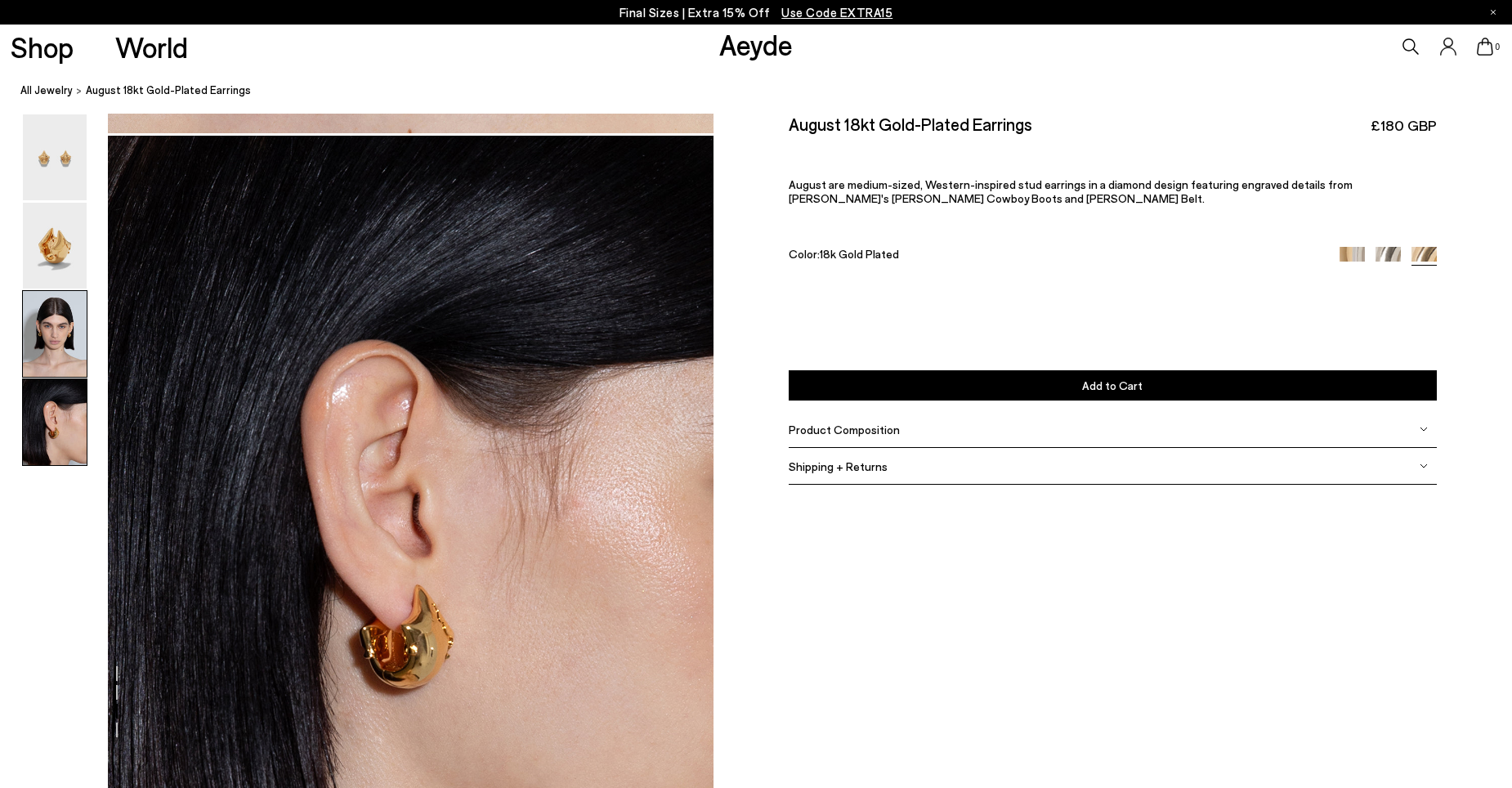
scroll to position [2411, 0]
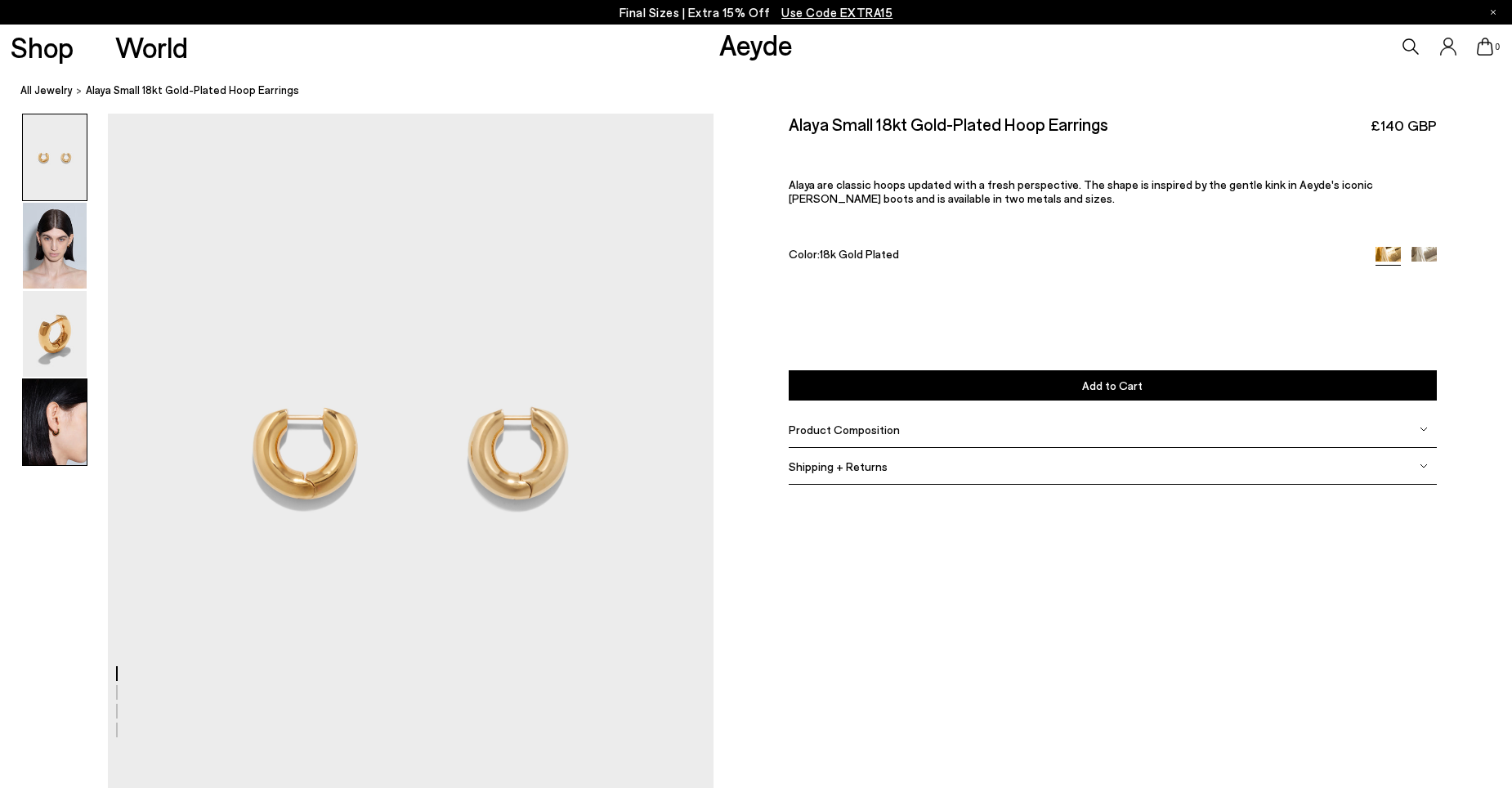
click at [56, 419] on img at bounding box center [55, 422] width 64 height 86
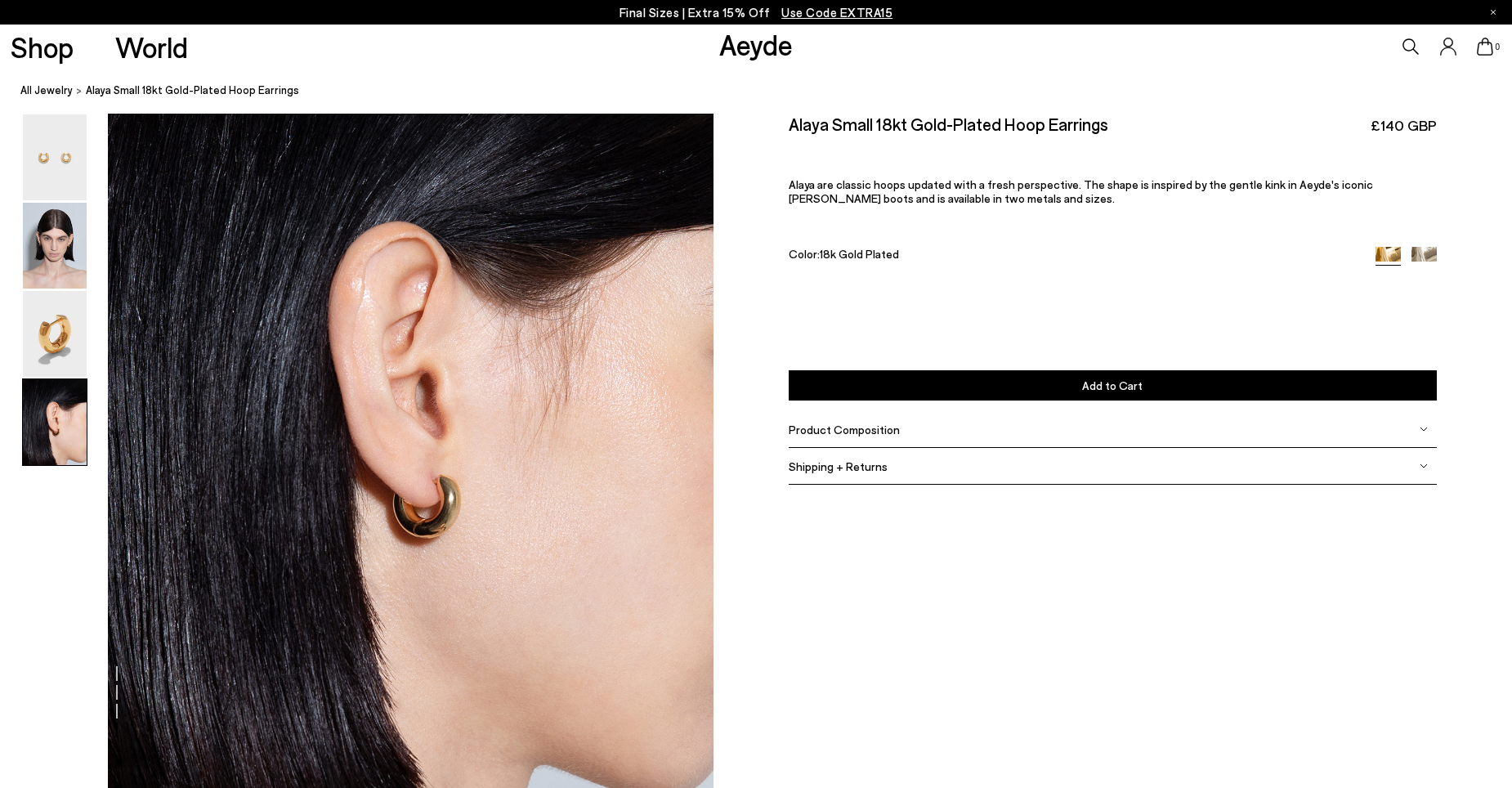
scroll to position [2411, 0]
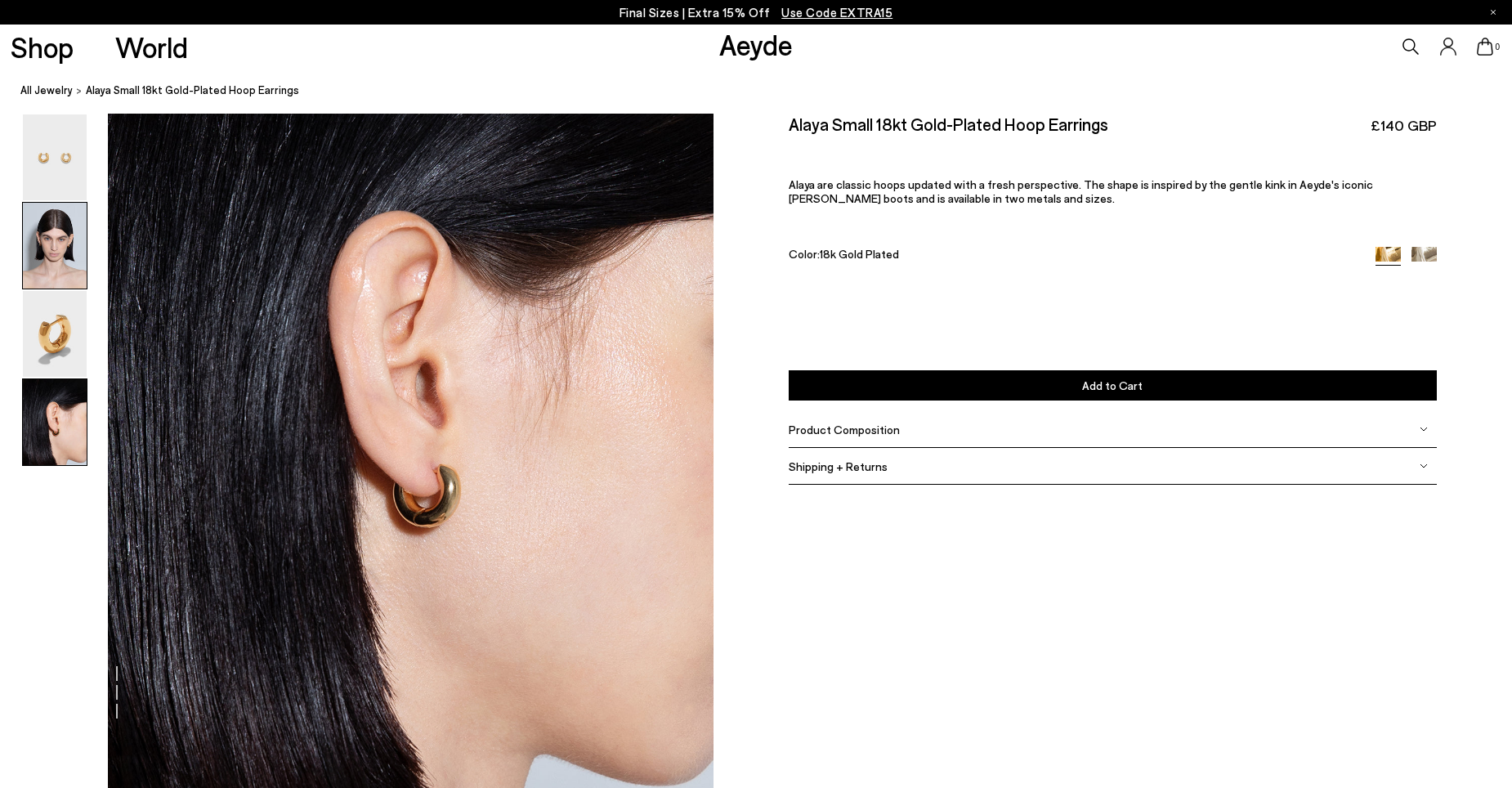
click at [54, 229] on img at bounding box center [55, 245] width 64 height 86
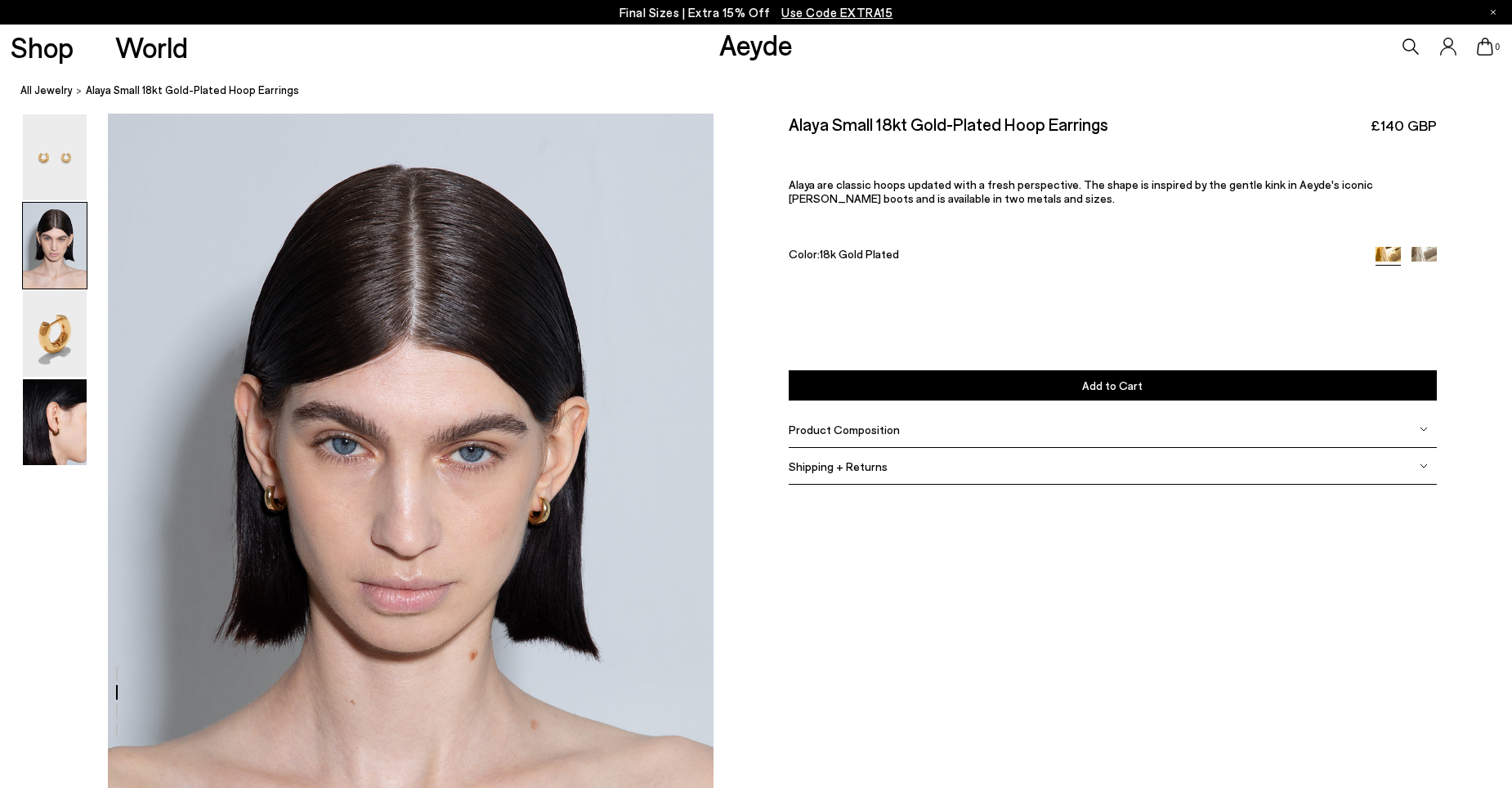
scroll to position [679, 0]
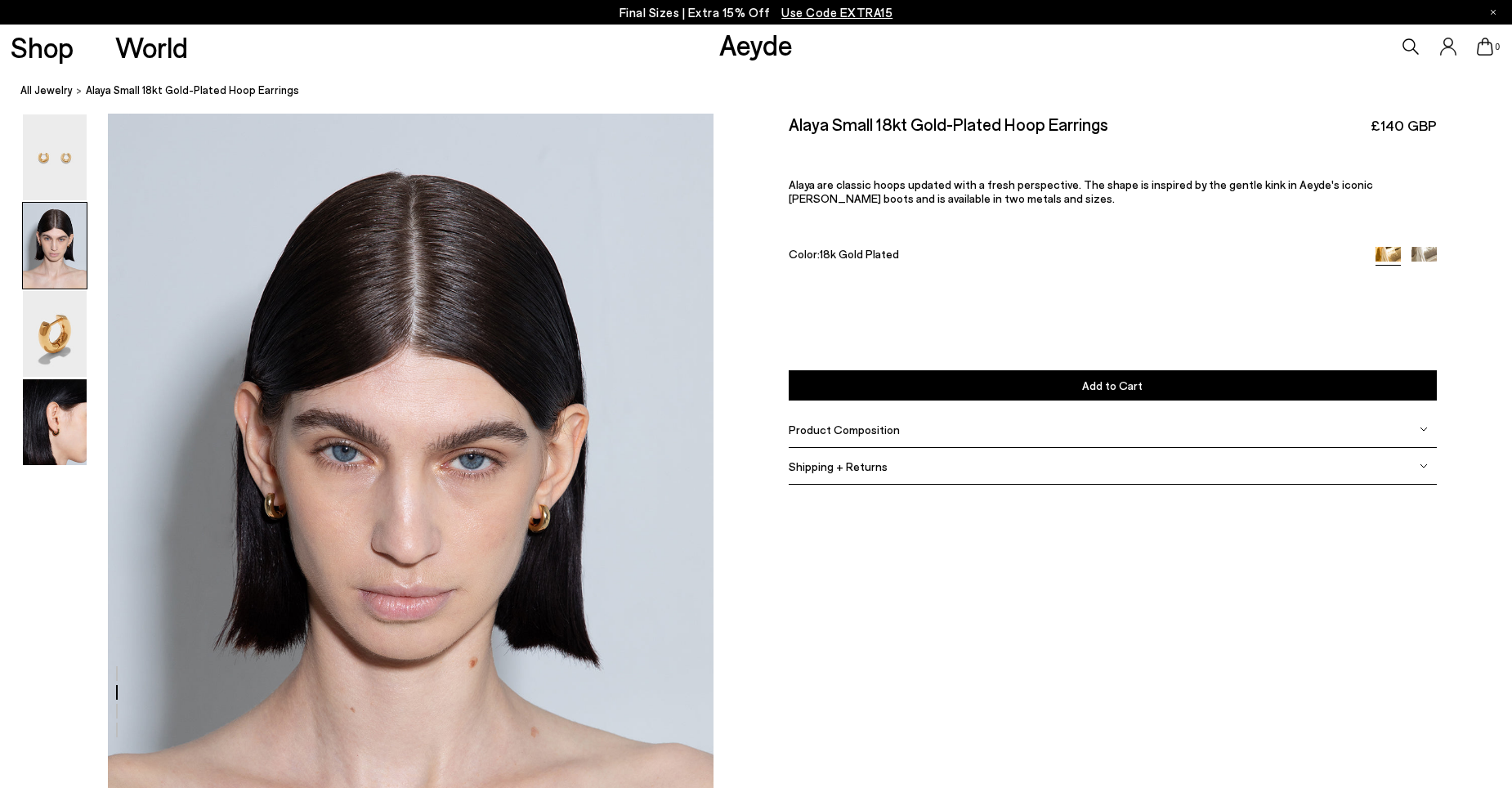
click at [1110, 382] on span "Add to Cart" at bounding box center [1112, 386] width 61 height 14
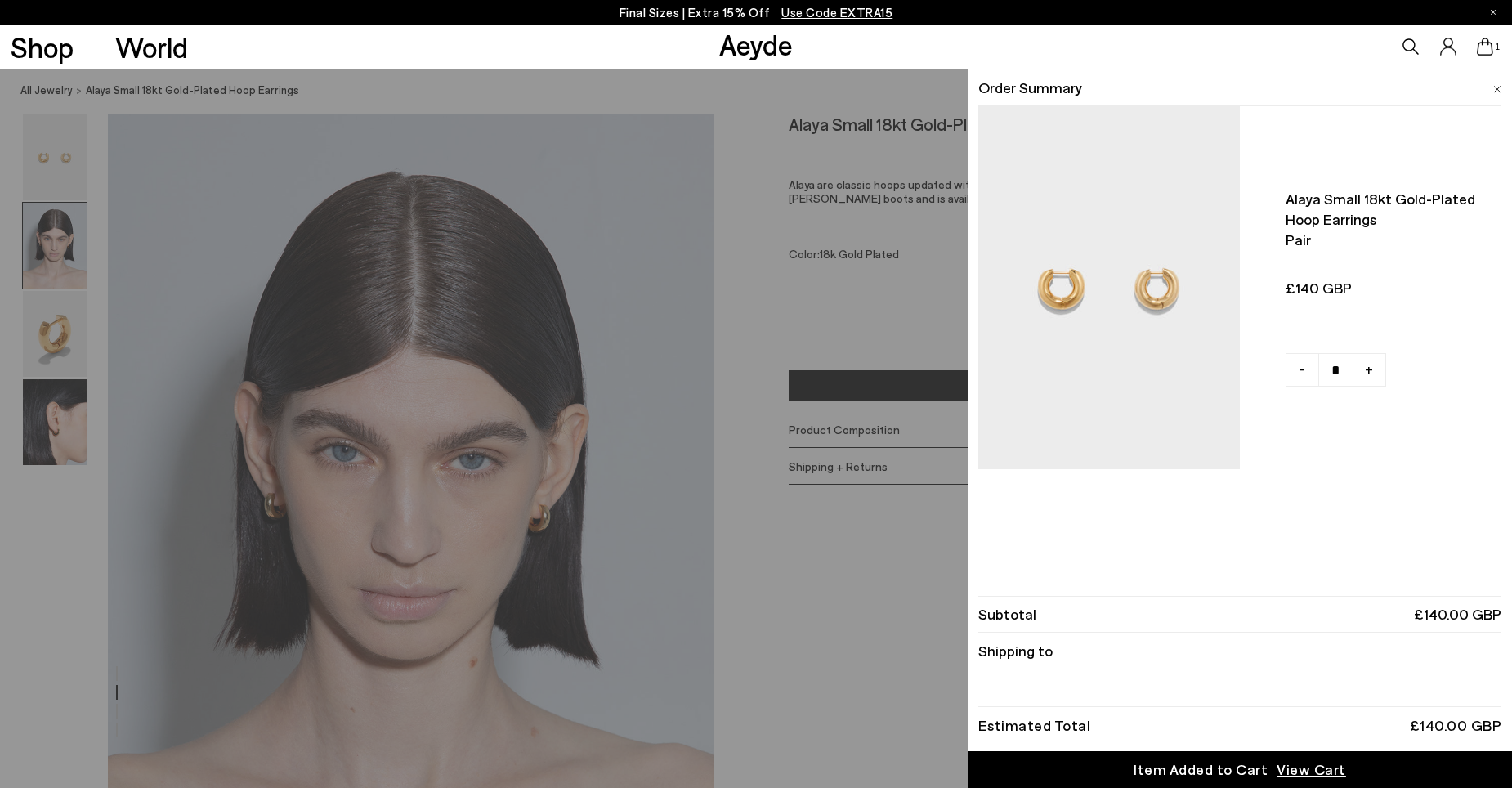
click at [1297, 767] on span "View Cart" at bounding box center [1312, 770] width 70 height 21
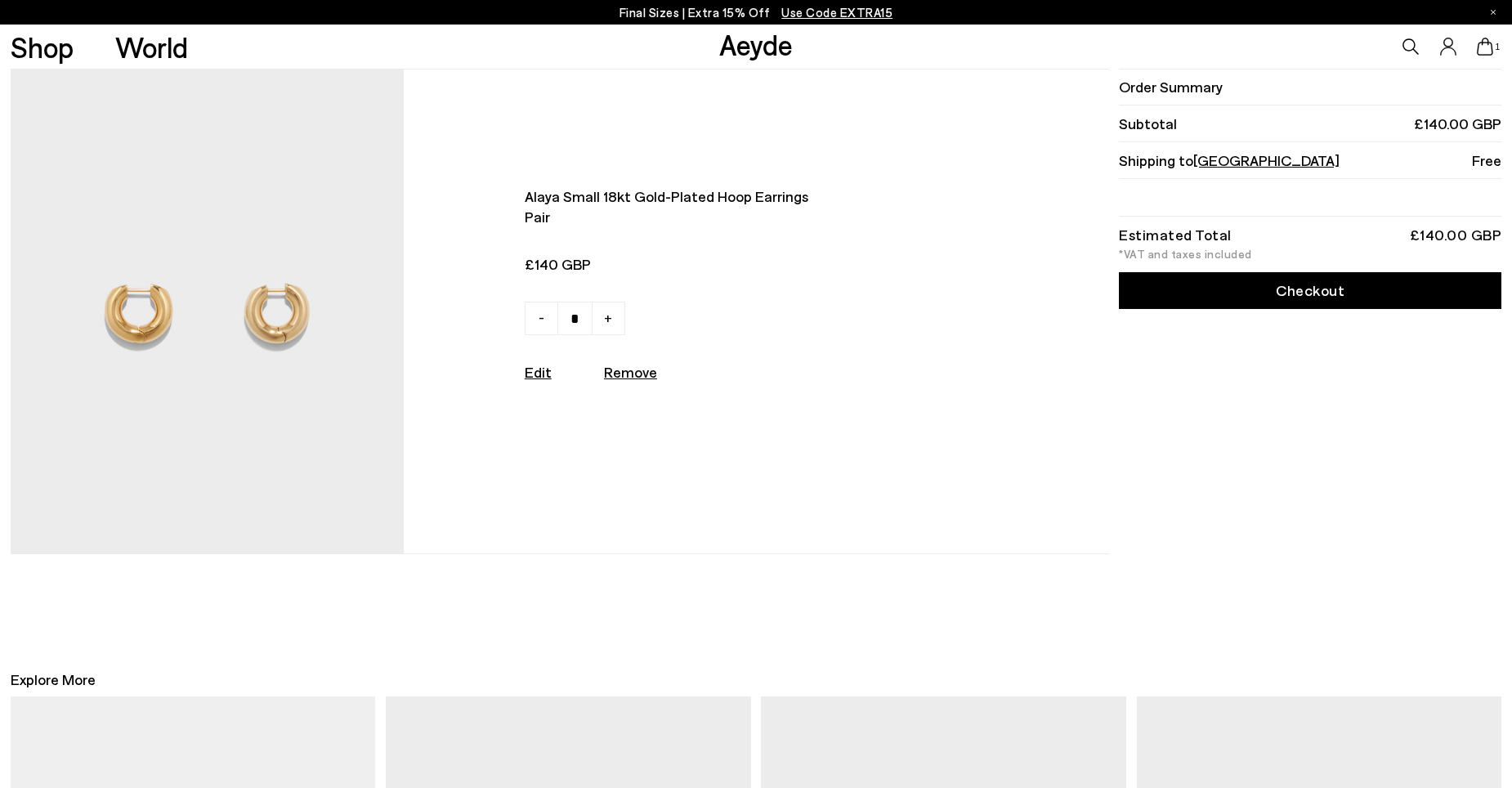
click at [1337, 291] on link "Checkout" at bounding box center [1310, 291] width 382 height 37
